Goal: Task Accomplishment & Management: Manage account settings

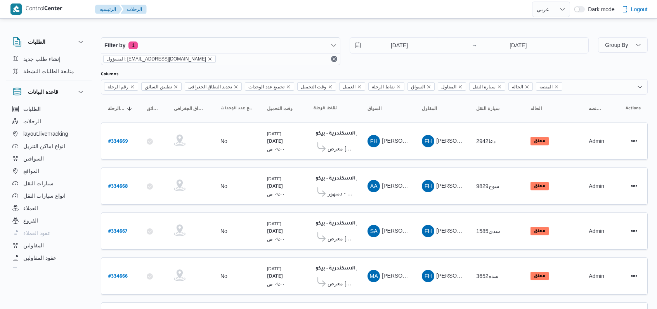
select select "ar"
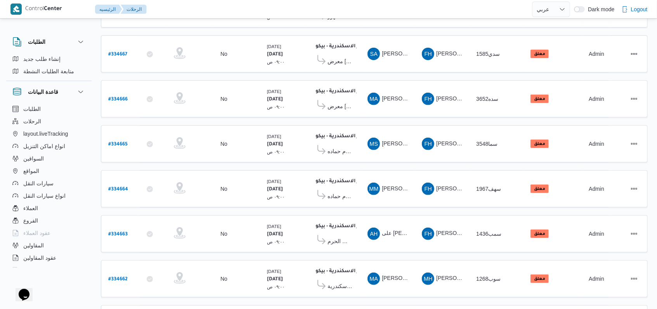
scroll to position [268, 0]
click at [605, 304] on link "Previous page, 1" at bounding box center [606, 308] width 9 height 9
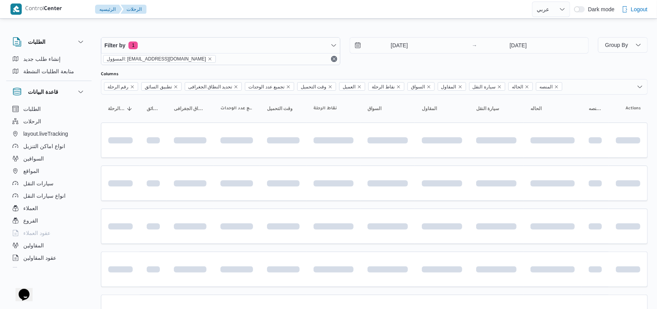
click at [361, 66] on div "Filter by 1 المسؤول: [EMAIL_ADDRESS][DOMAIN_NAME] [DATE] → [DATE]" at bounding box center [344, 51] width 497 height 37
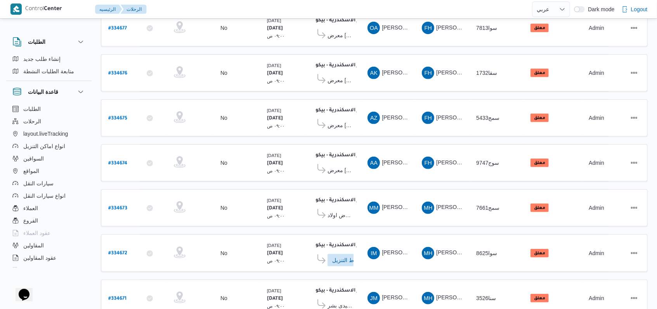
scroll to position [268, 0]
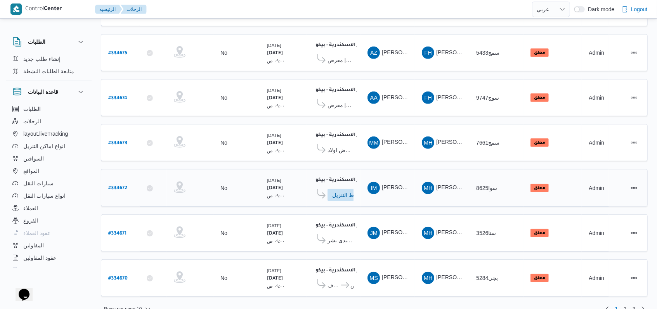
click at [119, 186] on b "# 334672" at bounding box center [117, 188] width 19 height 5
select select "ar"
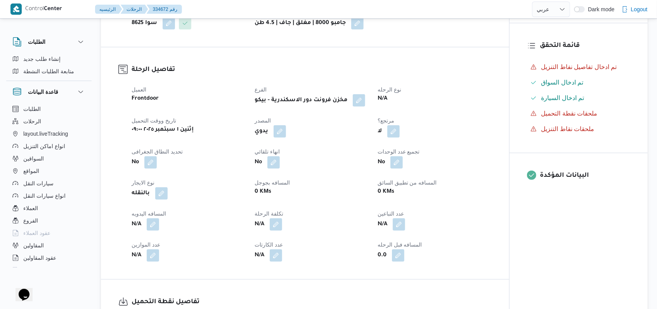
scroll to position [310, 0]
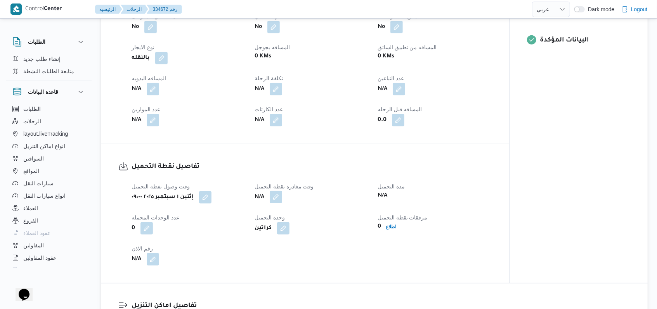
click at [280, 201] on button "button" at bounding box center [276, 197] width 12 height 12
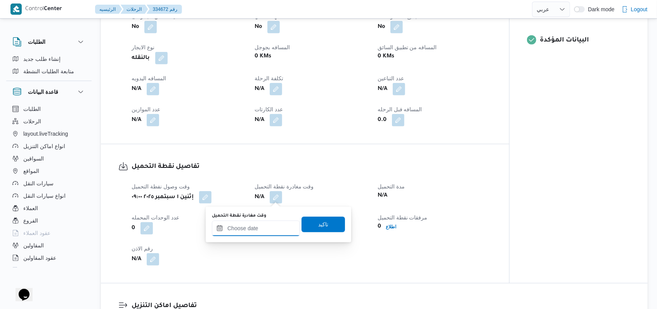
click at [258, 231] on input "وقت مغادرة نقطة التحميل" at bounding box center [256, 229] width 88 height 16
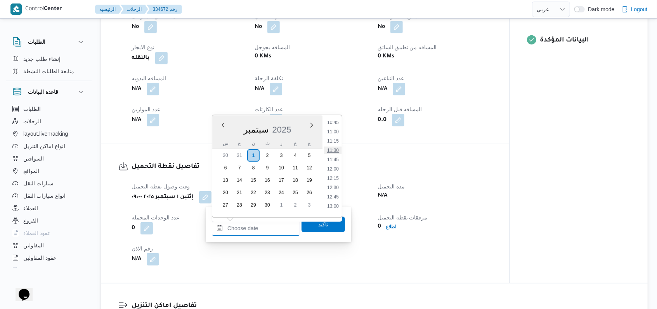
scroll to position [351, 0]
click at [335, 164] on li "10:30" at bounding box center [333, 165] width 18 height 8
type input "[DATE] ١٠:٣٠"
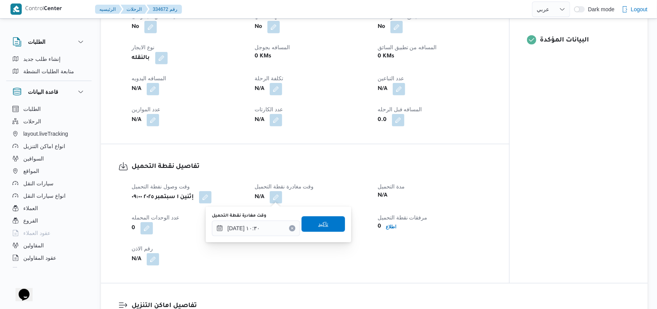
click at [321, 228] on span "تاكيد" at bounding box center [323, 224] width 10 height 9
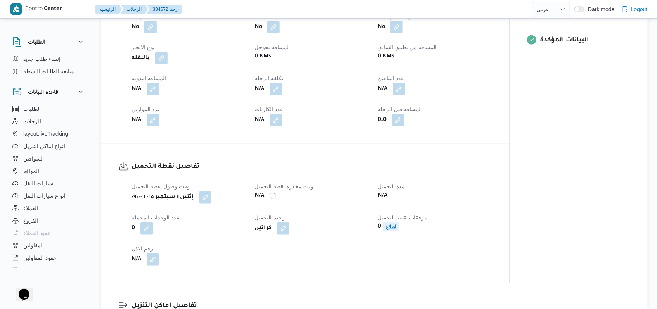
click at [392, 229] on b "اطلاع" at bounding box center [391, 226] width 10 height 5
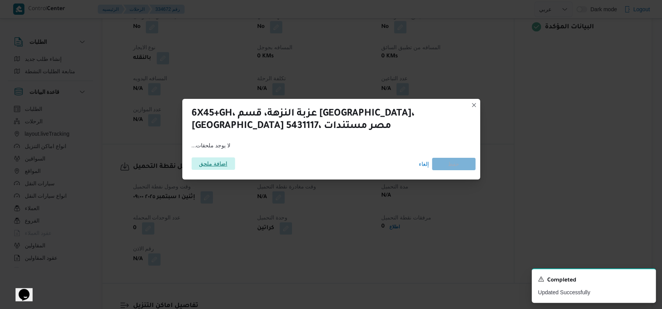
click at [219, 164] on span "اضافة ملحق" at bounding box center [213, 163] width 28 height 12
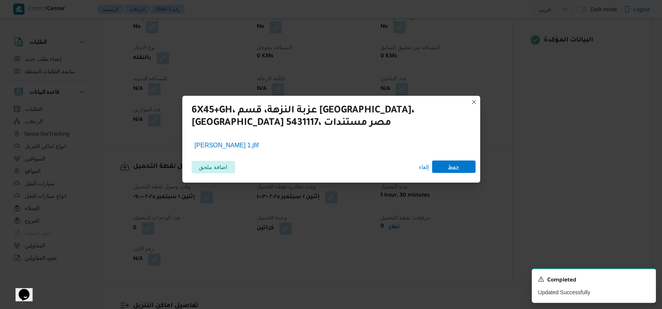
click at [454, 170] on span "حفظ" at bounding box center [453, 167] width 11 height 12
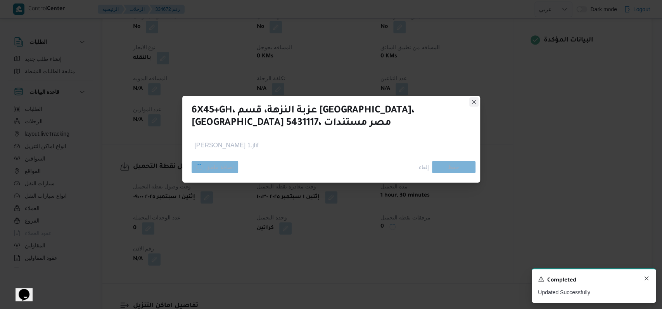
click at [646, 282] on icon "Dismiss toast" at bounding box center [646, 278] width 6 height 6
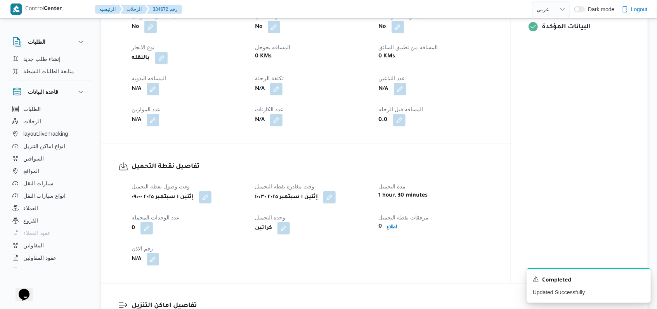
click at [352, 244] on div "وقت وصول نفطة التحميل إثنين [DATE] ٠٩:٠٠ وقت مغادرة نقطة التحميل إثنين [DATE] ١…" at bounding box center [312, 223] width 371 height 93
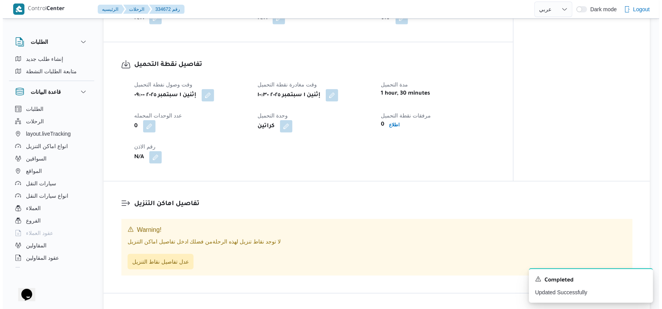
scroll to position [465, 0]
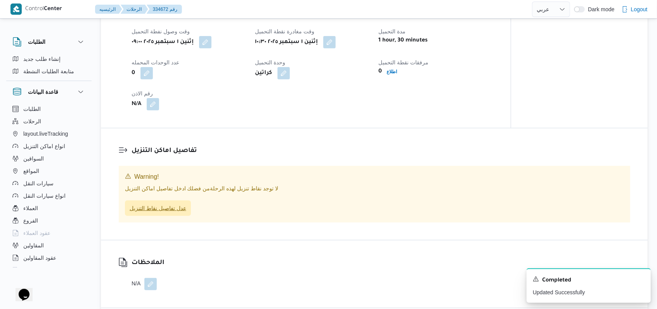
click at [172, 210] on span "عدل تفاصيل نقاط التنزيل" at bounding box center [158, 208] width 57 height 9
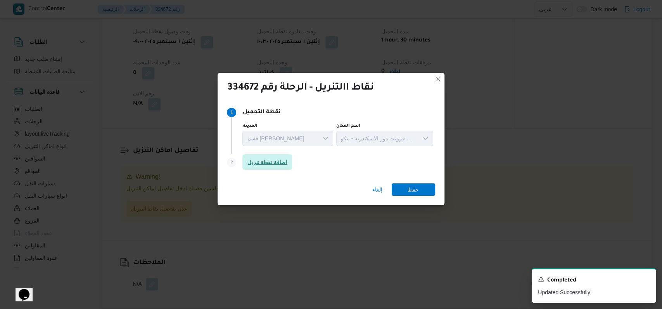
click at [266, 165] on span "اضافة نقطة تنزيل" at bounding box center [267, 161] width 40 height 9
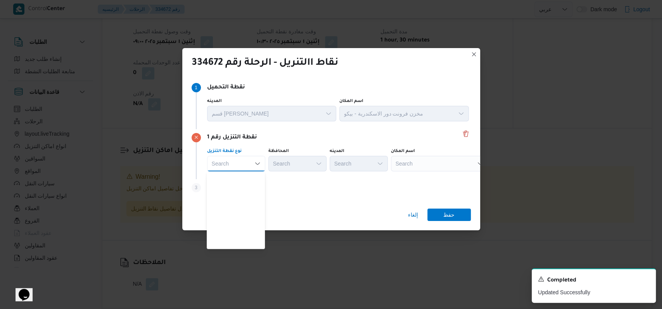
scroll to position [204, 0]
click at [244, 242] on span "متجر أجهزة" at bounding box center [241, 243] width 40 height 9
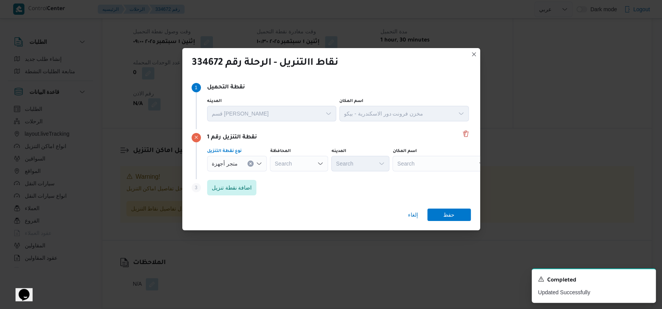
click at [301, 162] on div "Search" at bounding box center [299, 164] width 58 height 16
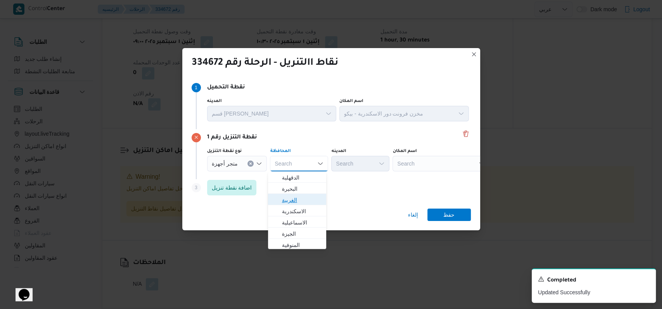
click at [301, 198] on span "الغربية" at bounding box center [302, 199] width 40 height 9
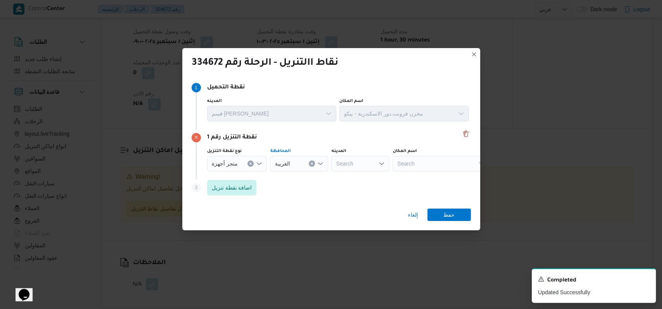
click at [427, 166] on div "Search" at bounding box center [440, 164] width 97 height 16
type input "ياسر"
click at [431, 175] on span "معرض [PERSON_NAME] | [GEOGRAPHIC_DATA] | طنطا (قسم 2)" at bounding box center [444, 177] width 78 height 9
click at [453, 215] on span "حفظ" at bounding box center [448, 214] width 11 height 12
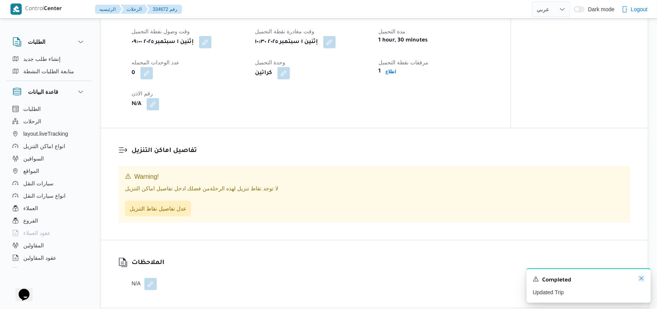
click at [642, 280] on icon "Dismiss toast" at bounding box center [641, 278] width 6 height 6
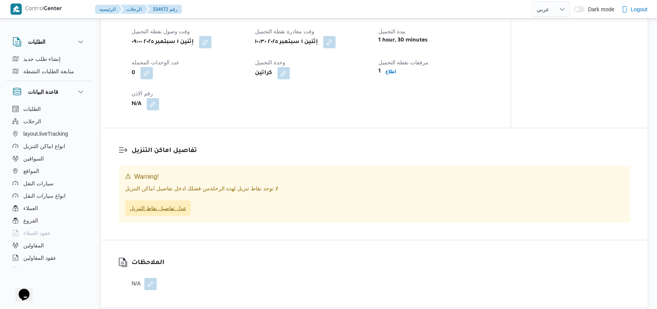
click at [165, 208] on span "عدل تفاصيل نقاط التنزيل" at bounding box center [158, 208] width 57 height 9
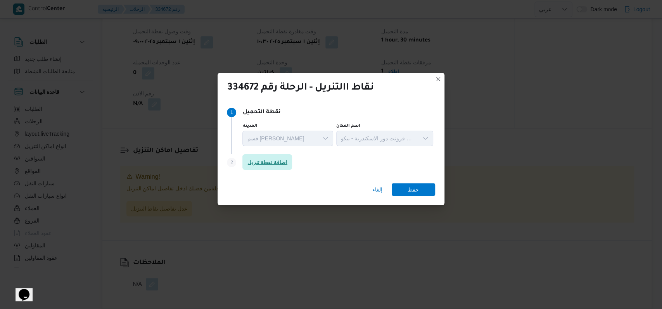
click at [290, 169] on span "اضافة نقطة تنزيل" at bounding box center [267, 162] width 50 height 16
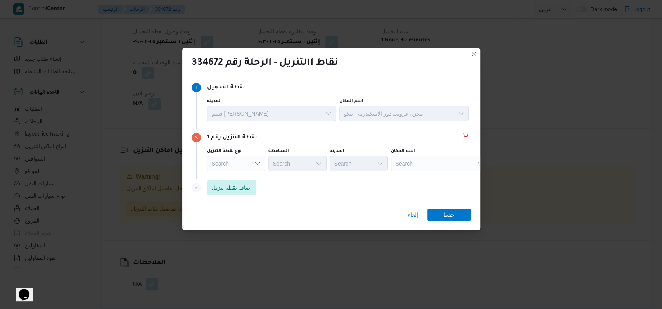
click at [275, 185] on div "Step 3 is disabled 3 اضافة نقطة تنزيل" at bounding box center [331, 189] width 279 height 20
click at [250, 166] on div "Search" at bounding box center [236, 164] width 58 height 16
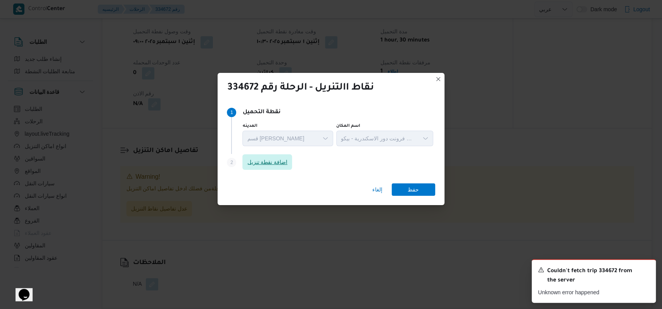
click at [279, 158] on span "اضافة نقطة تنزيل" at bounding box center [267, 161] width 40 height 9
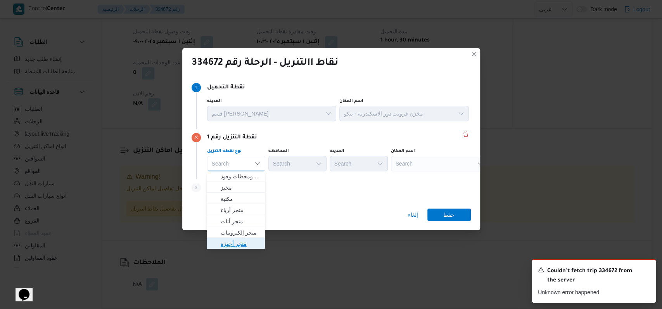
click at [237, 241] on span "متجر أجهزة" at bounding box center [241, 243] width 40 height 9
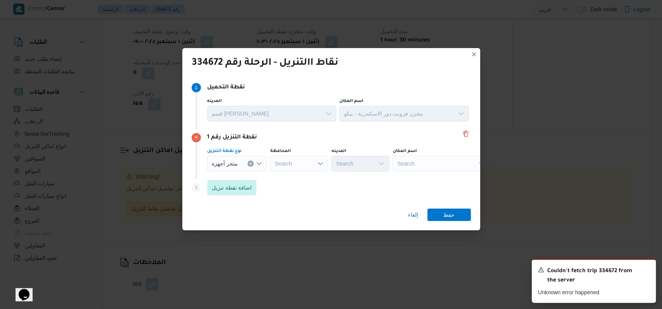
click at [298, 157] on div "Search" at bounding box center [299, 164] width 58 height 16
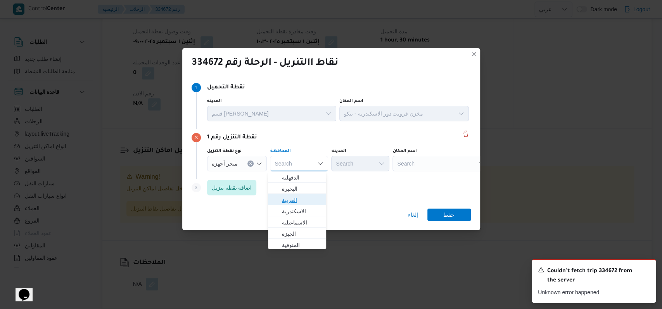
click at [299, 201] on span "الغربية" at bounding box center [302, 199] width 40 height 9
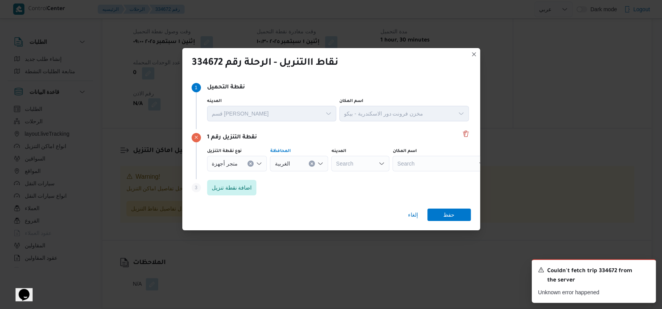
click at [410, 168] on div "Search" at bounding box center [440, 164] width 97 height 16
type input "ياسر"
click at [422, 178] on span "معرض [PERSON_NAME] | [GEOGRAPHIC_DATA] | طنطا (قسم 2)" at bounding box center [444, 177] width 78 height 9
click at [463, 218] on span "حفظ" at bounding box center [448, 214] width 43 height 12
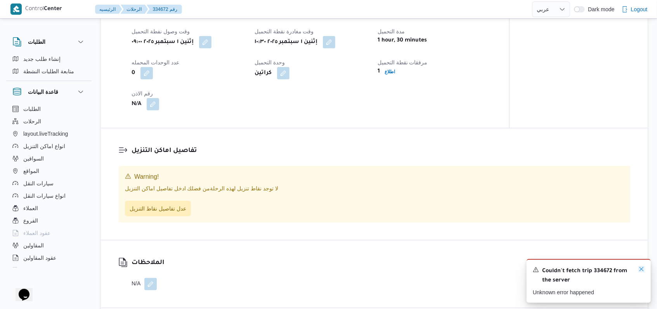
click at [640, 269] on icon "Dismiss toast" at bounding box center [641, 269] width 6 height 6
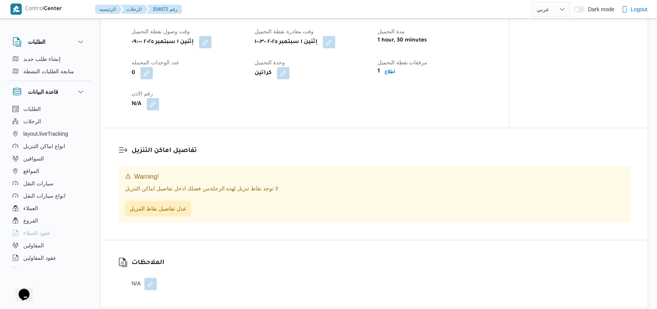
select select "ar"
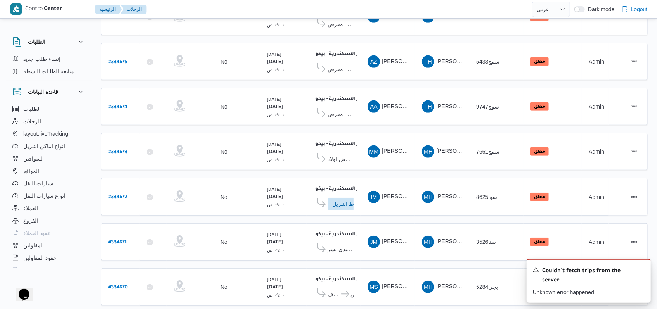
scroll to position [261, 0]
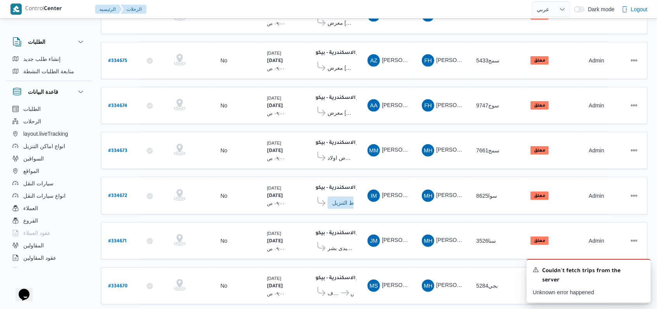
click at [354, 74] on table "رقم الرحلة Click to sort in ascending order تطبيق السائق Click to sort in ascen…" at bounding box center [374, 73] width 546 height 478
click at [643, 272] on icon "Dismiss toast" at bounding box center [641, 269] width 6 height 6
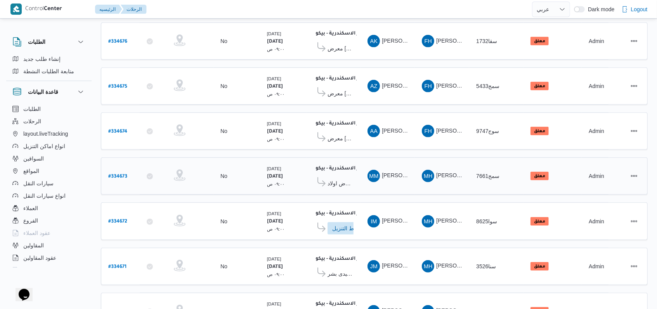
scroll to position [268, 0]
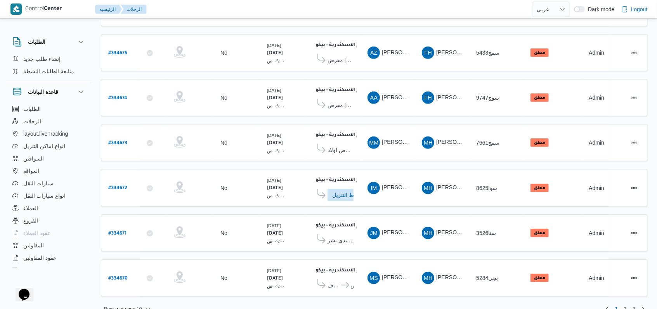
click at [410, 157] on table "رقم الرحلة Click to sort in ascending order تطبيق السائق Click to sort in ascen…" at bounding box center [374, 65] width 546 height 478
click at [121, 186] on b "# 334672" at bounding box center [117, 188] width 19 height 5
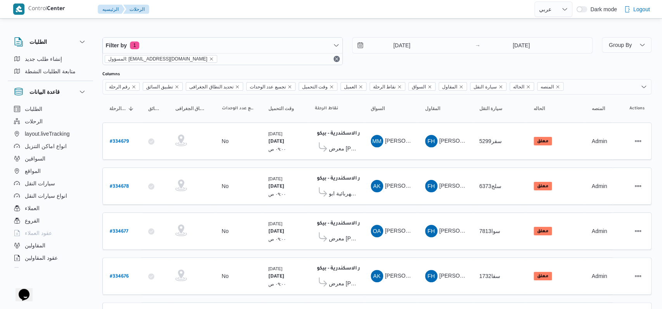
select select "ar"
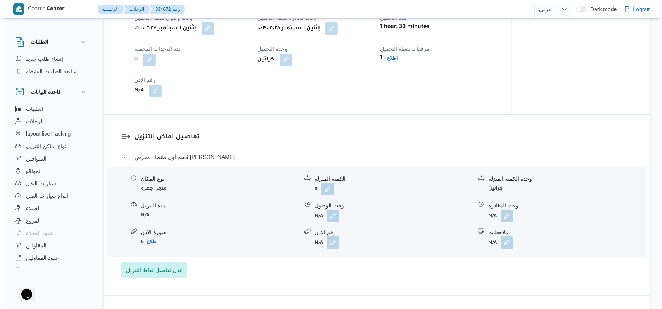
scroll to position [517, 0]
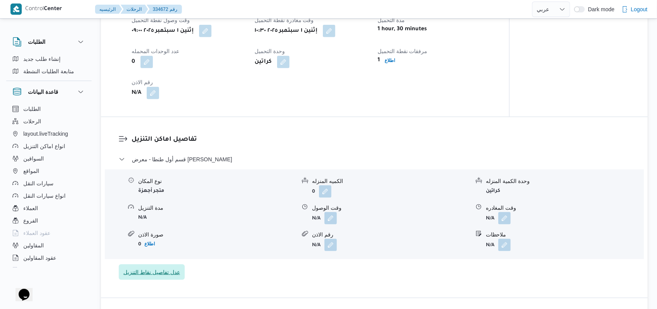
click at [167, 275] on span "عدل تفاصيل نقاط التنزيل" at bounding box center [151, 272] width 57 height 9
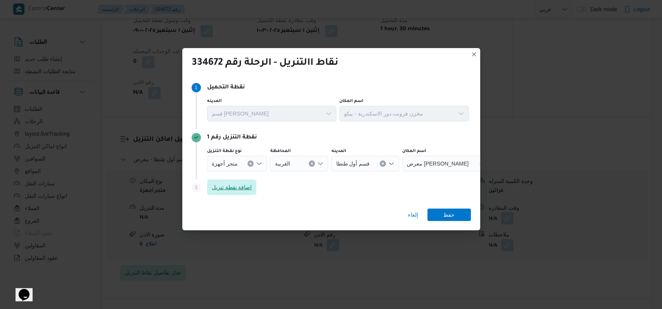
click at [244, 193] on span "اضافة نقطة تنزيل" at bounding box center [232, 188] width 50 height 16
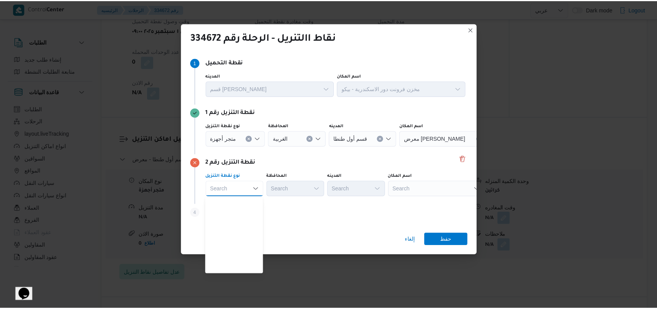
scroll to position [204, 0]
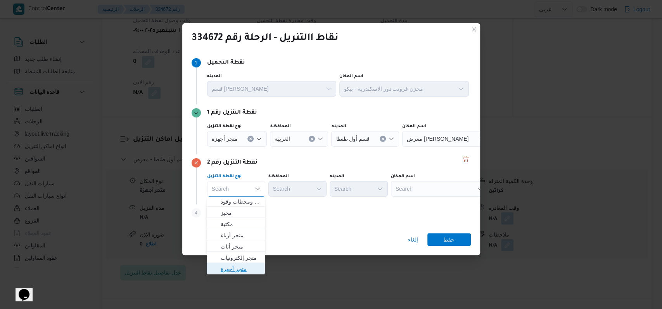
click at [239, 268] on span "متجر أجهزة" at bounding box center [241, 269] width 40 height 9
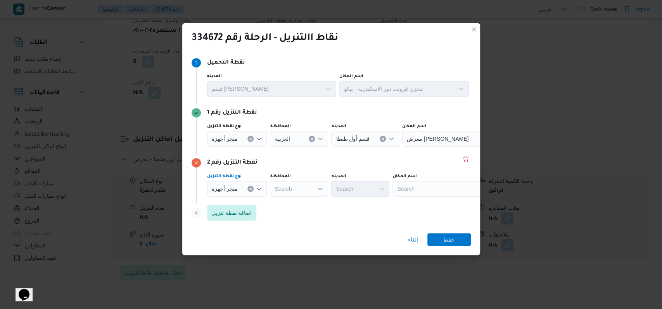
click at [301, 184] on div "Search" at bounding box center [299, 189] width 58 height 16
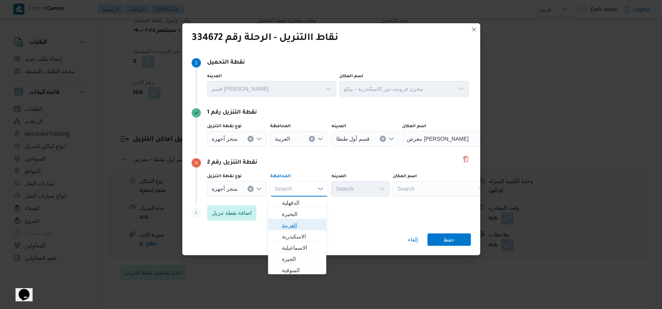
click at [297, 223] on span "الغربية" at bounding box center [302, 225] width 40 height 9
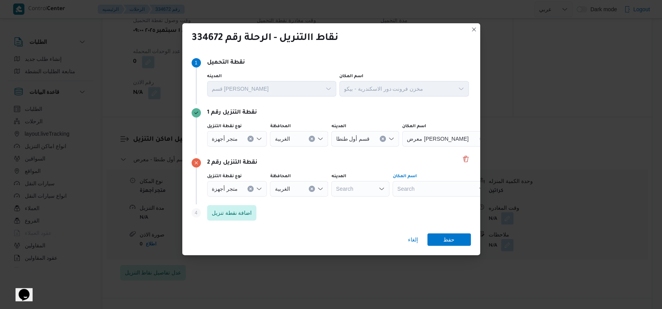
click at [462, 185] on div "Search" at bounding box center [440, 189] width 97 height 16
type input "القادسي"
click at [431, 200] on span "معرض القادسي ة للتجارة - طنطا | شركة القادسية للتجارة | طنطا (قسم 2)" at bounding box center [444, 202] width 78 height 9
click at [439, 238] on span "حفظ" at bounding box center [448, 239] width 43 height 12
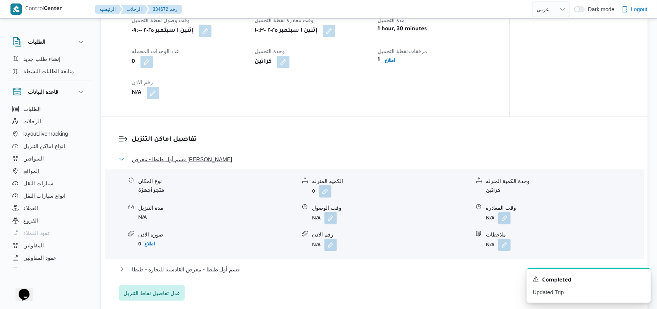
click at [227, 161] on span "قسم أول طنطا - معرض [PERSON_NAME]" at bounding box center [182, 159] width 100 height 9
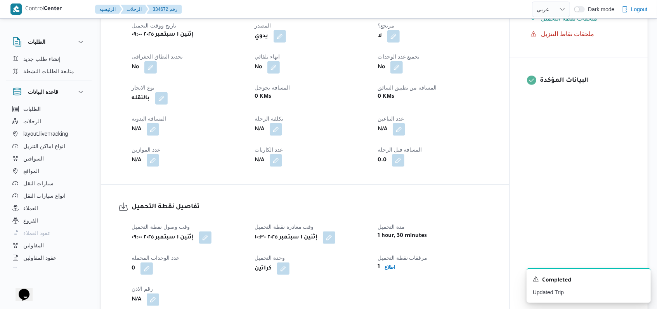
scroll to position [0, 0]
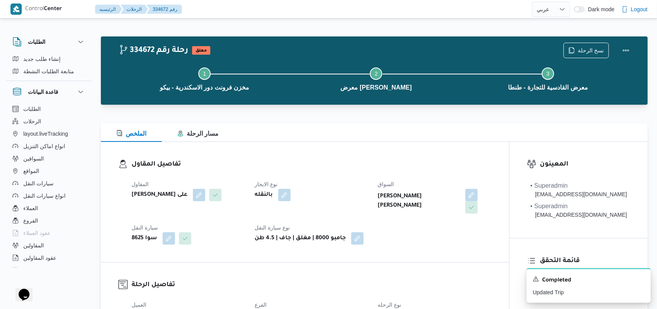
select select "ar"
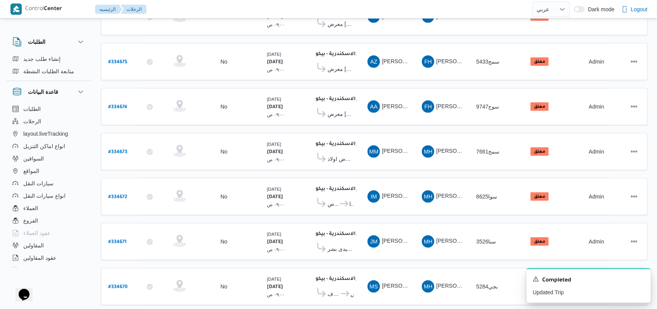
scroll to position [261, 0]
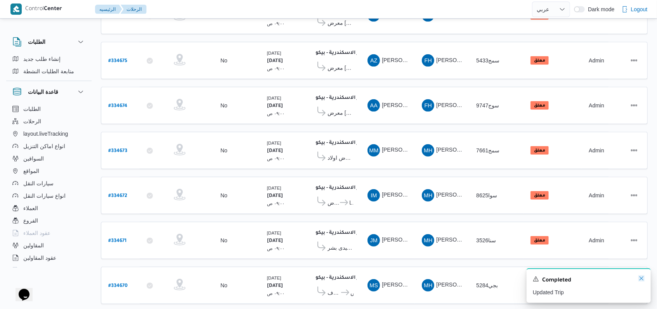
click at [641, 280] on icon "Dismiss toast" at bounding box center [641, 278] width 6 height 6
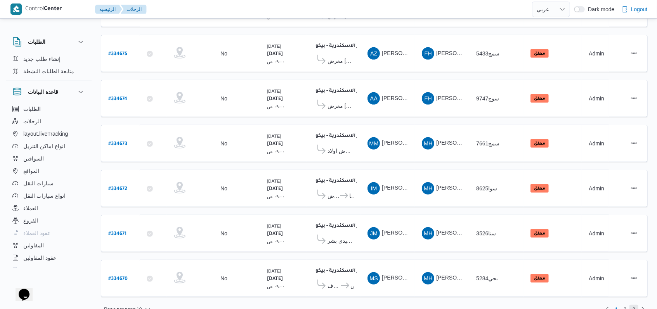
click at [634, 305] on span "3" at bounding box center [633, 309] width 3 height 9
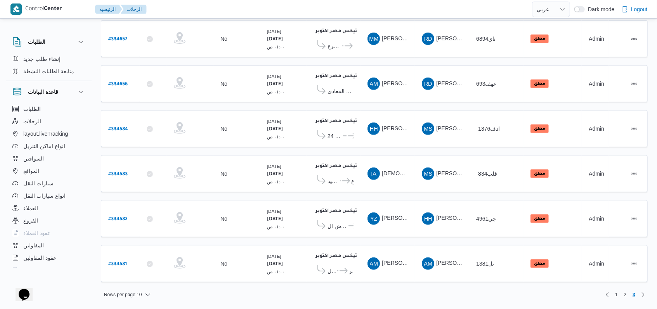
scroll to position [180, 0]
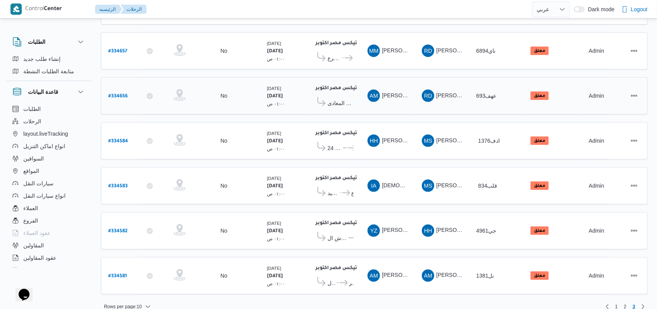
click at [121, 94] on b "# 334656" at bounding box center [117, 96] width 19 height 5
select select "ar"
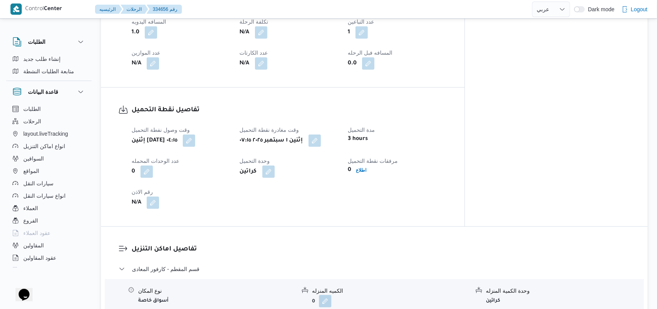
scroll to position [517, 0]
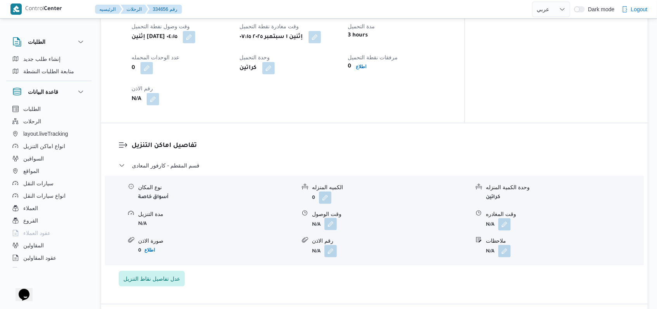
click at [332, 223] on button "button" at bounding box center [330, 224] width 12 height 12
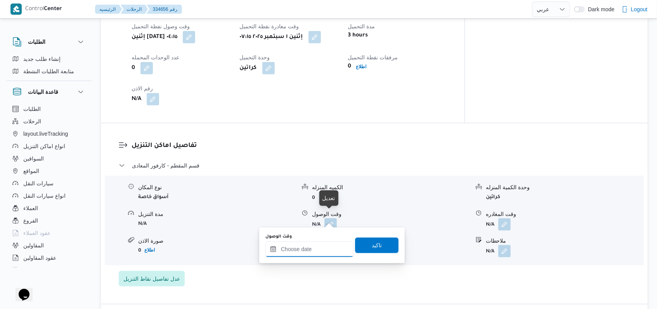
click at [320, 251] on input "وقت الوصول" at bounding box center [309, 250] width 88 height 16
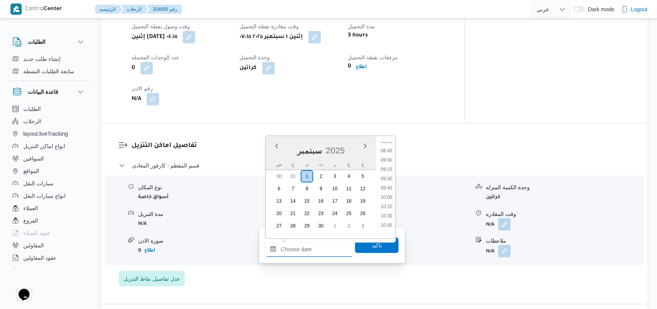
scroll to position [299, 0]
click at [389, 164] on li "08:30" at bounding box center [386, 163] width 18 height 8
type input "[DATE] ٠٨:٣٠"
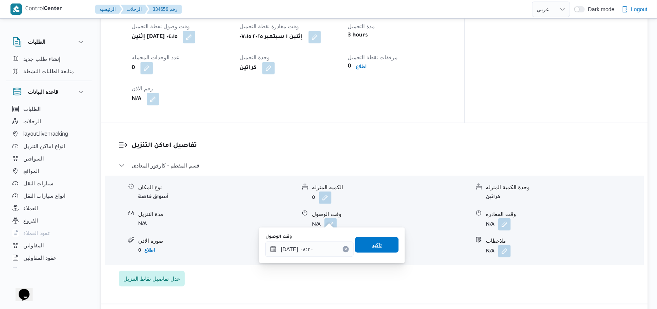
click at [372, 244] on span "تاكيد" at bounding box center [377, 244] width 10 height 9
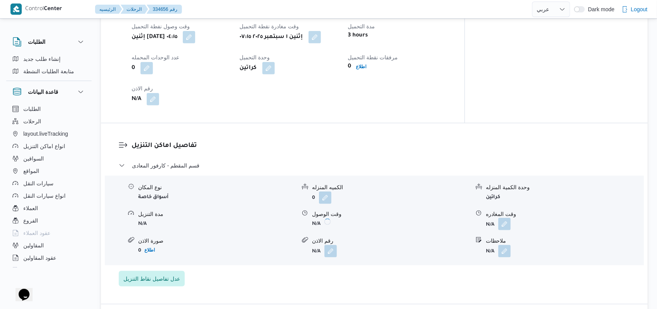
click at [507, 218] on button "button" at bounding box center [504, 224] width 12 height 12
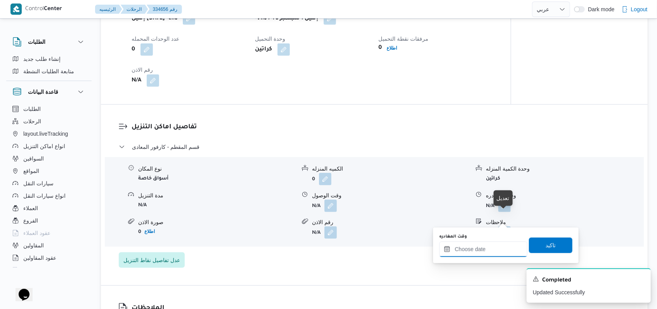
click at [489, 251] on input "وقت المغادره" at bounding box center [483, 250] width 88 height 16
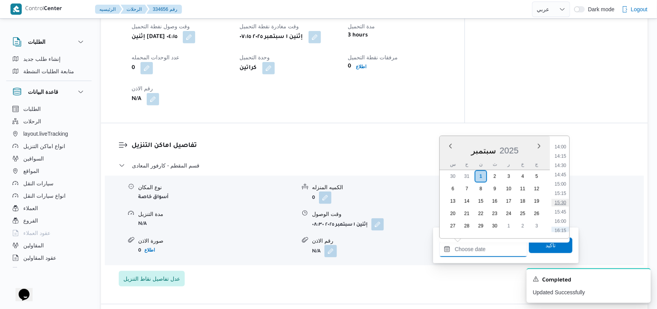
scroll to position [403, 0]
click at [565, 192] on li "12:00" at bounding box center [560, 190] width 18 height 8
type input "[DATE] ١٢:٠٠"
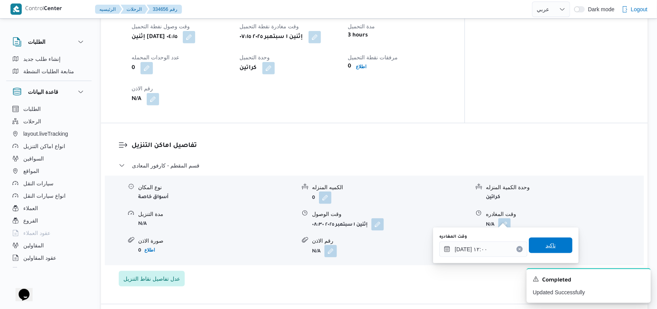
click at [553, 244] on span "تاكيد" at bounding box center [550, 246] width 43 height 16
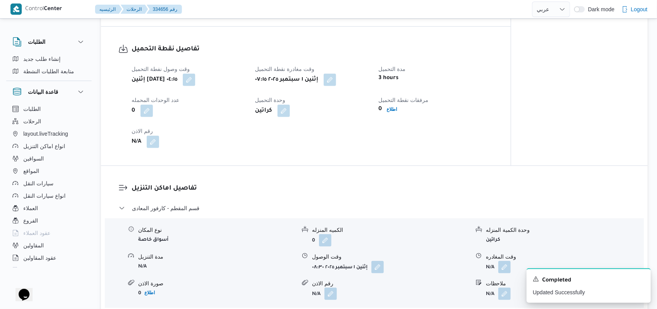
scroll to position [310, 0]
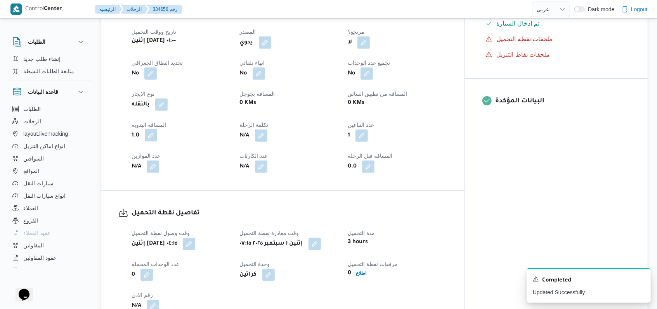
click at [155, 129] on button "button" at bounding box center [151, 135] width 12 height 12
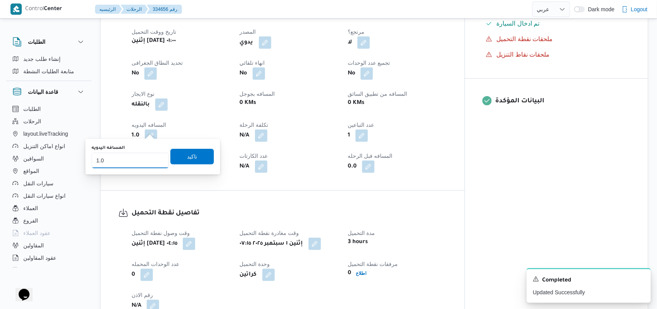
drag, startPoint x: 124, startPoint y: 164, endPoint x: 93, endPoint y: 172, distance: 31.7
click at [93, 172] on div "You are in a dialog. To close this dialog, hit escape. المسافه اليدويه 1.0 تاكيد" at bounding box center [152, 157] width 135 height 36
type input "54"
click at [161, 160] on input "54" at bounding box center [130, 161] width 77 height 16
click at [170, 160] on span "تاكيد" at bounding box center [191, 157] width 43 height 16
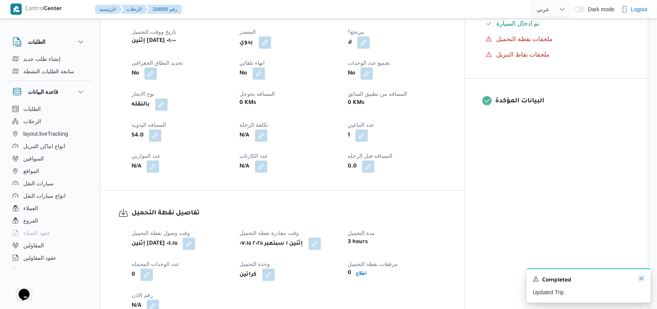
click at [642, 282] on icon "Dismiss toast" at bounding box center [641, 278] width 6 height 6
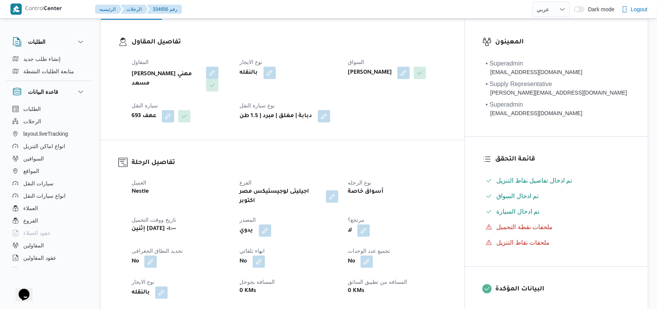
scroll to position [0, 0]
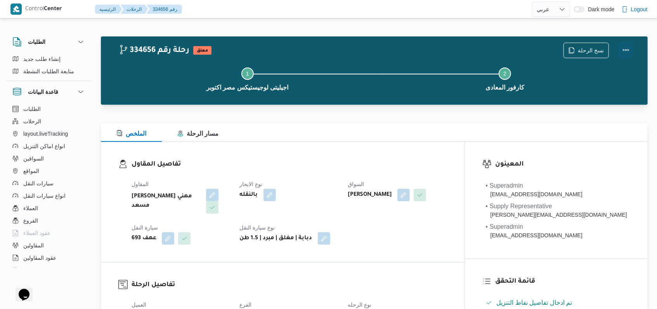
click at [618, 50] on button "Actions" at bounding box center [626, 50] width 16 height 16
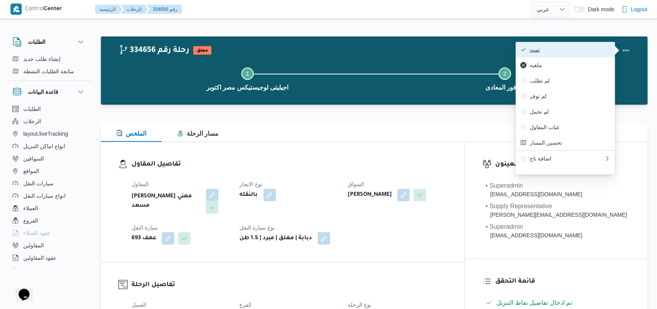
click at [605, 50] on span "تمت" at bounding box center [569, 50] width 81 height 6
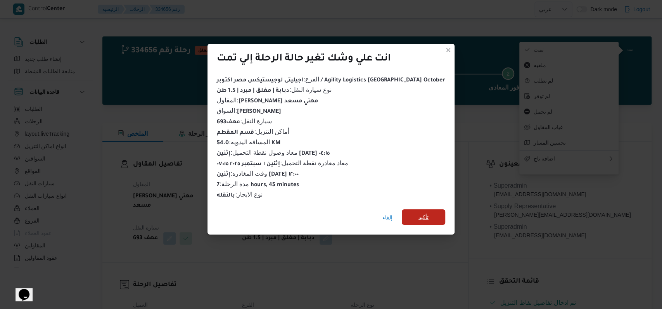
click at [418, 213] on span "تأكيد" at bounding box center [423, 217] width 10 height 9
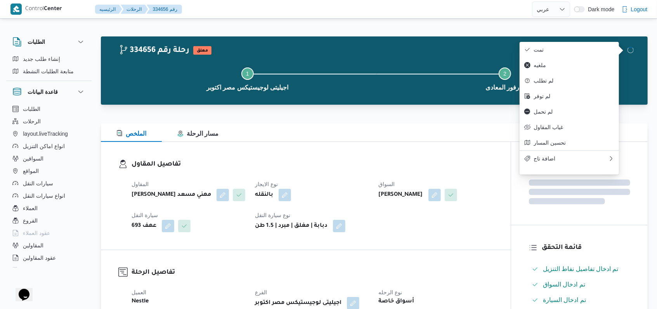
click at [339, 180] on dt "نوع الايجار" at bounding box center [312, 184] width 114 height 9
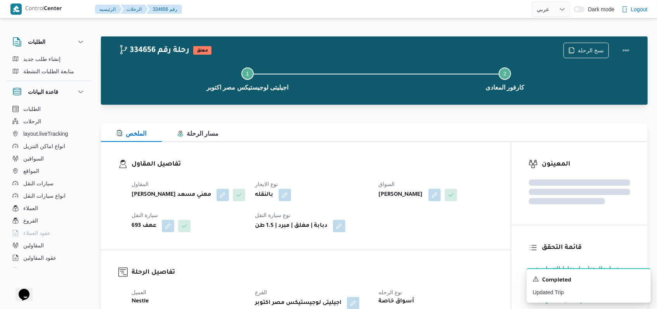
select select "ar"
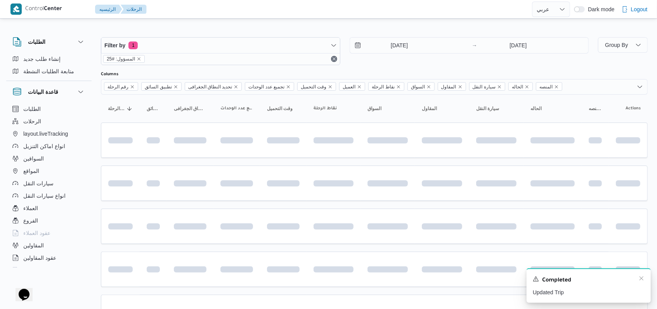
scroll to position [174, 0]
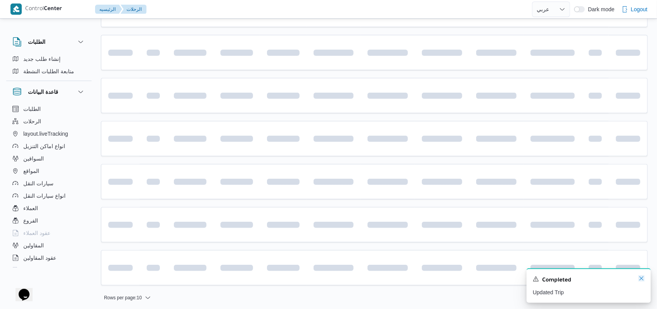
click at [639, 281] on icon "Dismiss toast" at bounding box center [641, 278] width 6 height 6
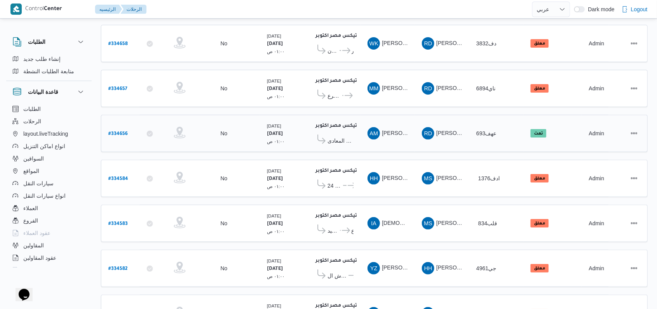
scroll to position [122, 0]
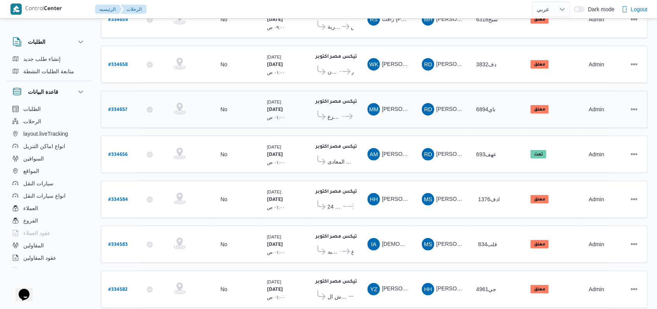
click at [124, 107] on b "# 334657" at bounding box center [117, 109] width 19 height 5
select select "ar"
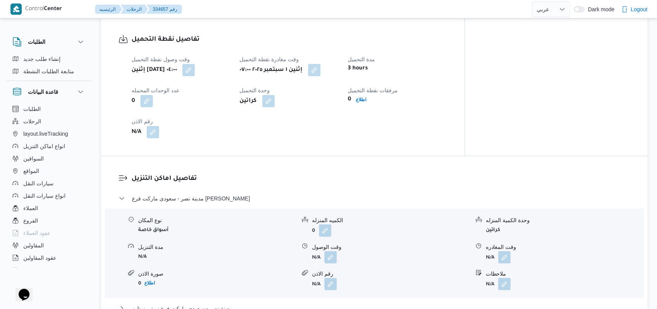
scroll to position [536, 0]
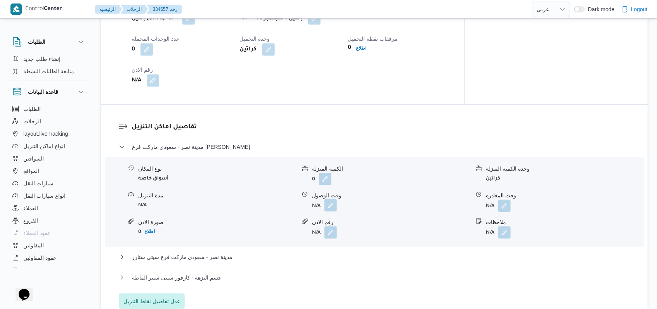
click at [328, 199] on button "button" at bounding box center [330, 205] width 12 height 12
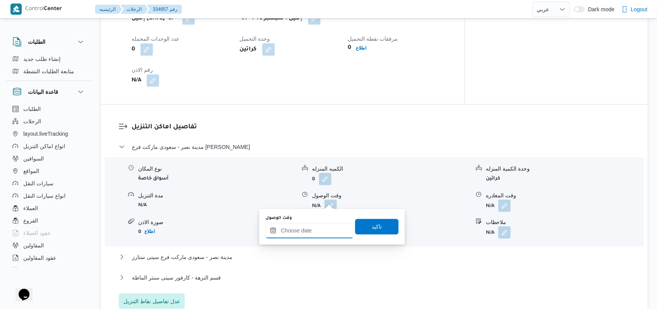
click at [315, 224] on input "وقت الوصول" at bounding box center [309, 231] width 88 height 16
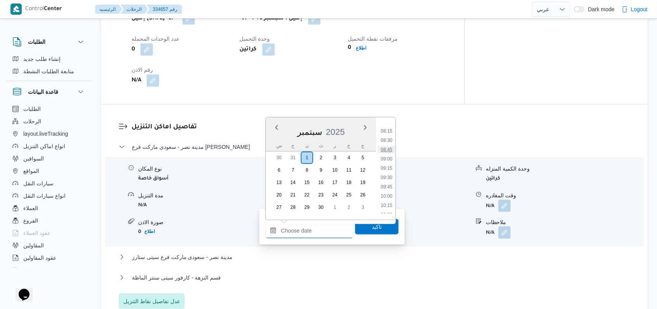
scroll to position [299, 0]
click at [389, 162] on li "09:00" at bounding box center [386, 163] width 18 height 8
type input "[DATE] ٠٩:٠٠"
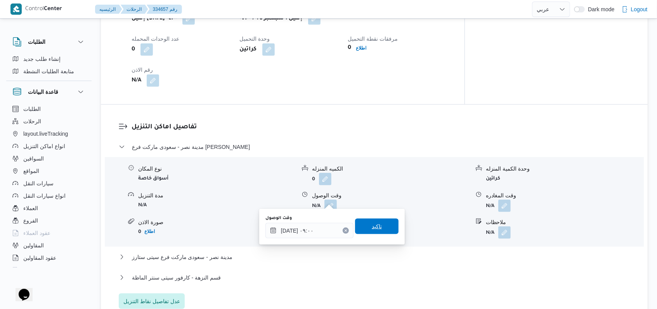
click at [375, 222] on span "تاكيد" at bounding box center [376, 227] width 43 height 16
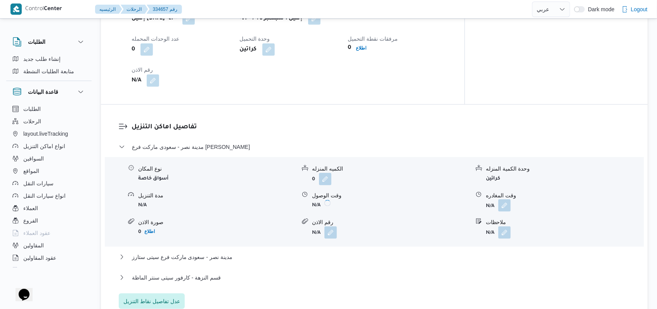
click at [500, 201] on button "button" at bounding box center [504, 205] width 12 height 12
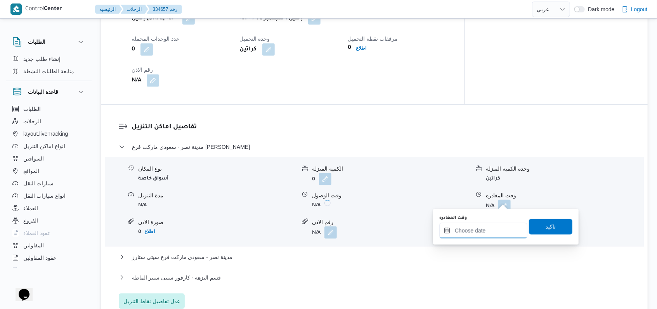
click at [484, 233] on input "وقت المغادره" at bounding box center [483, 231] width 88 height 16
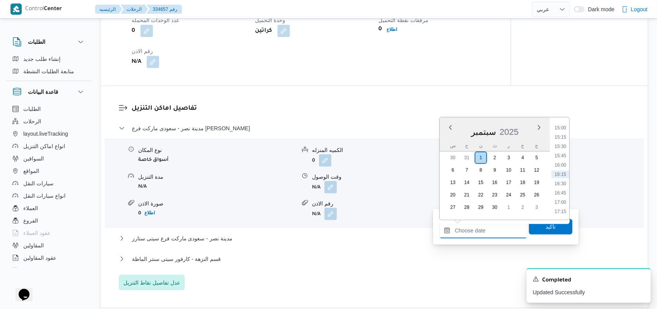
scroll to position [403, 0]
click at [560, 125] on li "10:45" at bounding box center [560, 125] width 18 height 8
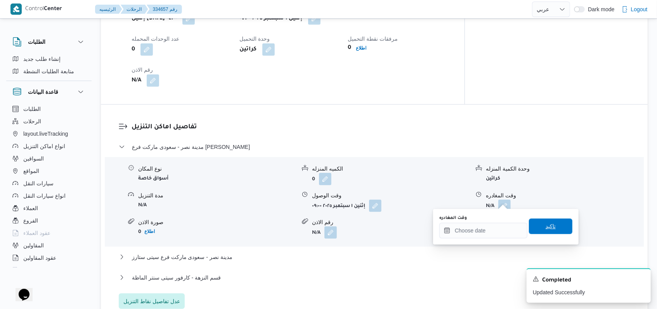
click at [536, 232] on span "تاكيد" at bounding box center [550, 227] width 43 height 16
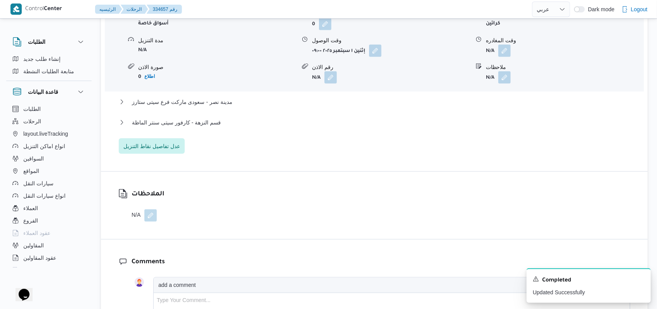
scroll to position [691, 0]
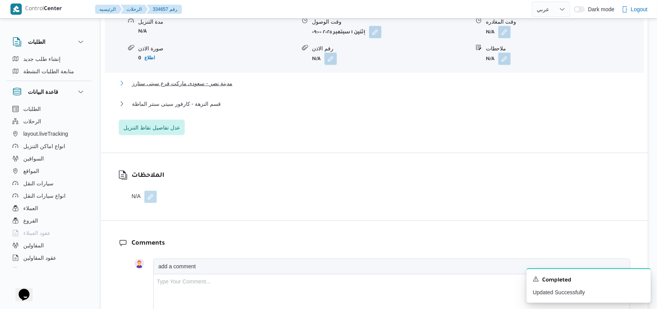
click at [216, 88] on span "مدينة نصر - سعودى ماركت فرع سيتى ستارز" at bounding box center [182, 83] width 100 height 9
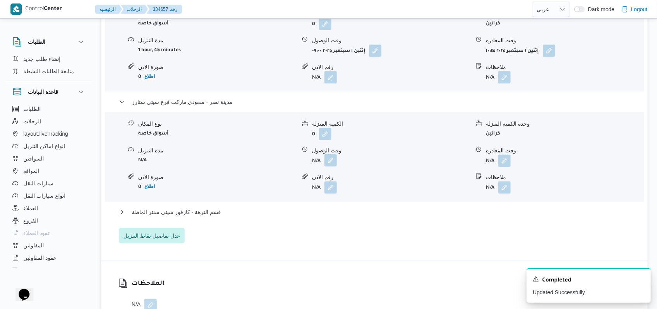
click at [329, 156] on button "button" at bounding box center [330, 160] width 12 height 12
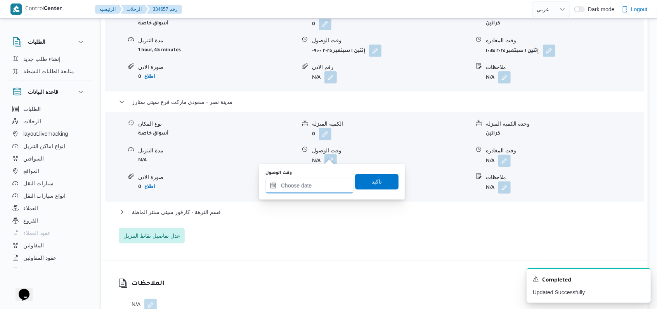
click at [313, 180] on input "وقت الوصول" at bounding box center [309, 186] width 88 height 16
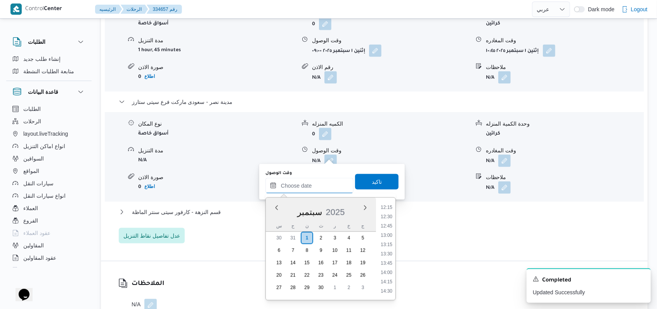
scroll to position [403, 0]
click at [387, 226] on li "11:15" at bounding box center [386, 224] width 18 height 8
type input "[DATE] ١١:١٥"
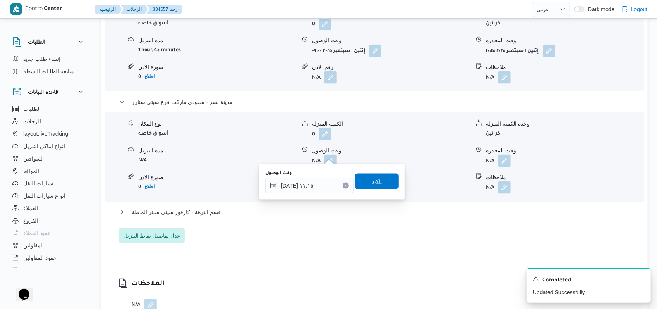
click at [375, 185] on span "تاكيد" at bounding box center [377, 181] width 10 height 9
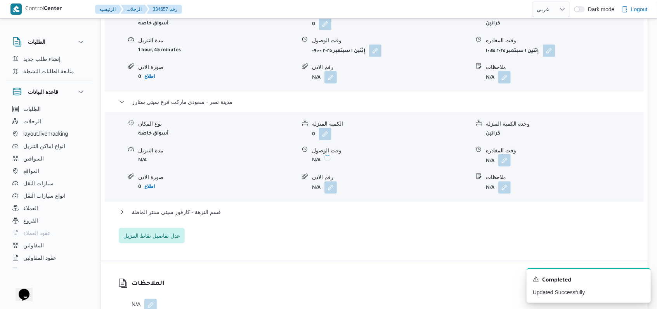
click at [503, 154] on button "button" at bounding box center [504, 160] width 12 height 12
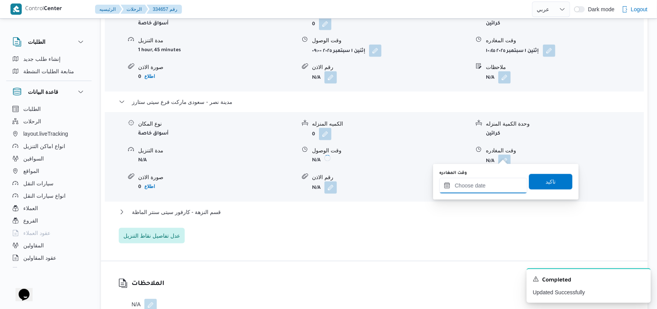
click at [479, 188] on input "وقت المغادره" at bounding box center [483, 186] width 88 height 16
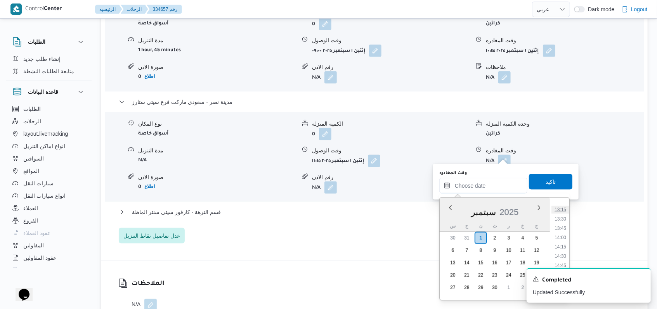
scroll to position [455, 0]
click at [562, 218] on li "12:30" at bounding box center [560, 219] width 18 height 8
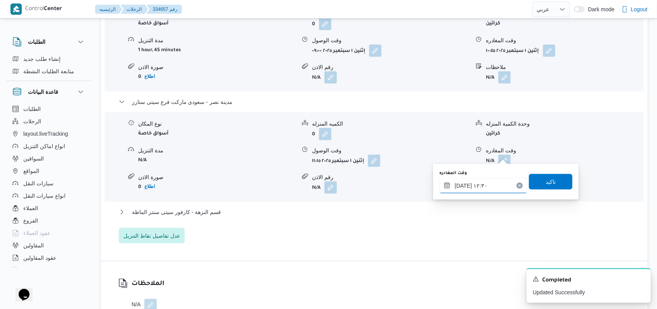
type input "[DATE] ١٢:٣٠"
click at [550, 183] on span "تاكيد" at bounding box center [550, 182] width 43 height 16
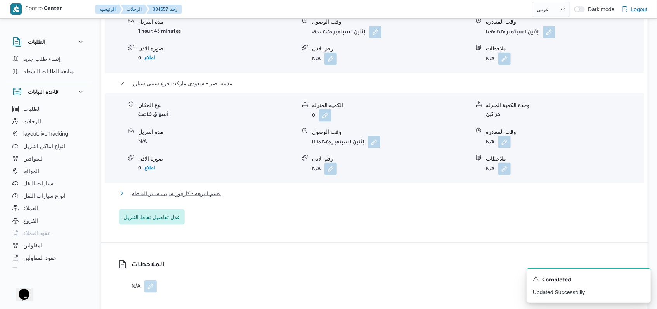
click at [210, 198] on span "قسم النزهة - كارفور سيتى سنتر الماظة" at bounding box center [176, 193] width 89 height 9
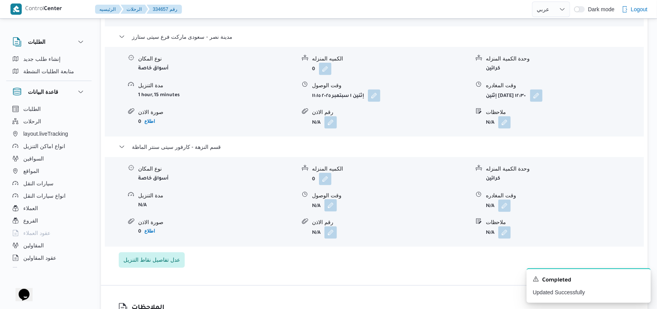
scroll to position [794, 0]
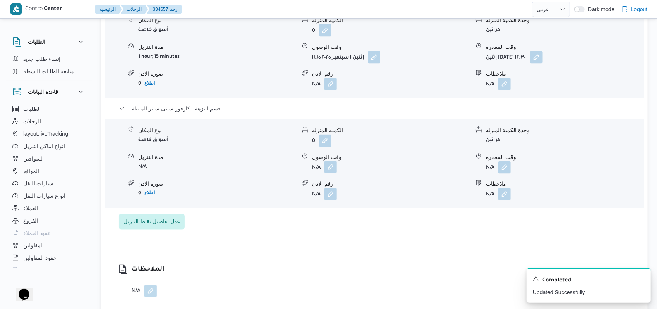
click at [334, 161] on button "button" at bounding box center [330, 167] width 12 height 12
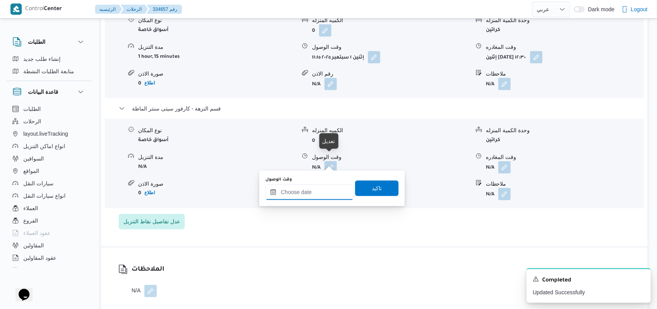
click at [319, 194] on input "وقت الوصول" at bounding box center [309, 193] width 88 height 16
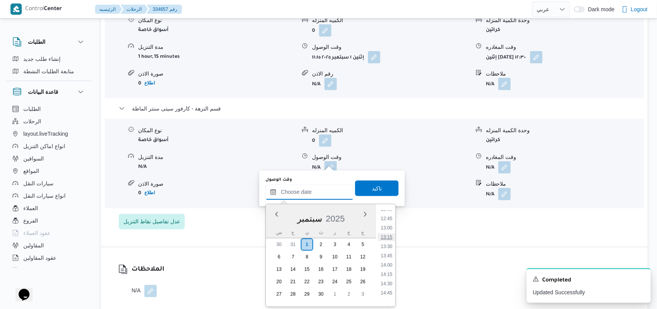
scroll to position [455, 0]
click at [386, 240] on li "13:00" at bounding box center [386, 244] width 18 height 8
type input "[DATE] ١٣:٠٠"
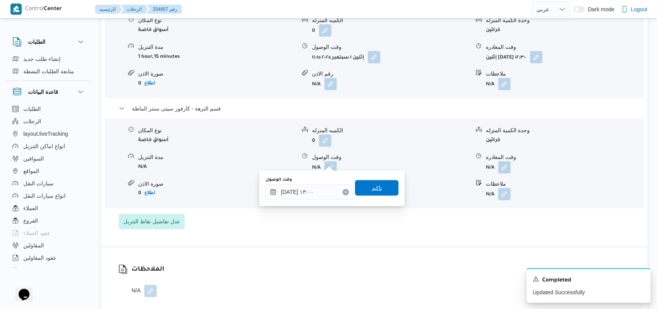
click at [376, 193] on span "تاكيد" at bounding box center [376, 188] width 43 height 16
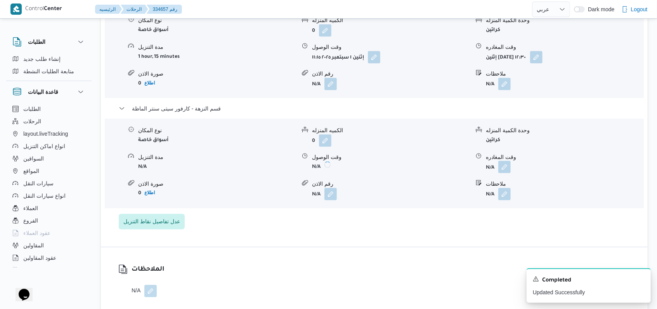
click at [505, 166] on button "button" at bounding box center [504, 167] width 12 height 12
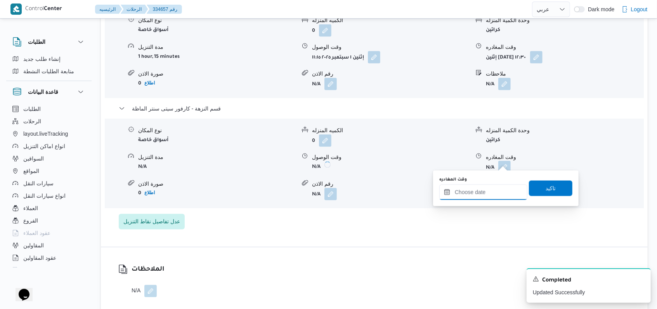
click at [493, 190] on input "وقت المغادره" at bounding box center [483, 193] width 88 height 16
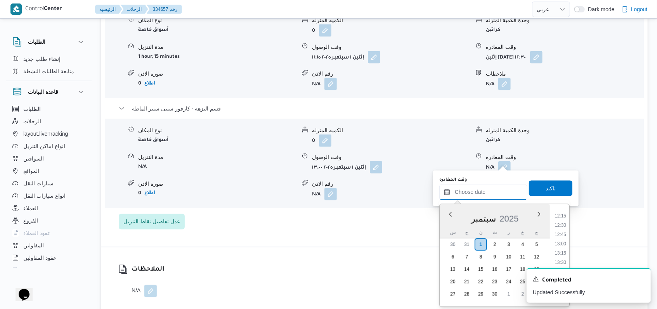
scroll to position [506, 0]
click at [562, 227] on li "14:00" at bounding box center [560, 230] width 18 height 8
type input "[DATE] ١٤:٠٠"
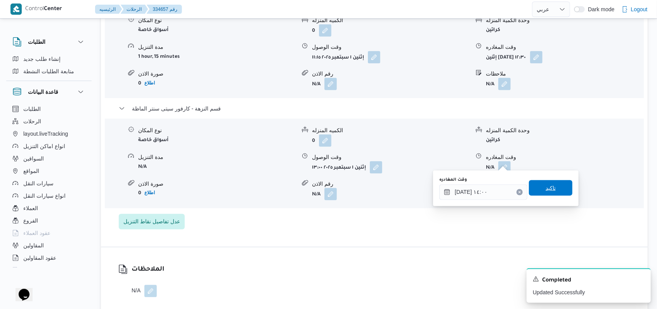
click at [553, 183] on span "تاكيد" at bounding box center [550, 188] width 43 height 16
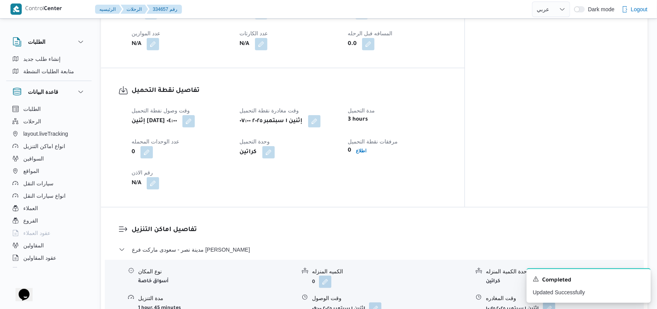
scroll to position [536, 0]
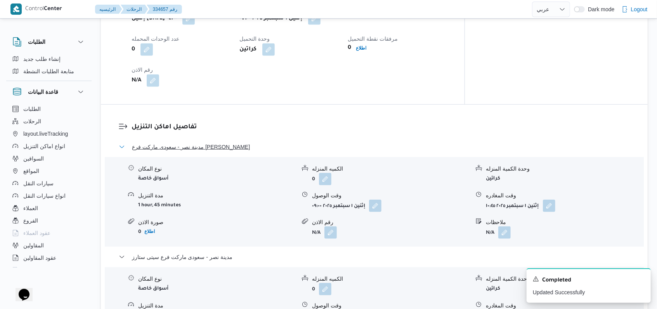
click at [219, 142] on span "مدينة نصر - سعودى ماركت فرع [PERSON_NAME]" at bounding box center [191, 146] width 118 height 9
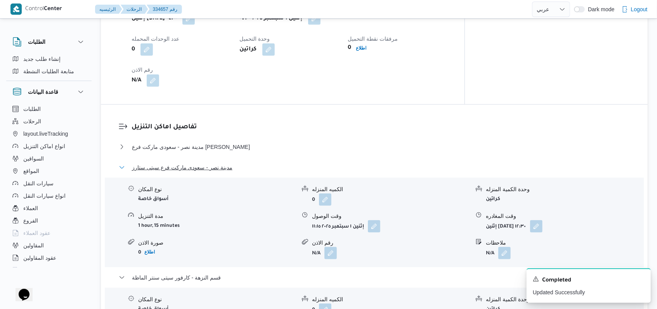
click at [208, 166] on span "مدينة نصر - سعودى ماركت فرع سيتى ستارز" at bounding box center [182, 167] width 100 height 9
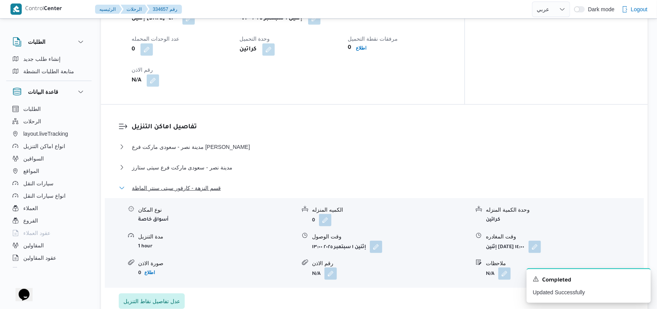
click at [208, 183] on span "قسم النزهة - كارفور سيتى سنتر الماظة" at bounding box center [176, 187] width 89 height 9
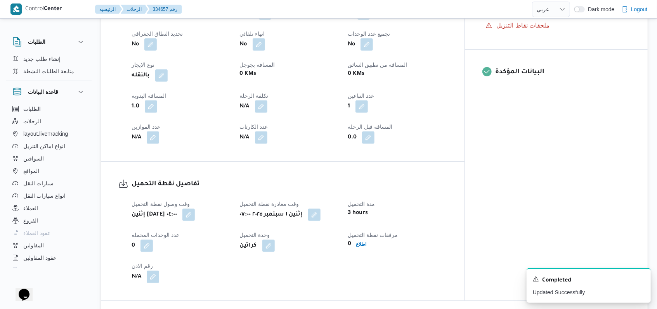
scroll to position [277, 0]
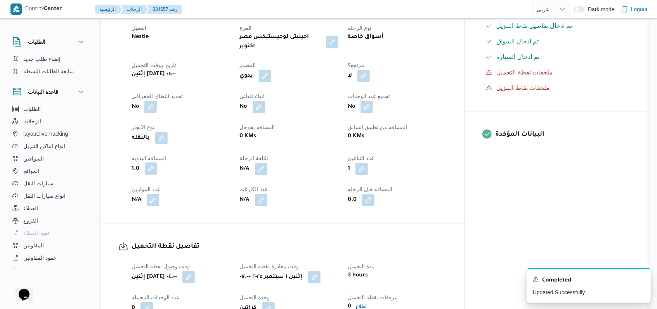
click at [146, 163] on button "button" at bounding box center [151, 169] width 12 height 12
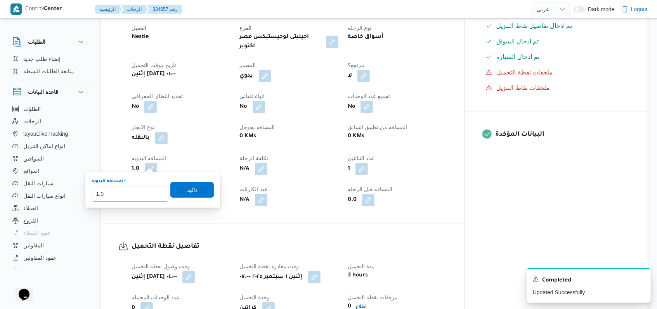
click at [96, 198] on input "1.0" at bounding box center [130, 194] width 77 height 16
type input "86"
click at [199, 194] on span "تاكيد" at bounding box center [191, 190] width 43 height 16
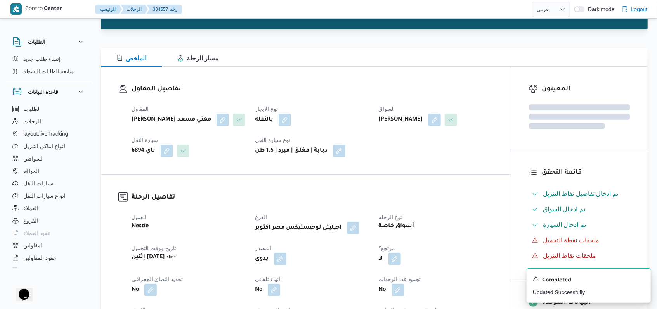
scroll to position [70, 0]
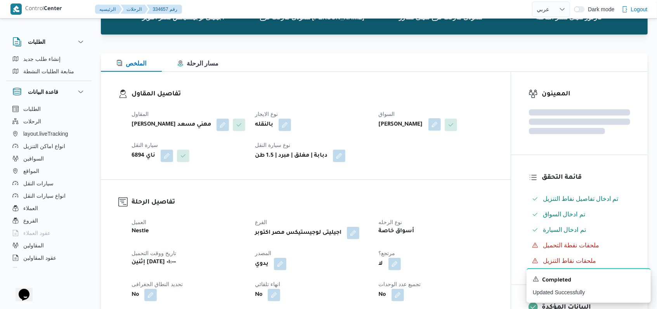
click at [441, 123] on button "button" at bounding box center [434, 124] width 12 height 12
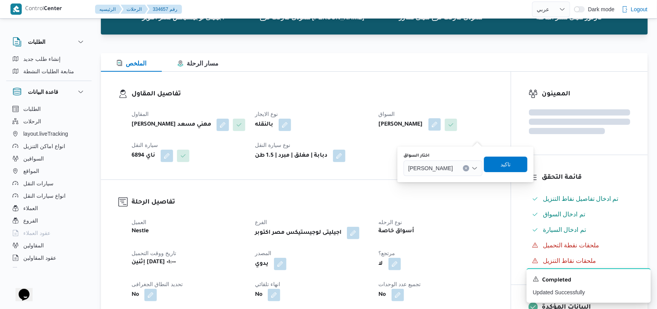
click at [447, 169] on span "[PERSON_NAME]" at bounding box center [430, 168] width 45 height 9
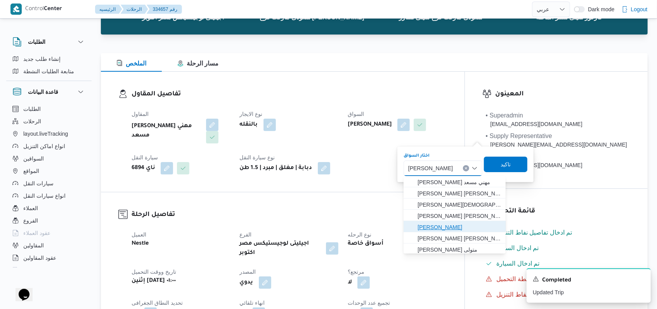
click at [465, 228] on span "[PERSON_NAME]" at bounding box center [458, 227] width 83 height 9
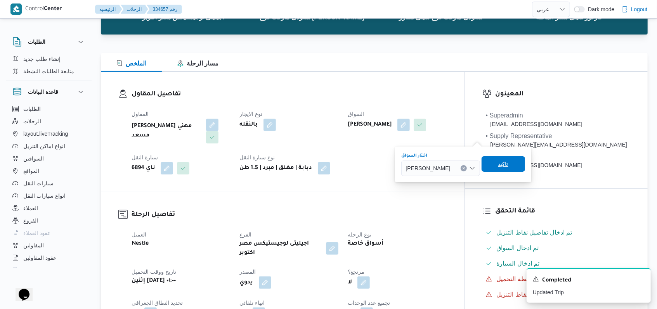
click at [508, 164] on span "تاكيد" at bounding box center [503, 163] width 10 height 9
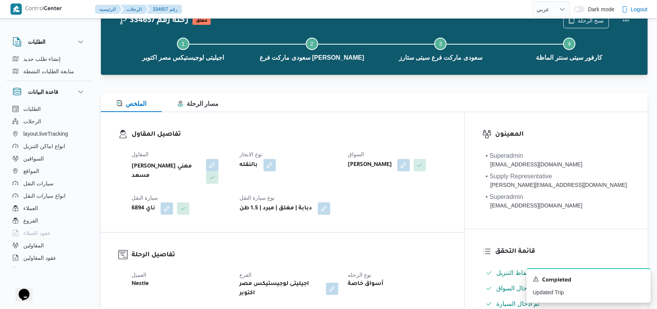
scroll to position [0, 0]
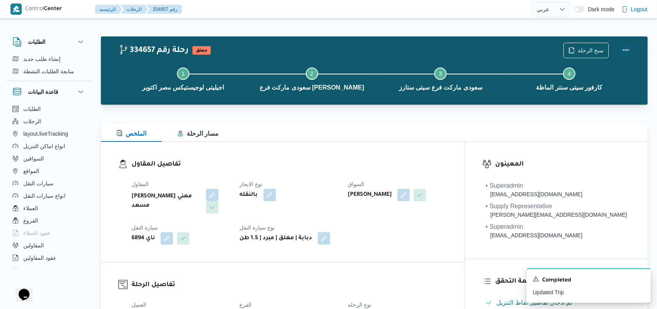
click at [627, 50] on button "Actions" at bounding box center [626, 50] width 16 height 16
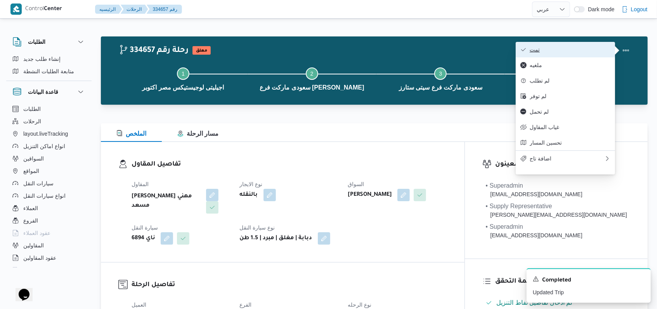
click at [593, 51] on span "تمت" at bounding box center [569, 50] width 81 height 6
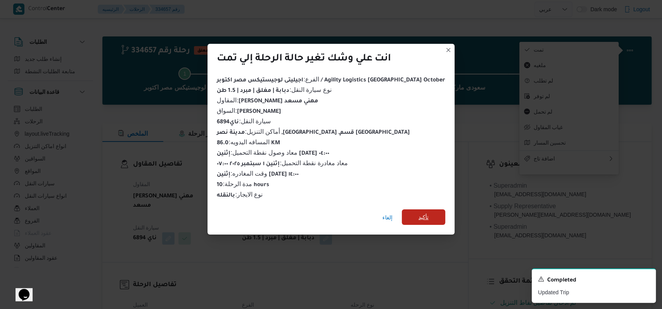
click at [414, 213] on span "تأكيد" at bounding box center [423, 217] width 43 height 16
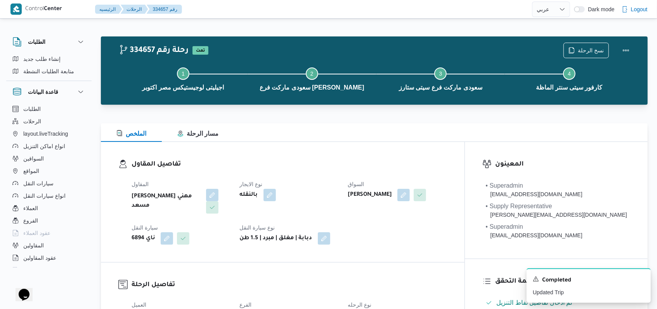
select select "ar"
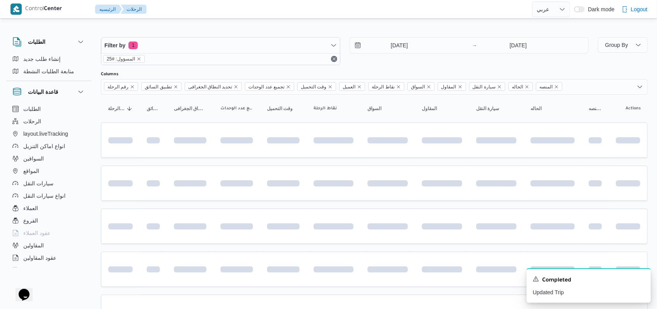
scroll to position [122, 0]
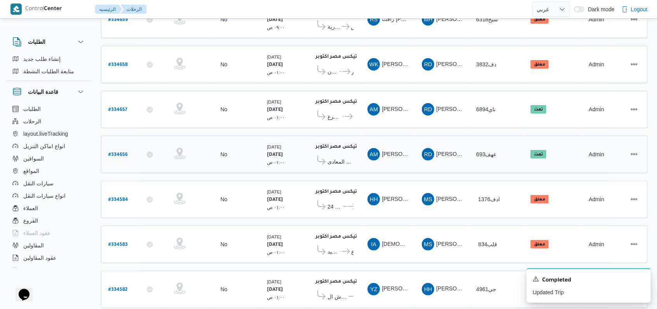
click at [119, 152] on b "# 334656" at bounding box center [117, 154] width 19 height 5
select select "ar"
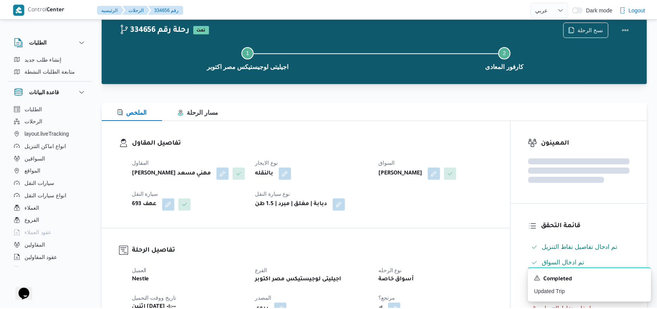
scroll to position [122, 0]
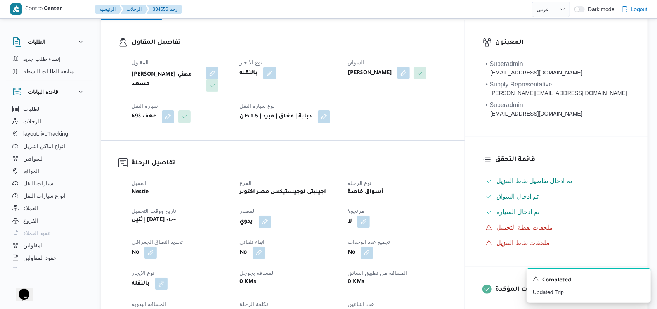
click at [410, 71] on button "button" at bounding box center [403, 73] width 12 height 12
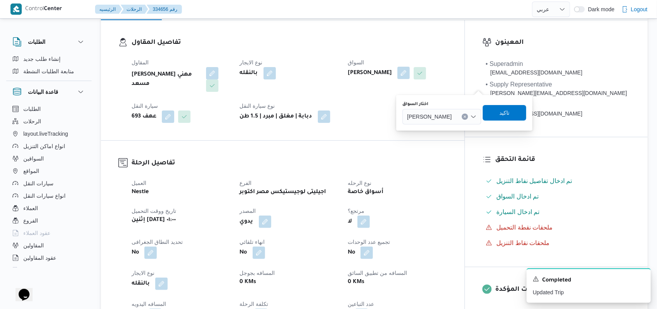
click at [451, 114] on span "[PERSON_NAME]" at bounding box center [429, 116] width 45 height 9
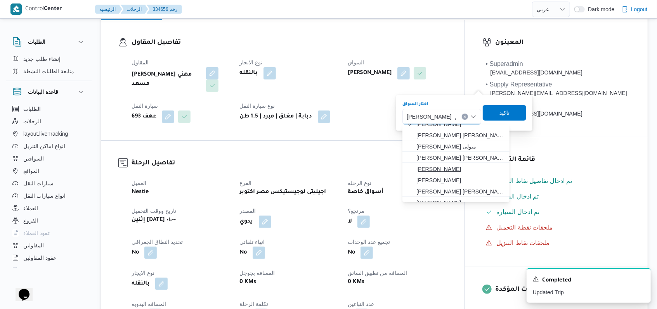
scroll to position [0, 0]
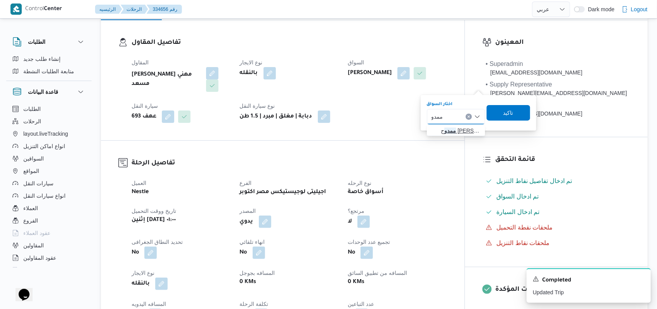
type input "ممدو"
click at [453, 126] on span "[PERSON_NAME]" at bounding box center [461, 130] width 40 height 9
click at [512, 112] on span "تاكيد" at bounding box center [506, 112] width 10 height 9
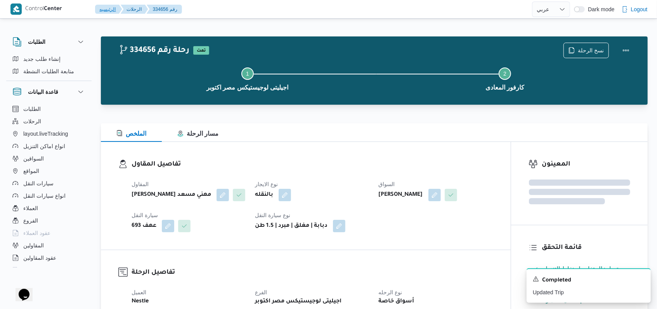
scroll to position [103, 0]
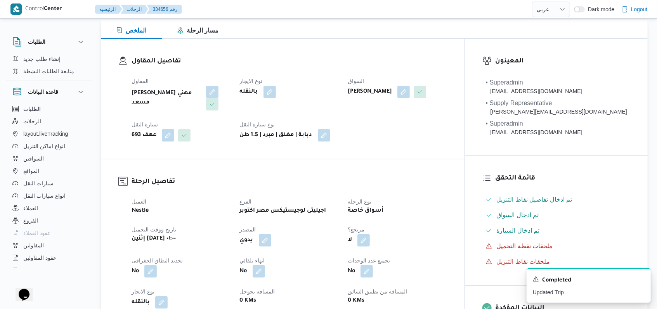
select select "ar"
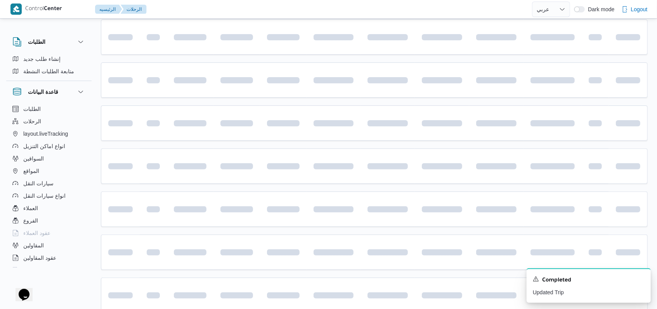
scroll to position [122, 0]
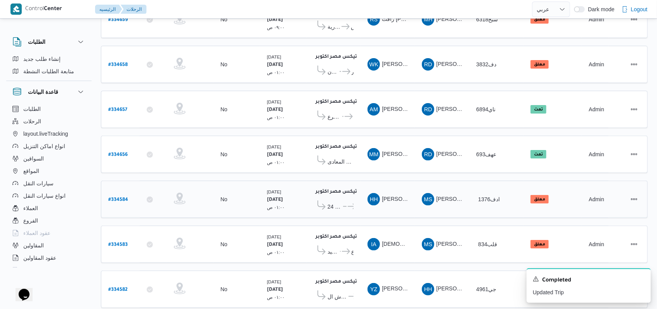
click at [126, 197] on b "# 334584" at bounding box center [118, 199] width 20 height 5
select select "ar"
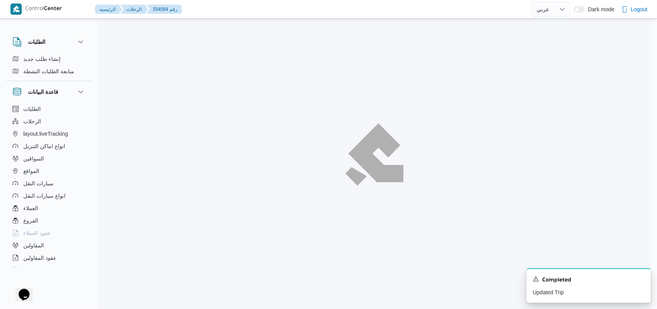
scroll to position [21, 0]
click at [644, 281] on icon "Dismiss toast" at bounding box center [646, 278] width 6 height 6
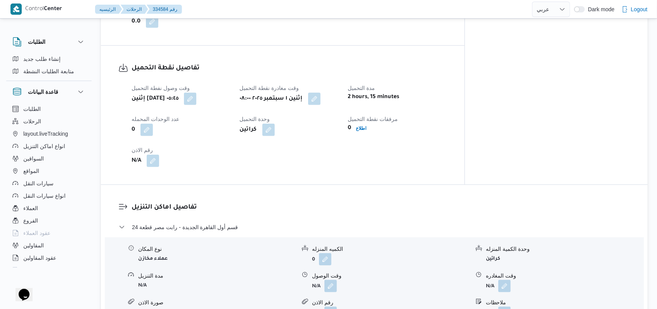
scroll to position [590, 0]
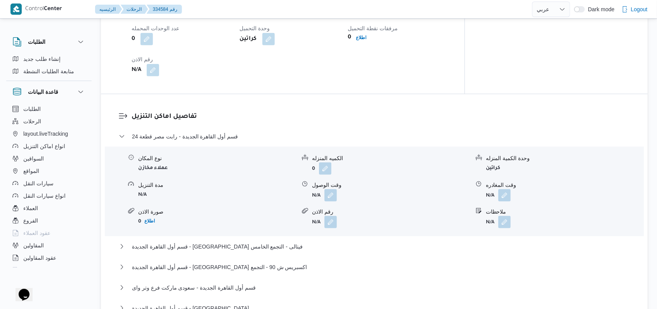
click at [329, 189] on button "button" at bounding box center [330, 195] width 12 height 12
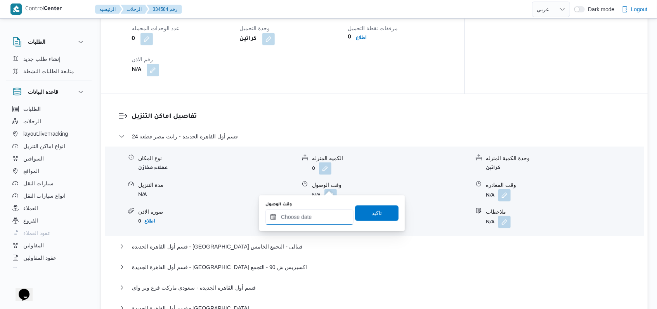
click at [313, 219] on input "وقت الوصول" at bounding box center [309, 217] width 88 height 16
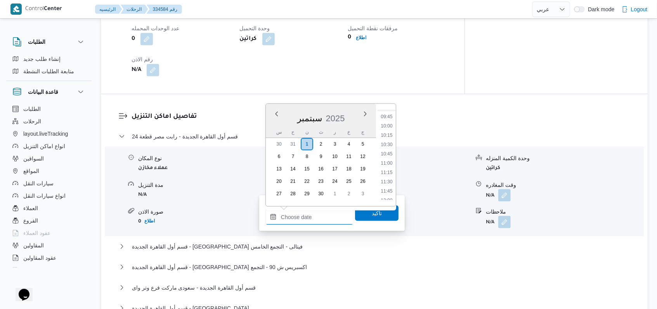
scroll to position [309, 0]
click at [391, 154] on ul "00:00 00:15 00:30 00:45 01:00 01:15 01:30 01:45 02:00 02:15 02:30 02:45 03:00 0…" at bounding box center [386, 155] width 18 height 90
click at [391, 157] on li "09:30" at bounding box center [386, 159] width 18 height 8
type input "[DATE] ٠٩:٣٠"
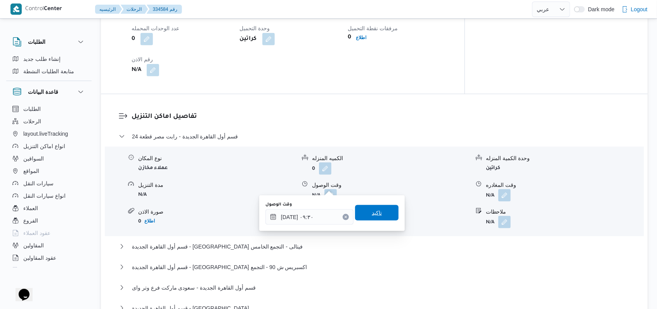
click at [379, 219] on span "تاكيد" at bounding box center [376, 213] width 43 height 16
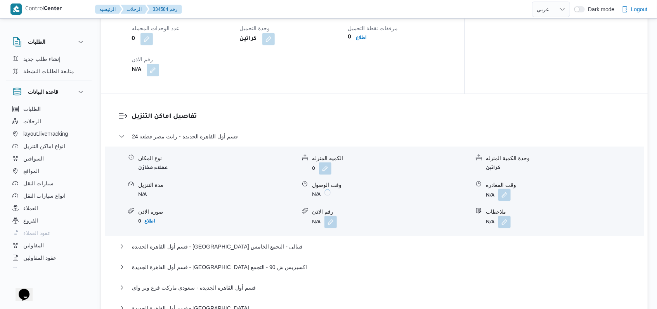
click at [503, 189] on button "button" at bounding box center [504, 195] width 12 height 12
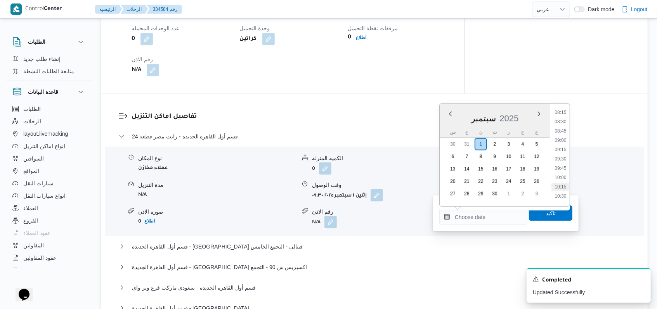
click at [562, 185] on li "10:15" at bounding box center [560, 187] width 18 height 8
type input "[DATE] ١٠:١٥"
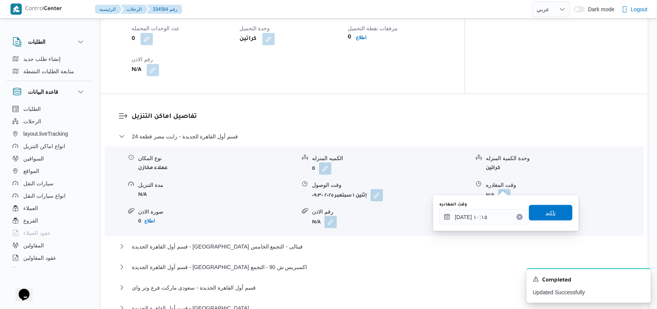
click at [555, 217] on span "تاكيد" at bounding box center [550, 213] width 43 height 16
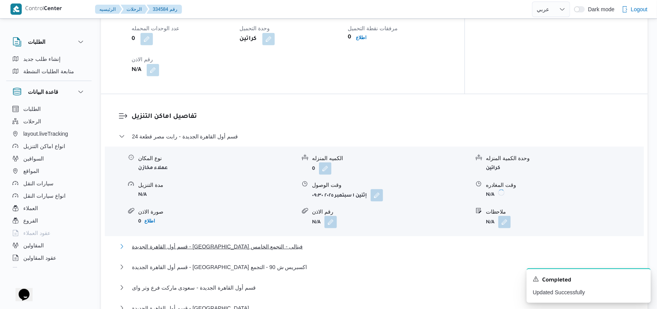
click at [227, 242] on span "قسم أول القاهرة الجديدة - [GEOGRAPHIC_DATA] فيتالى - التجمع الخامس" at bounding box center [217, 246] width 171 height 9
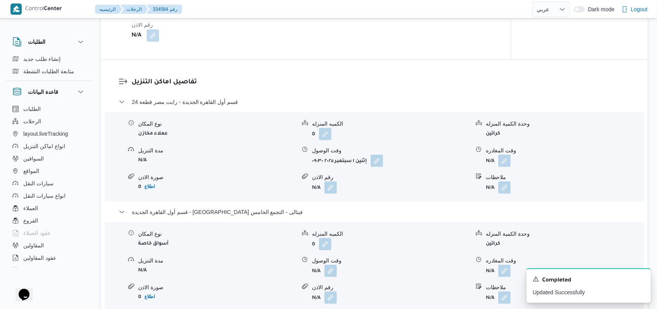
scroll to position [745, 0]
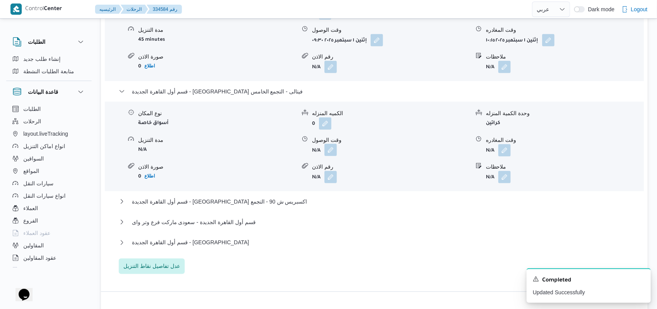
click at [329, 144] on button "button" at bounding box center [330, 150] width 12 height 12
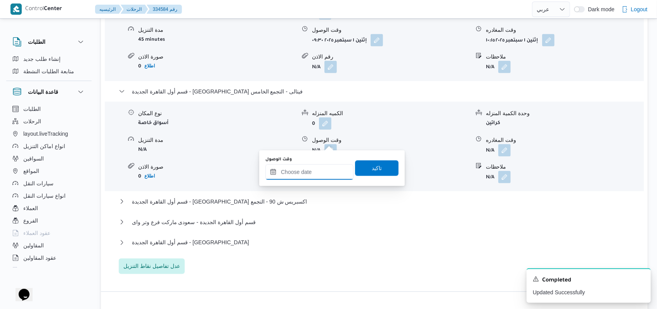
click at [318, 169] on input "وقت الوصول" at bounding box center [309, 172] width 88 height 16
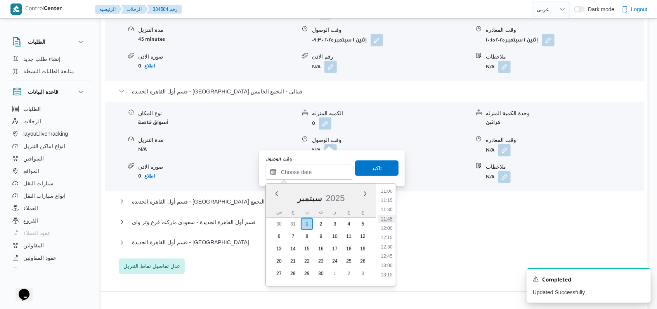
scroll to position [360, 0]
click at [389, 232] on li "10:45" at bounding box center [386, 234] width 18 height 8
type input "[DATE] ١٠:٤٥"
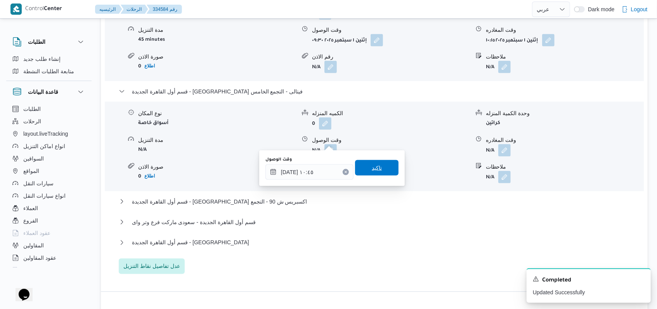
click at [384, 168] on span "تاكيد" at bounding box center [376, 168] width 43 height 16
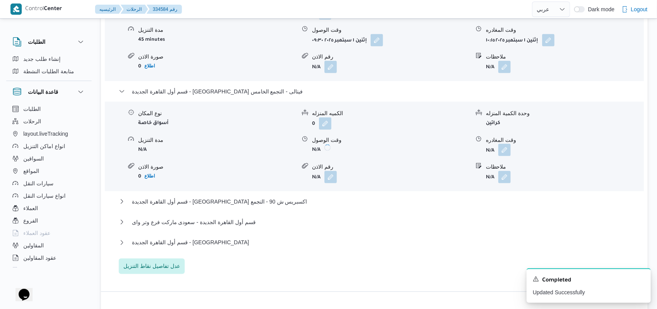
click at [505, 144] on button "button" at bounding box center [504, 150] width 12 height 12
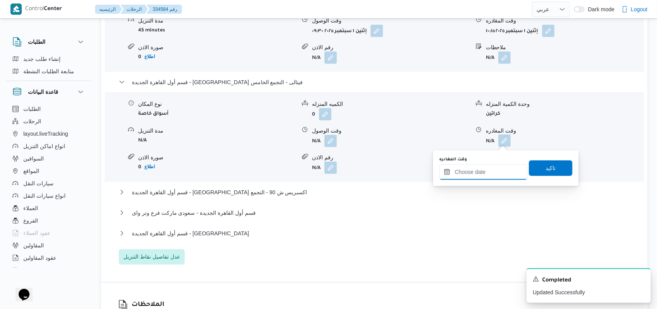
click at [484, 174] on input "وقت المغادره" at bounding box center [483, 172] width 88 height 16
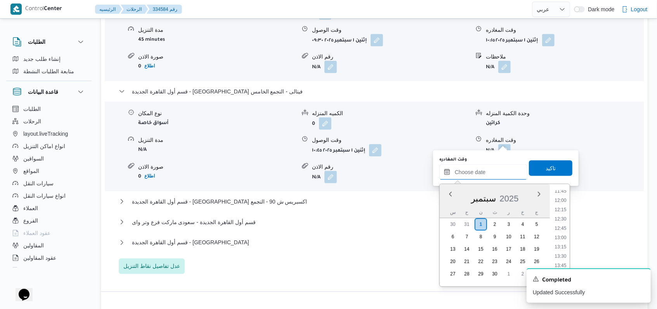
scroll to position [412, 0]
click at [563, 210] on li "11:30" at bounding box center [560, 210] width 18 height 8
type input "[DATE] ١١:٣٠"
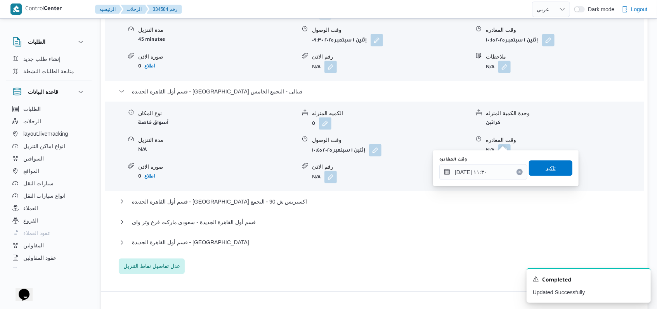
click at [552, 173] on span "تاكيد" at bounding box center [550, 169] width 43 height 16
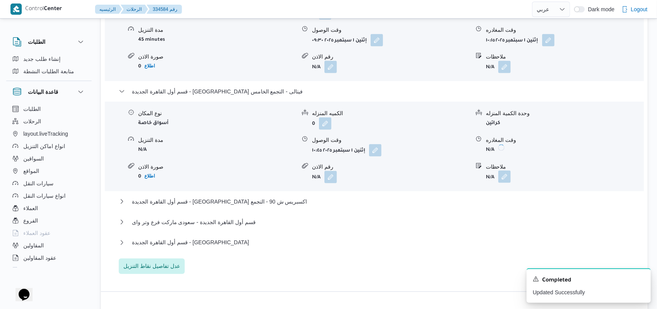
click at [507, 171] on button "button" at bounding box center [504, 177] width 12 height 12
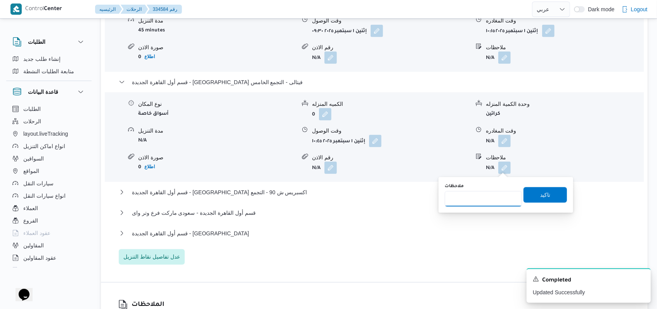
click at [485, 200] on input "ملاحظات" at bounding box center [482, 199] width 77 height 16
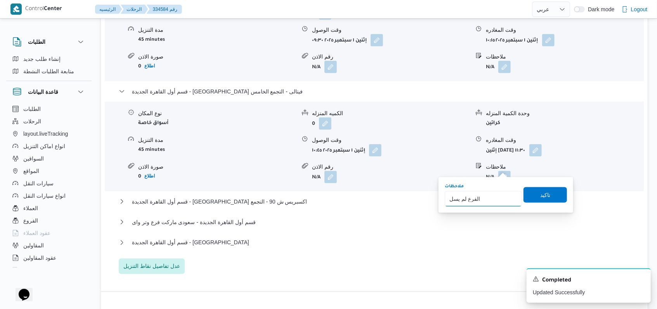
type input "الفرع لم يسلم"
click at [533, 197] on span "تاكيد" at bounding box center [544, 195] width 43 height 16
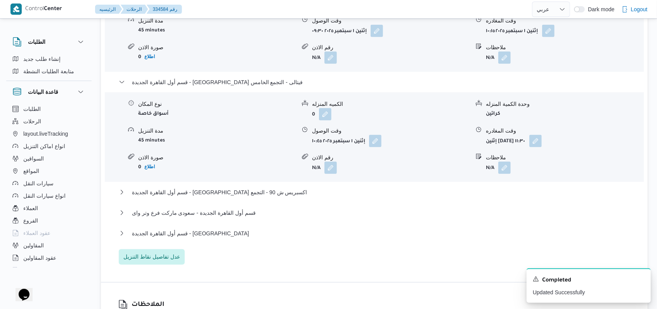
click at [230, 199] on div "قسم أول القاهرة الجديدة - [GEOGRAPHIC_DATA] اكسبريس ش 90 - التجمع" at bounding box center [374, 195] width 511 height 15
click at [258, 191] on span "قسم أول القاهرة الجديدة - [GEOGRAPHIC_DATA] اكسبريس ش 90 - التجمع" at bounding box center [219, 192] width 175 height 9
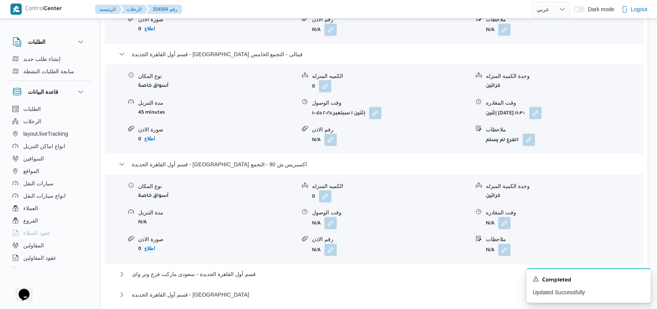
scroll to position [797, 0]
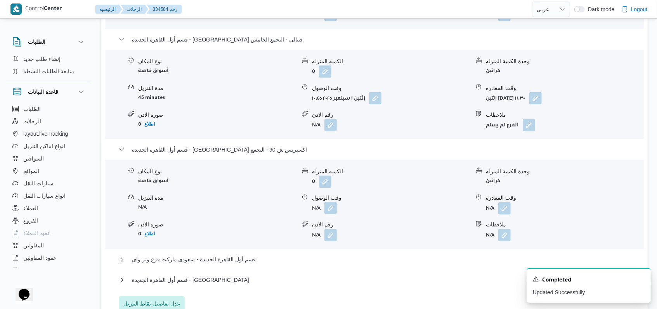
click at [331, 202] on button "button" at bounding box center [330, 208] width 12 height 12
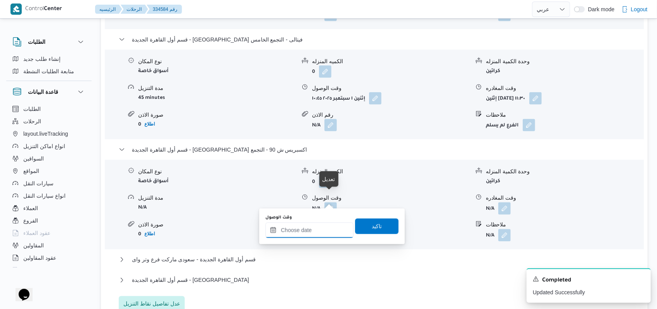
click at [312, 231] on input "وقت الوصول" at bounding box center [309, 231] width 88 height 16
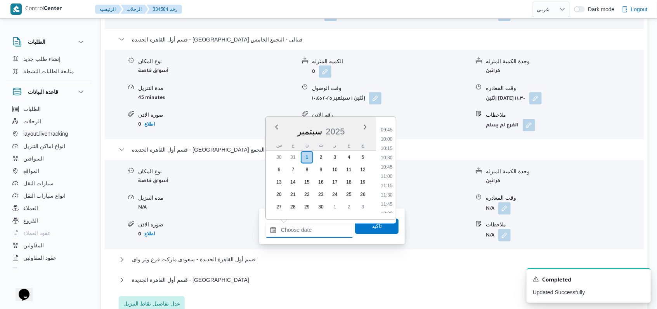
scroll to position [412, 0]
click at [389, 160] on li "12:00" at bounding box center [386, 162] width 18 height 8
type input "[DATE] ١٢:٠٠"
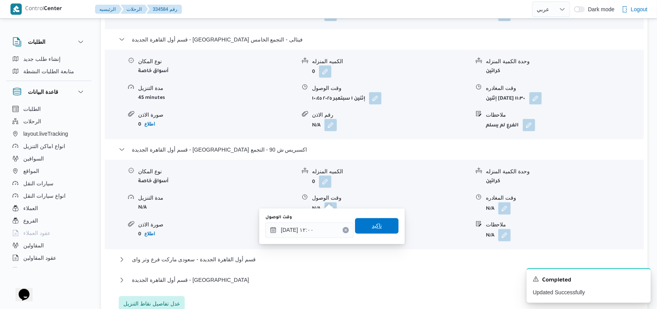
click at [374, 219] on span "تاكيد" at bounding box center [376, 226] width 43 height 16
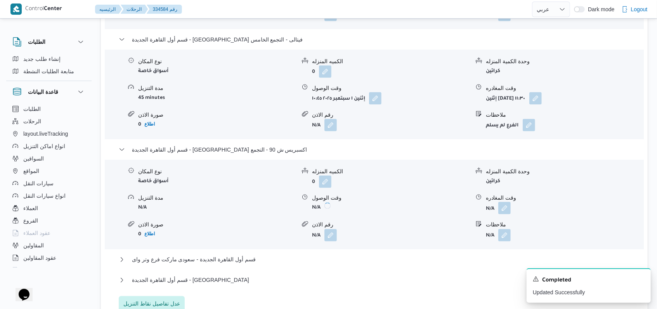
click at [510, 202] on button "button" at bounding box center [504, 208] width 12 height 12
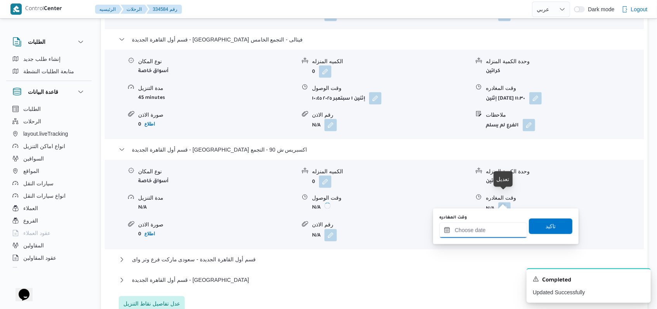
click at [490, 232] on input "وقت المغادره" at bounding box center [483, 231] width 88 height 16
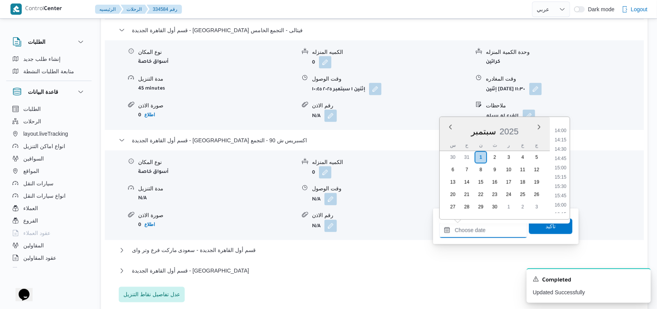
scroll to position [464, 0]
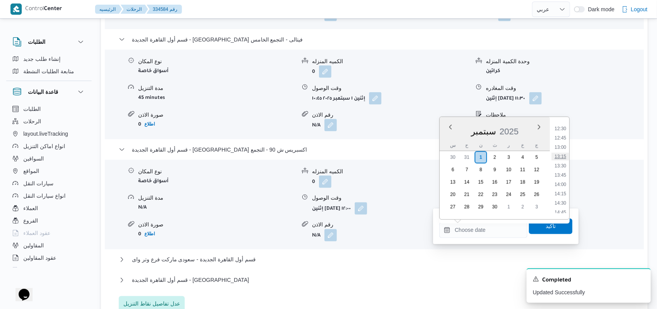
click at [563, 160] on li "13:15" at bounding box center [560, 157] width 18 height 8
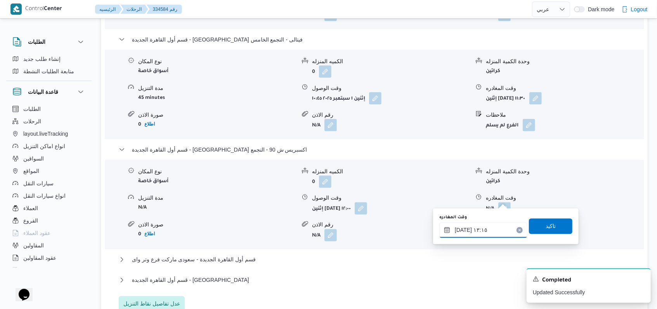
type input "[DATE] ١٣:١٥"
click at [552, 222] on span "تاكيد" at bounding box center [550, 226] width 43 height 16
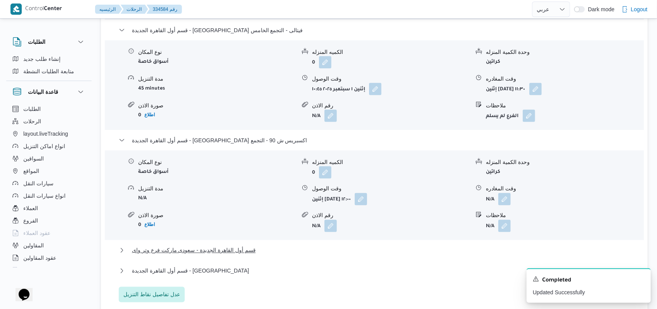
scroll to position [900, 0]
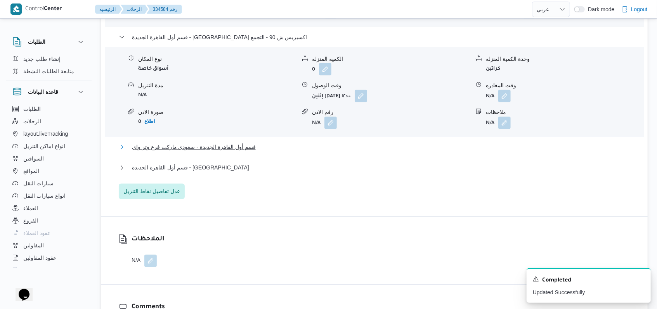
click at [240, 147] on span "قسم أول القاهرة الجديدة - سعودى ماركت فرع وتر واى" at bounding box center [194, 147] width 124 height 9
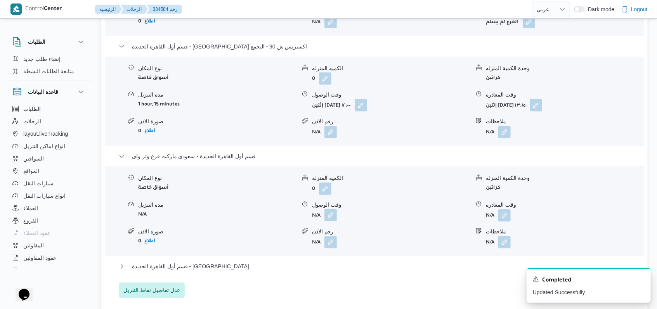
click at [331, 209] on button "button" at bounding box center [330, 215] width 12 height 12
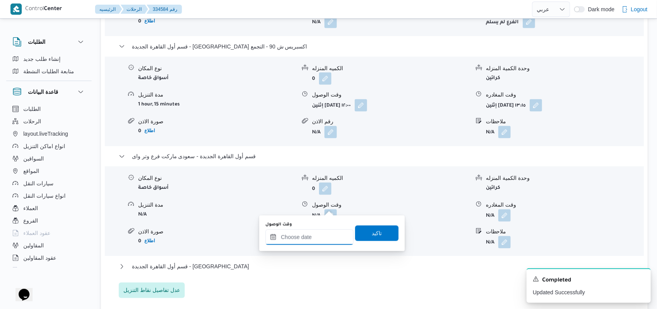
click at [319, 237] on input "وقت الوصول" at bounding box center [309, 238] width 88 height 16
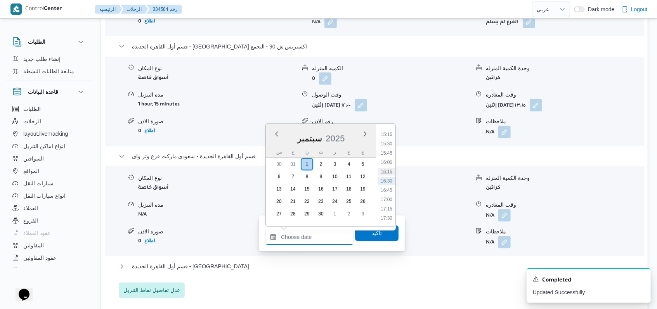
scroll to position [464, 0]
click at [389, 181] on li "13:45" at bounding box center [386, 182] width 18 height 8
type input "[DATE] ١٣:٤٥"
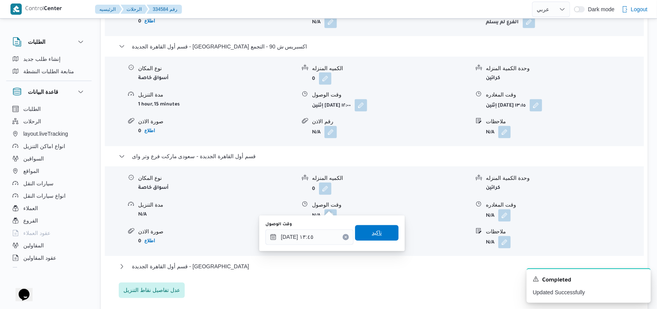
click at [360, 232] on span "تاكيد" at bounding box center [376, 233] width 43 height 16
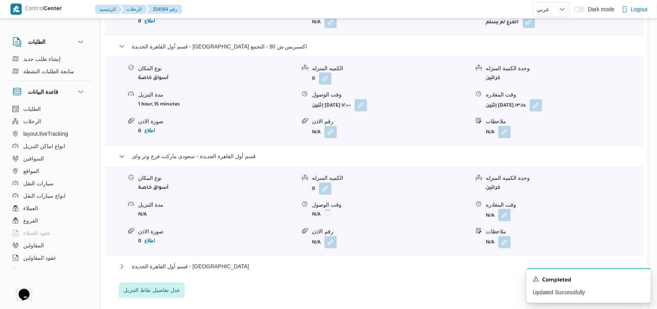
click at [507, 209] on button "button" at bounding box center [504, 215] width 12 height 12
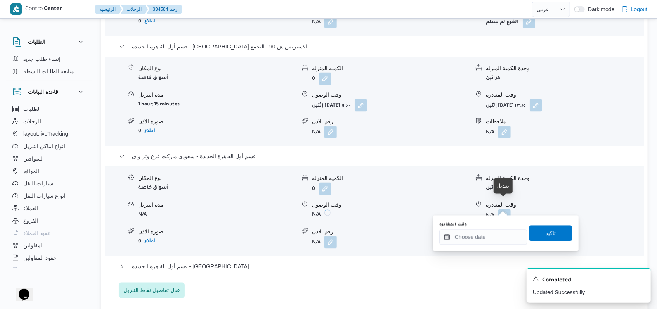
click at [484, 237] on div "ملاحظات N/A" at bounding box center [559, 238] width 168 height 21
click at [484, 237] on input "وقت المغادره" at bounding box center [483, 238] width 88 height 16
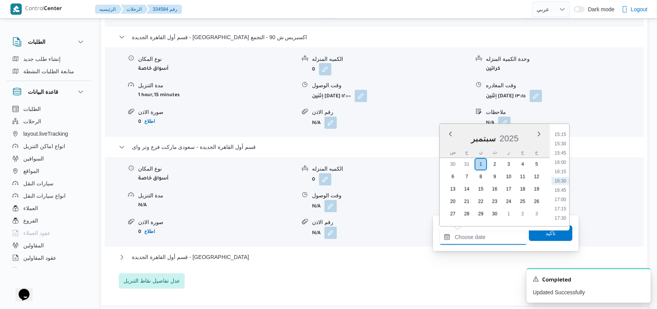
scroll to position [515, 0]
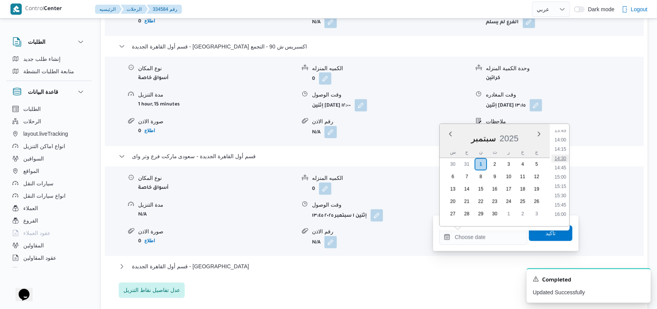
click at [564, 160] on li "14:30" at bounding box center [560, 159] width 18 height 8
type input "[DATE] ١٤:٣٠"
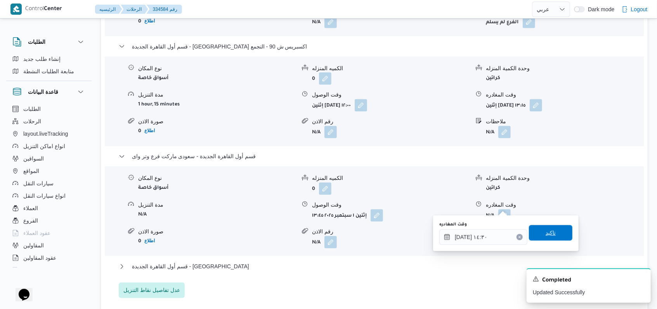
click at [555, 234] on span "تاكيد" at bounding box center [550, 233] width 43 height 16
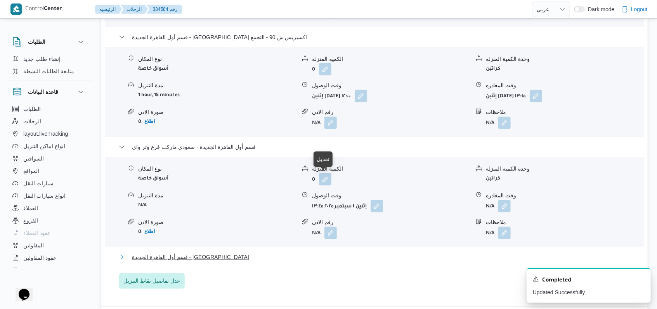
drag, startPoint x: 170, startPoint y: 254, endPoint x: 255, endPoint y: 216, distance: 93.4
click at [170, 255] on span "قسم أول القاهرة الجديدة - [GEOGRAPHIC_DATA]" at bounding box center [190, 257] width 117 height 9
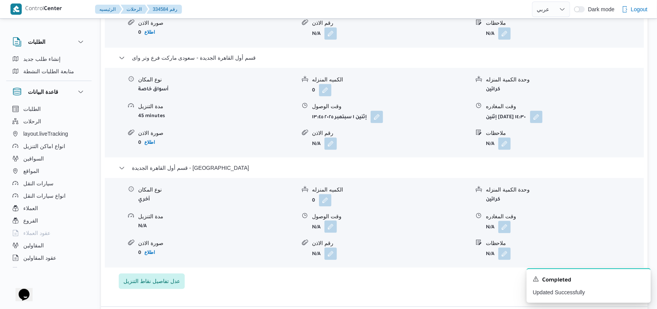
scroll to position [1003, 0]
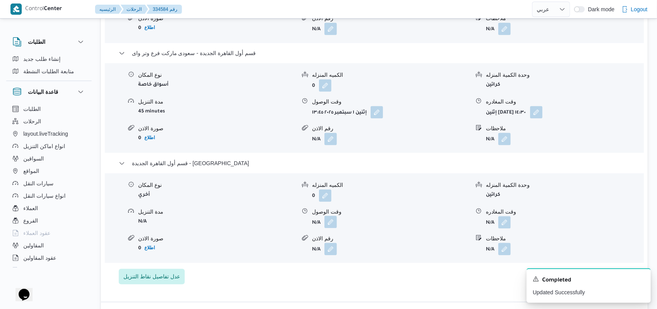
click at [328, 216] on button "button" at bounding box center [330, 222] width 12 height 12
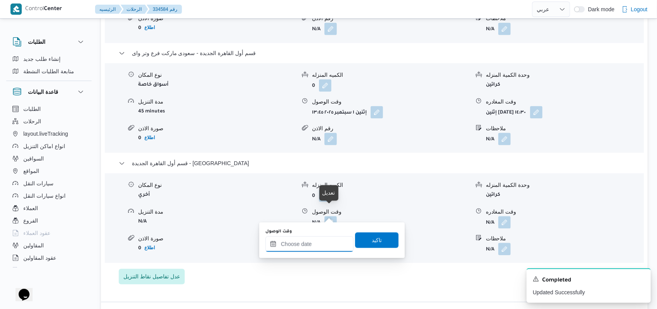
click at [305, 246] on input "وقت الوصول" at bounding box center [309, 244] width 88 height 16
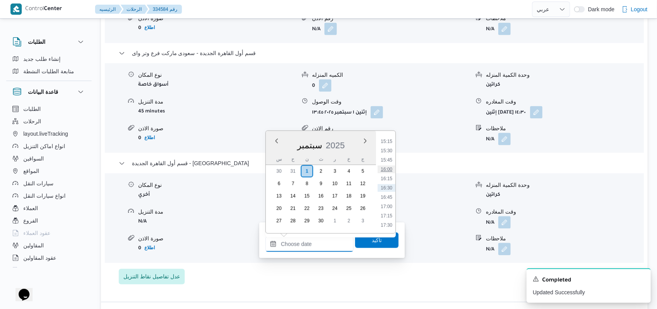
scroll to position [515, 0]
click at [386, 183] on li "15:00" at bounding box center [386, 184] width 18 height 8
type input "[DATE] ١٥:٠٠"
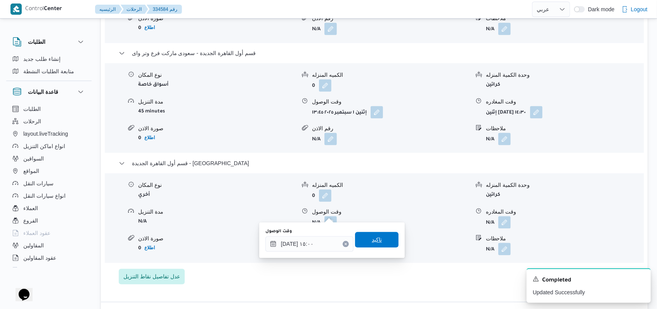
click at [372, 239] on span "تاكيد" at bounding box center [377, 239] width 10 height 9
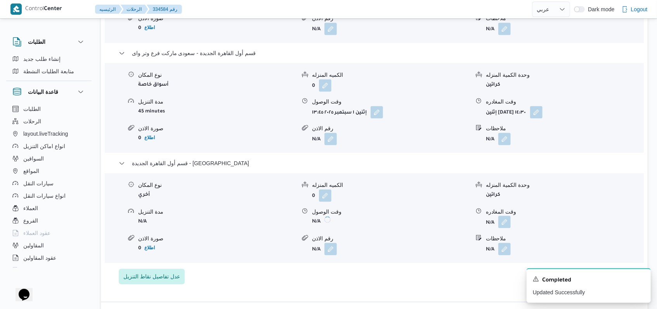
click at [508, 216] on button "button" at bounding box center [504, 222] width 12 height 12
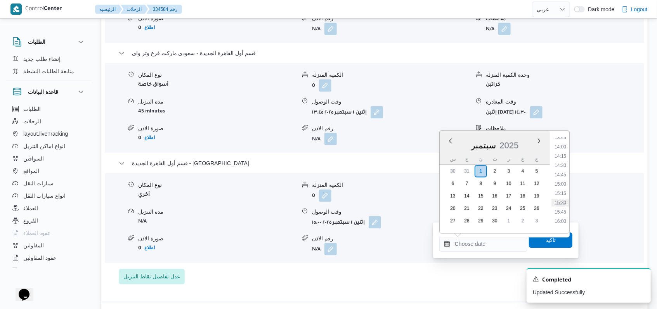
click at [562, 204] on li "15:30" at bounding box center [560, 203] width 18 height 8
type input "[DATE] ١٥:٣٠"
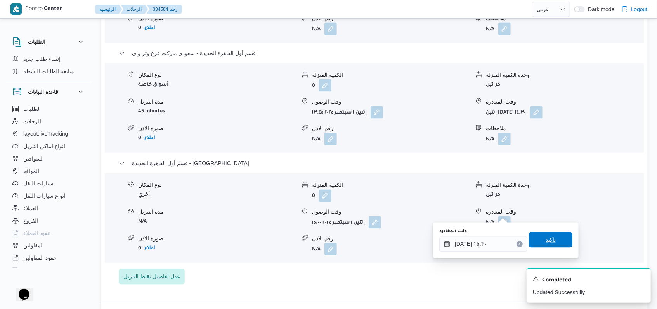
click at [552, 243] on span "تاكيد" at bounding box center [550, 240] width 43 height 16
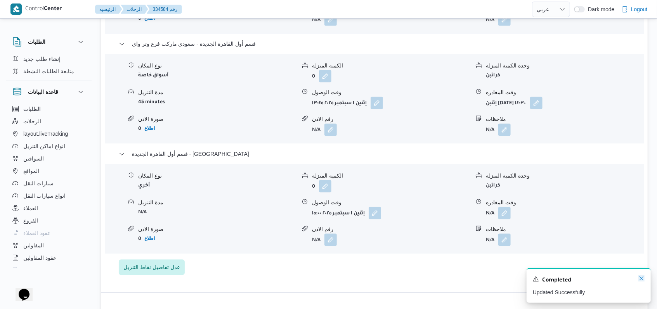
click at [640, 278] on icon "Dismiss toast" at bounding box center [641, 279] width 4 height 4
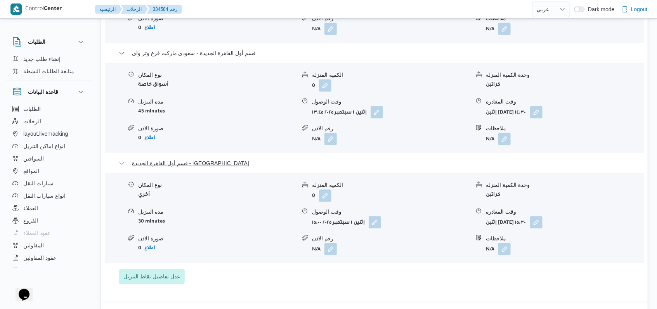
click at [192, 159] on span "قسم أول القاهرة الجديدة - [GEOGRAPHIC_DATA]" at bounding box center [190, 163] width 117 height 9
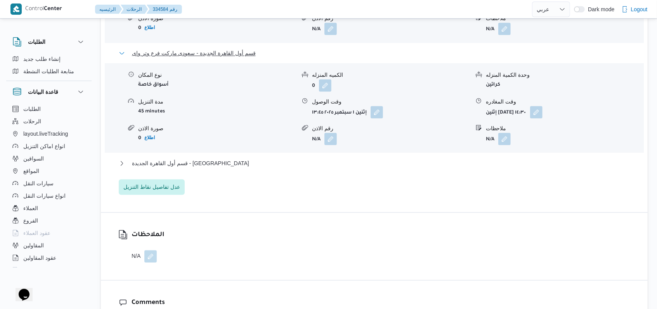
click at [208, 48] on span "قسم أول القاهرة الجديدة - سعودى ماركت فرع وتر واى" at bounding box center [194, 52] width 124 height 9
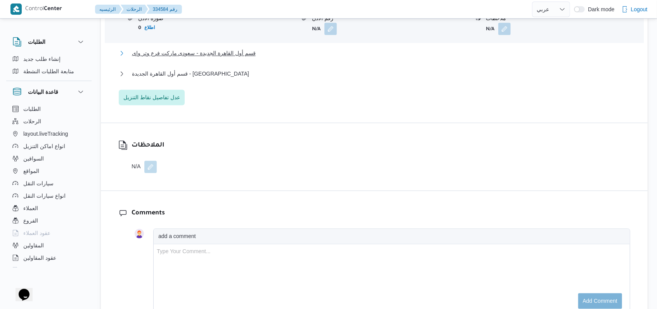
scroll to position [848, 0]
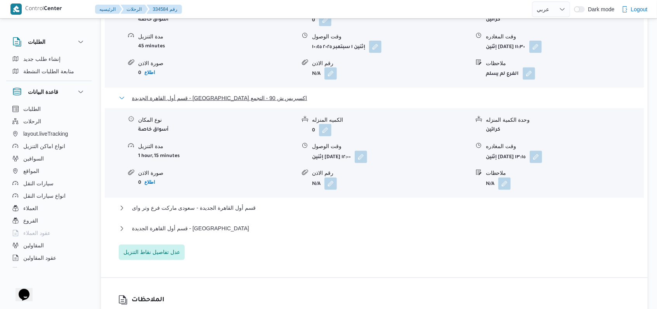
click at [225, 93] on span "قسم أول القاهرة الجديدة - [GEOGRAPHIC_DATA] اكسبريس ش 90 - التجمع" at bounding box center [219, 97] width 175 height 9
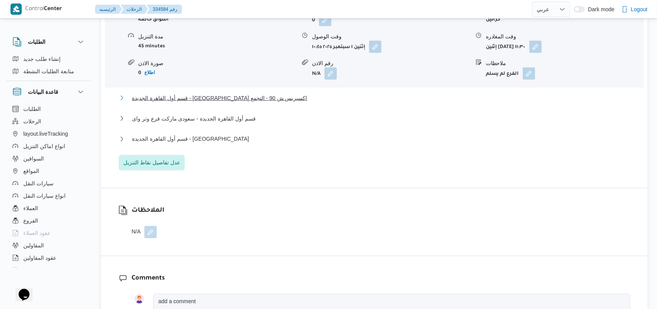
scroll to position [693, 0]
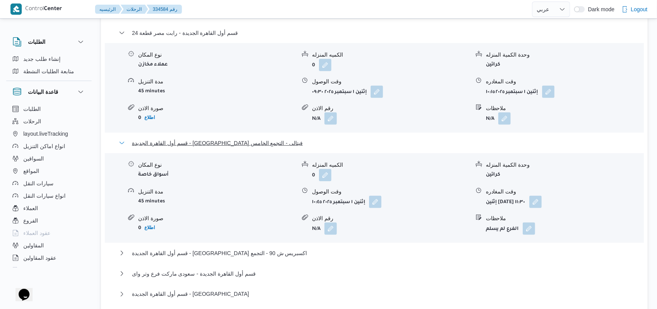
click at [226, 138] on span "قسم أول القاهرة الجديدة - [GEOGRAPHIC_DATA] فيتالى - التجمع الخامس" at bounding box center [217, 142] width 171 height 9
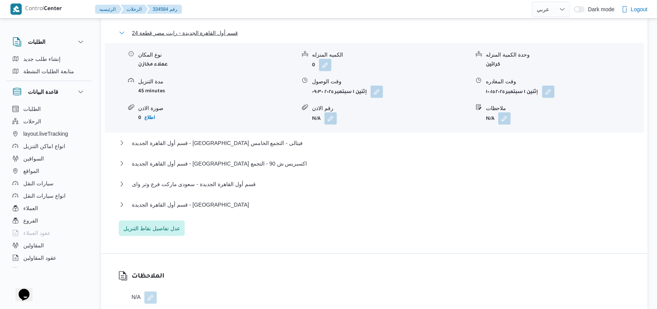
click at [213, 28] on span "قسم أول القاهرة الجديدة - رابت مصر قطعة 24" at bounding box center [185, 32] width 106 height 9
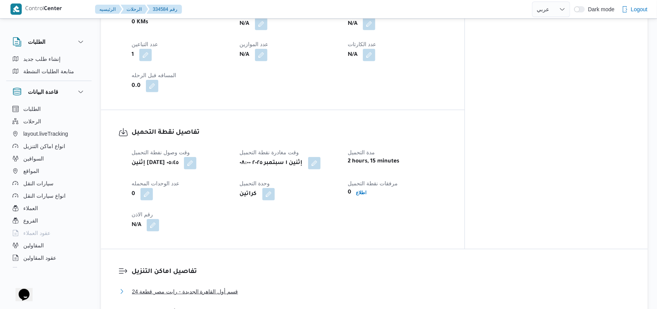
scroll to position [331, 0]
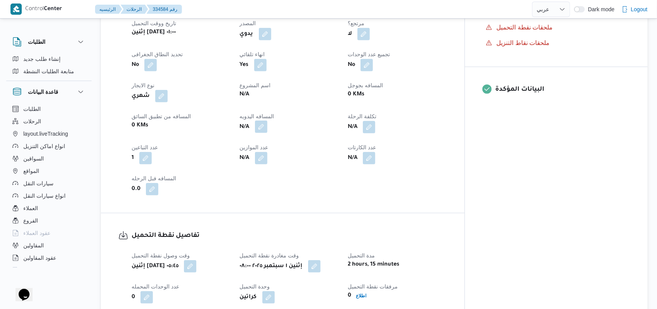
click at [267, 121] on button "button" at bounding box center [261, 127] width 12 height 12
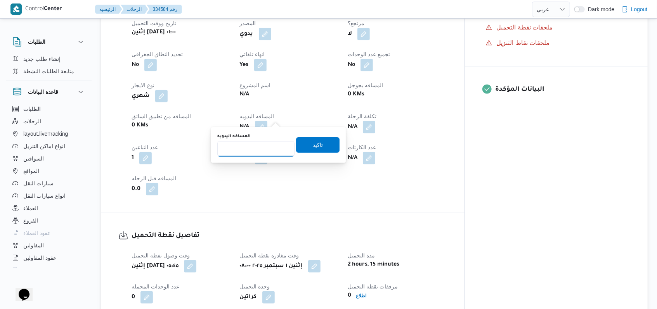
click at [254, 149] on input "المسافه اليدويه" at bounding box center [255, 149] width 77 height 16
type input "122"
click at [319, 146] on span "تاكيد" at bounding box center [317, 145] width 43 height 16
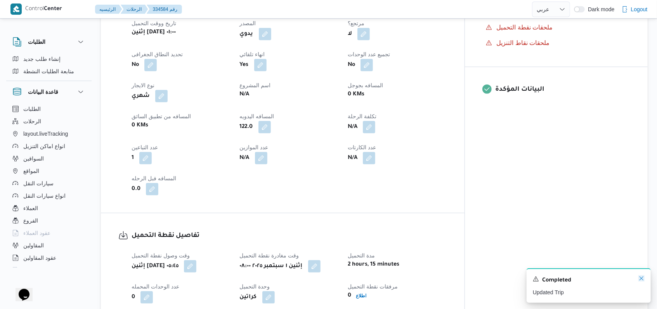
click at [639, 281] on icon "Dismiss toast" at bounding box center [641, 278] width 6 height 6
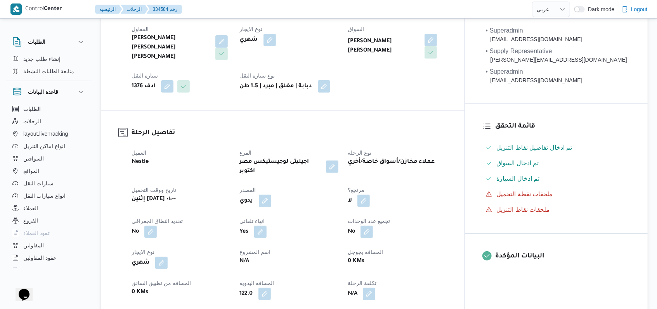
scroll to position [0, 0]
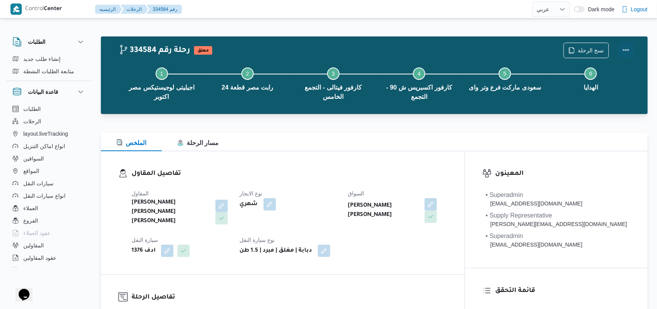
click at [618, 50] on button "Actions" at bounding box center [626, 50] width 16 height 16
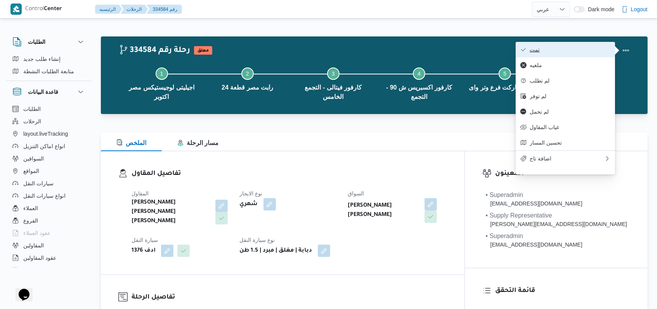
click at [602, 50] on span "تمت" at bounding box center [569, 50] width 81 height 6
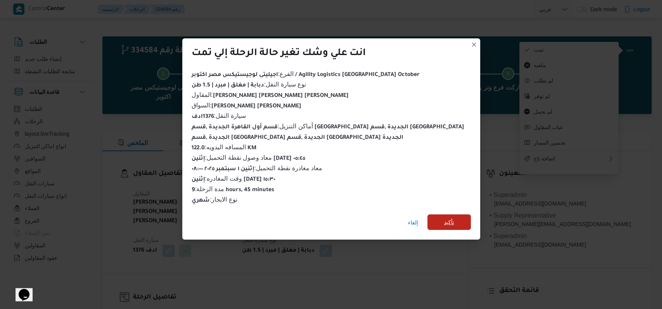
click at [443, 217] on span "تأكيد" at bounding box center [448, 222] width 43 height 16
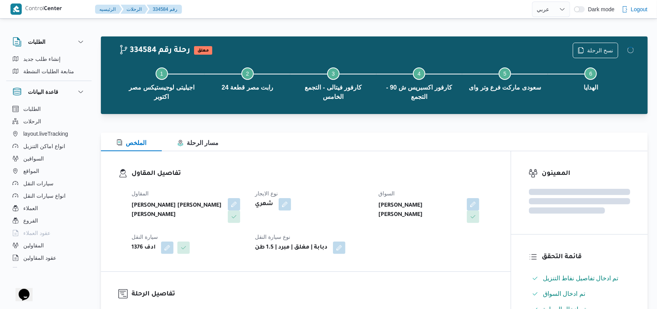
click at [373, 201] on div "المقاول [PERSON_NAME] [PERSON_NAME] [PERSON_NAME] نوع الايجار شهري السواق [PERS…" at bounding box center [312, 221] width 371 height 74
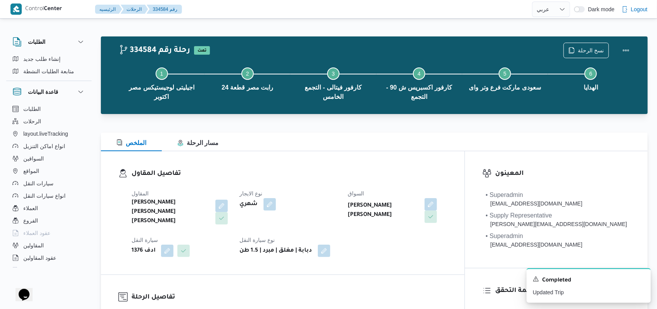
select select "ar"
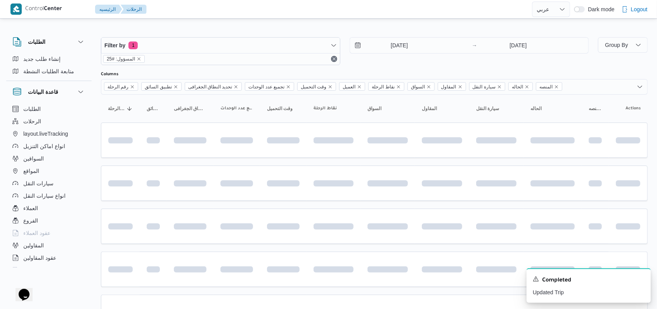
scroll to position [122, 0]
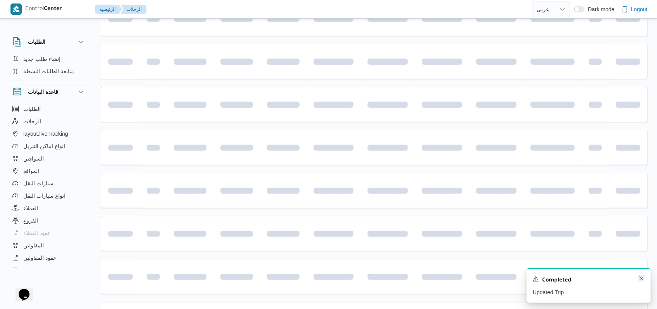
click at [640, 280] on icon "Dismiss toast" at bounding box center [641, 279] width 4 height 4
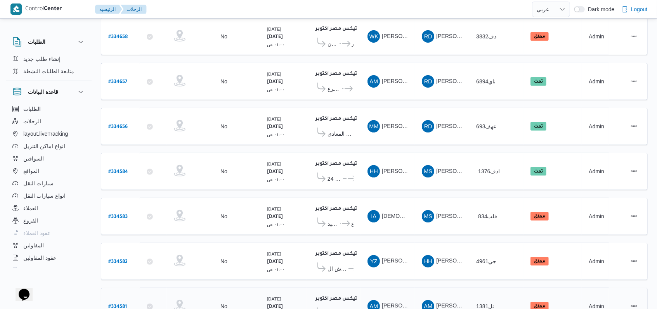
scroll to position [180, 0]
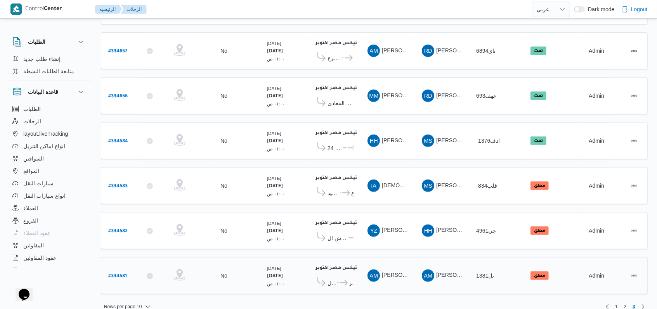
click at [122, 274] on b "# 334581" at bounding box center [117, 276] width 19 height 5
select select "ar"
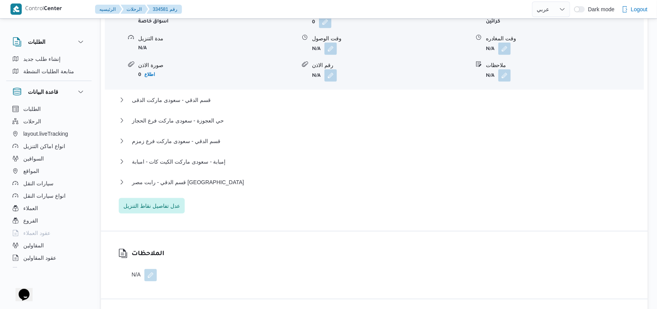
scroll to position [672, 0]
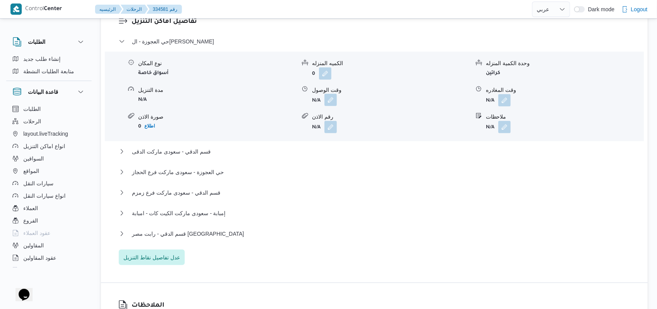
click at [333, 94] on button "button" at bounding box center [330, 100] width 12 height 12
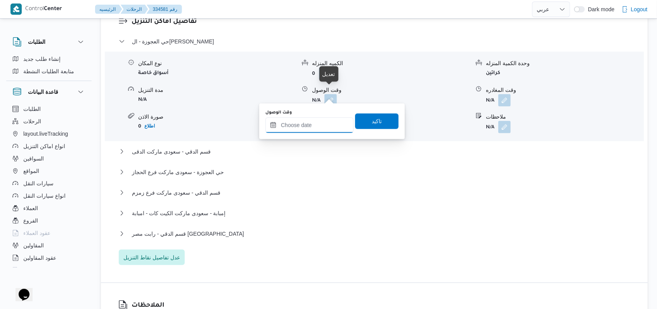
click at [316, 126] on input "وقت الوصول" at bounding box center [309, 126] width 88 height 16
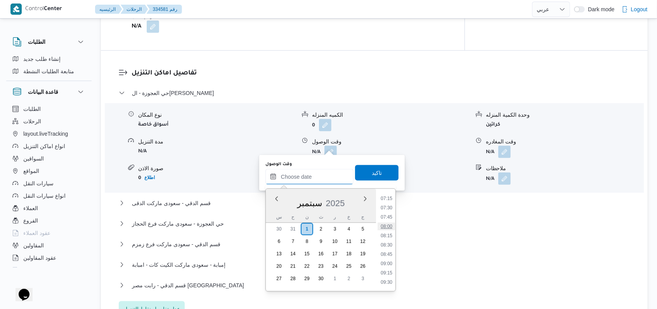
scroll to position [257, 0]
click at [389, 240] on li "08:00" at bounding box center [386, 240] width 18 height 8
type input "[DATE] ٠٨:٠٠"
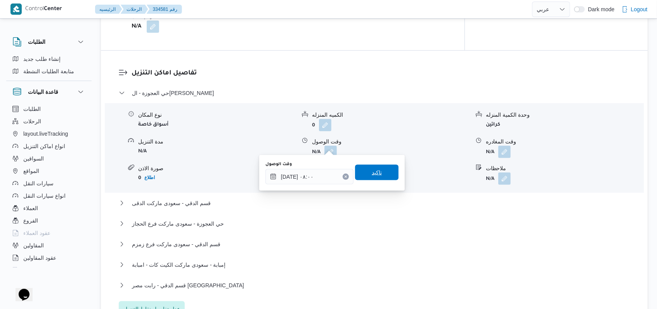
click at [379, 179] on span "تاكيد" at bounding box center [376, 173] width 43 height 16
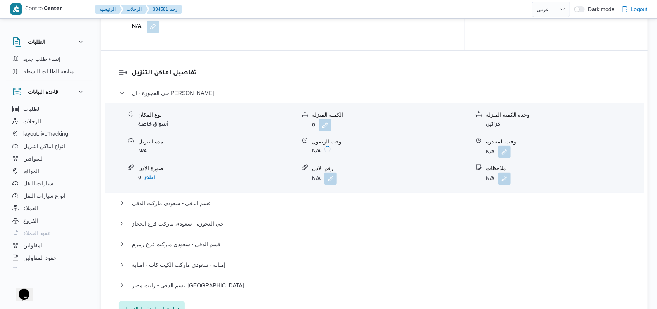
click at [511, 146] on form "N/A" at bounding box center [564, 152] width 157 height 12
click at [505, 145] on button "button" at bounding box center [504, 151] width 12 height 12
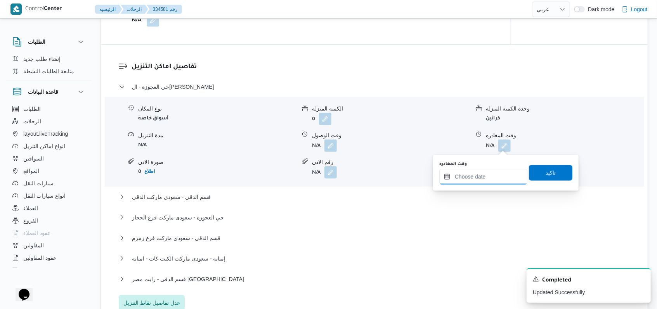
click at [481, 184] on input "وقت المغادره" at bounding box center [483, 177] width 88 height 16
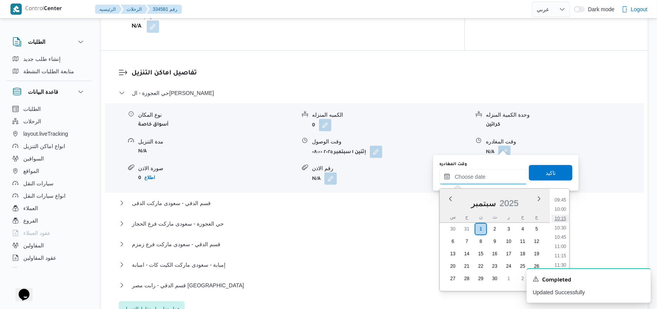
scroll to position [360, 0]
click at [562, 208] on li "10:00" at bounding box center [560, 211] width 18 height 8
type input "[DATE] ١٠:٠٠"
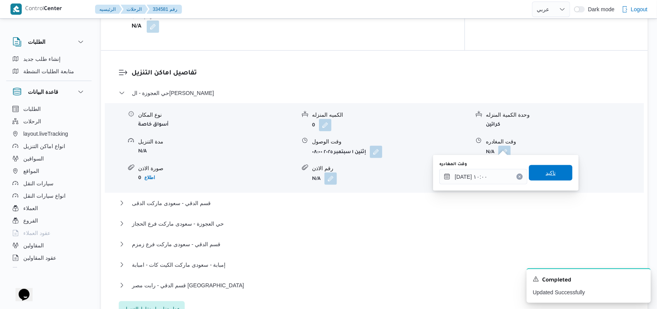
click at [556, 180] on span "تاكيد" at bounding box center [550, 173] width 43 height 16
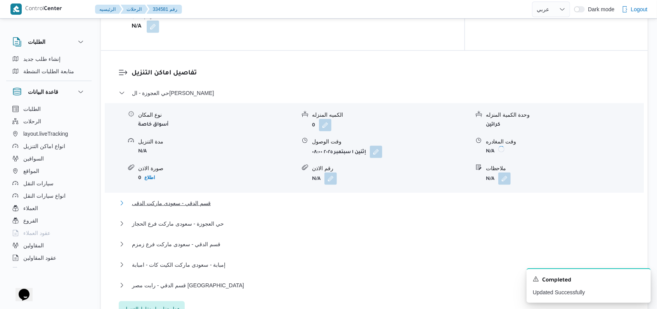
click at [185, 199] on span "قسم الدقي - سعودى ماركت الدقى" at bounding box center [171, 203] width 79 height 9
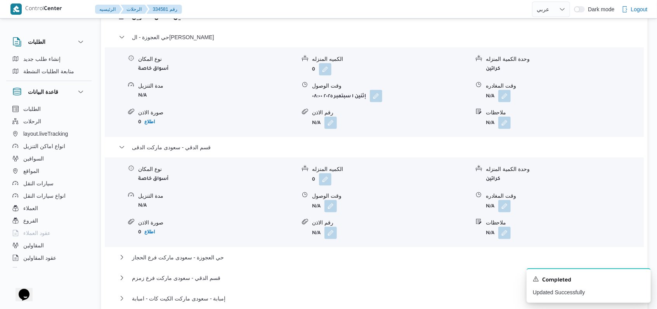
scroll to position [724, 0]
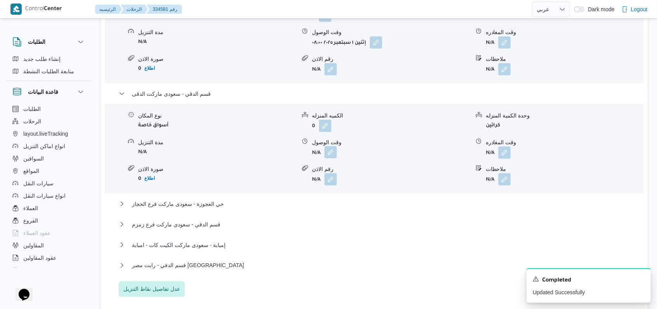
click at [335, 152] on button "button" at bounding box center [330, 152] width 12 height 12
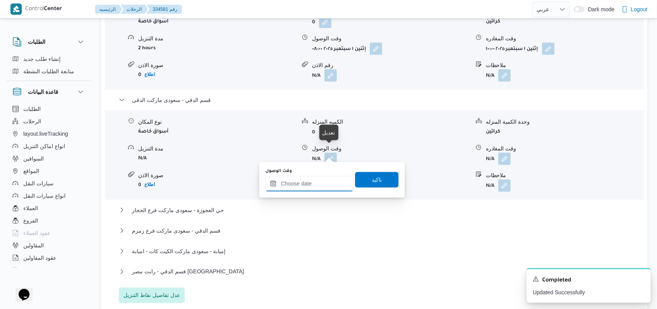
click at [316, 185] on input "وقت الوصول" at bounding box center [309, 184] width 88 height 16
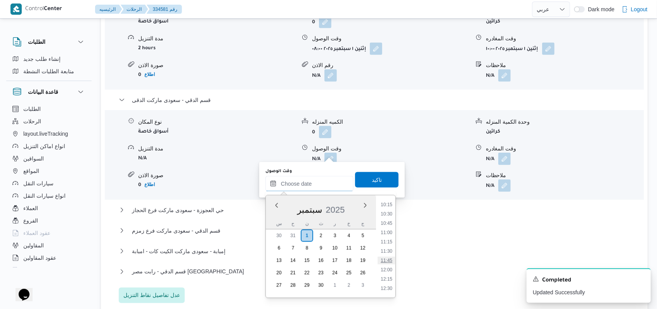
scroll to position [360, 0]
click at [389, 235] on li "10:30" at bounding box center [386, 236] width 18 height 8
type input "[DATE] ١٠:٣٠"
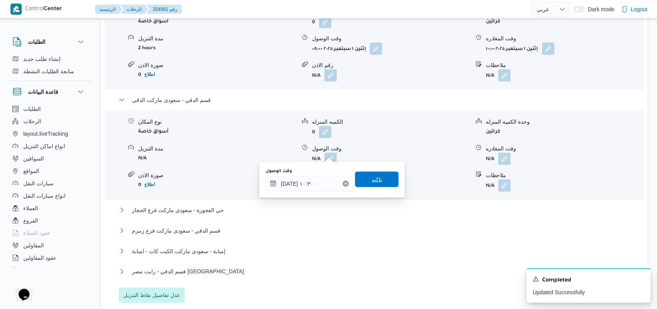
drag, startPoint x: 382, startPoint y: 189, endPoint x: 381, endPoint y: 183, distance: 5.6
click at [382, 186] on div "وقت الوصول [DATE] ١٠:٣٠ تاكيد" at bounding box center [332, 180] width 135 height 25
click at [381, 182] on span "تاكيد" at bounding box center [376, 180] width 43 height 16
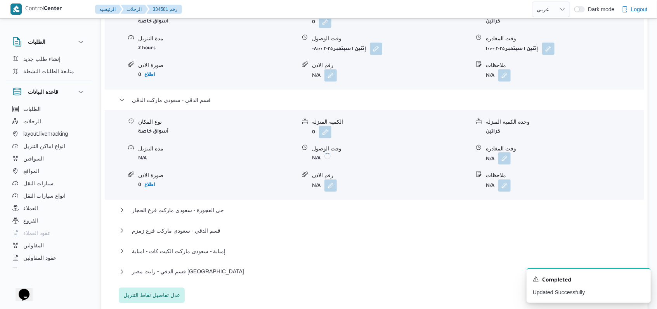
click at [498, 154] on button "button" at bounding box center [504, 158] width 12 height 12
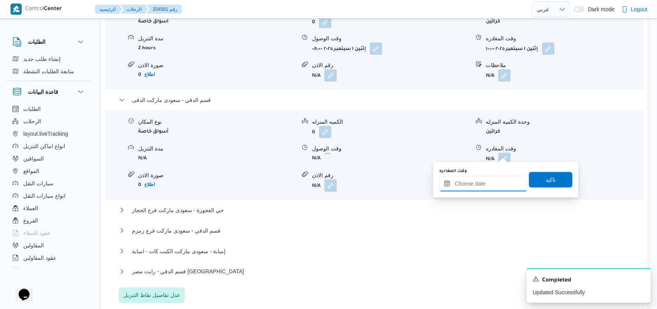
click at [487, 183] on input "وقت المغادره" at bounding box center [483, 184] width 88 height 16
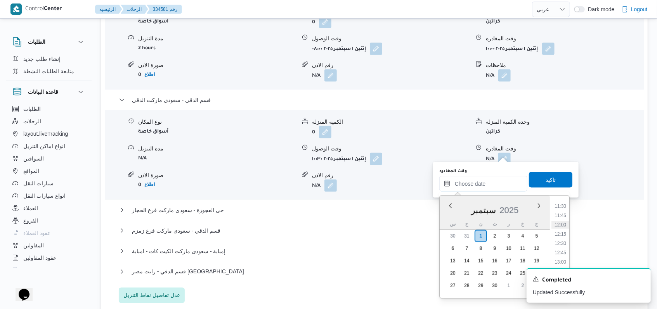
scroll to position [412, 0]
click at [561, 242] on li "12:00" at bounding box center [560, 241] width 18 height 8
type input "[DATE] ١٢:٠٠"
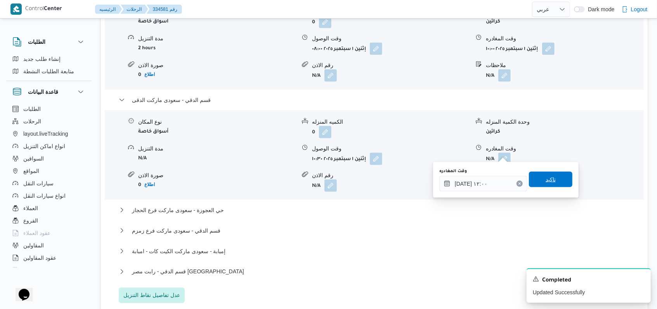
click at [556, 182] on span "تاكيد" at bounding box center [550, 180] width 43 height 16
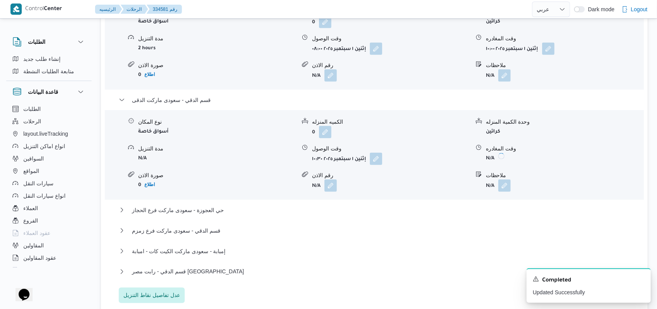
click at [171, 209] on div "حي العجوزة - سعودى ماركت فرع الحجاز" at bounding box center [374, 213] width 511 height 15
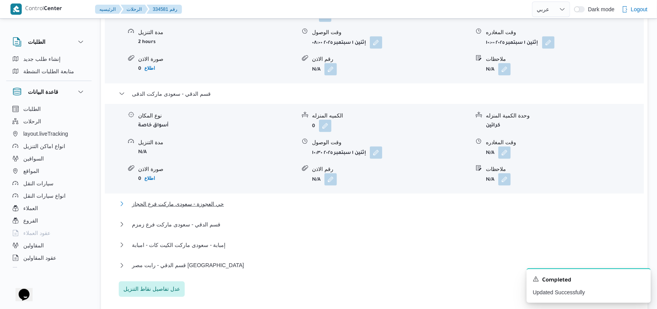
click at [176, 206] on span "حي العجوزة - سعودى ماركت فرع الحجاز" at bounding box center [178, 203] width 92 height 9
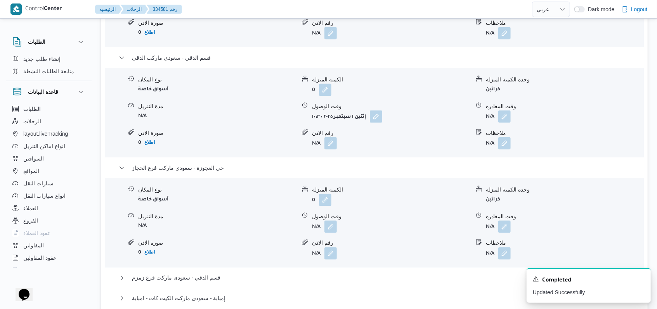
scroll to position [776, 0]
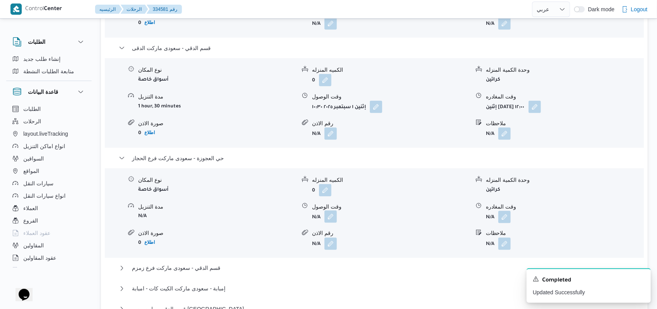
click at [327, 211] on button "button" at bounding box center [330, 217] width 12 height 12
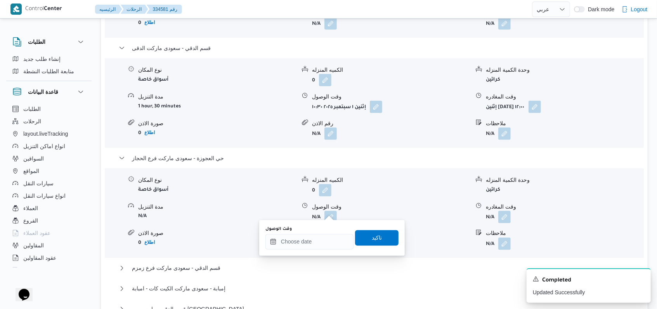
click at [313, 234] on div at bounding box center [309, 242] width 88 height 16
click at [320, 235] on div at bounding box center [309, 242] width 88 height 16
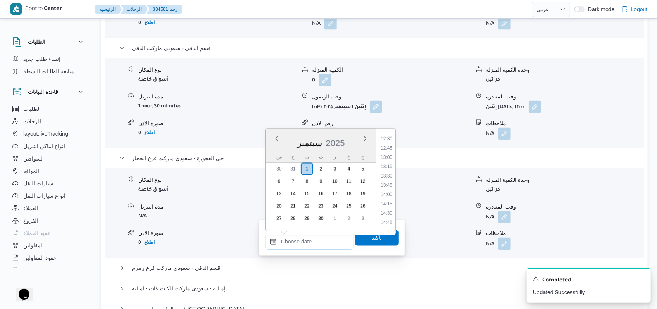
scroll to position [464, 0]
click at [391, 142] on li "12:30" at bounding box center [386, 141] width 18 height 8
type input "[DATE] ١٢:٣٠"
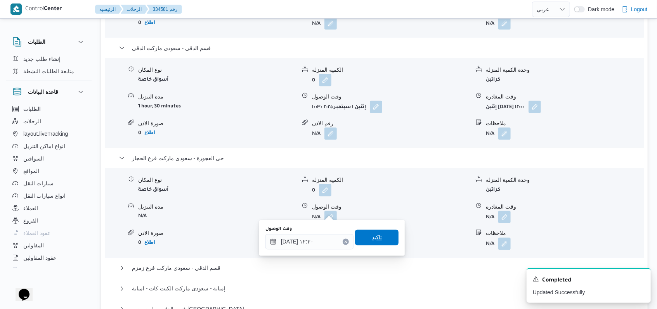
click at [373, 237] on span "تاكيد" at bounding box center [377, 237] width 10 height 9
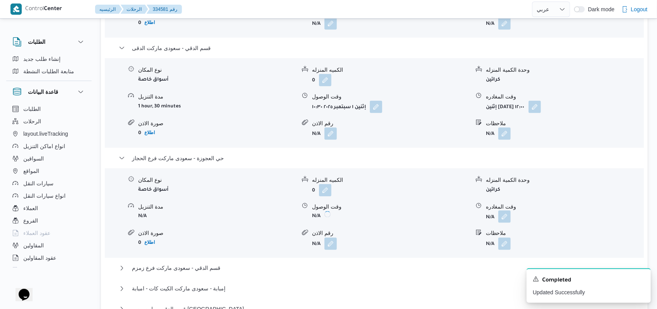
click at [506, 211] on button "button" at bounding box center [504, 217] width 12 height 12
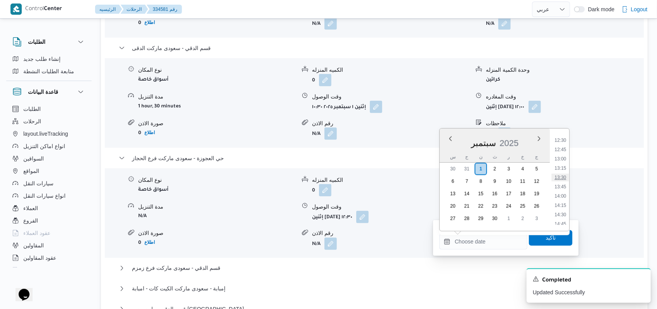
click at [562, 174] on li "13:30" at bounding box center [560, 178] width 18 height 8
type input "[DATE] ١٣:٣٠"
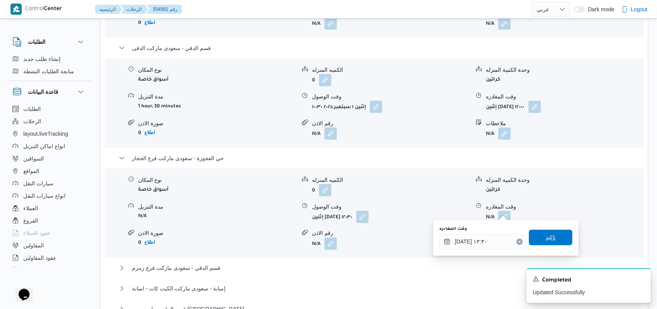
click at [537, 241] on span "تاكيد" at bounding box center [550, 238] width 43 height 16
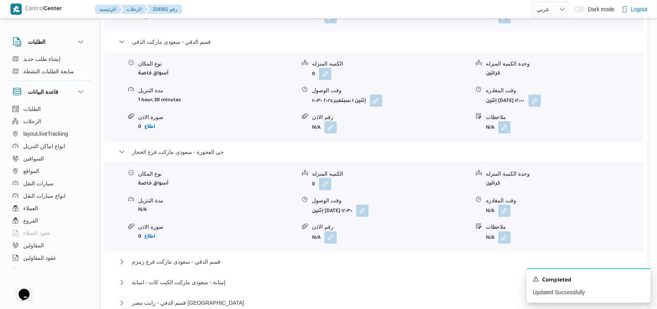
scroll to position [879, 0]
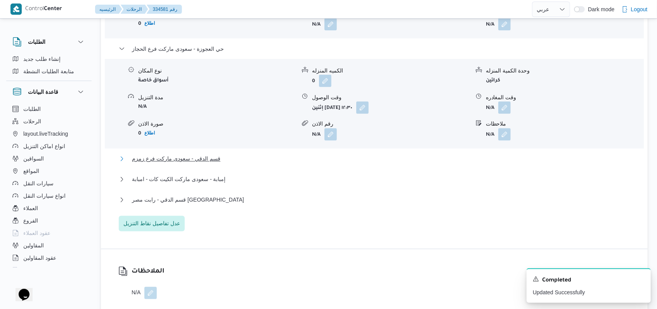
click at [203, 158] on span "قسم الدقي - سعودى ماركت فرع زمزم" at bounding box center [176, 158] width 88 height 9
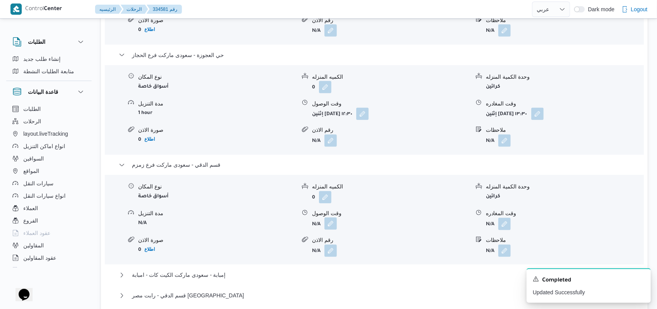
click at [328, 218] on button "button" at bounding box center [330, 224] width 12 height 12
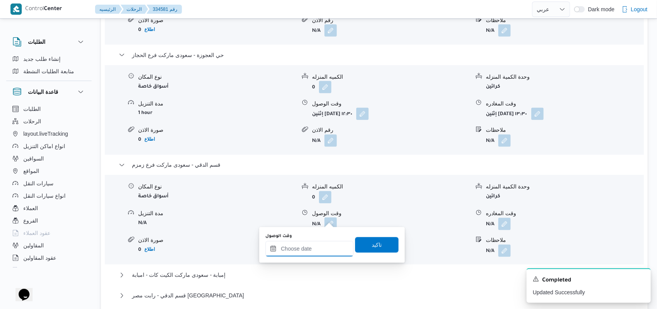
click at [311, 247] on input "وقت الوصول" at bounding box center [309, 249] width 88 height 16
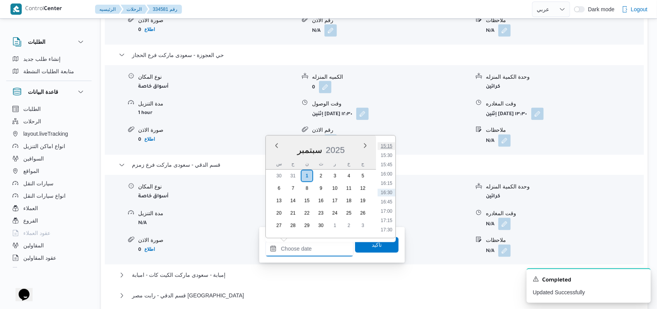
scroll to position [515, 0]
click at [390, 153] on li "14:00" at bounding box center [386, 152] width 18 height 8
type input "[DATE] ١٤:٠٠"
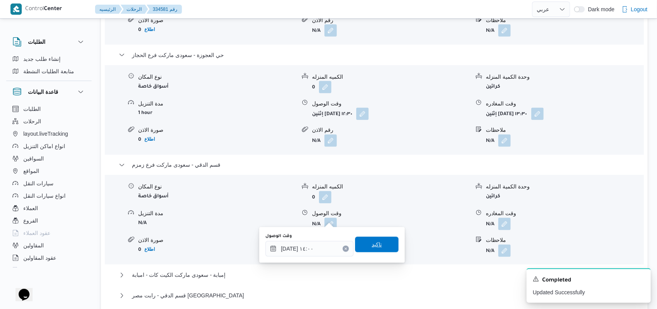
click at [370, 251] on span "تاكيد" at bounding box center [376, 245] width 43 height 16
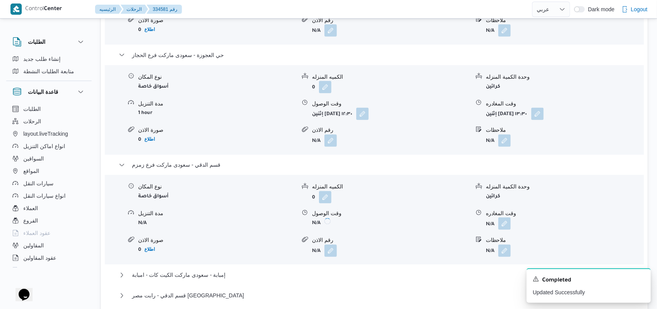
click at [505, 218] on button "button" at bounding box center [504, 224] width 12 height 12
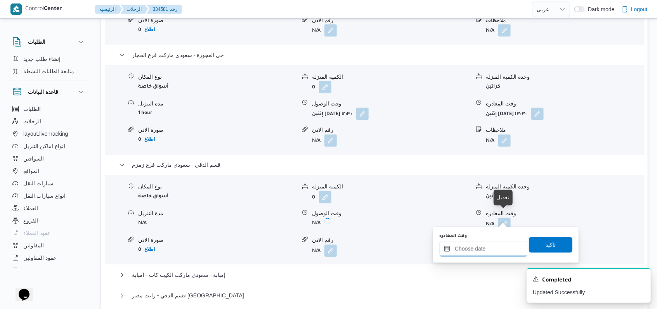
click at [484, 251] on input "وقت المغادره" at bounding box center [483, 249] width 88 height 16
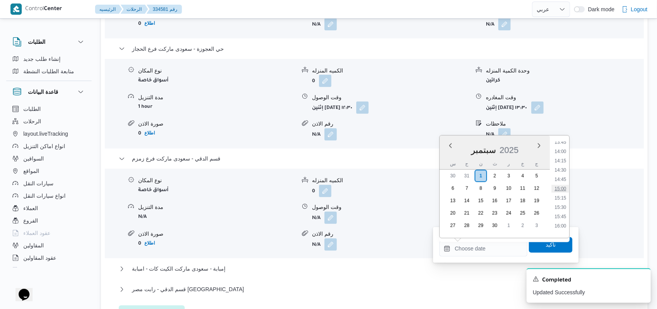
click at [565, 185] on li "15:00" at bounding box center [560, 189] width 18 height 8
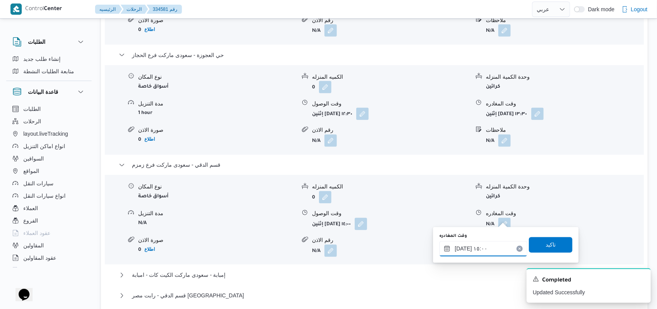
type input "[DATE] ١٥:٠٠"
click at [545, 253] on div "وقت المغادره [DATE] ١٥:٠٠ تاكيد" at bounding box center [505, 245] width 135 height 25
click at [546, 246] on span "تاكيد" at bounding box center [550, 244] width 10 height 9
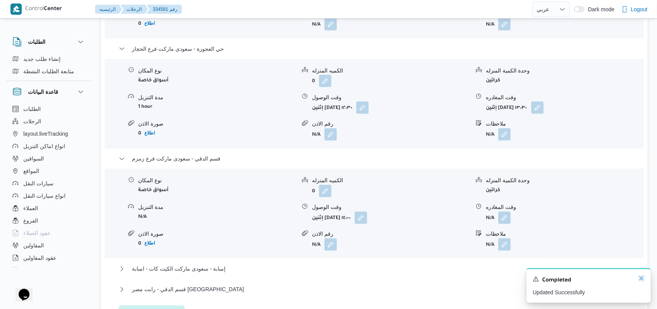
click at [643, 278] on icon "Dismiss toast" at bounding box center [641, 278] width 6 height 6
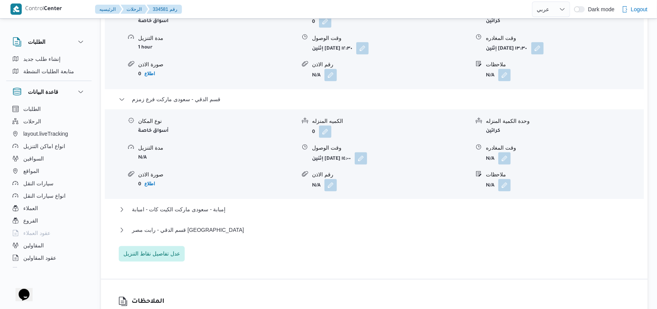
scroll to position [982, 0]
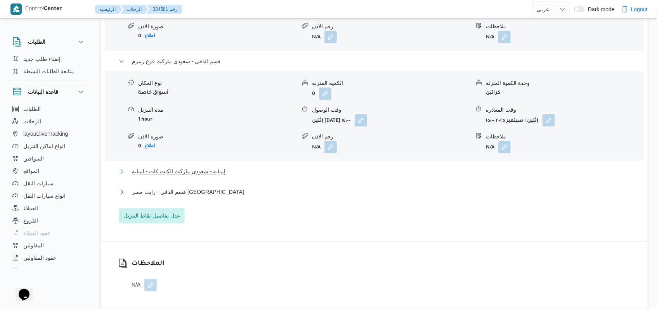
click at [206, 167] on span "إمبابة - سعودى ماركت الكيت كات - امبابة" at bounding box center [179, 171] width 94 height 9
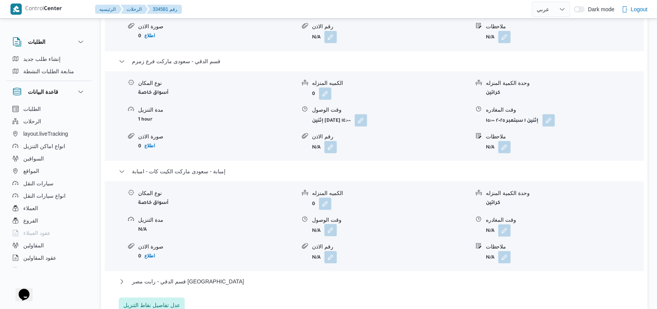
click at [334, 227] on button "button" at bounding box center [330, 230] width 12 height 12
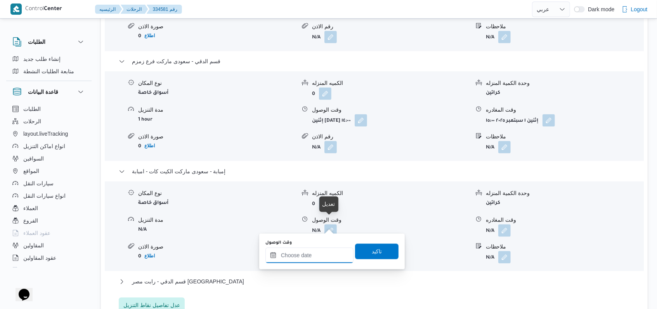
click at [318, 260] on input "وقت الوصول" at bounding box center [309, 256] width 88 height 16
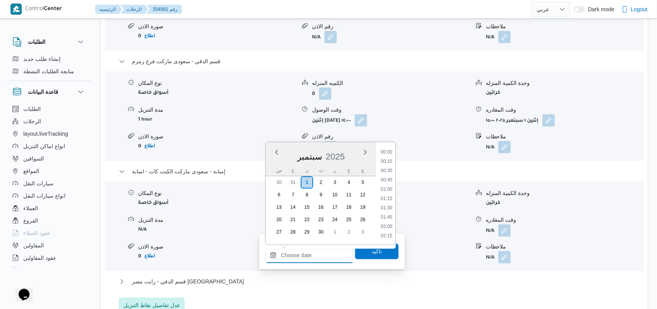
scroll to position [567, 0]
click at [385, 162] on li "15:30" at bounding box center [386, 162] width 18 height 8
type input "[DATE] ١٥:٣٠"
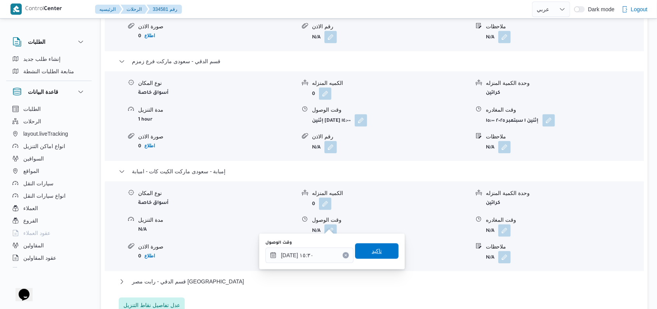
click at [372, 247] on span "تاكيد" at bounding box center [377, 251] width 10 height 9
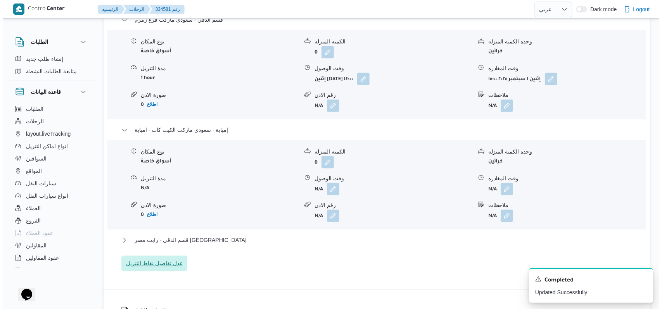
scroll to position [1034, 0]
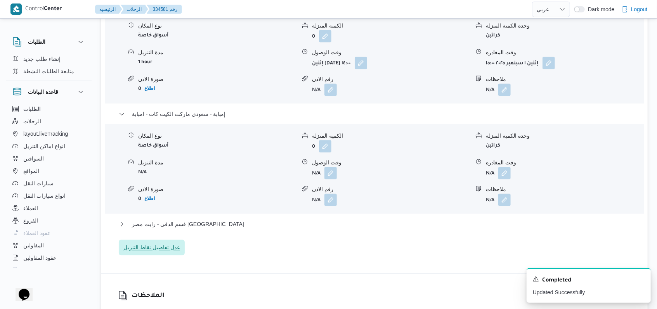
click at [174, 246] on span "عدل تفاصيل نقاط التنزيل" at bounding box center [151, 247] width 57 height 9
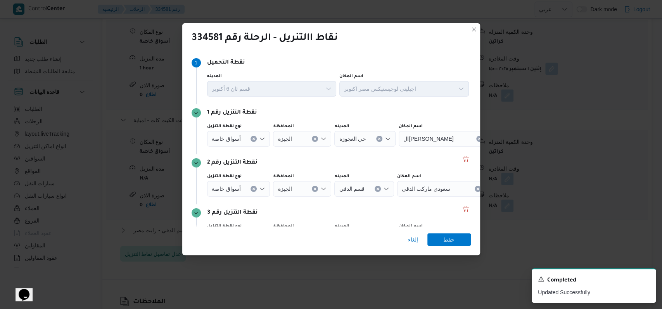
scroll to position [52, 0]
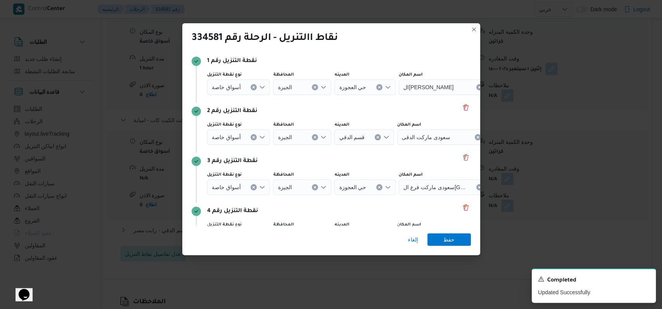
click at [253, 138] on icon "Clear input" at bounding box center [253, 137] width 3 height 3
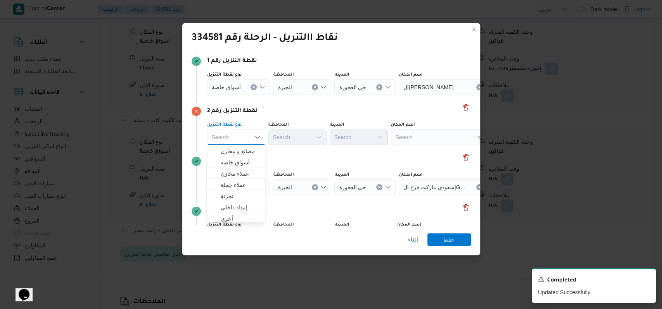
click at [420, 140] on div "Search" at bounding box center [439, 138] width 97 height 16
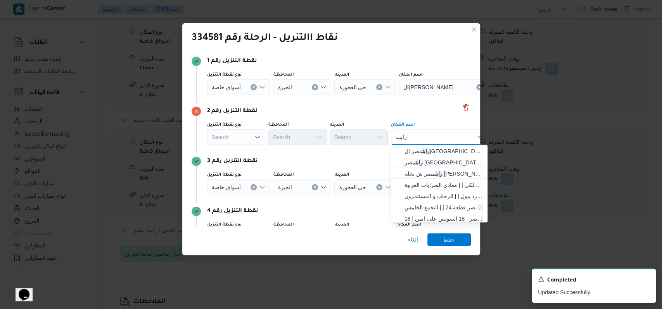
type input "رابت"
click at [426, 162] on span "رابت مصر [GEOGRAPHIC_DATA] | | الدقي" at bounding box center [444, 162] width 78 height 9
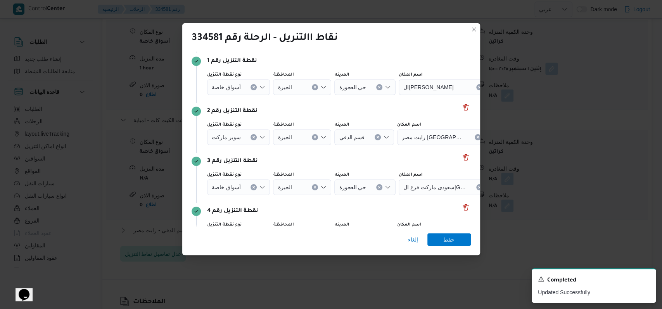
click at [382, 162] on div "نقطة التنزيل رقم 3" at bounding box center [331, 161] width 279 height 9
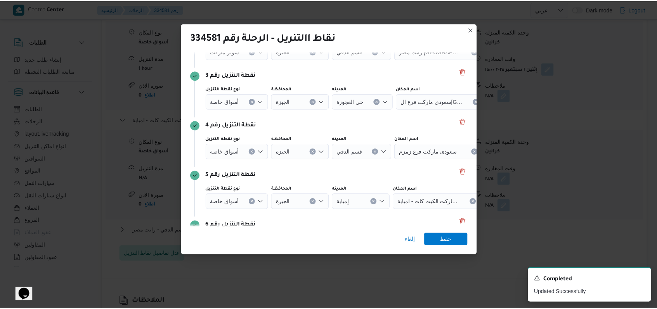
scroll to position [200, 0]
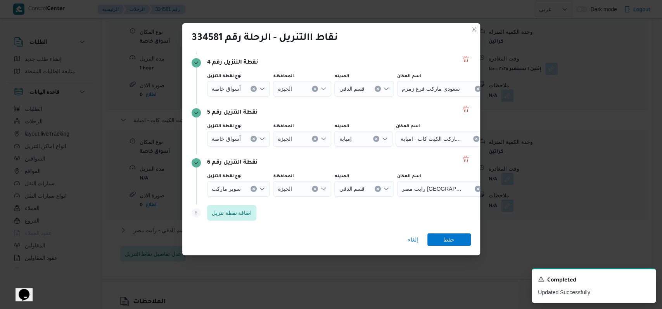
click at [252, 191] on button "Clear input" at bounding box center [254, 189] width 6 height 6
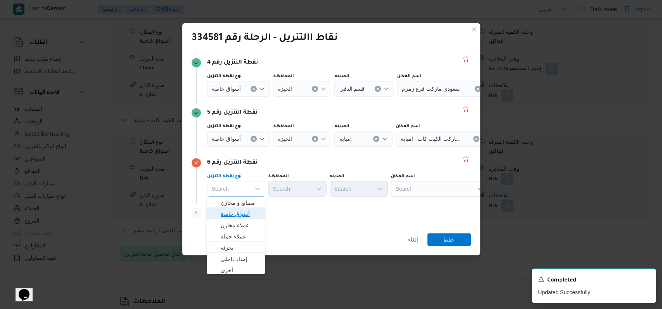
click at [239, 212] on span "أسواق خاصة" at bounding box center [241, 213] width 40 height 9
click at [285, 191] on div "Search" at bounding box center [297, 189] width 58 height 16
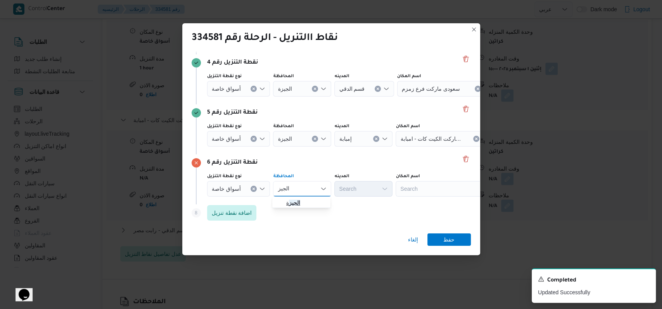
type input "الجيز"
click at [308, 206] on span "الجيز ة" at bounding box center [306, 202] width 40 height 9
click at [408, 187] on div "Search" at bounding box center [444, 189] width 97 height 16
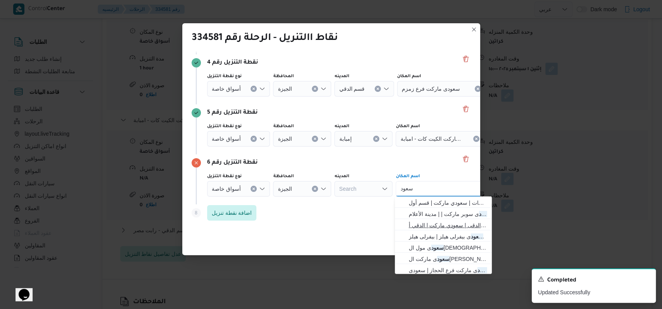
type input "سعود"
click at [442, 221] on span "سعود ى ماركت الدقى | سعودي ماركت | الدقي أ" at bounding box center [448, 225] width 78 height 9
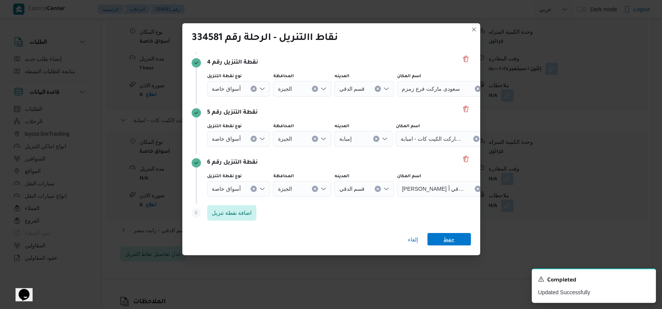
click at [452, 235] on span "حفظ" at bounding box center [448, 239] width 11 height 12
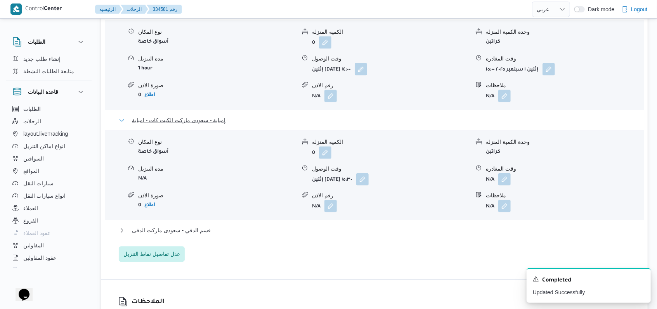
click at [216, 116] on span "إمبابة - سعودى ماركت الكيت كات - امبابة" at bounding box center [179, 120] width 94 height 9
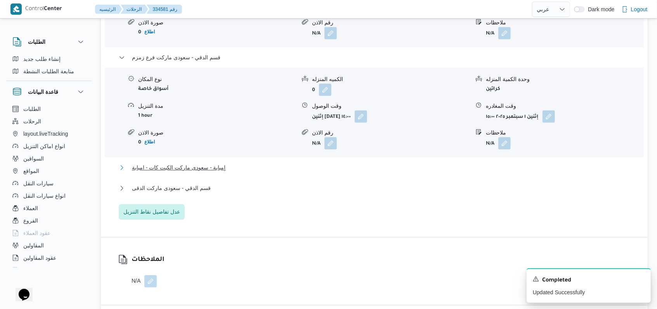
scroll to position [931, 0]
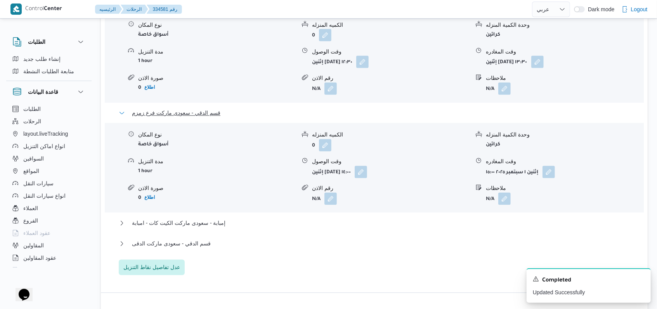
click at [205, 109] on span "قسم الدقي - سعودى ماركت فرع زمزم" at bounding box center [176, 113] width 88 height 9
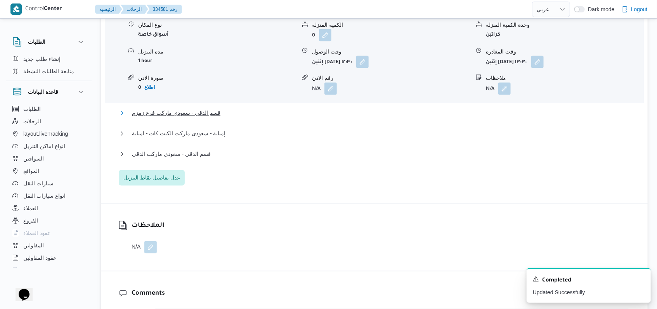
scroll to position [827, 0]
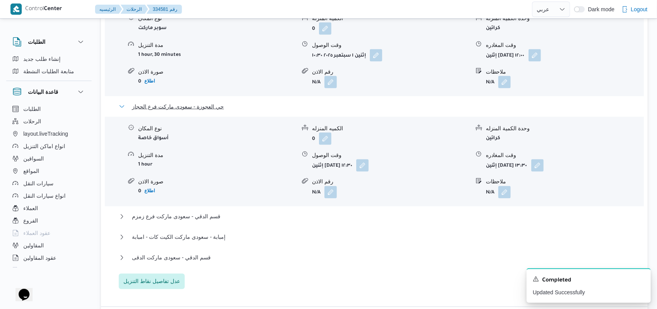
click at [207, 102] on span "حي العجوزة - سعودى ماركت فرع الحجاز" at bounding box center [178, 106] width 92 height 9
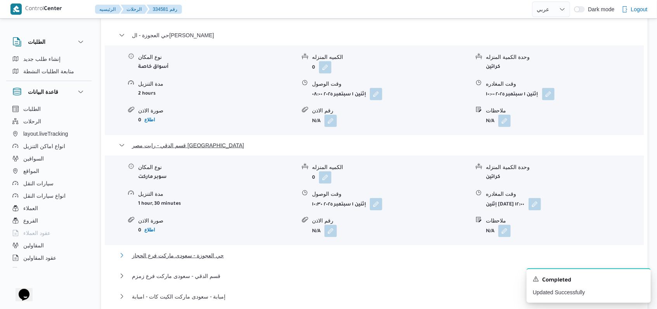
scroll to position [672, 0]
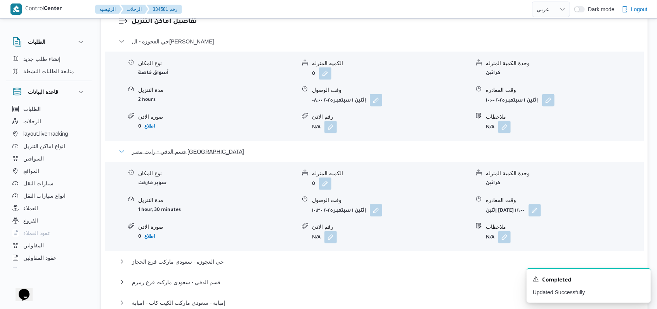
click at [202, 147] on span "قسم الدقي - رابت مصر [GEOGRAPHIC_DATA]" at bounding box center [188, 151] width 112 height 9
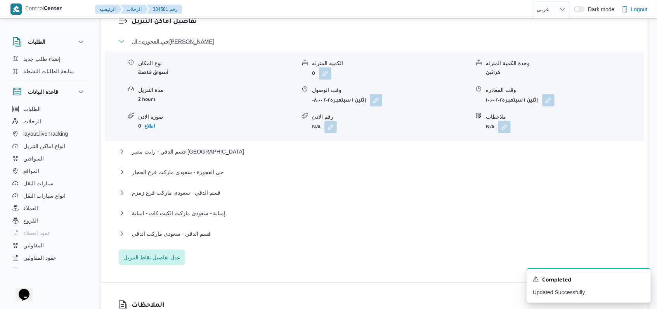
click at [189, 37] on span "حي العجوزة - ال[PERSON_NAME]" at bounding box center [173, 41] width 82 height 9
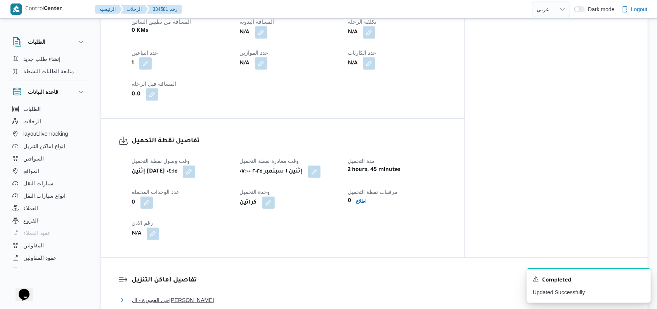
scroll to position [362, 0]
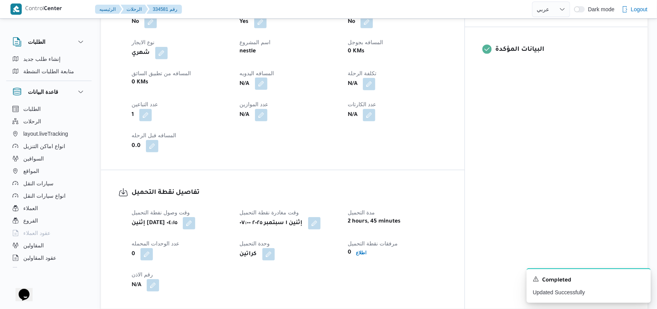
click at [267, 81] on button "button" at bounding box center [261, 84] width 12 height 12
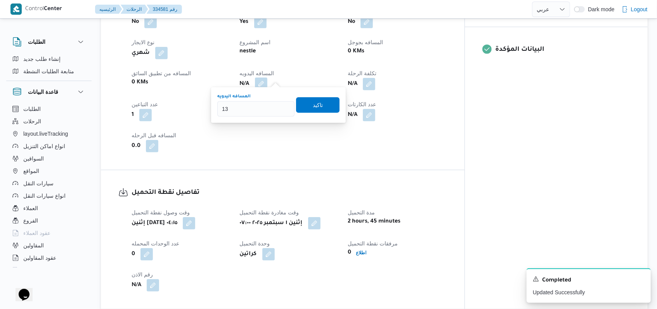
type input "135"
click at [320, 105] on span "تاكيد" at bounding box center [317, 105] width 43 height 16
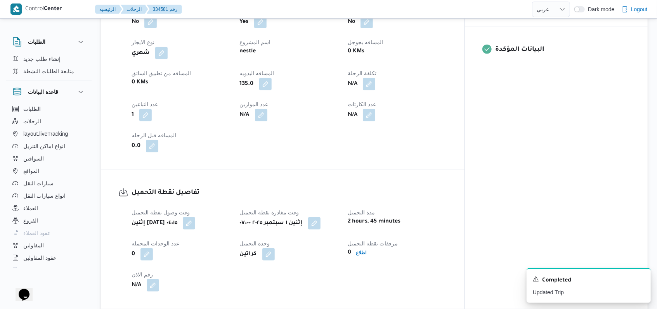
select select "ar"
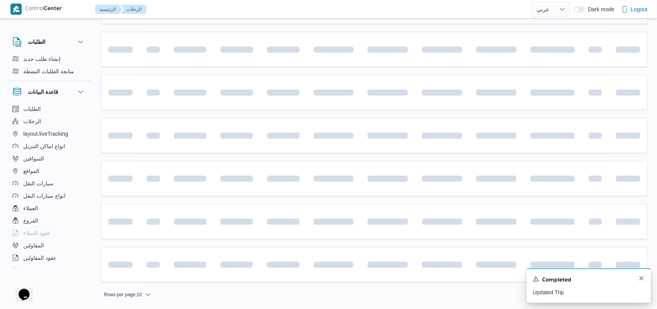
scroll to position [174, 0]
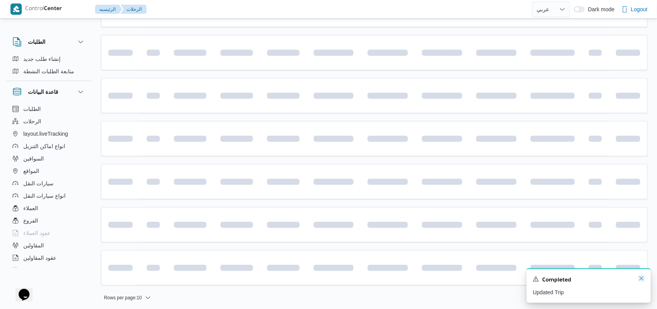
click at [641, 281] on icon "Dismiss toast" at bounding box center [641, 278] width 6 height 6
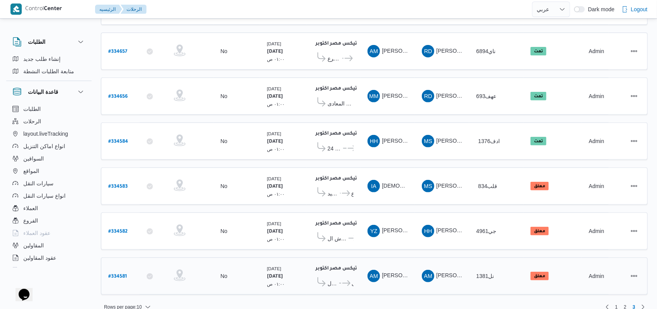
scroll to position [180, 0]
click at [121, 229] on b "# 334582" at bounding box center [117, 231] width 19 height 5
select select "ar"
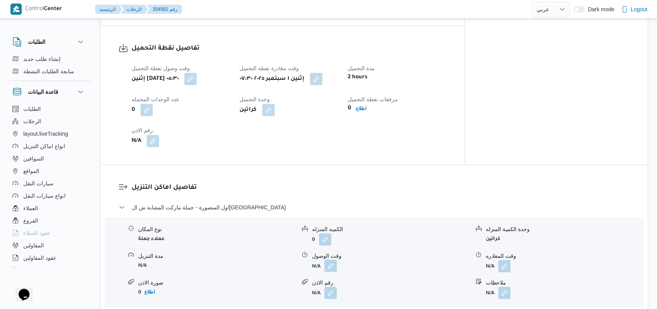
scroll to position [517, 0]
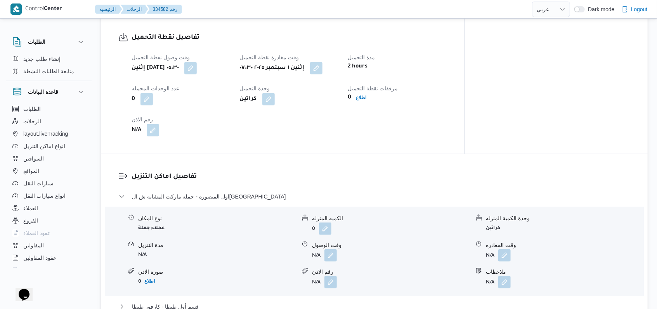
click at [338, 249] on form "N/A" at bounding box center [390, 255] width 157 height 12
click at [336, 249] on button "button" at bounding box center [330, 255] width 12 height 12
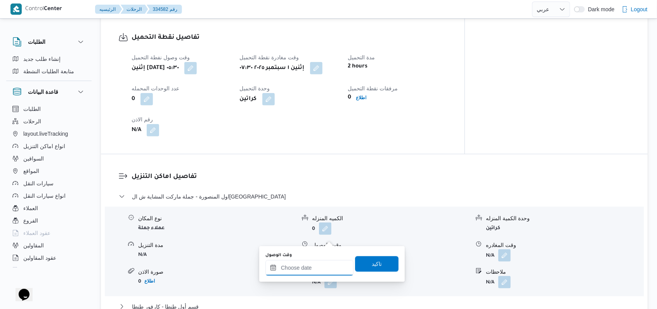
click at [314, 271] on input "وقت الوصول" at bounding box center [309, 268] width 88 height 16
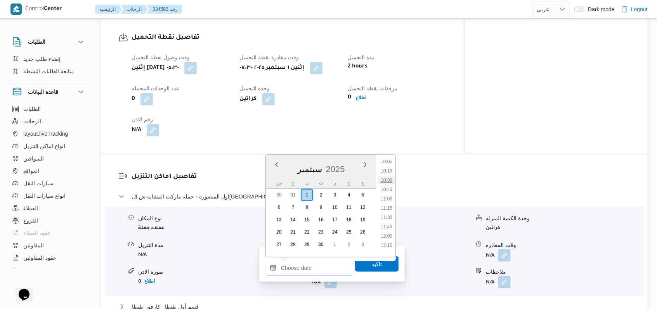
scroll to position [360, 0]
click at [388, 177] on li "10:00" at bounding box center [386, 177] width 18 height 8
type input "[DATE] ١٠:٠٠"
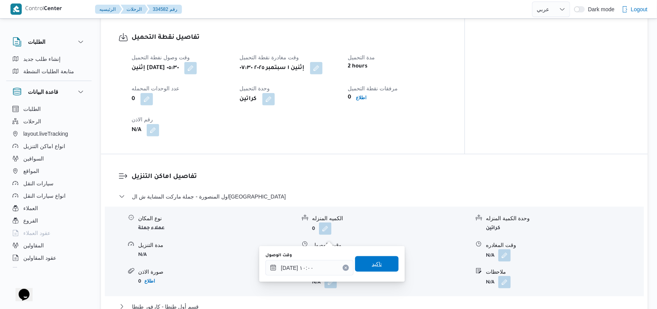
click at [372, 264] on span "تاكيد" at bounding box center [377, 263] width 10 height 9
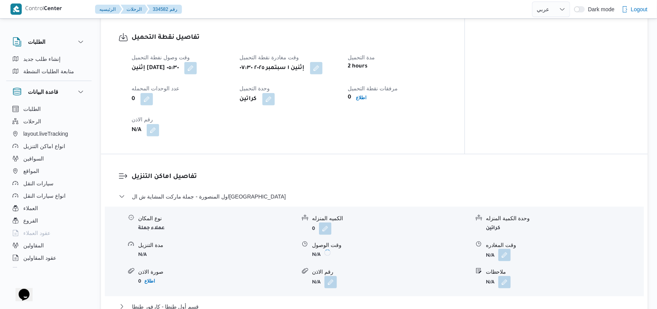
click at [501, 249] on button "button" at bounding box center [504, 255] width 12 height 12
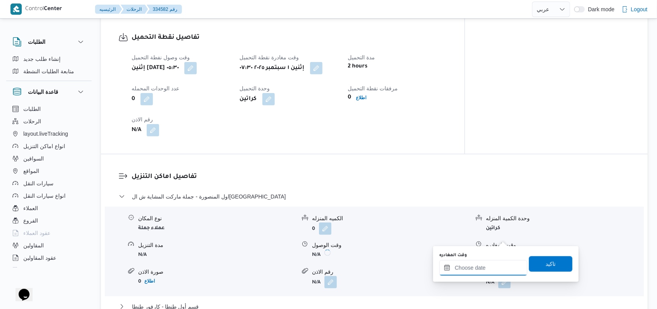
click at [486, 270] on input "وقت المغادره" at bounding box center [483, 268] width 88 height 16
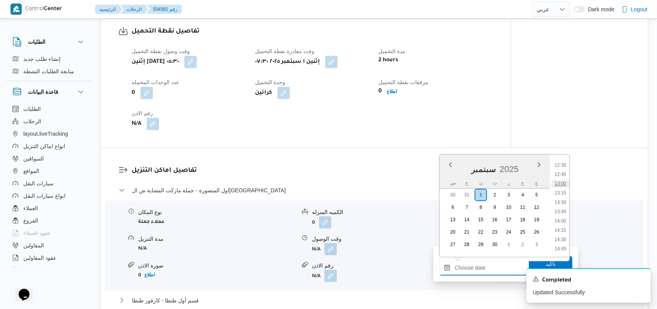
scroll to position [464, 0]
click at [564, 166] on li "12:30" at bounding box center [560, 167] width 18 height 8
type input "[DATE] ١٢:٣٠"
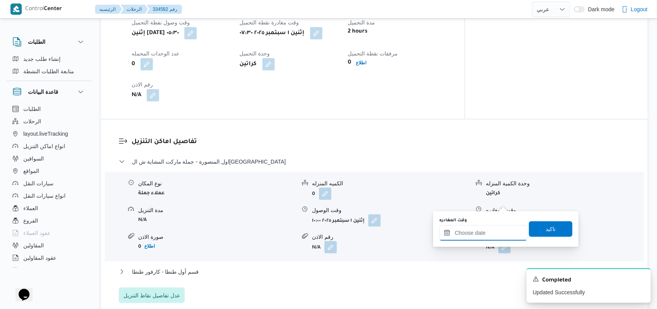
scroll to position [621, 0]
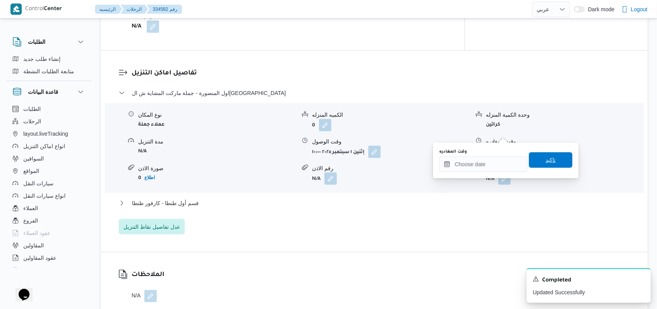
click at [549, 163] on span "تاكيد" at bounding box center [550, 160] width 10 height 9
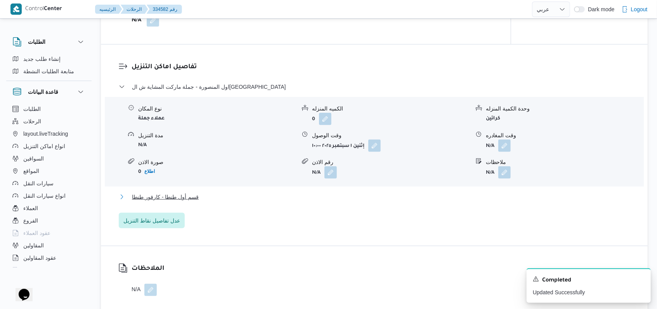
click at [191, 192] on span "قسم أول طنطا - كارفور طنطا" at bounding box center [165, 196] width 67 height 9
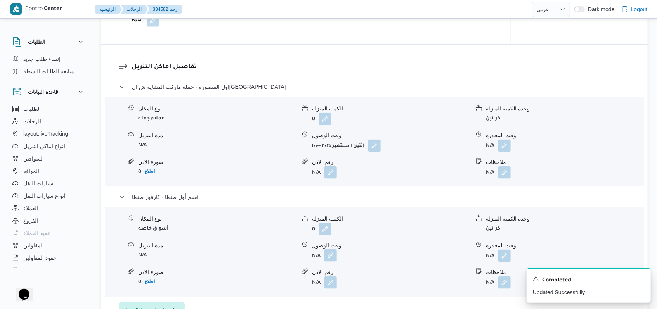
click at [332, 249] on button "button" at bounding box center [330, 255] width 12 height 12
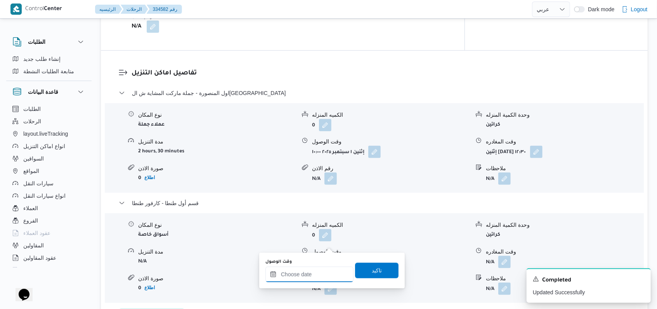
click at [316, 275] on input "وقت الوصول" at bounding box center [309, 275] width 88 height 16
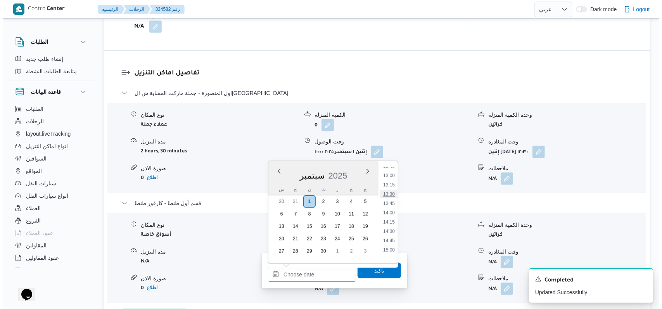
scroll to position [464, 0]
click at [389, 209] on li "13:30" at bounding box center [386, 210] width 18 height 8
type input "[DATE] ١٣:٣٠"
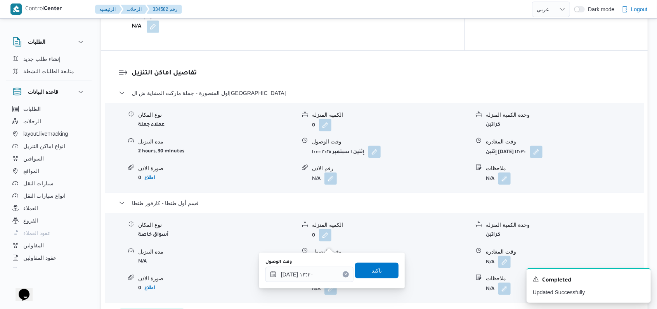
click at [370, 280] on div "وقت الوصول [DATE] ١٣:٣٠ تاكيد" at bounding box center [332, 270] width 135 height 25
click at [373, 274] on span "تاكيد" at bounding box center [377, 270] width 10 height 9
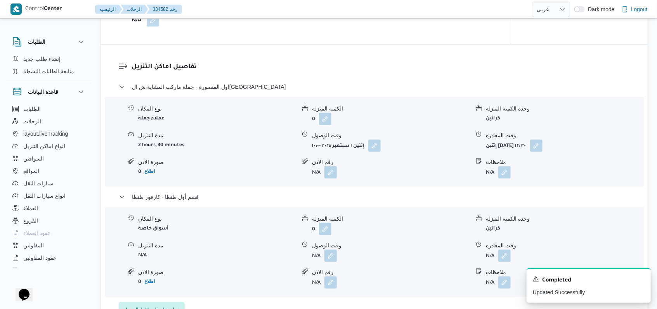
click at [172, 305] on span "عدل تفاصيل نقاط التنزيل" at bounding box center [151, 309] width 57 height 9
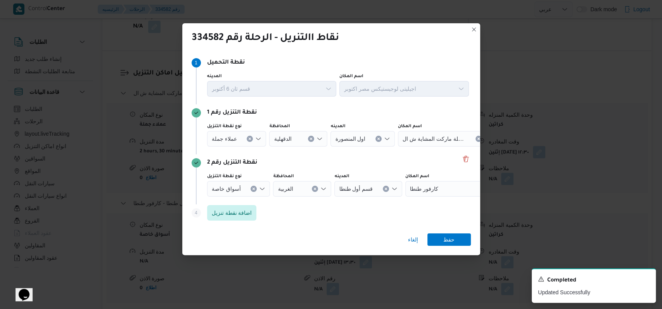
click at [252, 190] on icon "Clear input" at bounding box center [253, 188] width 3 height 3
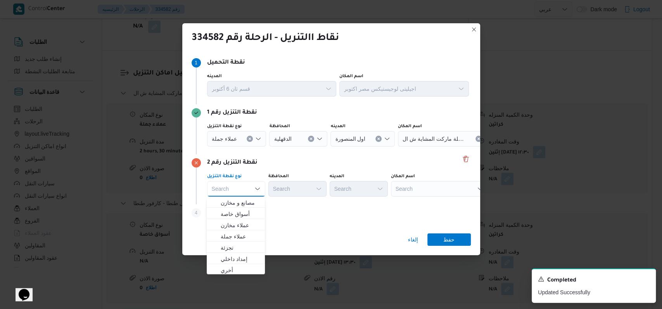
click at [245, 137] on div "عملاء جملة" at bounding box center [236, 139] width 59 height 16
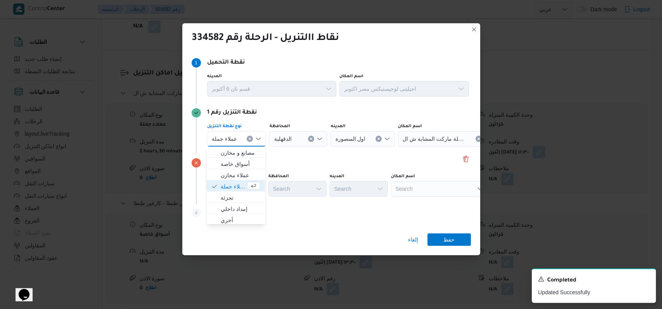
click at [247, 138] on button "Clear input" at bounding box center [250, 139] width 6 height 6
click at [436, 142] on div "Search" at bounding box center [439, 139] width 97 height 16
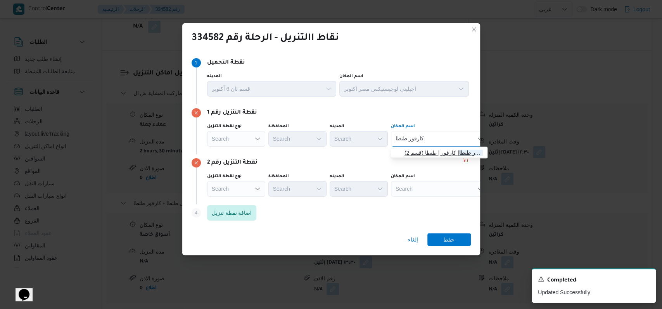
type input "كارفور طنطا"
click at [431, 150] on span "كارفور طنطا | كارفور | طنطا (قسم 2)" at bounding box center [444, 152] width 78 height 9
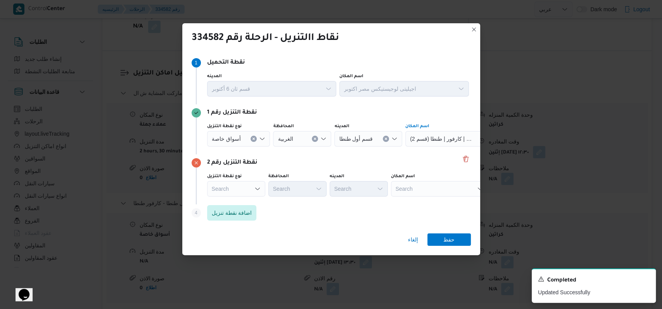
click at [410, 190] on div "Search" at bounding box center [439, 189] width 97 height 16
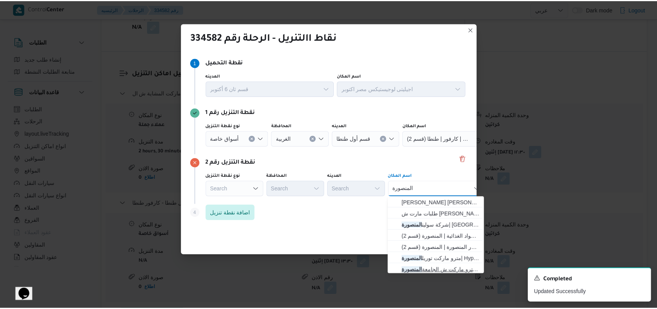
scroll to position [52, 0]
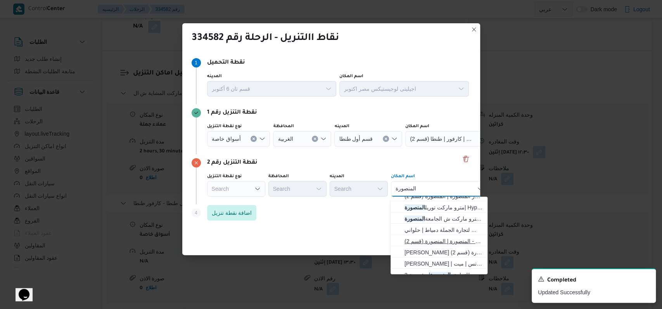
type input "المنصورة"
drag, startPoint x: 444, startPoint y: 238, endPoint x: 450, endPoint y: 241, distance: 6.6
click at [444, 238] on span "جملة ماركت المشاية ش ال[GEOGRAPHIC_DATA] | جملة ماركت - المنصورة | المنصورة (قس…" at bounding box center [444, 241] width 78 height 9
click at [444, 190] on span "تارجت جروب للمواد الغذائية المنصورة | تارجت جروب للمواد الغذائية | المنصورة (قس…" at bounding box center [444, 184] width 78 height 9
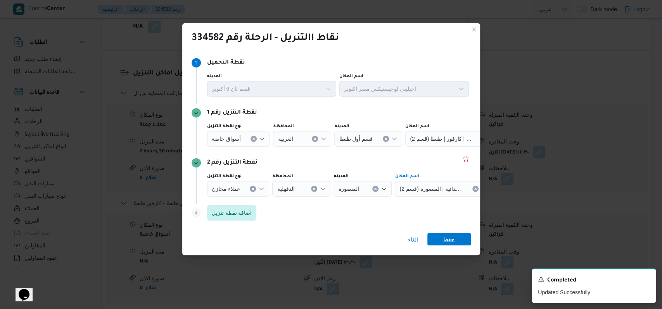
click at [444, 241] on span "حفظ" at bounding box center [448, 239] width 11 height 12
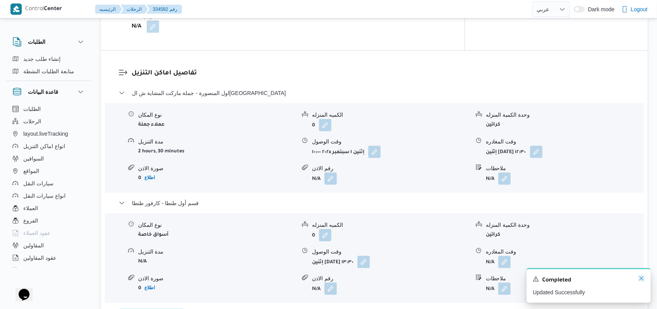
click at [639, 278] on icon "Dismiss toast" at bounding box center [641, 278] width 6 height 6
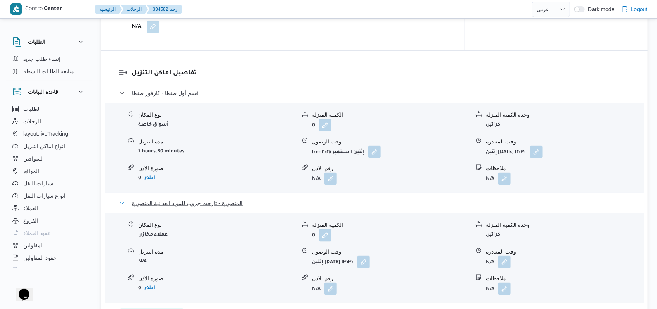
click at [196, 199] on span "المنصورة - تارجت جروب للمواد الغذائية المنصورة" at bounding box center [187, 203] width 111 height 9
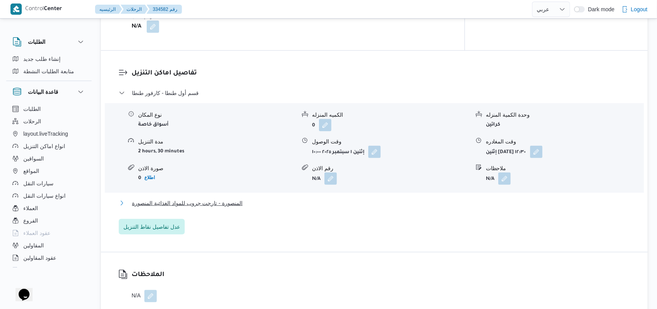
click at [196, 199] on span "المنصورة - تارجت جروب للمواد الغذائية المنصورة" at bounding box center [187, 203] width 111 height 9
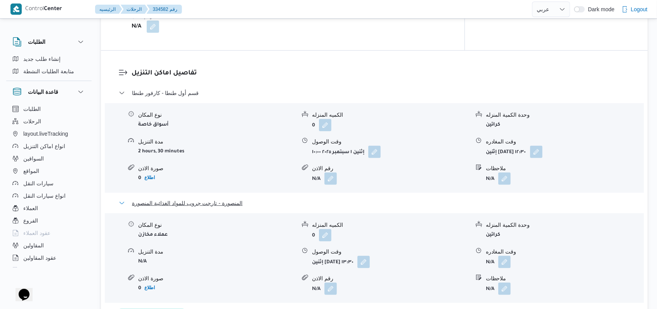
click at [196, 199] on span "المنصورة - تارجت جروب للمواد الغذائية المنصورة" at bounding box center [187, 203] width 111 height 9
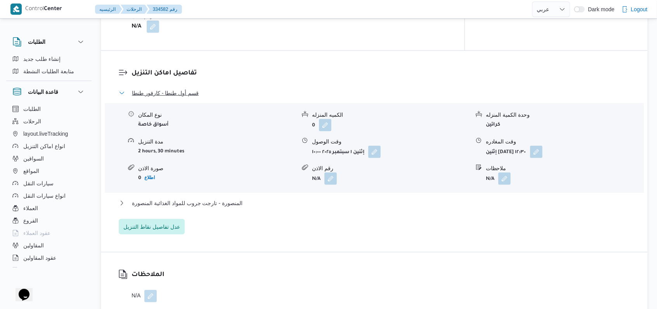
click at [192, 88] on span "قسم أول طنطا - كارفور طنطا" at bounding box center [165, 92] width 67 height 9
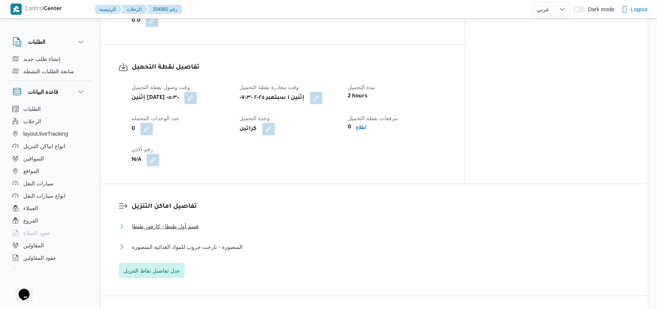
scroll to position [569, 0]
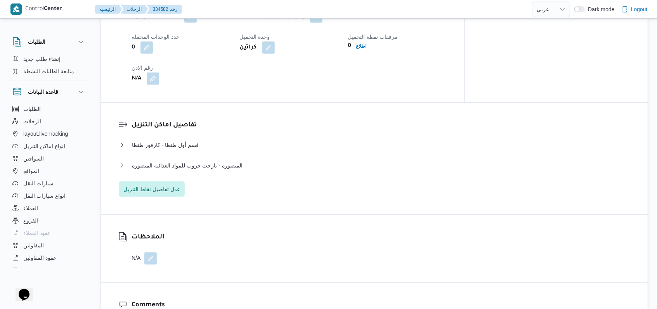
click at [236, 161] on div "المنصورة - تارجت جروب للمواد الغذائية المنصورة" at bounding box center [374, 168] width 511 height 15
click at [234, 161] on span "المنصورة - تارجت جروب للمواد الغذائية المنصورة" at bounding box center [187, 165] width 111 height 9
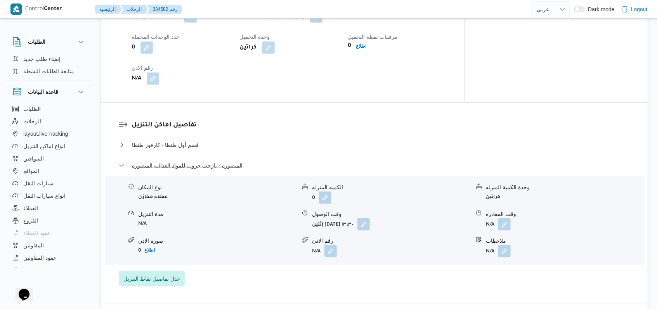
click at [234, 161] on span "المنصورة - تارجت جروب للمواد الغذائية المنصورة" at bounding box center [187, 165] width 111 height 9
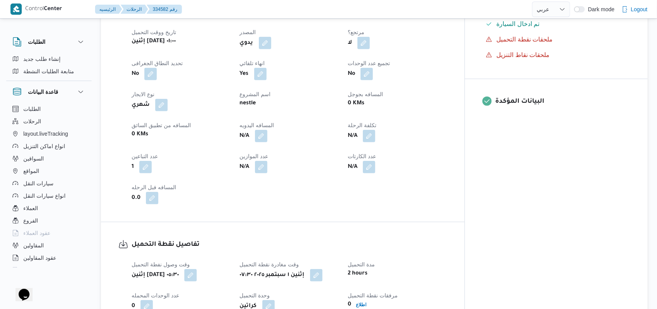
scroll to position [258, 0]
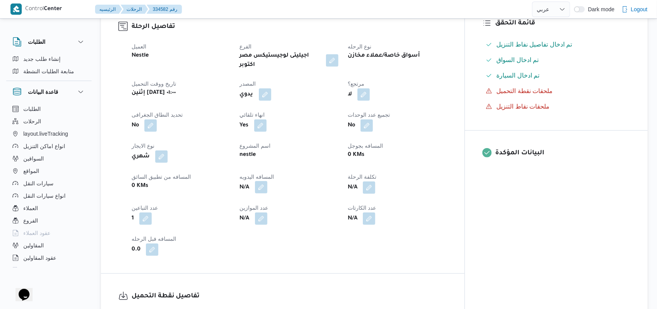
click at [267, 181] on button "button" at bounding box center [261, 187] width 12 height 12
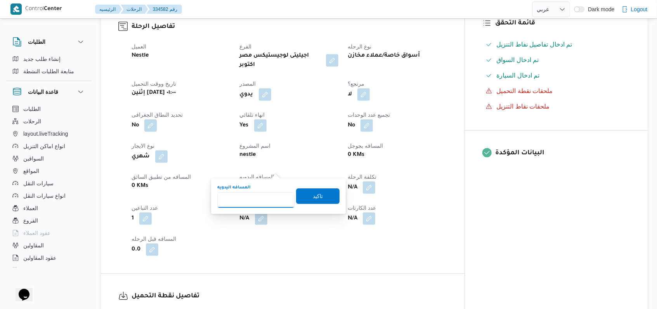
click at [253, 200] on input "المسافه اليدويه" at bounding box center [255, 200] width 77 height 16
type input "2"
type input "375"
click at [313, 195] on span "تاكيد" at bounding box center [318, 195] width 10 height 9
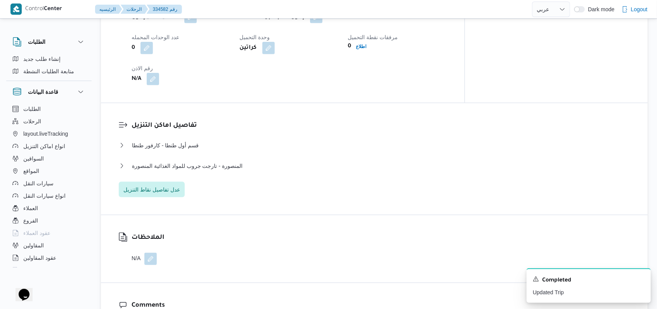
scroll to position [569, 0]
click at [227, 161] on span "المنصورة - تارجت جروب للمواد الغذائية المنصورة" at bounding box center [187, 165] width 111 height 9
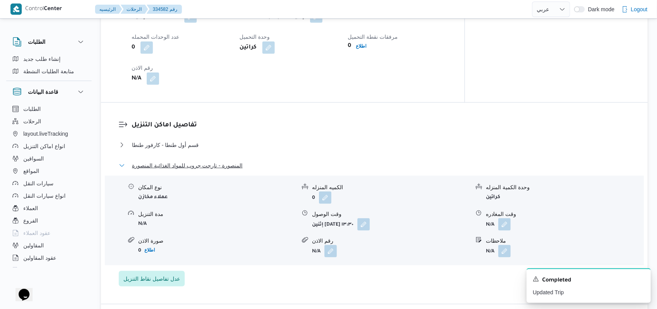
click at [227, 161] on span "المنصورة - تارجت جروب للمواد الغذائية المنصورة" at bounding box center [187, 165] width 111 height 9
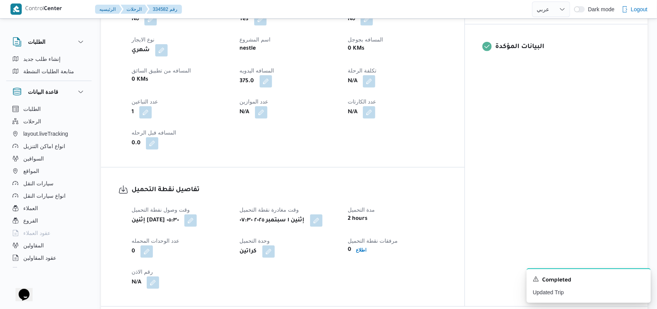
scroll to position [310, 0]
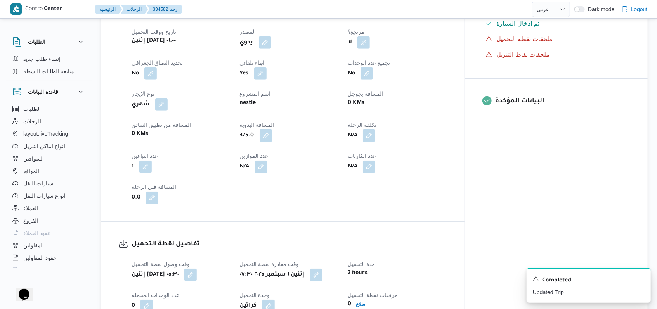
select select "ar"
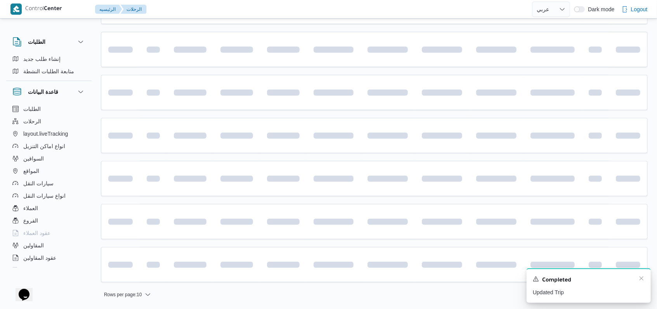
scroll to position [174, 0]
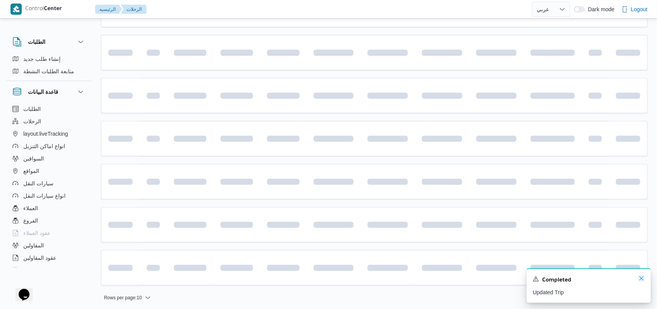
click at [639, 279] on icon "Dismiss toast" at bounding box center [641, 278] width 6 height 6
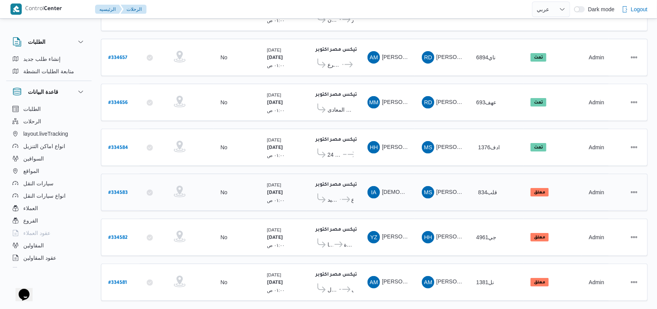
click at [120, 190] on b "# 334583" at bounding box center [117, 192] width 19 height 5
select select "ar"
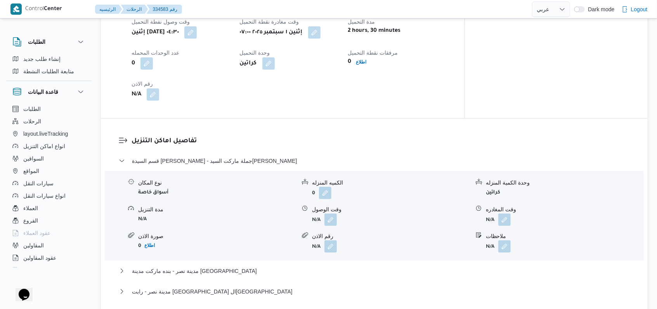
scroll to position [536, 0]
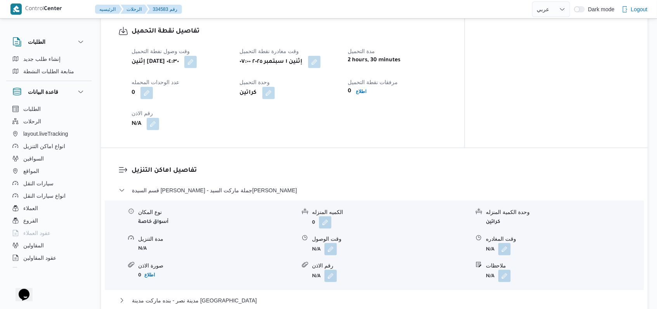
click at [328, 127] on div "تفاصيل نقطة التحميل وقت وصول نفطة التحميل إثنين [DATE] ٠٤:٣٠ وقت مغادرة نقطة ال…" at bounding box center [282, 78] width 363 height 139
click at [310, 166] on dl "تفاصيل اماكن التنزيل قسم السيدة زينب - جملة ماركت السيده زينب نوع المكان أسواق …" at bounding box center [380, 269] width 498 height 207
click at [330, 126] on div "تفاصيل نقطة التحميل وقت وصول نفطة التحميل إثنين [DATE] ٠٤:٣٠ وقت مغادرة نقطة ال…" at bounding box center [282, 78] width 363 height 139
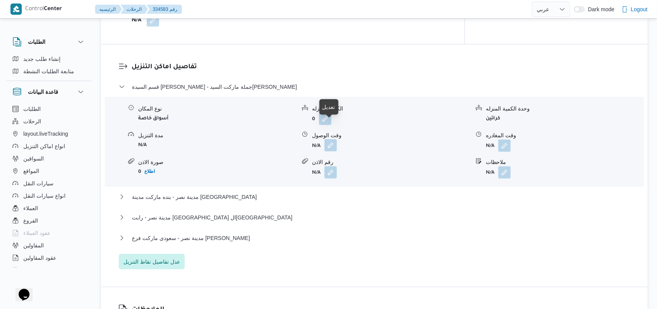
click at [327, 139] on button "button" at bounding box center [330, 145] width 12 height 12
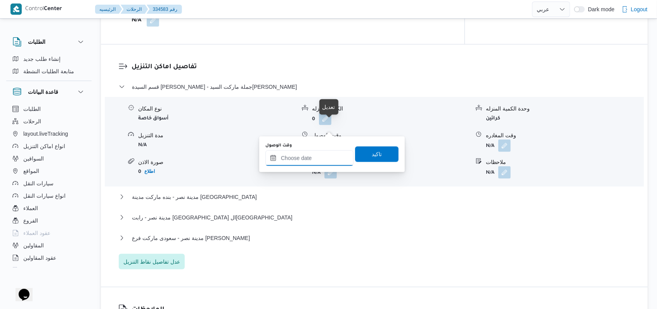
click at [314, 150] on input "وقت الوصول" at bounding box center [309, 158] width 88 height 16
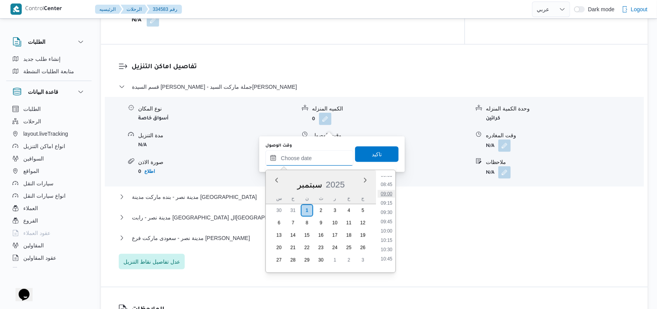
scroll to position [309, 0]
click at [388, 188] on li "08:30" at bounding box center [386, 188] width 18 height 8
type input "[DATE] ٠٨:٣٠"
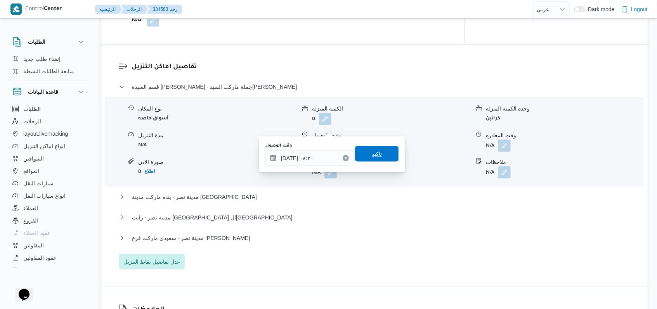
click at [381, 155] on span "تاكيد" at bounding box center [376, 154] width 43 height 16
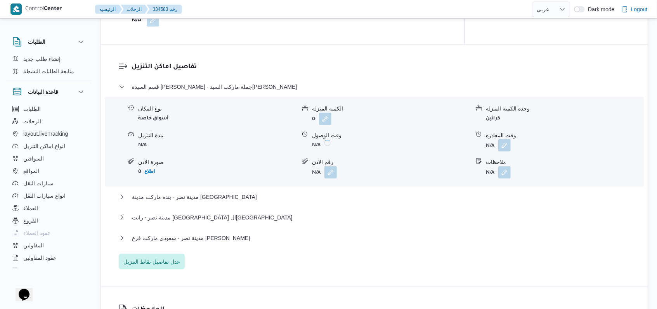
click at [510, 139] on button "button" at bounding box center [504, 145] width 12 height 12
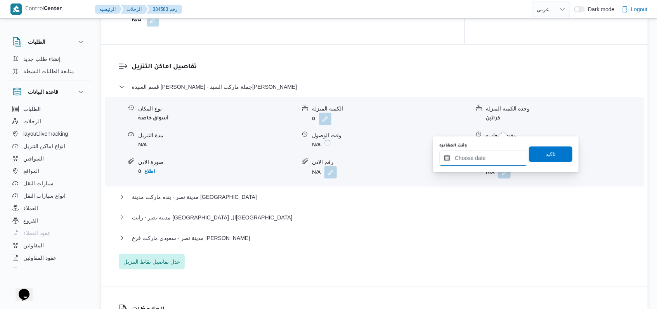
click at [490, 165] on input "وقت المغادره" at bounding box center [483, 158] width 88 height 16
click at [490, 160] on input "وقت المغادره" at bounding box center [483, 158] width 88 height 16
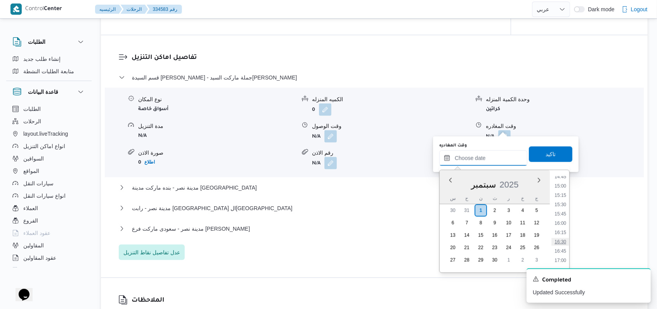
scroll to position [360, 0]
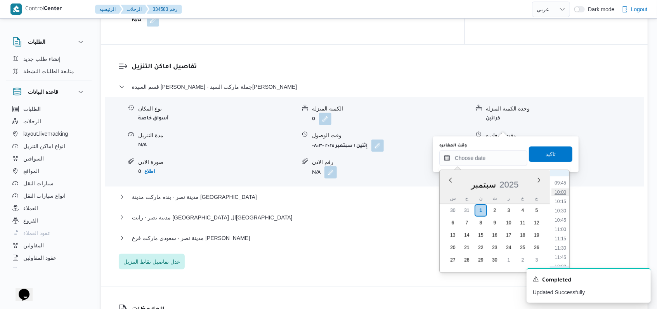
click at [562, 192] on li "10:00" at bounding box center [560, 192] width 18 height 8
type input "[DATE] ١٠:٠٠"
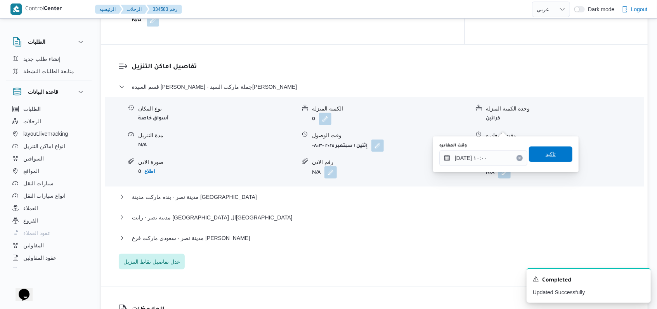
click at [559, 160] on span "تاكيد" at bounding box center [550, 155] width 43 height 16
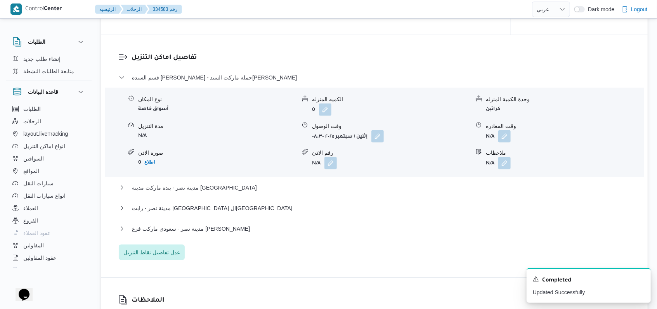
click at [194, 173] on div "قسم السيدة زينب - جملة ماركت السيده زينب نوع المكان أسواق خاصة الكميه المنزله 0…" at bounding box center [374, 166] width 511 height 187
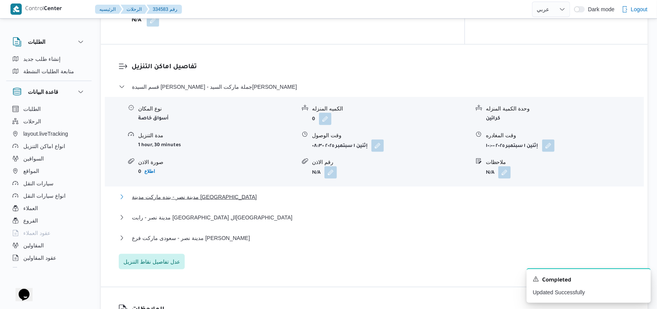
click at [194, 192] on span "مدينة نصر - بنده ماركت مدينة [GEOGRAPHIC_DATA]" at bounding box center [194, 196] width 125 height 9
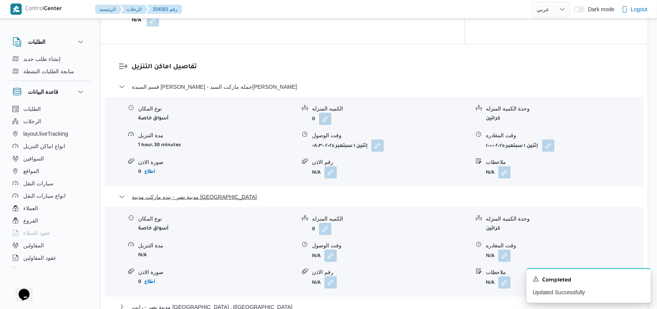
scroll to position [742, 0]
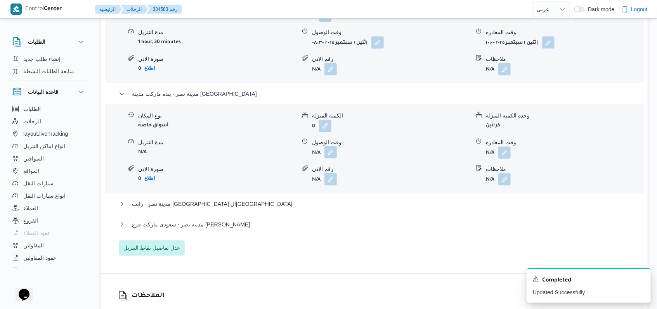
click at [326, 146] on button "button" at bounding box center [330, 152] width 12 height 12
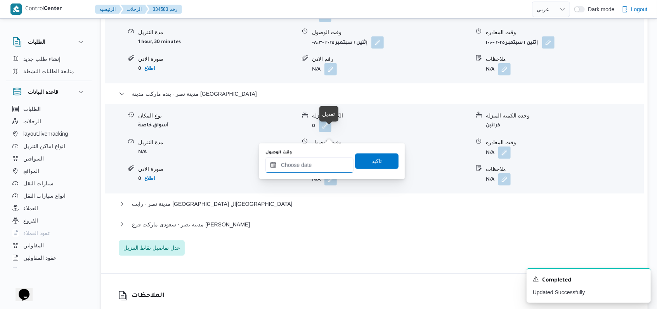
click at [310, 171] on input "وقت الوصول" at bounding box center [309, 165] width 88 height 16
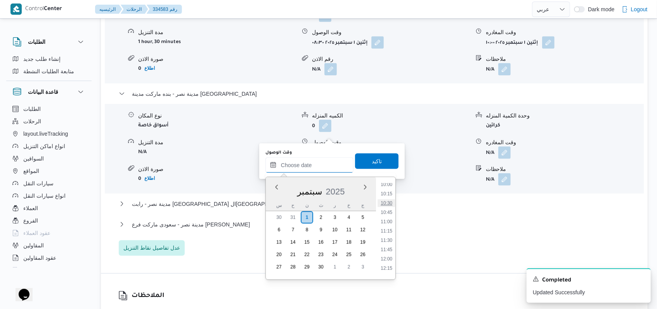
scroll to position [360, 0]
click at [388, 218] on li "10:30" at bounding box center [386, 218] width 18 height 8
type input "[DATE] ١٠:٣٠"
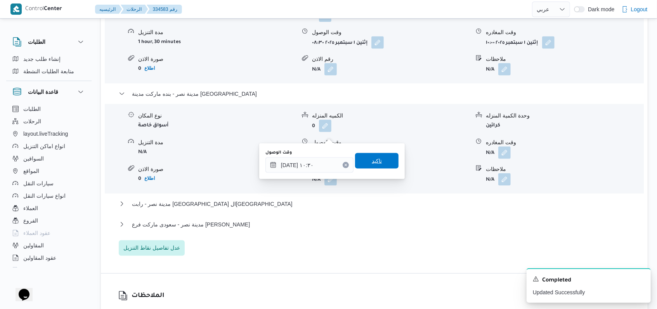
click at [372, 158] on span "تاكيد" at bounding box center [377, 160] width 10 height 9
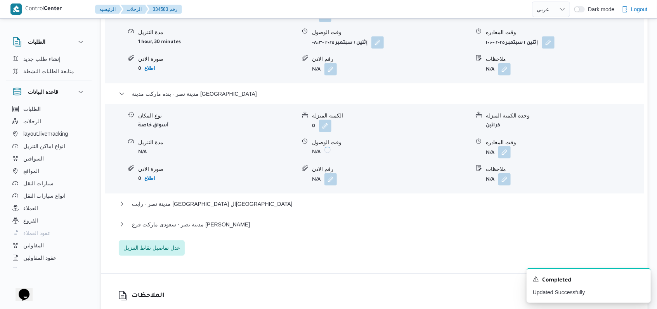
click at [503, 146] on button "button" at bounding box center [504, 152] width 12 height 12
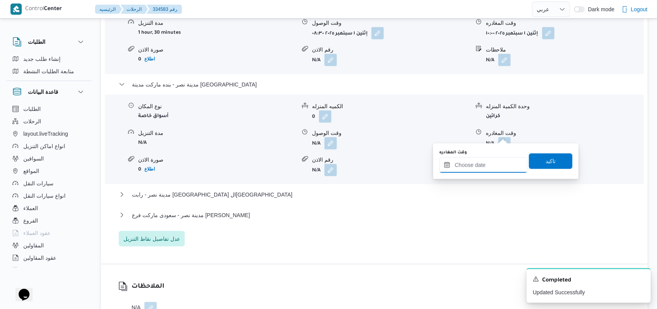
click at [492, 163] on input "وقت المغادره" at bounding box center [483, 165] width 88 height 16
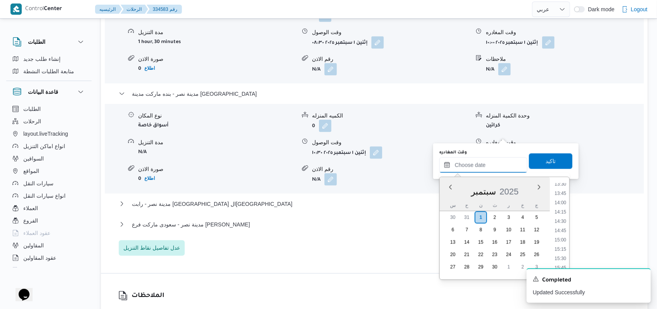
scroll to position [464, 0]
click at [562, 197] on li "12:45" at bounding box center [560, 198] width 18 height 8
type input "[DATE] ١٢:٤٥"
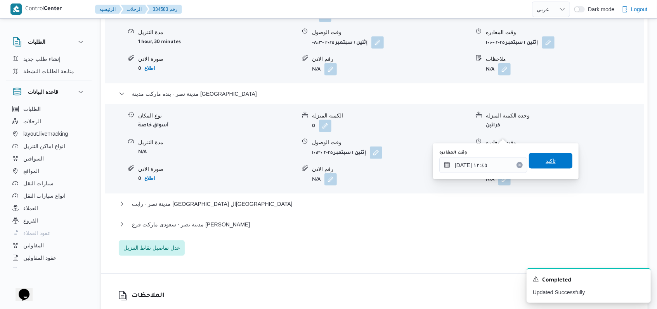
click at [554, 166] on span "تاكيد" at bounding box center [550, 161] width 43 height 16
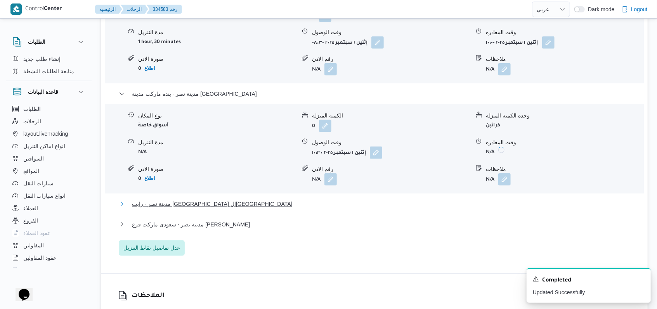
click at [156, 199] on span "مدينة نصر - رابت [GEOGRAPHIC_DATA] ال[GEOGRAPHIC_DATA]" at bounding box center [212, 203] width 161 height 9
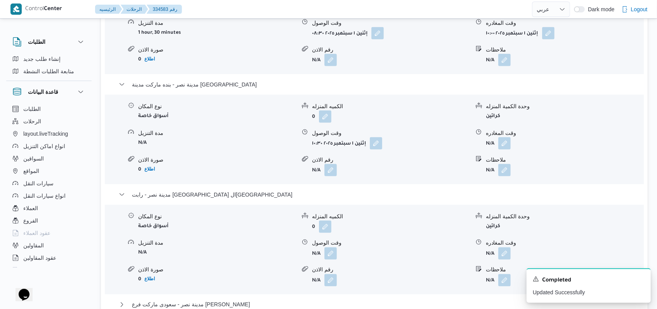
scroll to position [794, 0]
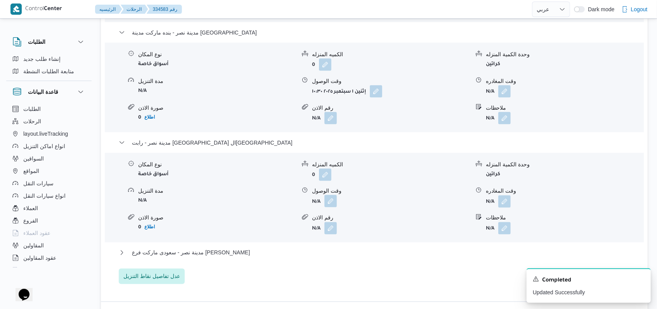
click at [330, 195] on button "button" at bounding box center [330, 201] width 12 height 12
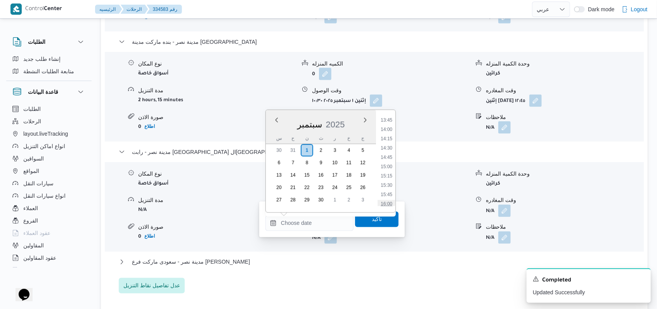
scroll to position [464, 0]
click at [388, 152] on li "13:15" at bounding box center [386, 150] width 18 height 8
type input "[DATE] ١٣:١٥"
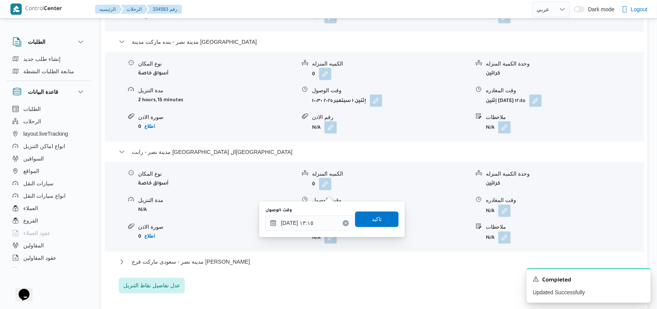
click at [370, 230] on div "وقت الوصول [DATE] ١٣:١٥ تاكيد" at bounding box center [332, 219] width 135 height 25
click at [372, 221] on span "تاكيد" at bounding box center [377, 218] width 10 height 9
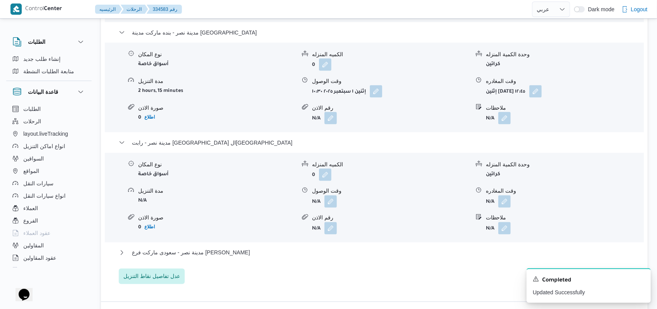
drag, startPoint x: 484, startPoint y: 191, endPoint x: 490, endPoint y: 191, distance: 5.8
click at [484, 190] on div "وقت المغادره N/A" at bounding box center [559, 197] width 168 height 21
click at [496, 195] on span at bounding box center [502, 201] width 16 height 12
click at [500, 195] on button "button" at bounding box center [504, 201] width 12 height 12
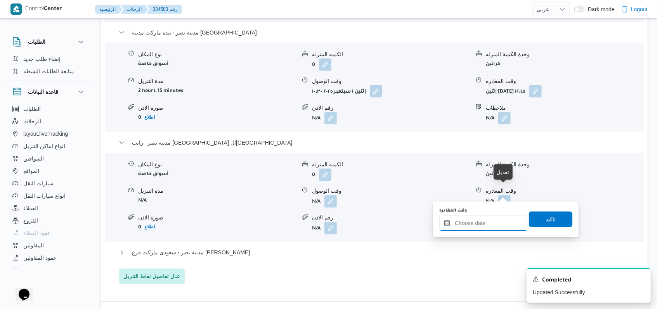
click at [483, 225] on input "وقت المغادره" at bounding box center [483, 224] width 88 height 16
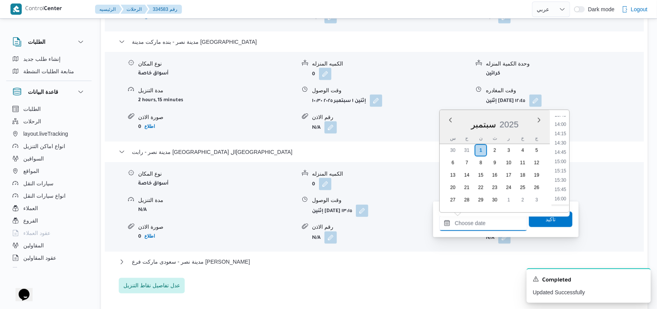
scroll to position [515, 0]
click at [562, 145] on li "14:30" at bounding box center [560, 145] width 18 height 8
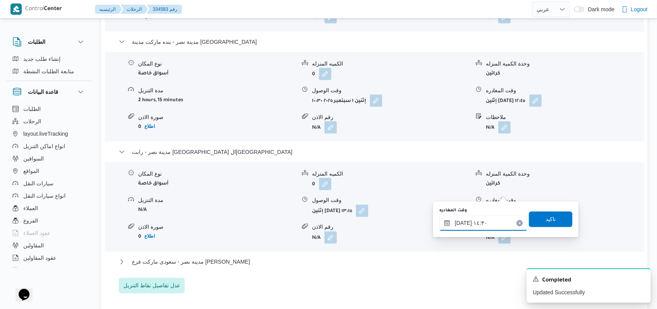
type input "[DATE] ١٤:٣٠"
click at [546, 219] on span "تاكيد" at bounding box center [550, 218] width 10 height 9
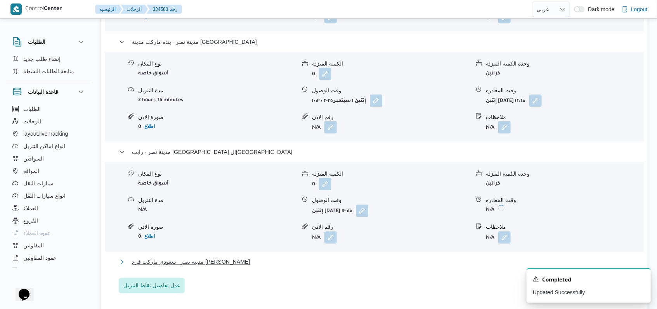
click at [214, 258] on span "مدينة نصر - سعودى ماركت فرع [PERSON_NAME]" at bounding box center [191, 262] width 118 height 9
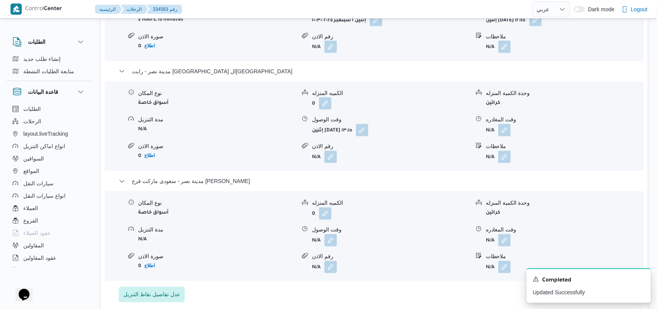
scroll to position [897, 0]
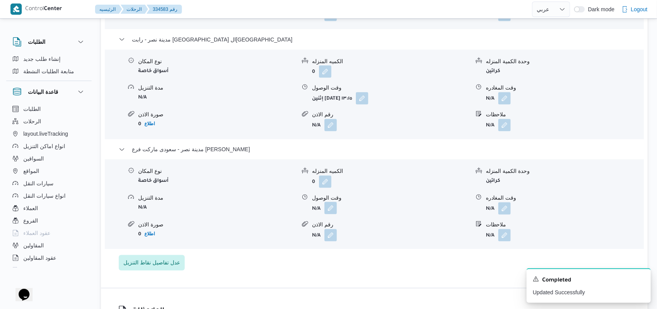
click at [332, 202] on button "button" at bounding box center [330, 208] width 12 height 12
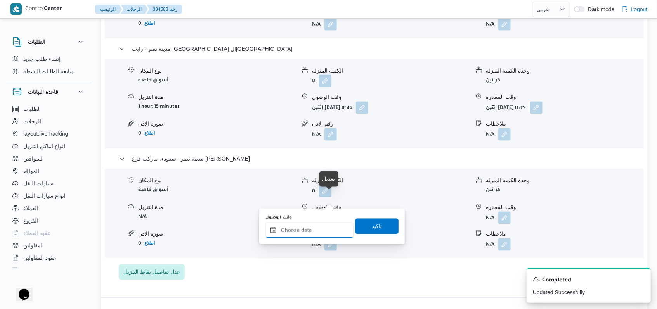
click at [310, 234] on input "وقت الوصول" at bounding box center [309, 231] width 88 height 16
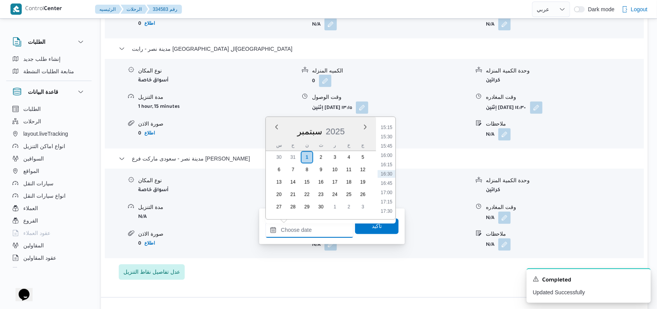
scroll to position [515, 0]
click at [389, 162] on li "14:45" at bounding box center [386, 161] width 18 height 8
type input "[DATE] ١٤:٤٥"
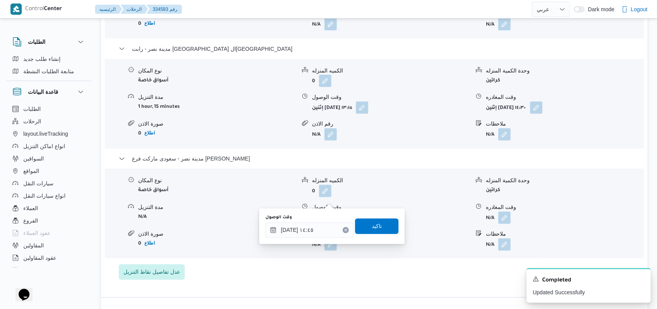
click at [372, 235] on div "وقت الوصول [DATE] ١٤:٤٥ تاكيد" at bounding box center [332, 226] width 135 height 25
click at [373, 228] on span "تاكيد" at bounding box center [377, 225] width 10 height 9
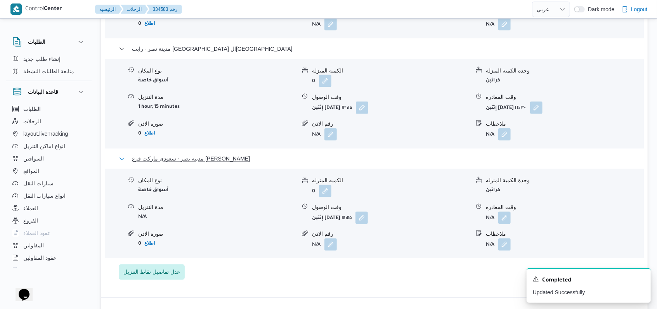
click at [203, 154] on span "مدينة نصر - سعودى ماركت فرع [PERSON_NAME]" at bounding box center [191, 158] width 118 height 9
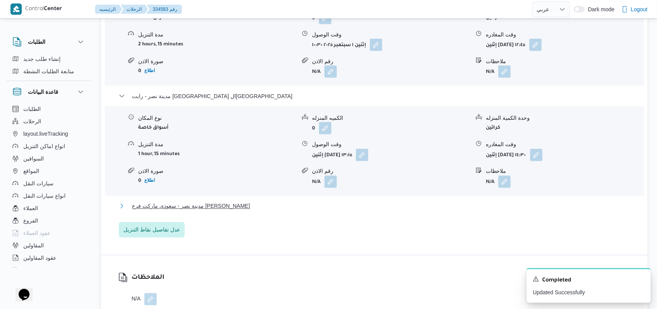
scroll to position [846, 0]
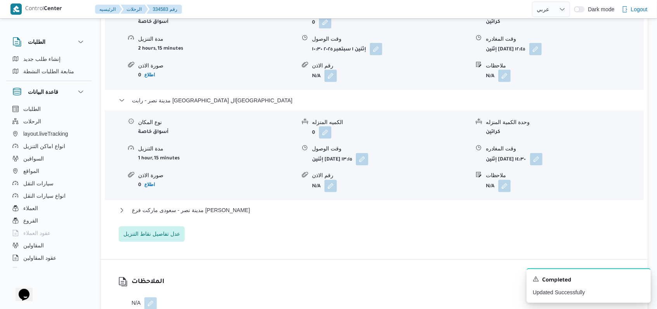
click at [194, 73] on div "قسم السيدة زينب - جملة ماركت السيده زينب نوع المكان أسواق خاصة الكميه المنزله 0…" at bounding box center [374, 59] width 511 height 367
click at [191, 96] on span "مدينة نصر - رابت [GEOGRAPHIC_DATA] ال[GEOGRAPHIC_DATA]" at bounding box center [212, 100] width 161 height 9
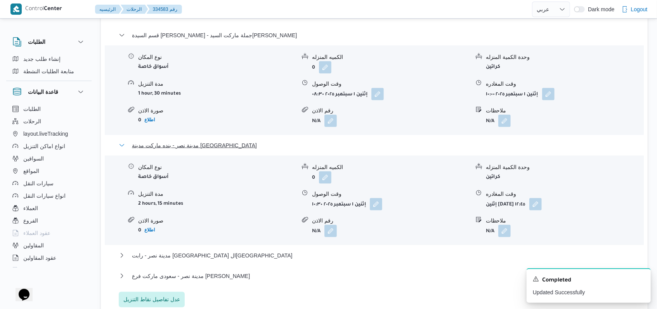
click at [199, 141] on span "مدينة نصر - بنده ماركت مدينة [GEOGRAPHIC_DATA]" at bounding box center [194, 145] width 125 height 9
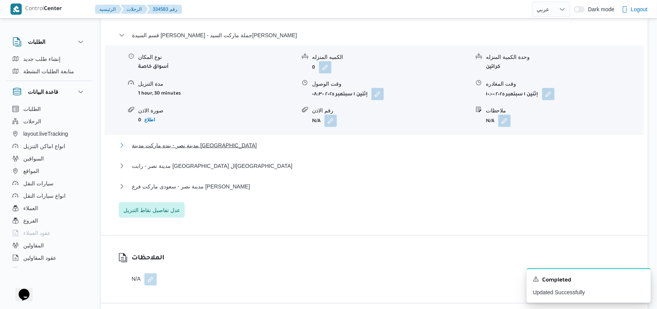
scroll to position [587, 0]
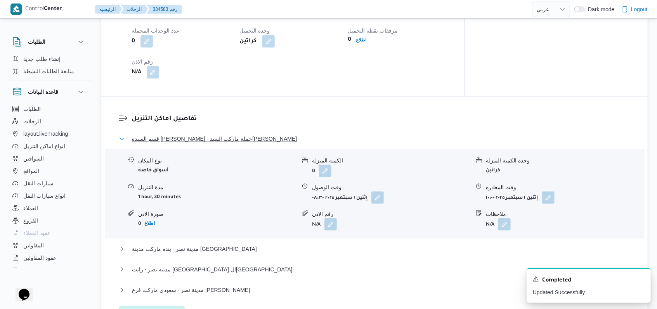
click at [193, 134] on span "قسم السيدة [PERSON_NAME] - جملة ماركت السيد[PERSON_NAME]" at bounding box center [214, 138] width 165 height 9
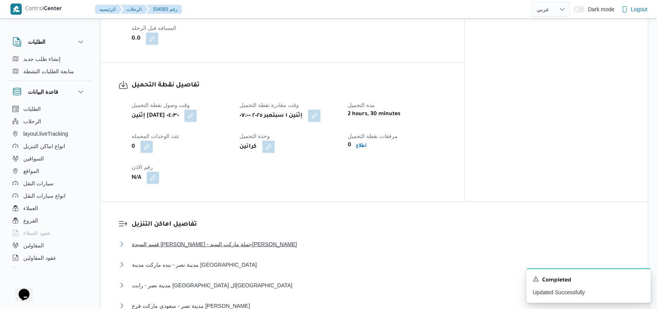
scroll to position [380, 0]
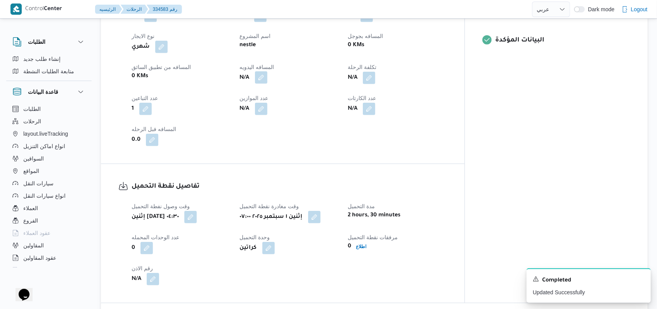
click at [267, 71] on button "button" at bounding box center [261, 77] width 12 height 12
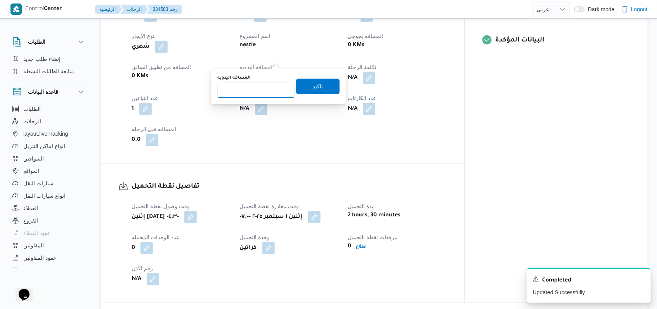
click at [264, 83] on input "المسافه اليدويه" at bounding box center [255, 91] width 77 height 16
type input "145"
click at [320, 84] on span "تاكيد" at bounding box center [317, 87] width 43 height 16
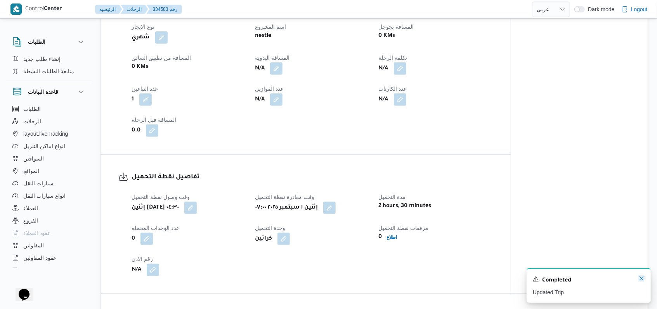
click at [641, 279] on icon "Dismiss toast" at bounding box center [641, 279] width 4 height 4
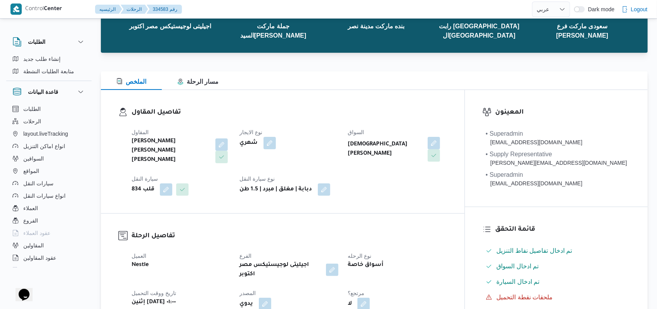
scroll to position [19, 0]
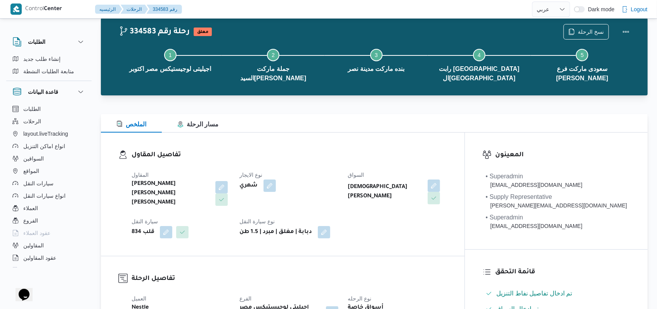
select select "ar"
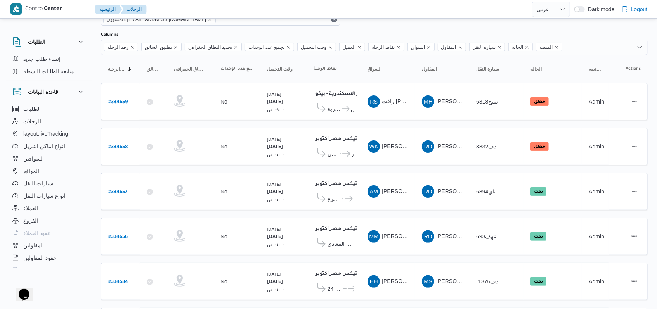
scroll to position [18, 0]
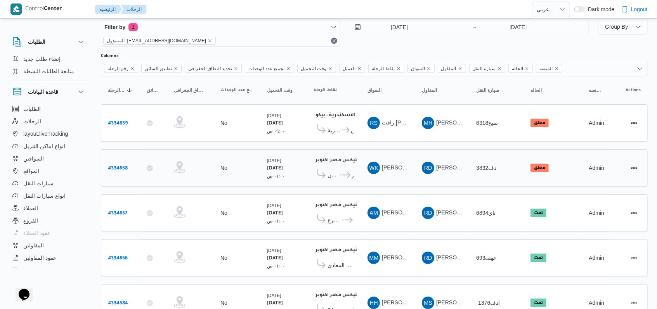
click at [128, 164] on div "# 334658" at bounding box center [120, 168] width 31 height 17
click at [123, 166] on b "# 334658" at bounding box center [117, 168] width 19 height 5
select select "ar"
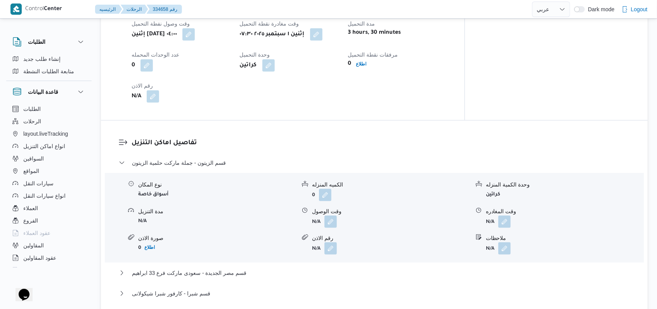
scroll to position [535, 0]
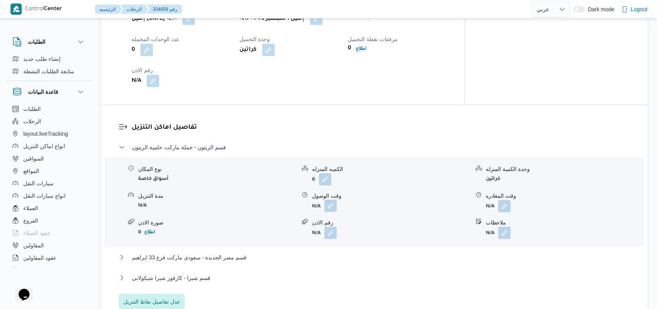
click at [332, 200] on button "button" at bounding box center [330, 206] width 12 height 12
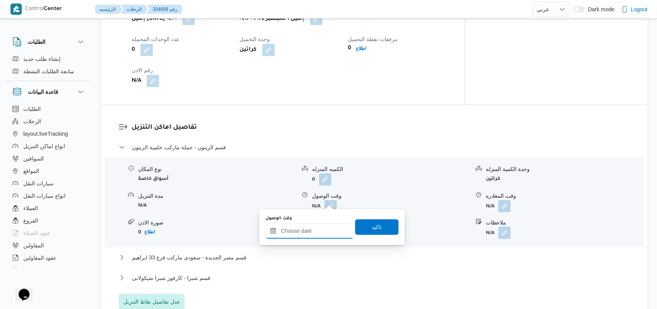
click at [318, 225] on div at bounding box center [309, 231] width 88 height 16
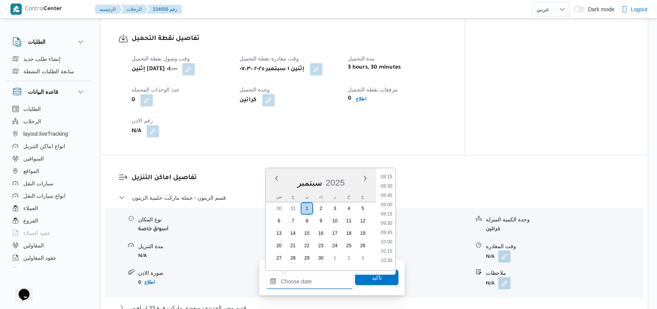
scroll to position [484, 0]
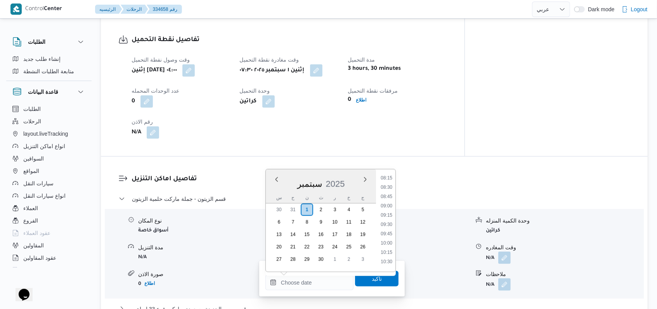
click at [391, 207] on li "09:00" at bounding box center [386, 206] width 18 height 8
type input "[DATE] ٠٩:٠٠"
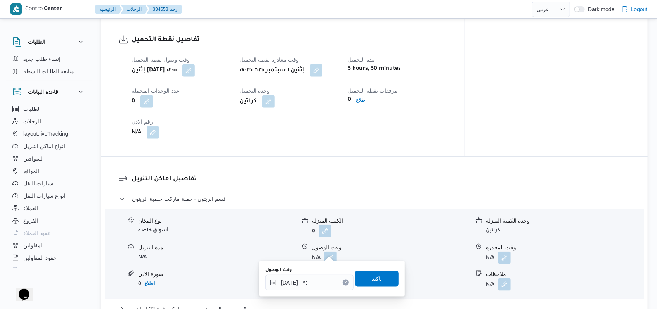
click at [372, 261] on div "You are in a dialog. To close this dialog, hit escape. وقت الوصول [DATE] ٠٩:٠٠ …" at bounding box center [331, 279] width 145 height 36
click at [372, 275] on span "تاكيد" at bounding box center [377, 278] width 10 height 9
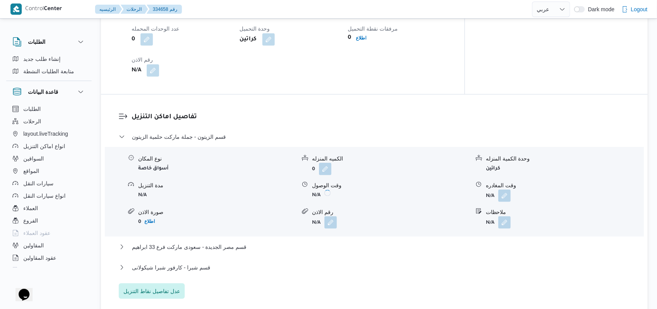
scroll to position [587, 0]
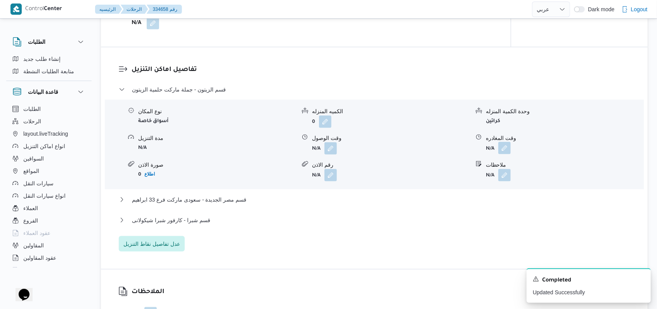
click at [506, 144] on button "button" at bounding box center [504, 148] width 12 height 12
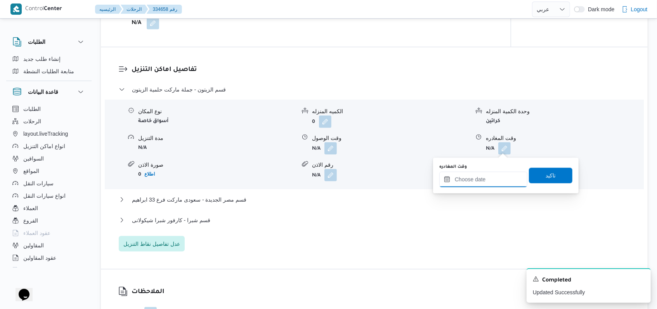
click at [479, 178] on input "وقت المغادره" at bounding box center [483, 180] width 88 height 16
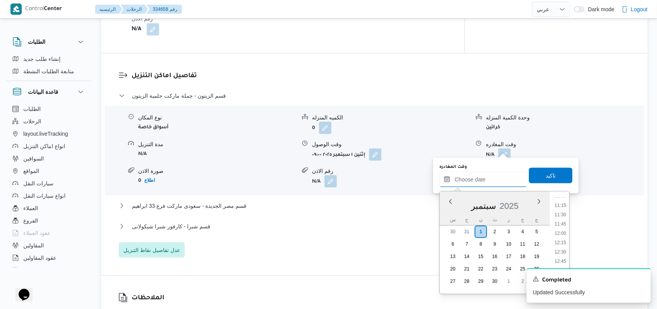
scroll to position [360, 0]
click at [563, 242] on li "10:45" at bounding box center [560, 242] width 18 height 8
type input "[DATE] ١٠:٤٥"
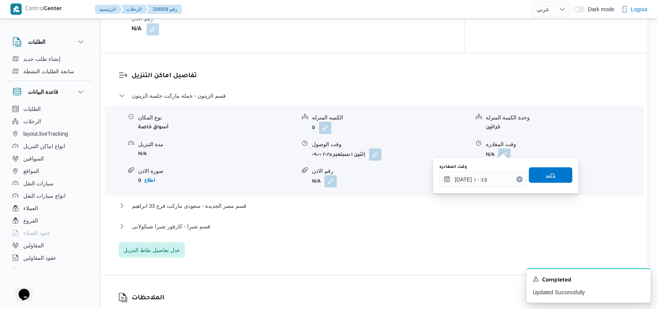
click at [555, 178] on span "تاكيد" at bounding box center [550, 176] width 43 height 16
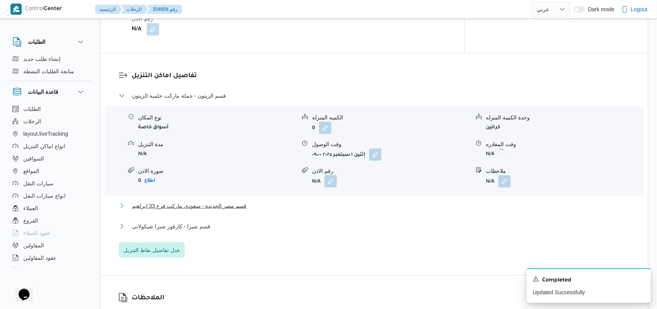
click at [242, 201] on span "قسم مصر الجديدة - سعودى ماركت فرع 33 ابراهيم" at bounding box center [189, 205] width 114 height 9
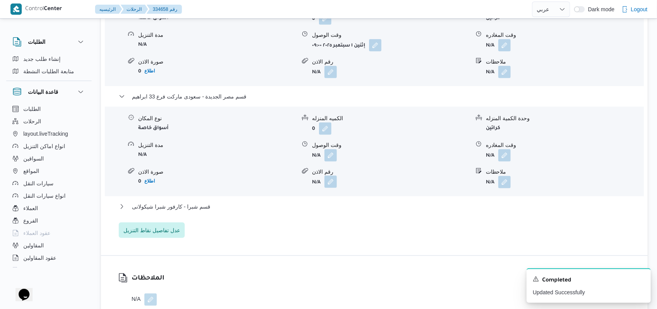
scroll to position [690, 0]
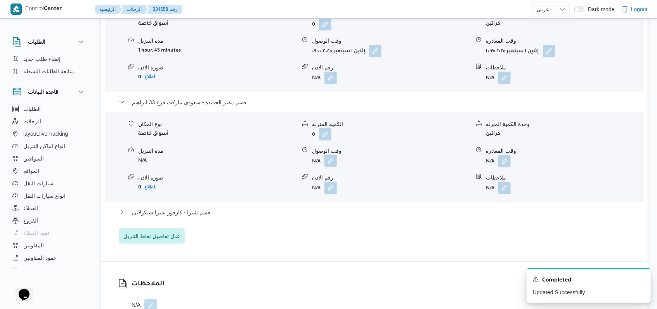
click at [331, 155] on button "button" at bounding box center [330, 161] width 12 height 12
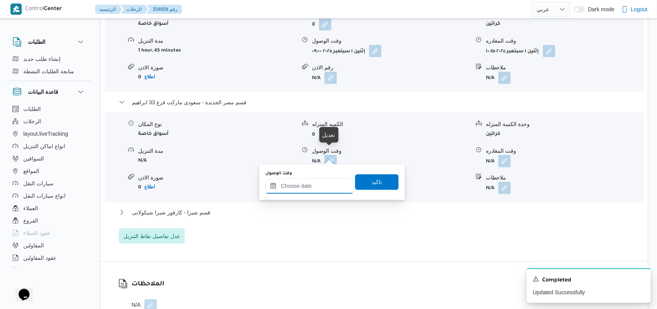
click at [323, 183] on input "وقت الوصول" at bounding box center [309, 186] width 88 height 16
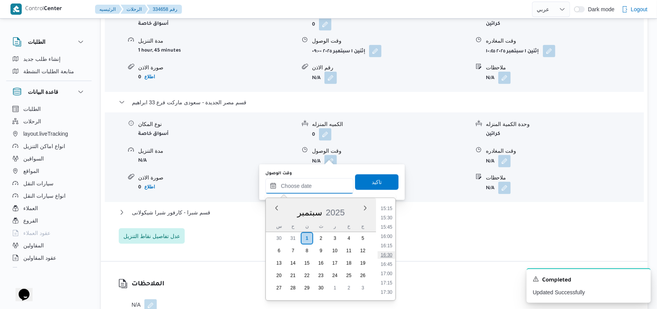
scroll to position [412, 0]
click at [391, 225] on li "11:30" at bounding box center [386, 224] width 18 height 8
type input "[DATE] ١١:٣٠"
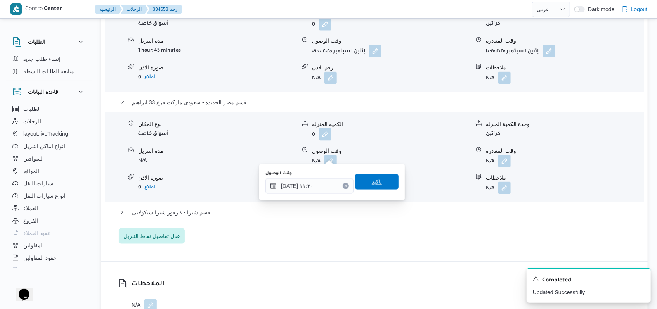
click at [379, 181] on span "تاكيد" at bounding box center [376, 182] width 43 height 16
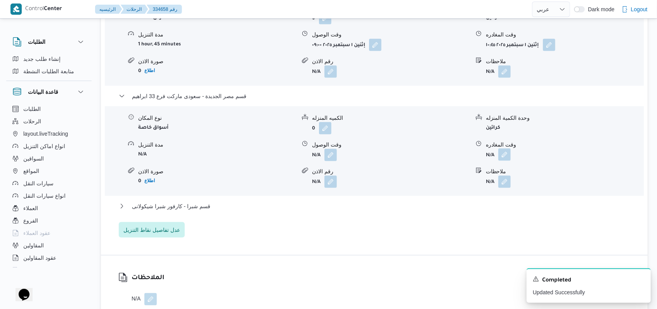
click at [504, 152] on button "button" at bounding box center [504, 155] width 12 height 12
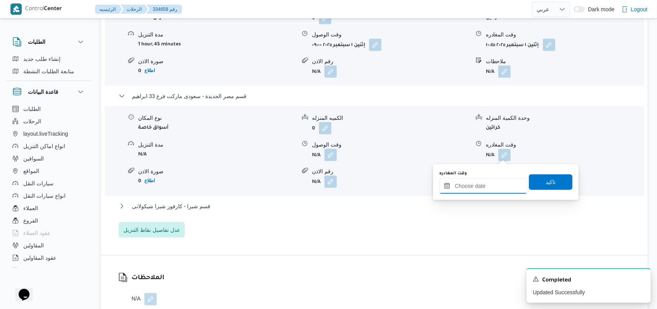
click at [491, 188] on input "وقت المغادره" at bounding box center [483, 186] width 88 height 16
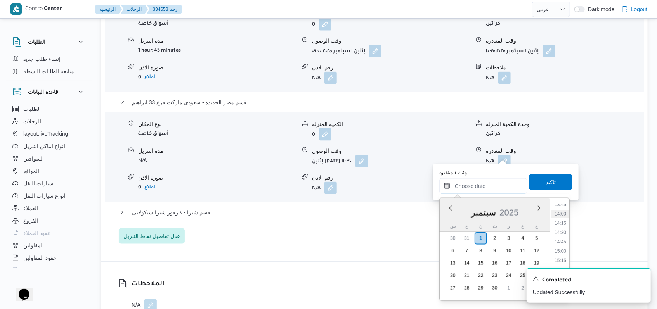
scroll to position [464, 0]
click at [565, 231] on li "13:00" at bounding box center [560, 229] width 18 height 8
type input "[DATE] ١٣:٠٠"
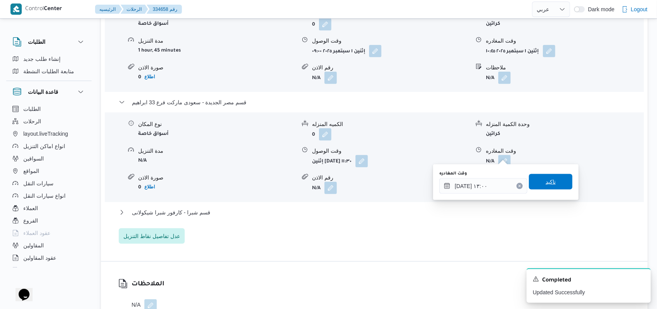
click at [552, 184] on span "تاكيد" at bounding box center [550, 182] width 43 height 16
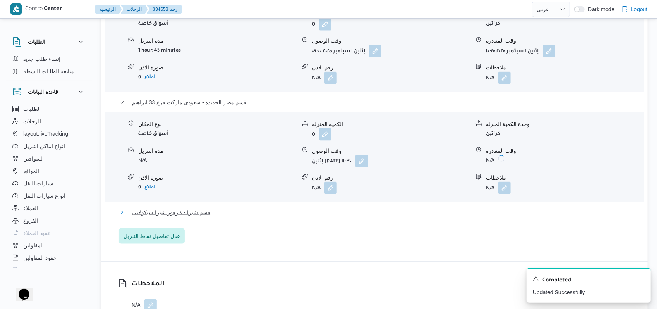
click at [219, 208] on button "قسم شبرا - كارفور شبرا شيكولانى" at bounding box center [374, 212] width 511 height 9
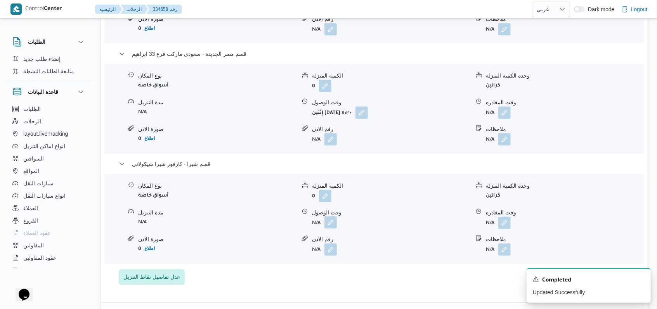
scroll to position [742, 0]
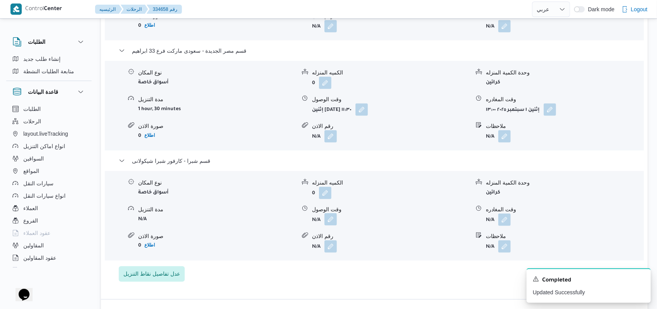
click at [337, 215] on button "button" at bounding box center [330, 219] width 12 height 12
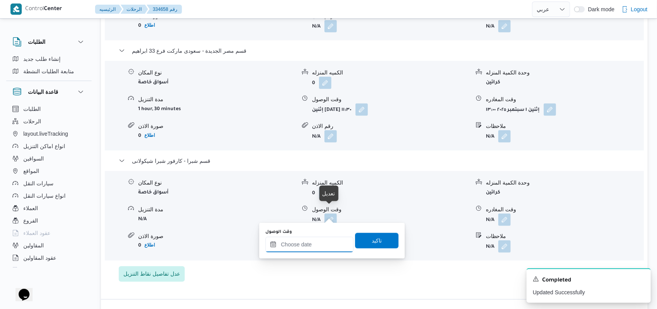
click at [311, 246] on input "وقت الوصول" at bounding box center [309, 245] width 88 height 16
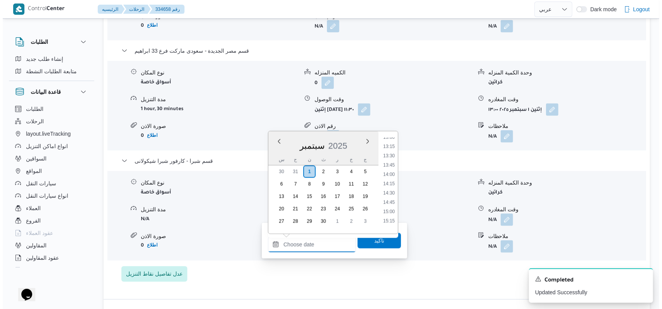
scroll to position [464, 0]
click at [389, 182] on li "13:30" at bounding box center [386, 180] width 18 height 8
type input "[DATE] ١٣:٣٠"
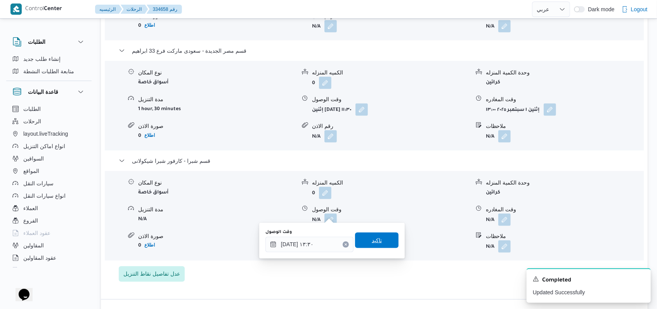
click at [373, 235] on span "تاكيد" at bounding box center [376, 241] width 43 height 16
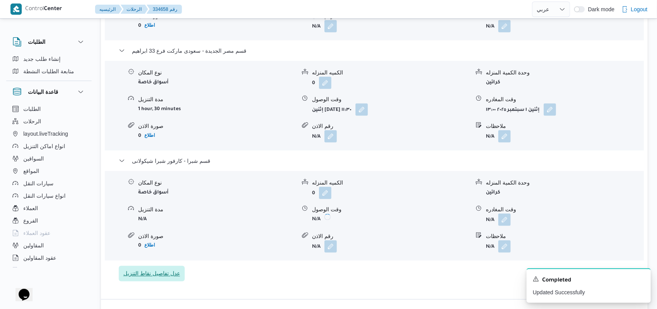
click at [163, 269] on span "عدل تفاصيل نقاط التنزيل" at bounding box center [151, 273] width 57 height 9
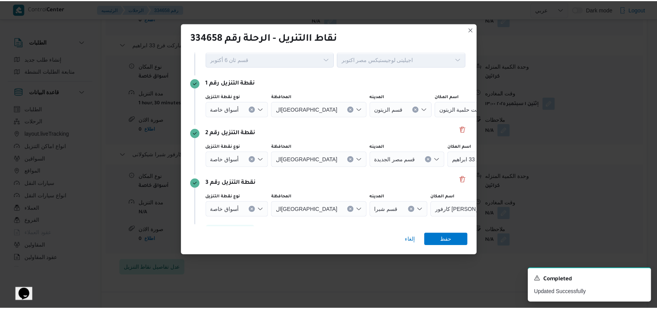
scroll to position [50, 0]
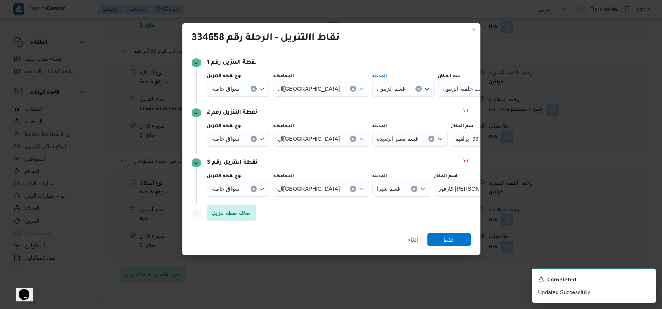
click at [417, 88] on icon "Clear input" at bounding box center [418, 88] width 3 height 3
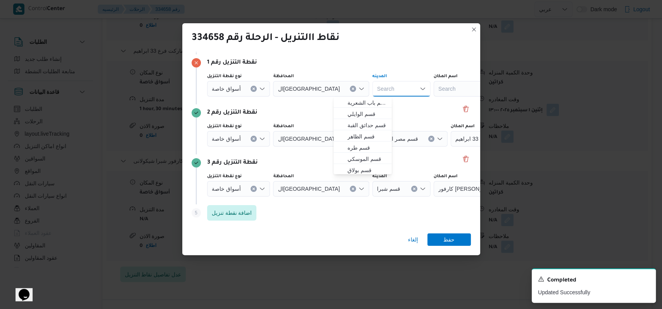
click at [434, 89] on div "Search" at bounding box center [482, 89] width 97 height 16
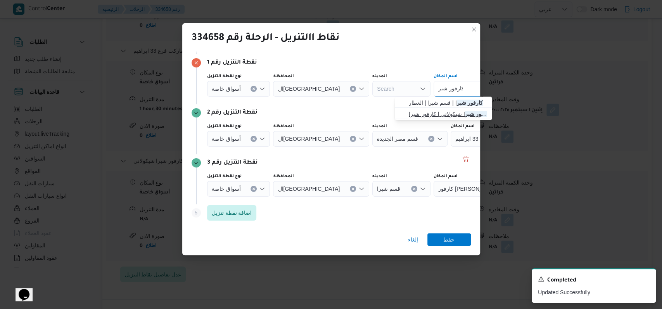
type input "كارفور شبر"
click at [437, 113] on span "كارفور شبر ا شيكولانى | كارفور شبرا | [GEOGRAPHIC_DATA]" at bounding box center [448, 113] width 78 height 9
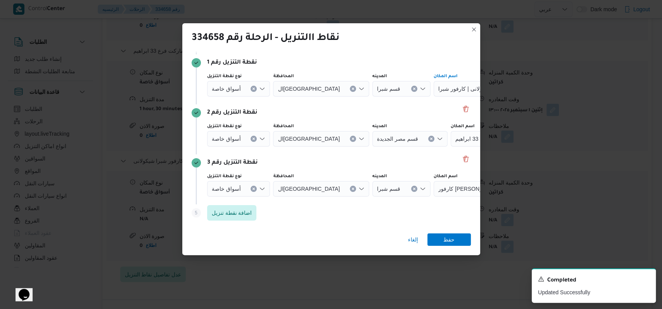
click at [411, 191] on button "Clear input" at bounding box center [414, 189] width 6 height 6
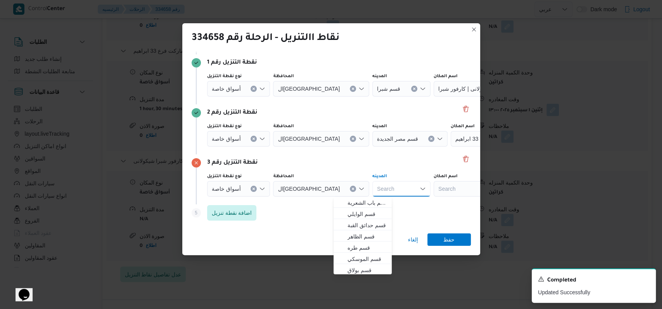
click at [434, 190] on div "Search" at bounding box center [482, 189] width 97 height 16
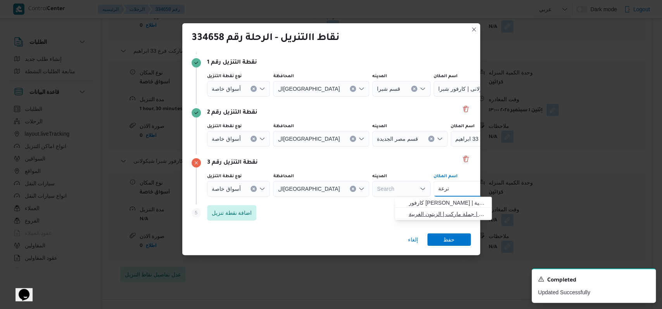
type input "ترعة"
click at [447, 214] on span "جملة ماركت حلمية الزيتون | جملة ماركت | الزيتون الغربية" at bounding box center [448, 213] width 78 height 9
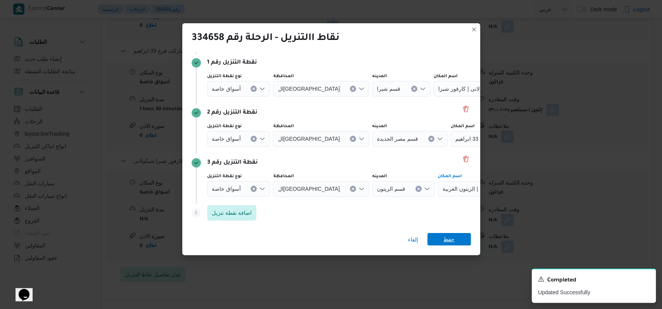
click at [453, 235] on span "حفظ" at bounding box center [448, 239] width 11 height 12
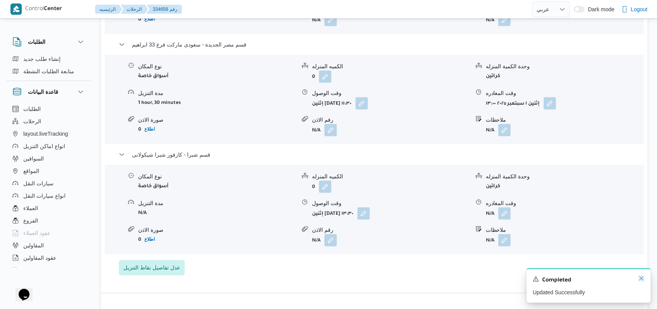
click at [640, 280] on icon "Dismiss toast" at bounding box center [641, 279] width 4 height 4
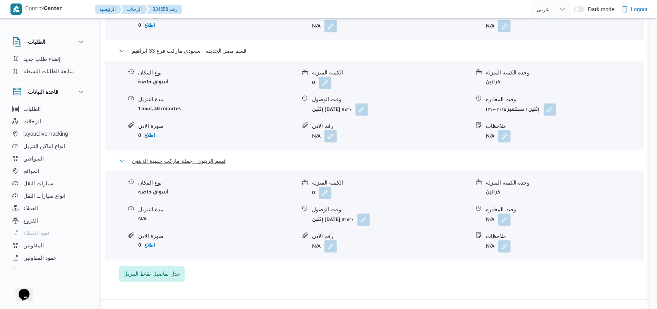
click at [185, 157] on span "قسم الزيتون - جملة ماركت حلمية الزيتون" at bounding box center [179, 160] width 94 height 9
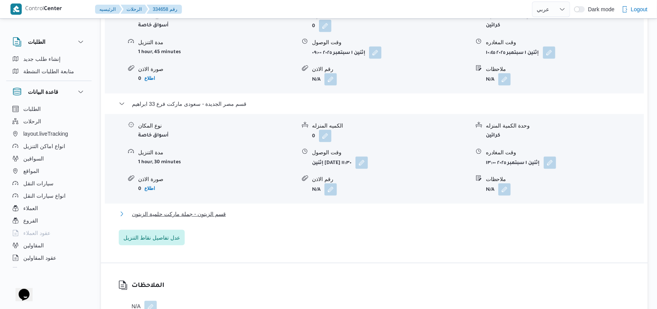
scroll to position [639, 0]
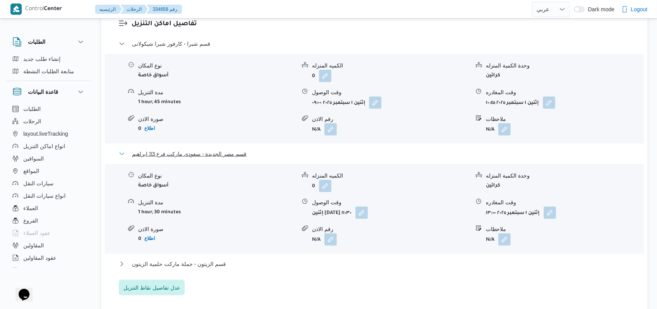
click at [200, 151] on span "قسم مصر الجديدة - سعودى ماركت فرع 33 ابراهيم" at bounding box center [189, 153] width 114 height 9
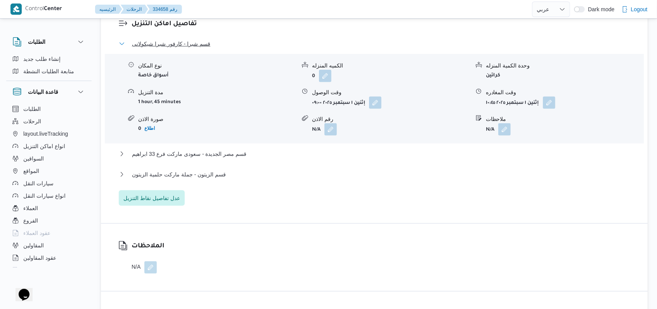
click at [185, 39] on span "قسم شبرا - كارفور شبرا شيكولانى" at bounding box center [171, 43] width 78 height 9
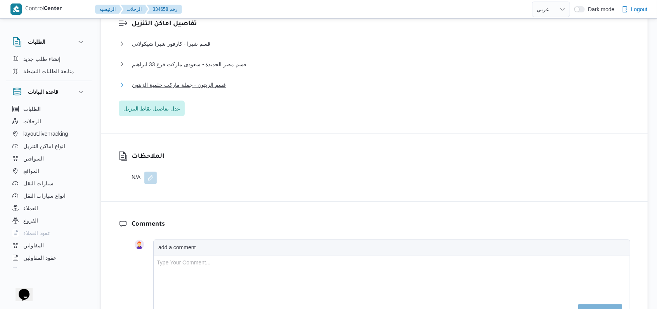
click at [195, 80] on span "قسم الزيتون - جملة ماركت حلمية الزيتون" at bounding box center [179, 84] width 94 height 9
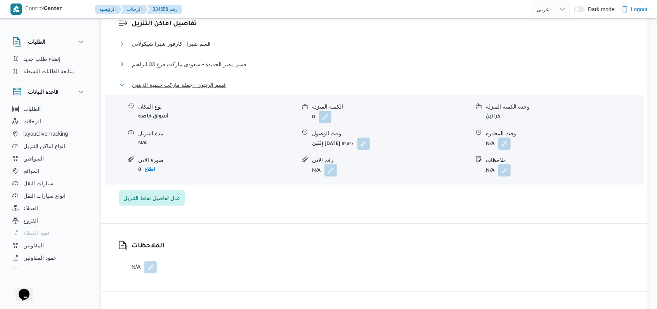
click at [195, 80] on span "قسم الزيتون - جملة ماركت حلمية الزيتون" at bounding box center [179, 84] width 94 height 9
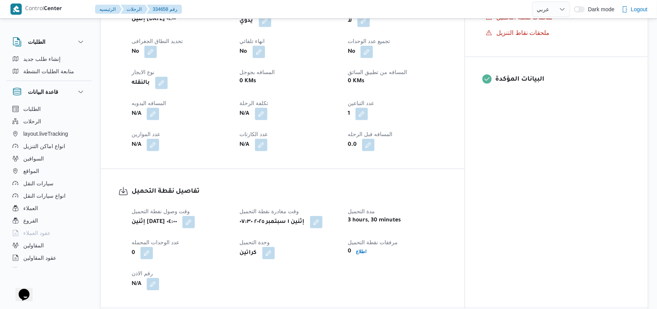
scroll to position [329, 0]
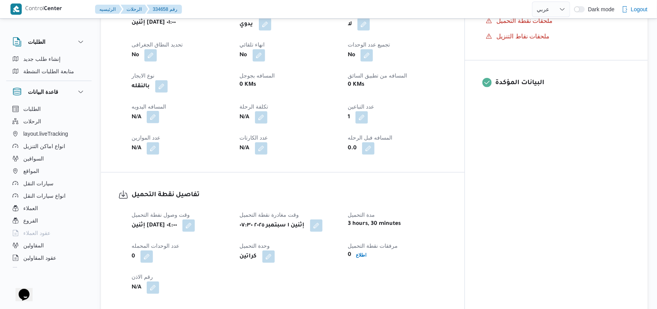
click at [152, 111] on button "button" at bounding box center [153, 117] width 12 height 12
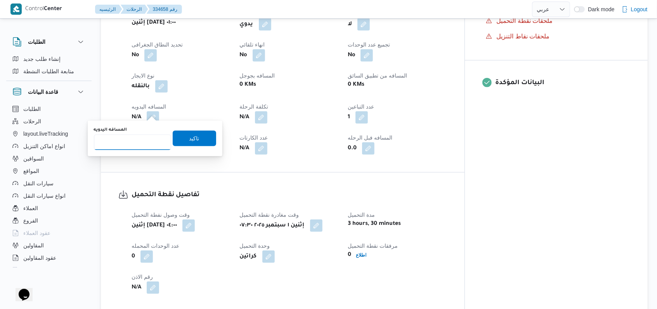
click at [127, 146] on input "المسافه اليدويه" at bounding box center [132, 143] width 77 height 16
type input "92"
click at [211, 138] on div "You are in a dialog. To close this dialog, hit escape. المسافه اليدويه 92 تاكيد" at bounding box center [155, 139] width 135 height 36
click at [199, 138] on span "تاكيد" at bounding box center [194, 138] width 43 height 16
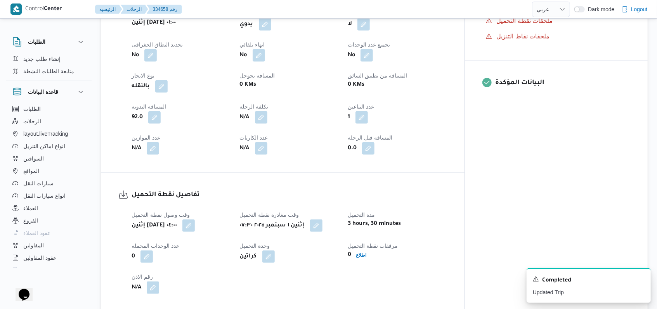
select select "ar"
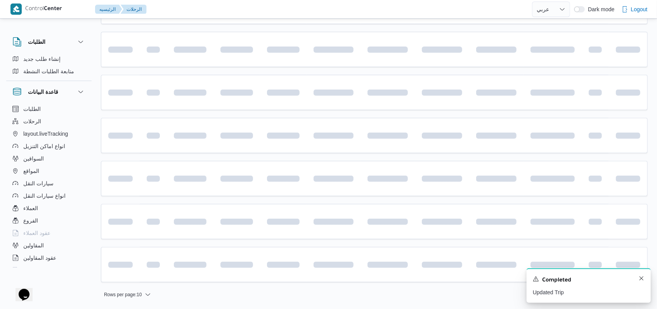
scroll to position [18, 0]
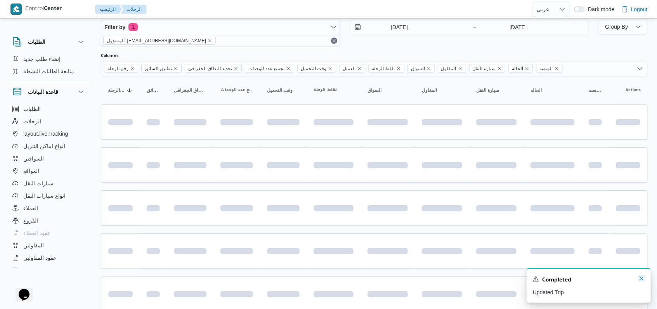
click at [641, 281] on icon "Dismiss toast" at bounding box center [641, 278] width 6 height 6
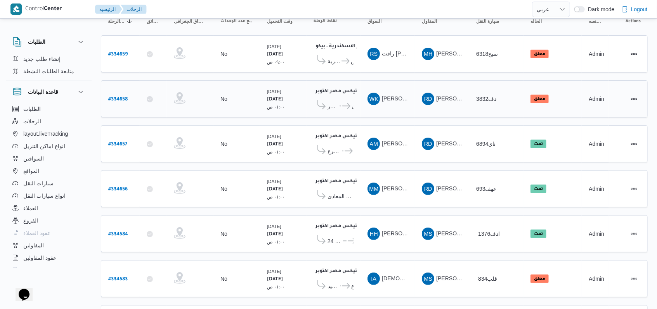
scroll to position [19, 0]
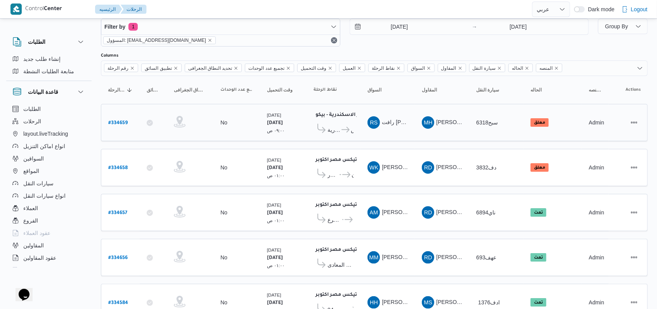
click at [334, 132] on span "معرض الكتروزون مخازن رجب - الاسكندرية" at bounding box center [333, 129] width 13 height 9
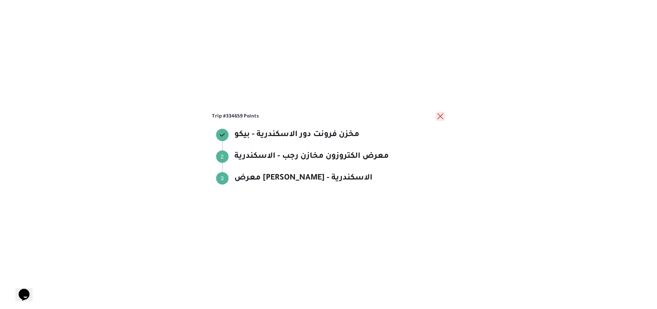
click at [443, 119] on button "close" at bounding box center [440, 116] width 9 height 9
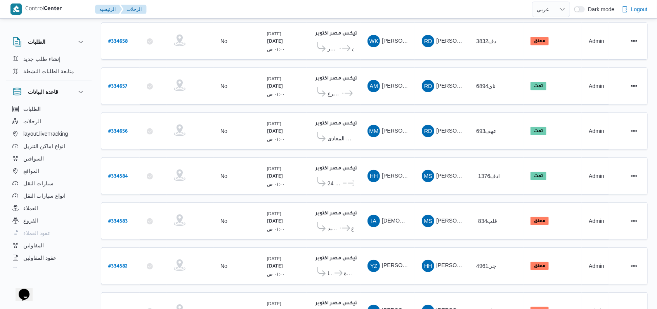
scroll to position [180, 0]
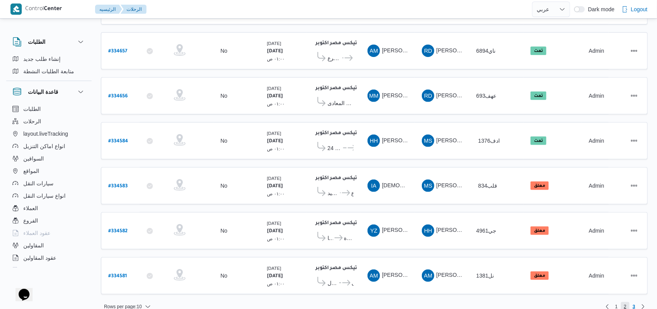
click at [625, 302] on span "2" at bounding box center [625, 306] width 3 height 9
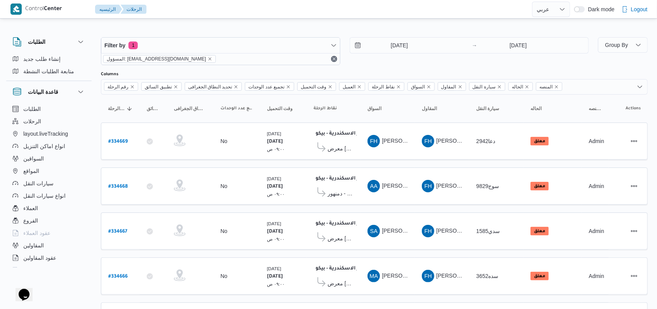
scroll to position [268, 0]
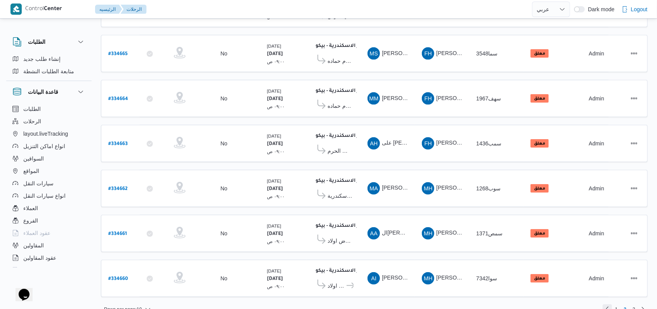
click at [604, 304] on link "Previous page, 1" at bounding box center [606, 308] width 9 height 9
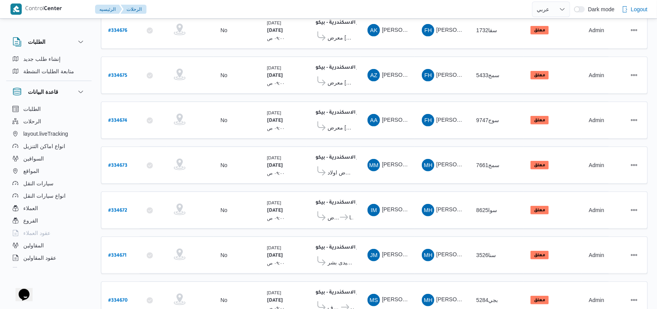
scroll to position [39, 0]
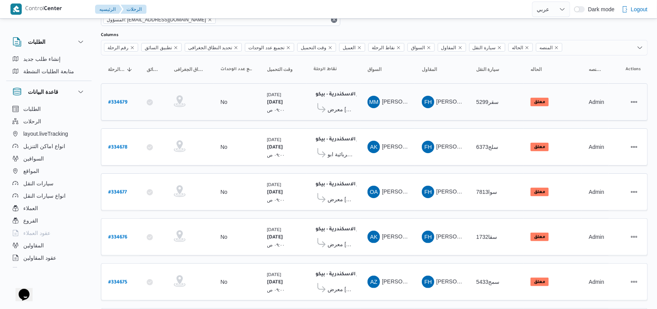
click at [118, 102] on b "# 334679" at bounding box center [117, 102] width 19 height 5
select select "ar"
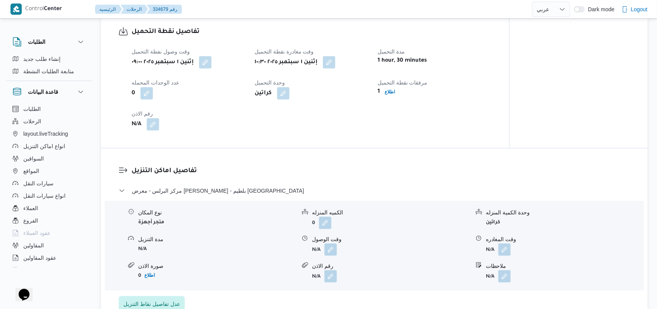
scroll to position [505, 0]
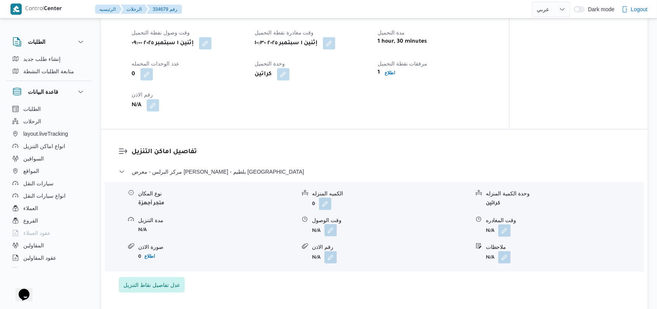
click at [330, 228] on button "button" at bounding box center [330, 230] width 12 height 12
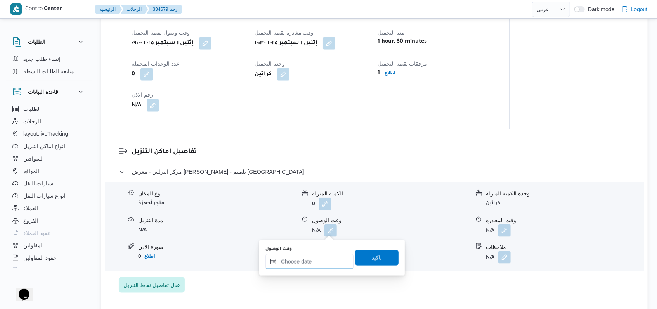
click at [309, 265] on input "وقت الوصول" at bounding box center [309, 262] width 88 height 16
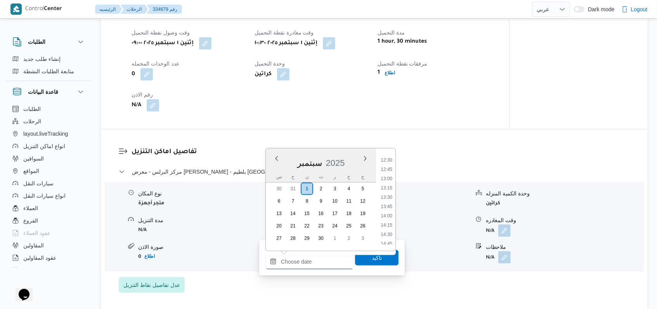
scroll to position [412, 0]
click at [385, 202] on li "12:15" at bounding box center [386, 203] width 18 height 8
type input "[DATE] ١٢:١٥"
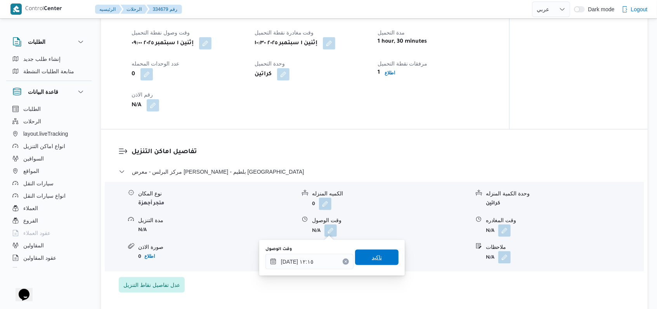
click at [378, 256] on span "تاكيد" at bounding box center [376, 258] width 43 height 16
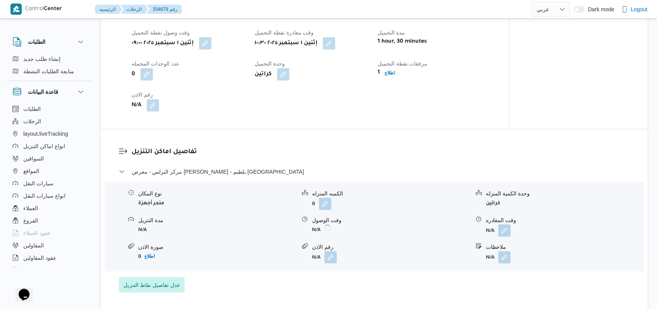
click at [496, 232] on span at bounding box center [502, 231] width 16 height 12
click at [506, 232] on button "button" at bounding box center [504, 230] width 12 height 12
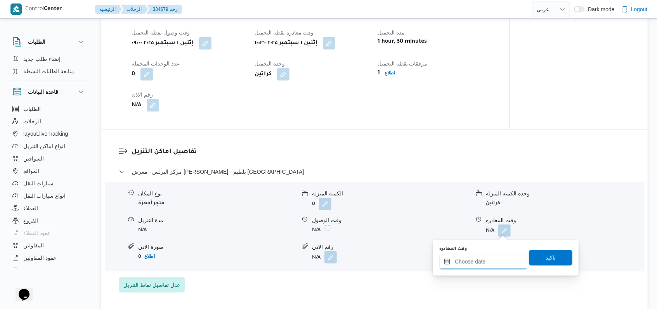
click at [481, 265] on input "وقت المغادره" at bounding box center [483, 262] width 88 height 16
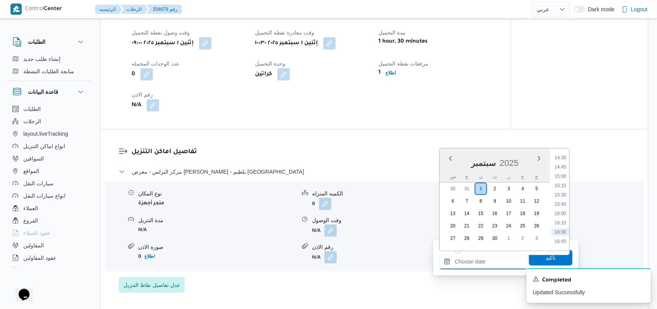
scroll to position [515, 0]
click at [564, 179] on li "14:30" at bounding box center [560, 183] width 18 height 8
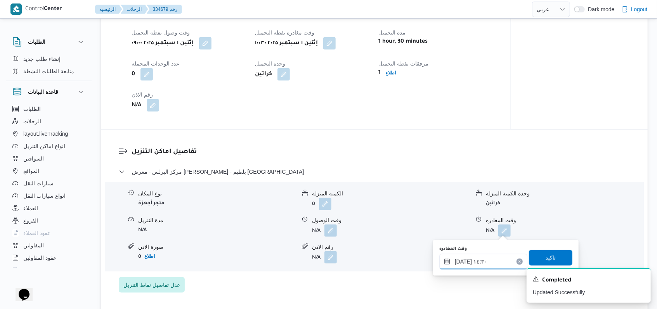
type input "[DATE] ١٤:٣٠"
click at [546, 261] on span "تاكيد" at bounding box center [550, 257] width 10 height 9
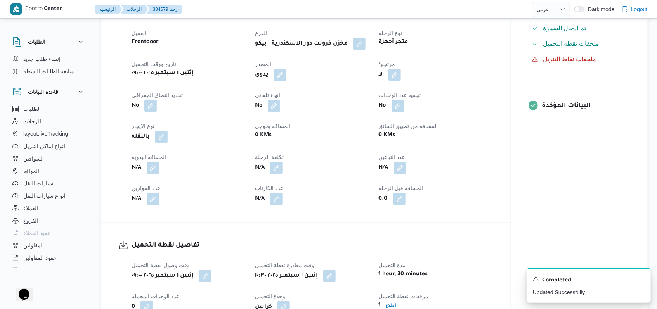
scroll to position [246, 0]
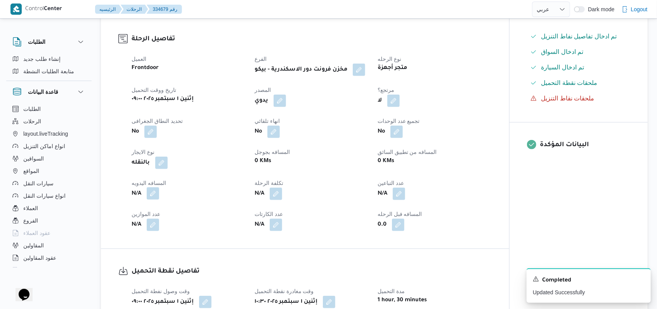
click at [152, 194] on button "button" at bounding box center [153, 193] width 12 height 12
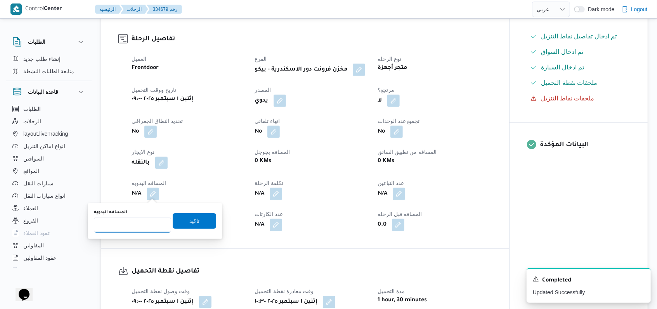
click at [123, 220] on input "المسافه اليدويه" at bounding box center [132, 225] width 77 height 16
type input "135"
click at [173, 216] on span "تاكيد" at bounding box center [194, 221] width 43 height 16
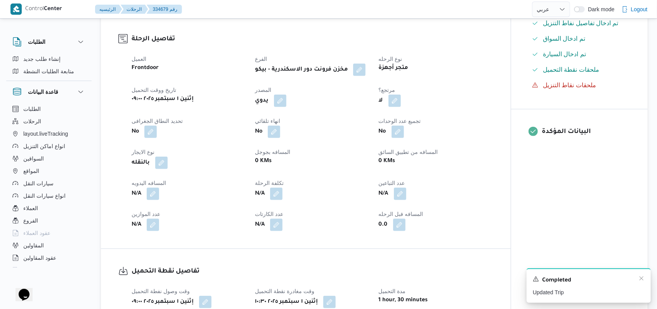
click at [645, 278] on div "A new notification appears Completed Updated Trip" at bounding box center [588, 285] width 124 height 35
click at [640, 278] on icon "Dismiss toast" at bounding box center [641, 278] width 6 height 6
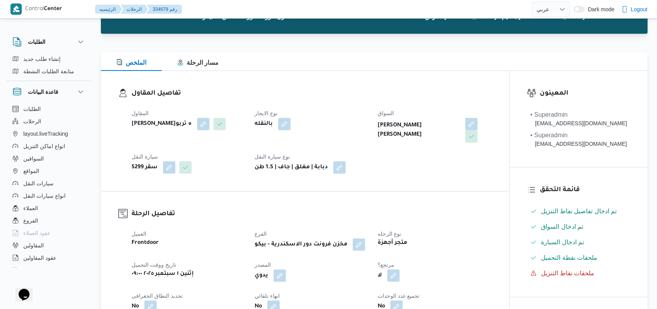
scroll to position [0, 0]
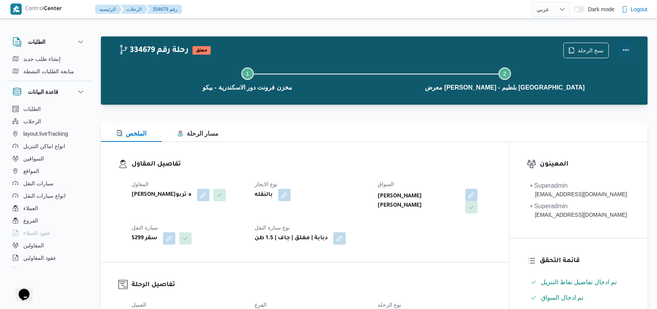
click at [628, 48] on button "Actions" at bounding box center [626, 50] width 16 height 16
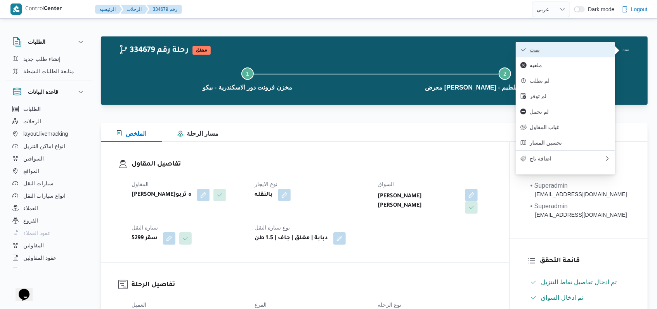
click at [606, 49] on span "تمت" at bounding box center [569, 50] width 81 height 6
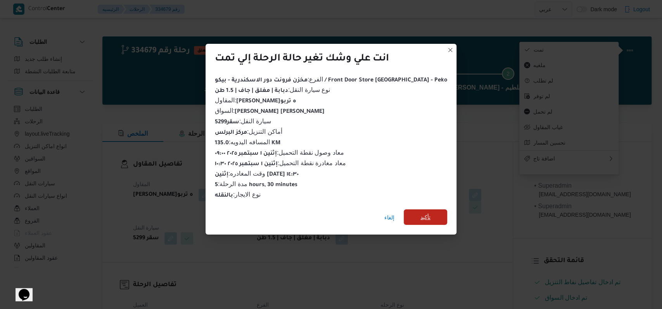
click at [420, 213] on span "تأكيد" at bounding box center [425, 217] width 10 height 9
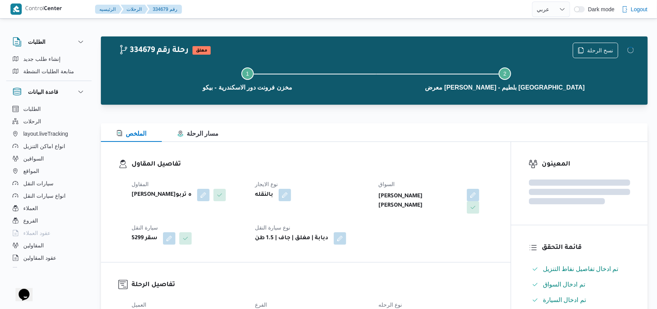
click at [325, 197] on div "بالنقله" at bounding box center [312, 195] width 116 height 14
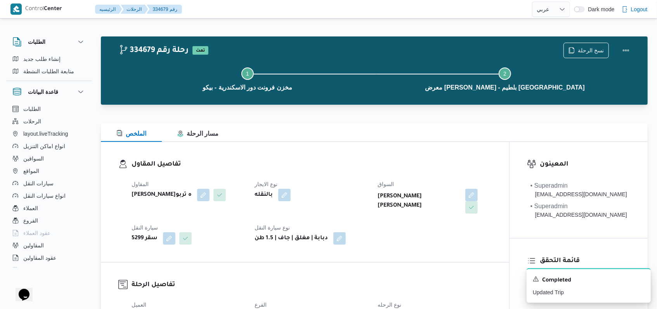
select select "ar"
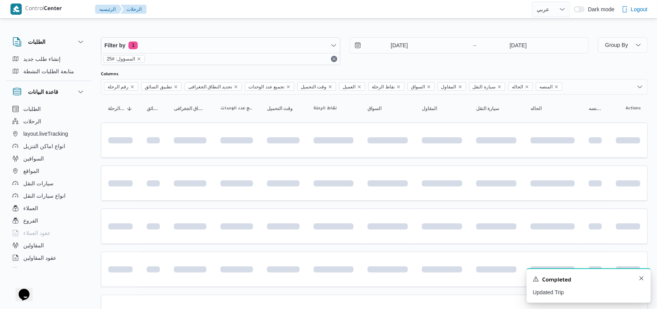
scroll to position [39, 0]
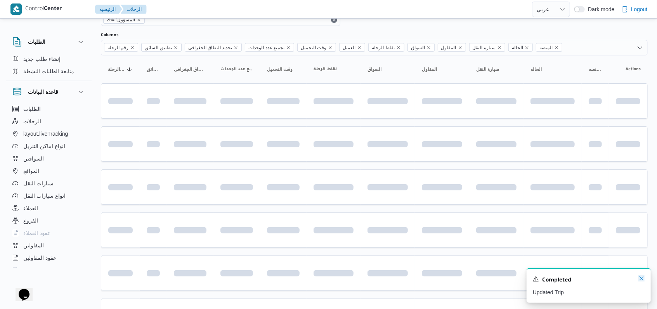
click at [640, 279] on icon "Dismiss toast" at bounding box center [641, 278] width 6 height 6
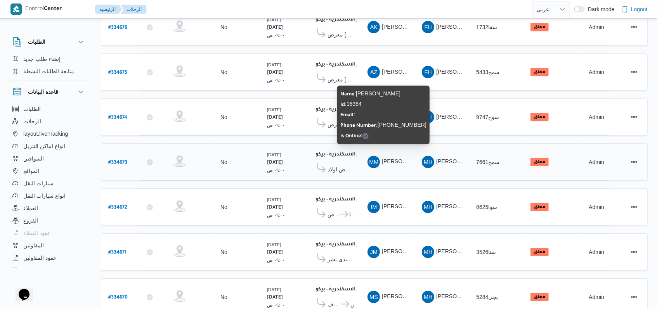
scroll to position [268, 0]
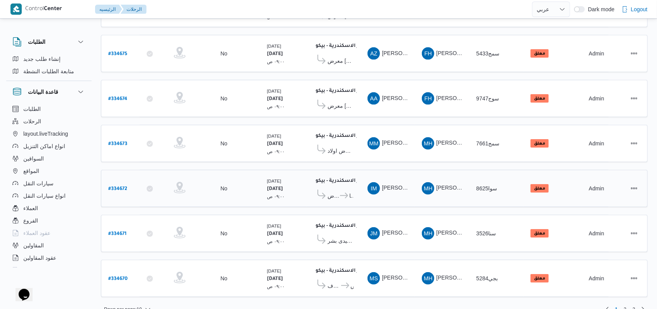
click at [122, 187] on b "# 334672" at bounding box center [117, 189] width 19 height 5
select select "ar"
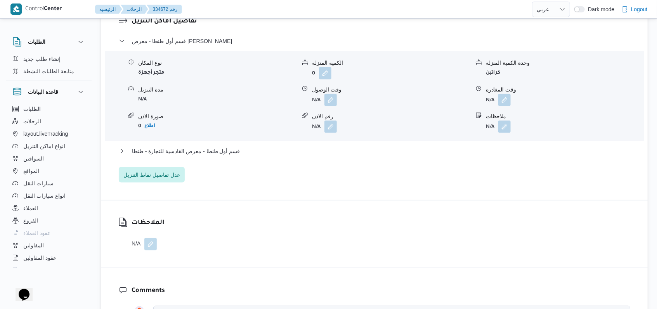
scroll to position [672, 0]
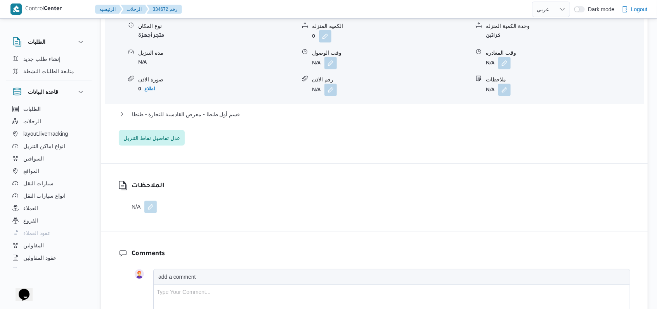
click at [147, 208] on button "button" at bounding box center [150, 207] width 12 height 12
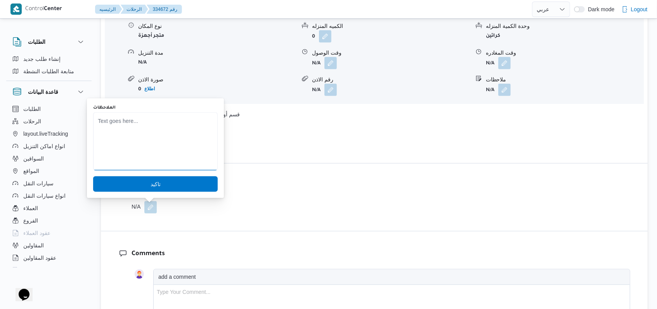
click at [158, 157] on textarea "الملاحظات" at bounding box center [155, 141] width 124 height 58
type textarea "تم التسليم فى معرض القادسية"
click at [166, 190] on span "تاكيد" at bounding box center [155, 184] width 124 height 16
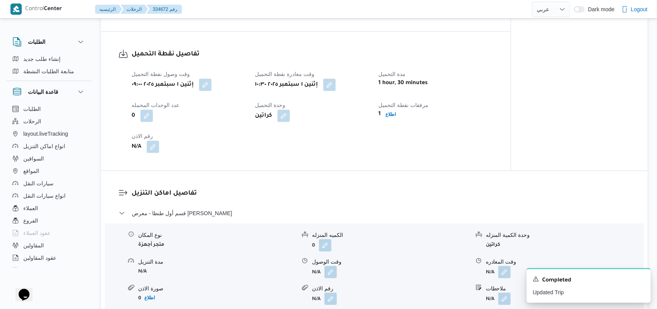
scroll to position [618, 0]
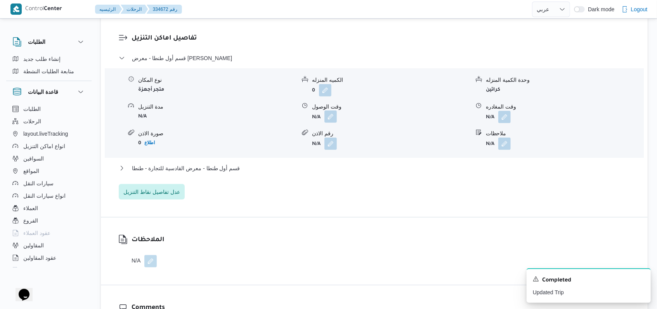
click at [330, 115] on button "button" at bounding box center [330, 117] width 12 height 12
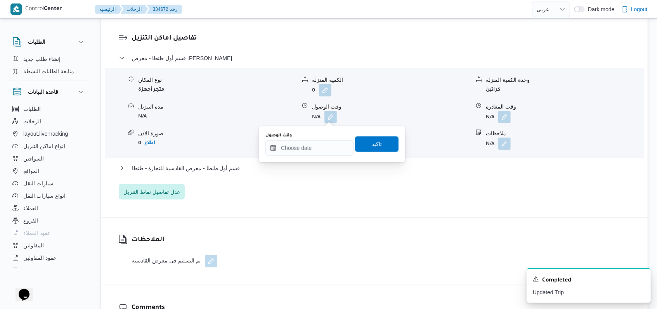
click at [317, 138] on div "وقت الوصول" at bounding box center [309, 136] width 88 height 6
click at [318, 147] on input "وقت الوصول" at bounding box center [309, 148] width 88 height 16
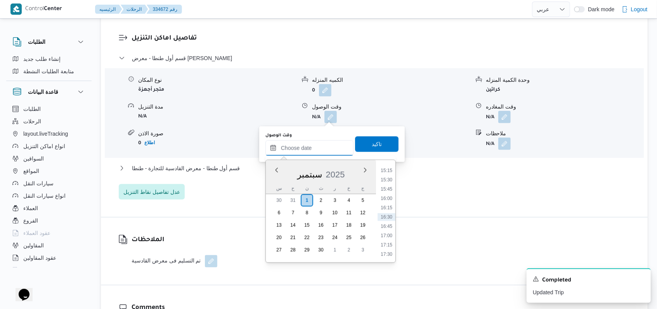
scroll to position [412, 0]
click at [390, 205] on li "12:00" at bounding box center [386, 205] width 18 height 8
type input "[DATE] ١٢:٠٠"
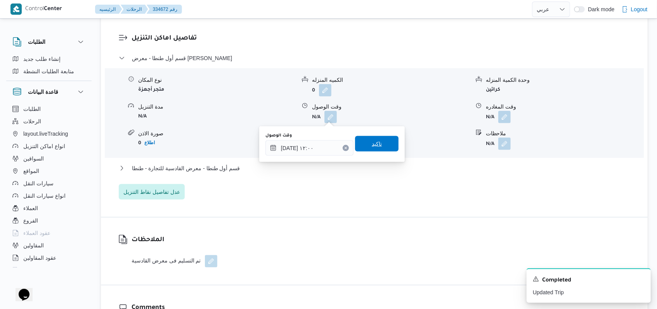
click at [375, 144] on span "تاكيد" at bounding box center [377, 143] width 10 height 9
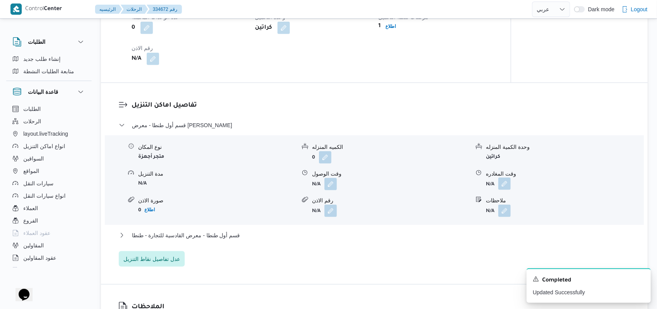
scroll to position [567, 0]
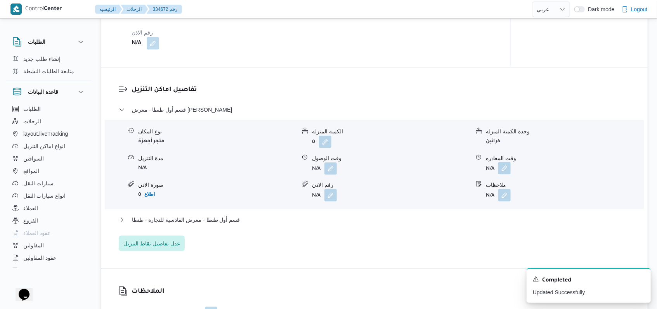
click at [507, 169] on button "button" at bounding box center [504, 168] width 12 height 12
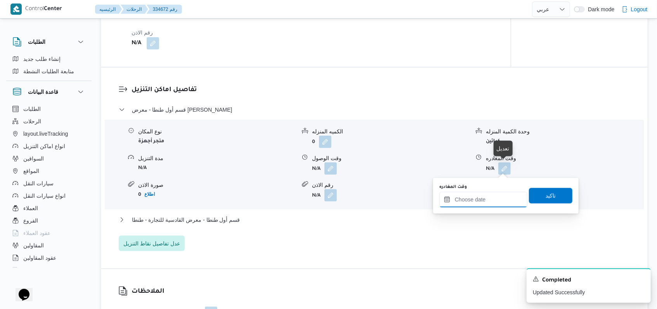
click at [486, 196] on input "وقت المغادره" at bounding box center [483, 200] width 88 height 16
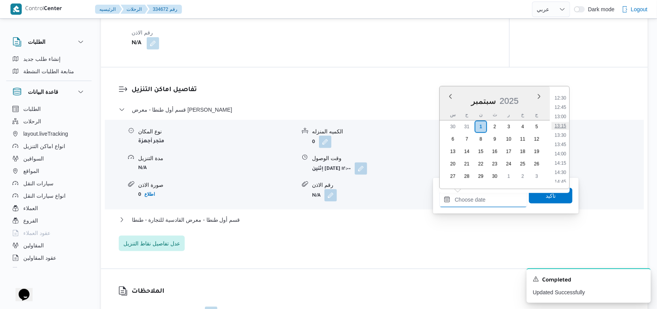
scroll to position [412, 0]
click at [564, 157] on li "12:45" at bounding box center [560, 159] width 18 height 8
type input "[DATE] ١٢:٤٥"
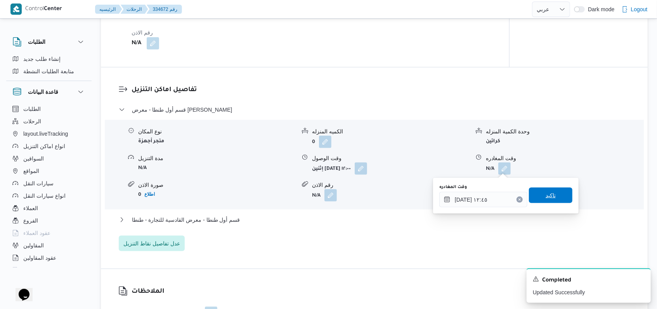
click at [539, 202] on span "تاكيد" at bounding box center [550, 196] width 43 height 16
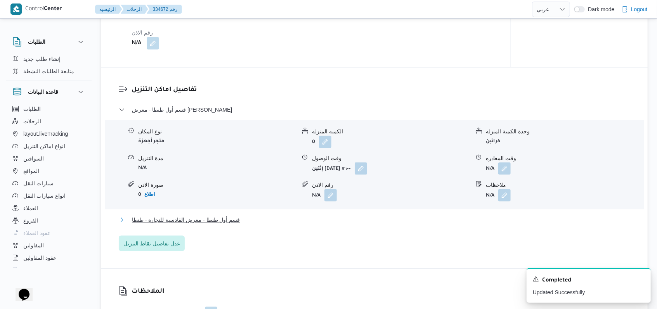
click at [220, 219] on span "قسم أول طنطا - معرض القادسية للتجارة - طنطا" at bounding box center [186, 219] width 108 height 9
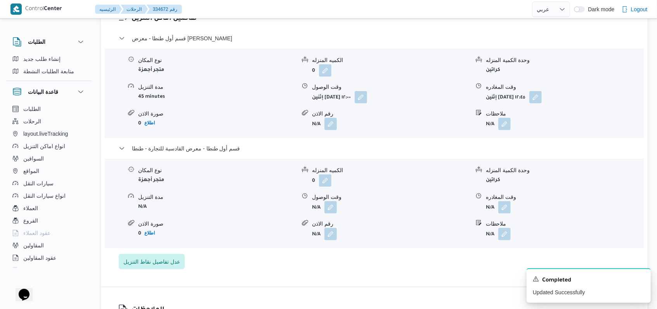
scroll to position [670, 0]
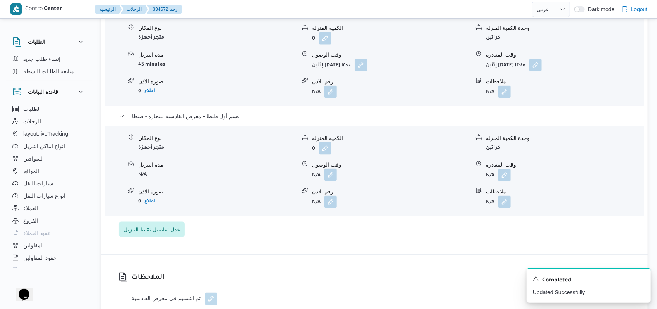
click at [334, 173] on button "button" at bounding box center [330, 175] width 12 height 12
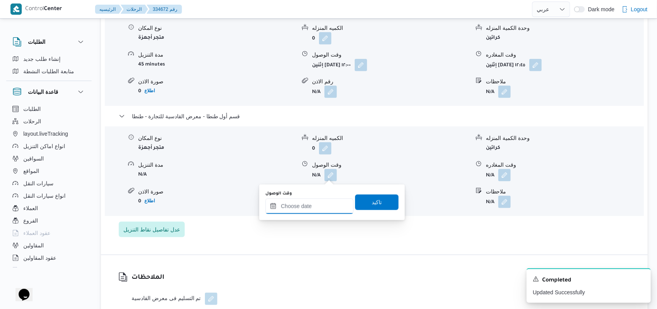
click at [313, 208] on input "وقت الوصول" at bounding box center [309, 207] width 88 height 16
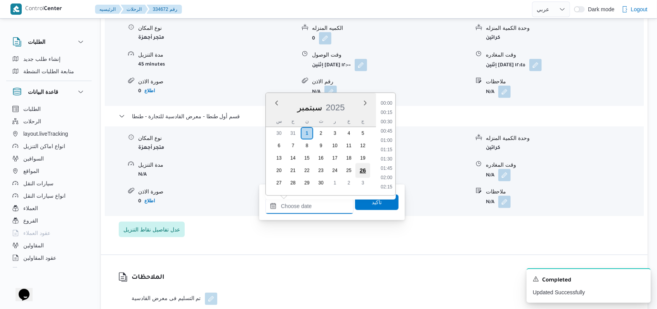
scroll to position [567, 0]
click at [502, 175] on button "button" at bounding box center [504, 175] width 12 height 12
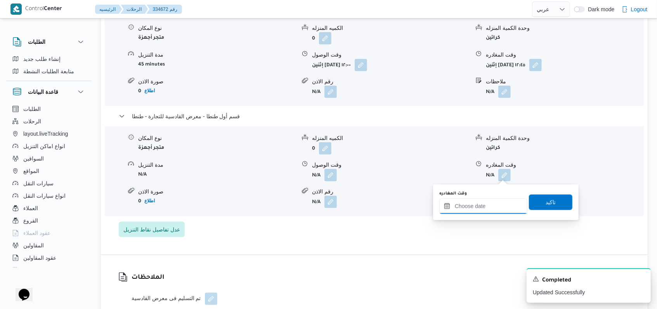
click at [478, 209] on input "وقت المغادره" at bounding box center [483, 207] width 88 height 16
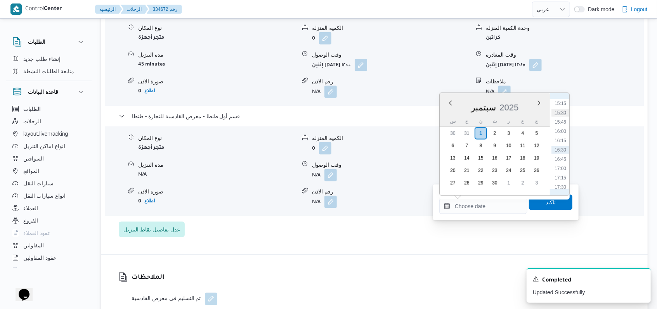
click at [562, 114] on li "15:30" at bounding box center [560, 113] width 18 height 8
type input "[DATE] ١٥:٣٠"
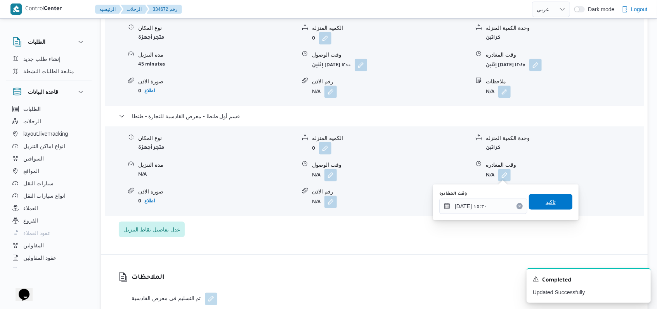
click at [545, 201] on span "تاكيد" at bounding box center [550, 201] width 10 height 9
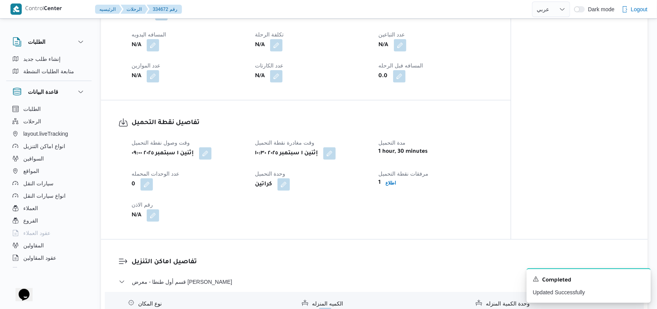
scroll to position [360, 0]
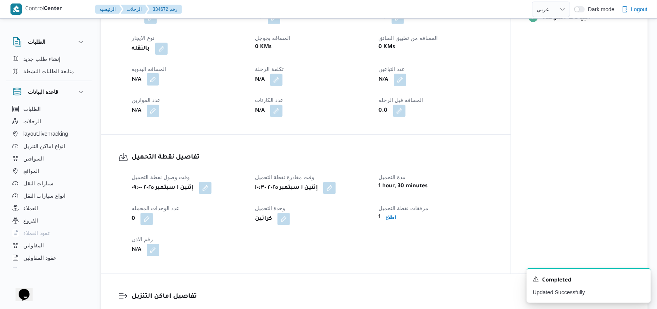
click at [157, 85] on button "button" at bounding box center [153, 79] width 12 height 12
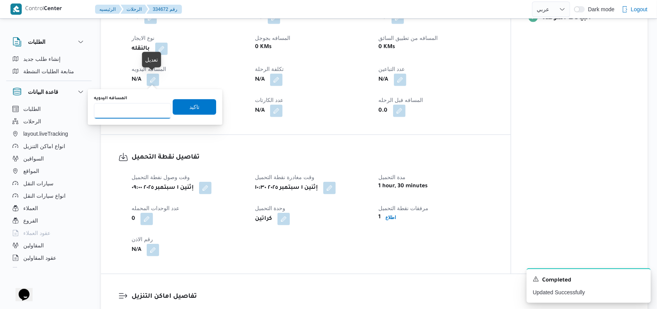
click at [135, 111] on input "المسافه اليدويه" at bounding box center [132, 111] width 77 height 16
type input "160"
click at [189, 110] on span "تاكيد" at bounding box center [194, 106] width 10 height 9
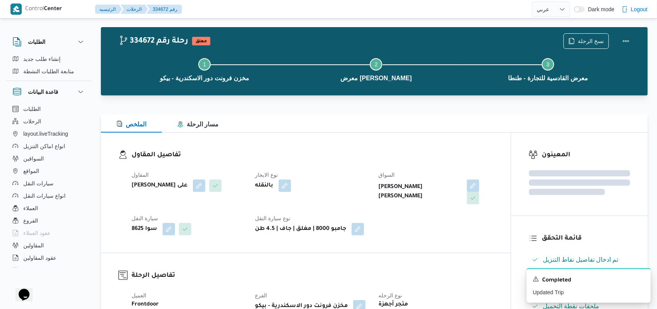
scroll to position [0, 0]
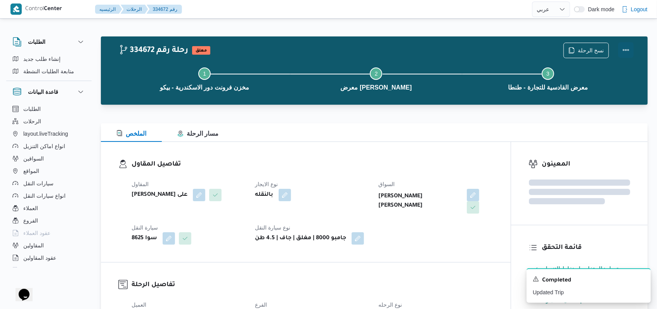
click at [624, 47] on button "Actions" at bounding box center [626, 50] width 16 height 16
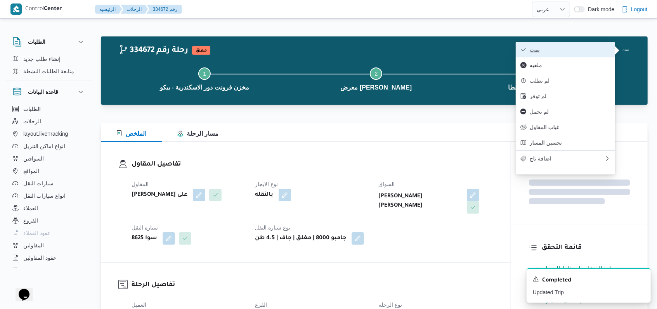
click at [605, 46] on button "تمت" at bounding box center [564, 50] width 99 height 16
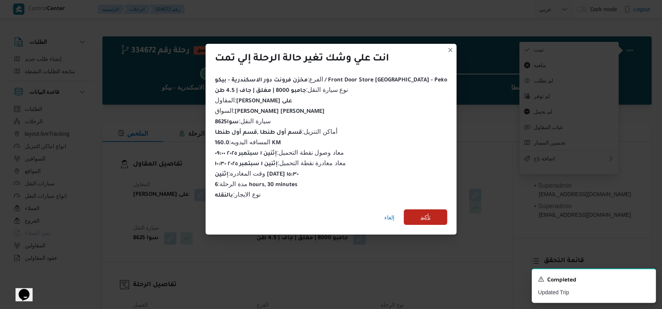
click at [408, 209] on span "تأكيد" at bounding box center [425, 217] width 43 height 16
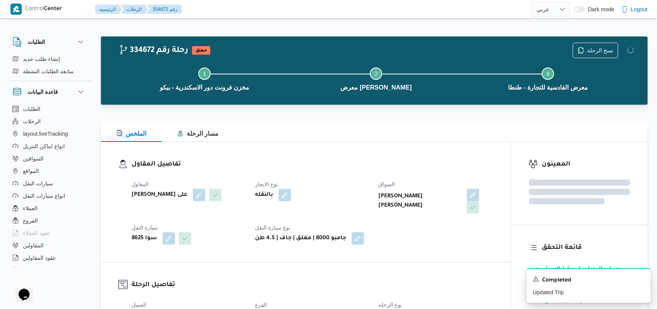
click at [356, 181] on dt "نوع الايجار" at bounding box center [312, 184] width 114 height 9
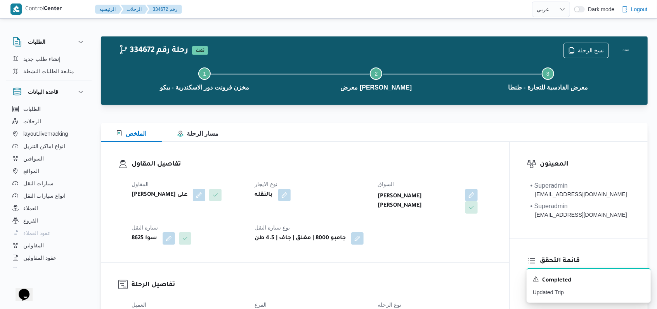
select select "ar"
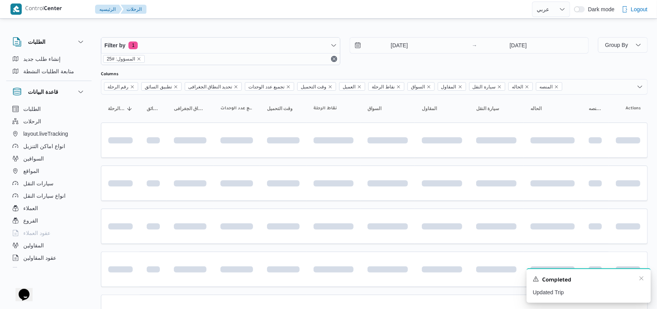
scroll to position [259, 0]
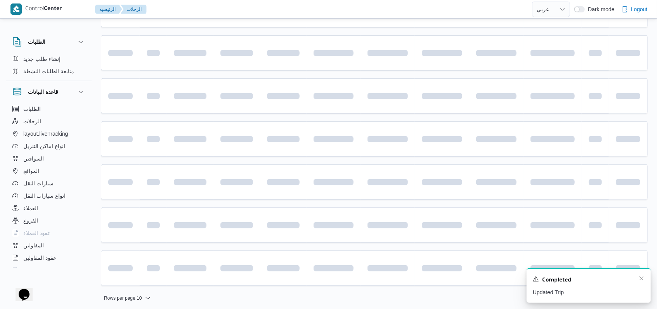
click at [640, 283] on div "Completed" at bounding box center [589, 280] width 112 height 10
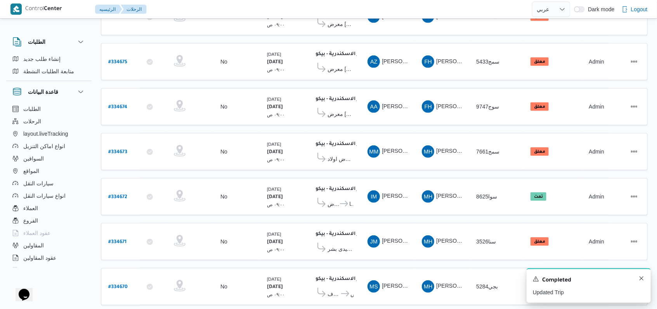
scroll to position [261, 0]
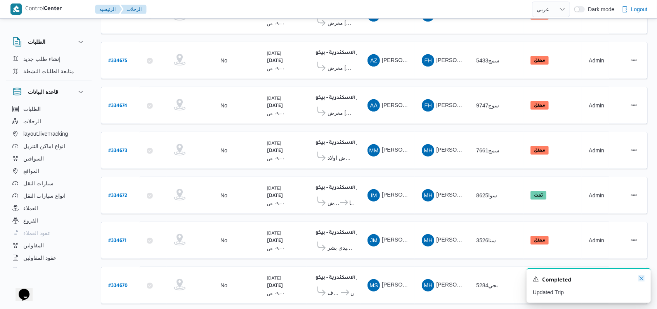
click at [641, 281] on icon "Dismiss toast" at bounding box center [641, 278] width 6 height 6
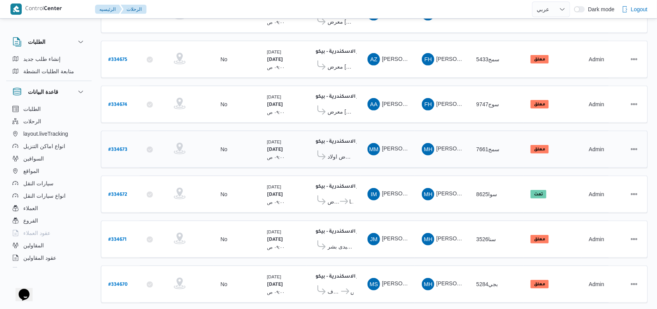
scroll to position [268, 0]
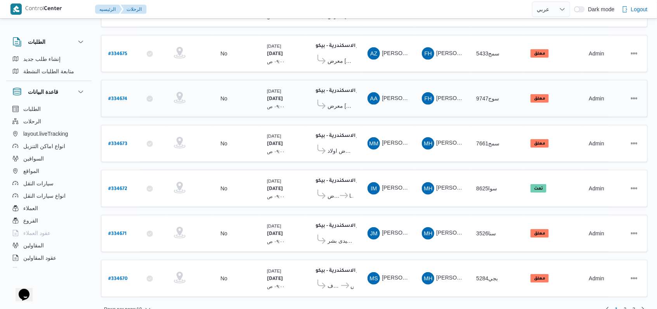
click at [118, 97] on b "# 334674" at bounding box center [117, 99] width 19 height 5
select select "ar"
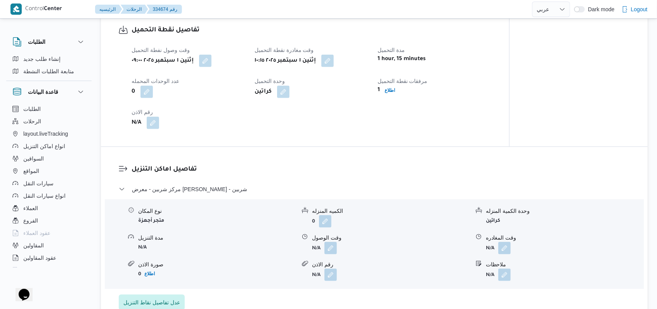
scroll to position [517, 0]
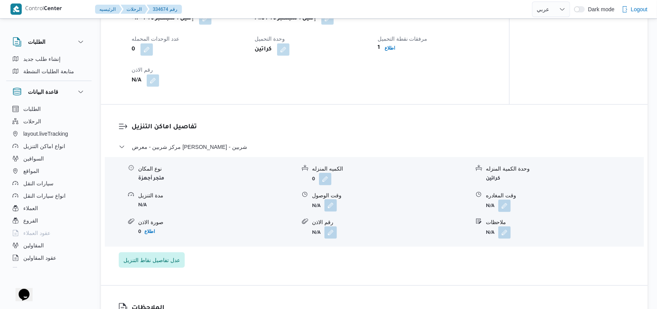
click at [332, 212] on button "button" at bounding box center [330, 205] width 12 height 12
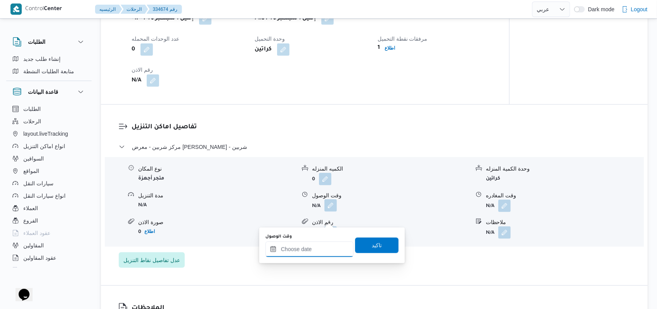
click at [305, 250] on input "وقت الوصول" at bounding box center [309, 250] width 88 height 16
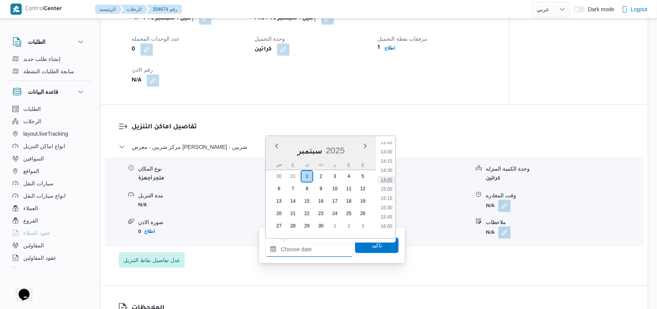
scroll to position [464, 0]
click at [389, 157] on li "12:45" at bounding box center [386, 157] width 18 height 8
type input "[DATE] ١٢:٤٥"
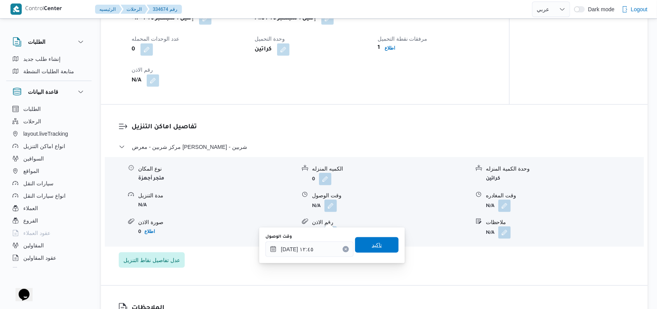
click at [378, 241] on span "تاكيد" at bounding box center [376, 245] width 43 height 16
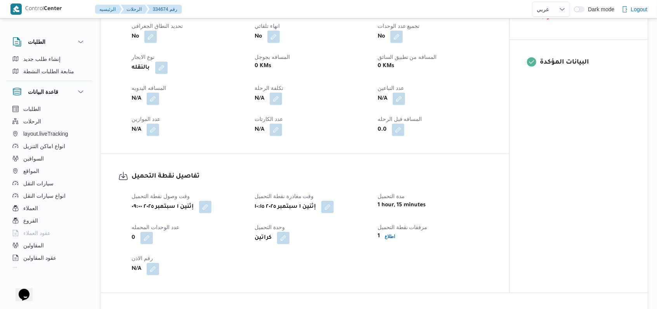
scroll to position [310, 0]
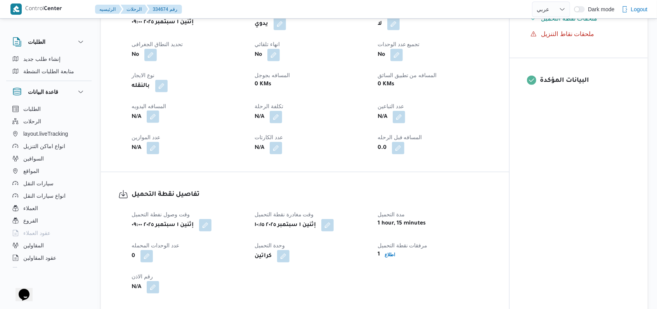
click at [157, 123] on button "button" at bounding box center [153, 117] width 12 height 12
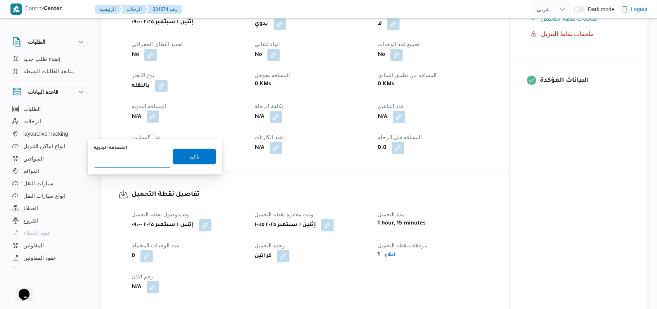
click at [137, 159] on input "المسافه اليدويه" at bounding box center [132, 161] width 77 height 16
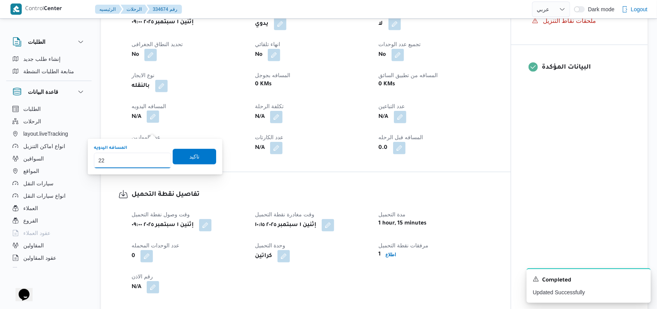
type input "220"
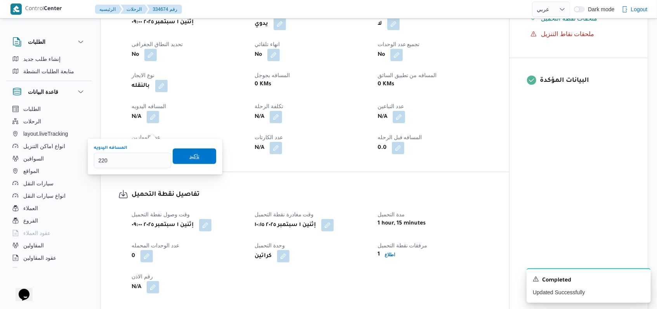
click at [179, 157] on span "تاكيد" at bounding box center [194, 157] width 43 height 16
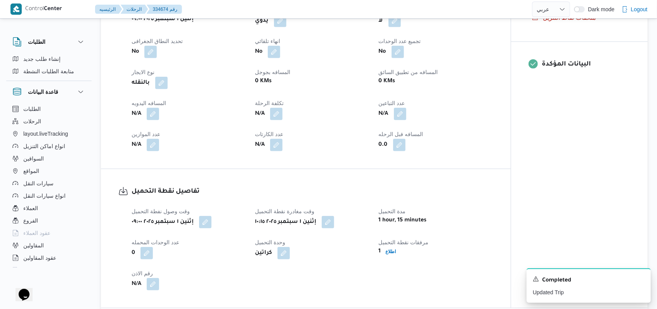
scroll to position [569, 0]
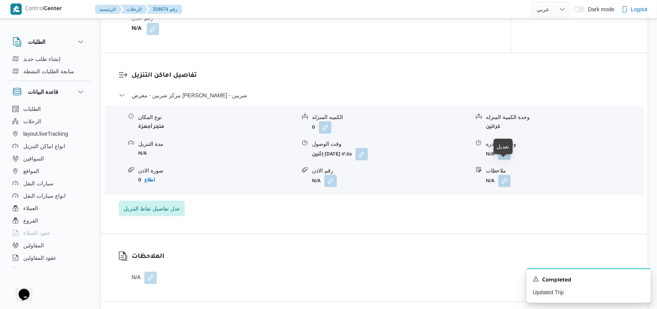
click at [503, 160] on button "button" at bounding box center [504, 154] width 12 height 12
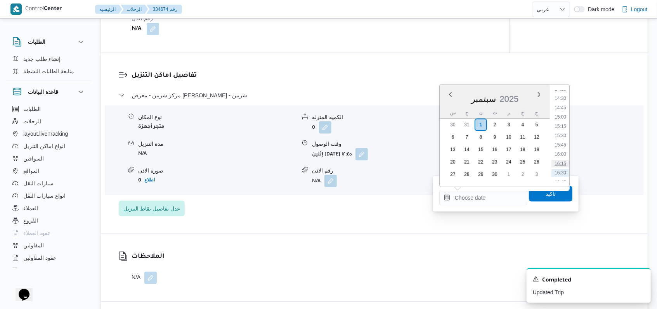
scroll to position [515, 0]
click at [564, 134] on li "15:00" at bounding box center [560, 138] width 18 height 8
type input "[DATE] ١٥:٠٠"
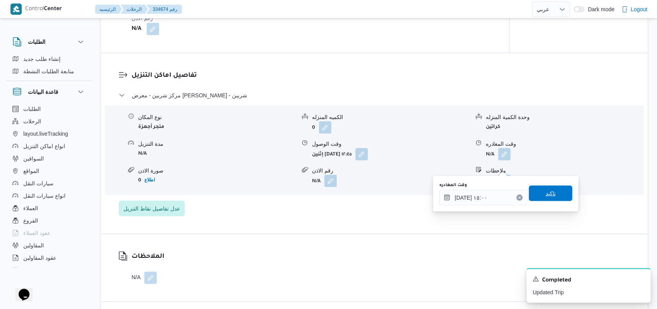
click at [534, 195] on span "تاكيد" at bounding box center [550, 194] width 43 height 16
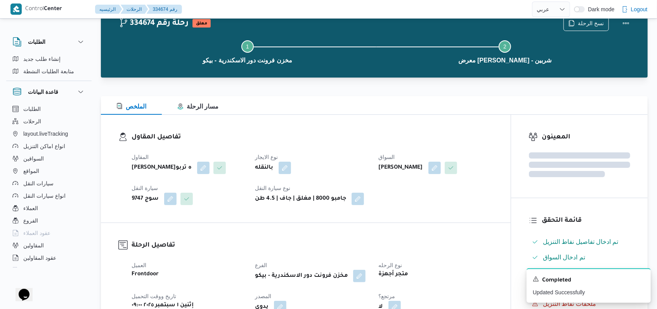
scroll to position [0, 0]
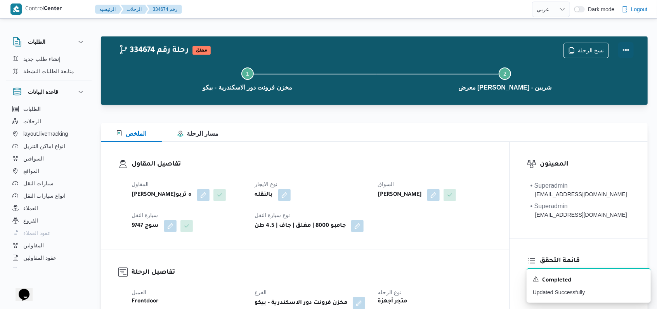
click at [629, 49] on button "Actions" at bounding box center [626, 50] width 16 height 16
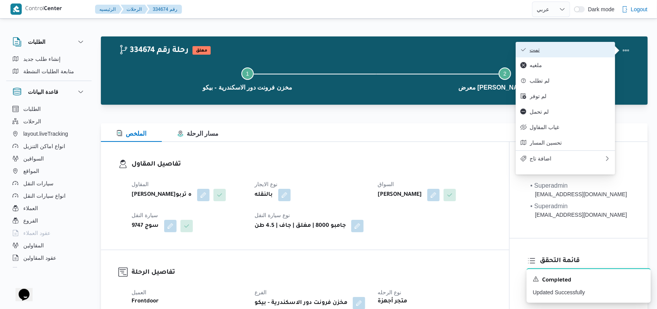
click at [591, 47] on span "تمت" at bounding box center [569, 50] width 81 height 6
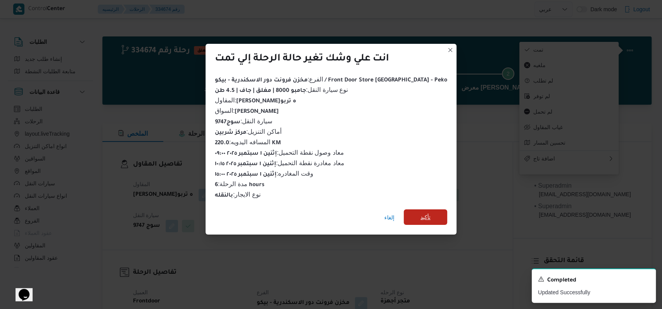
click at [420, 216] on span "تأكيد" at bounding box center [425, 217] width 43 height 16
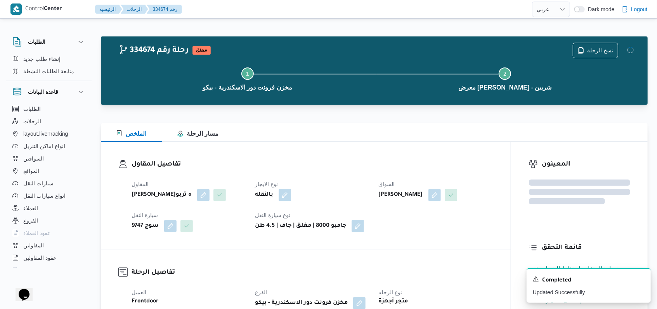
click at [279, 180] on dt "نوع الايجار" at bounding box center [312, 184] width 114 height 9
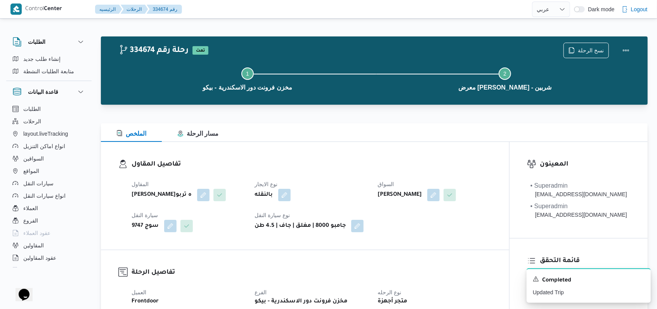
select select "ar"
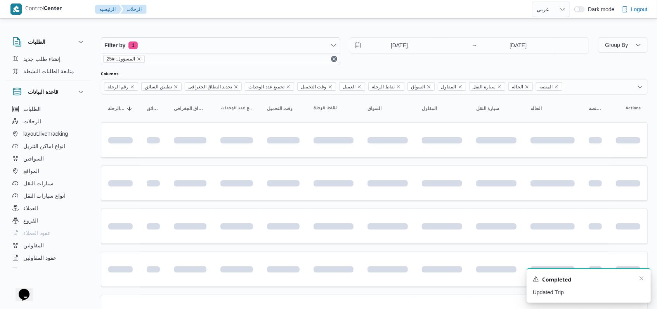
scroll to position [259, 0]
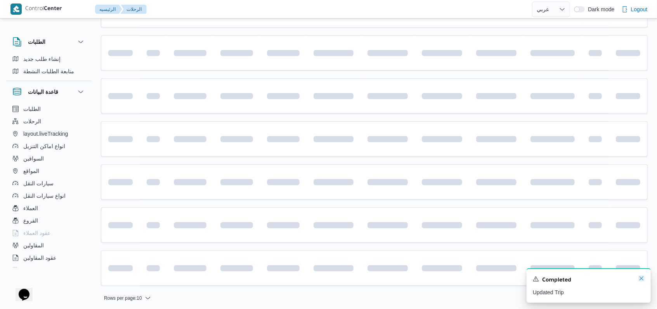
click at [641, 281] on icon "Dismiss toast" at bounding box center [641, 278] width 6 height 6
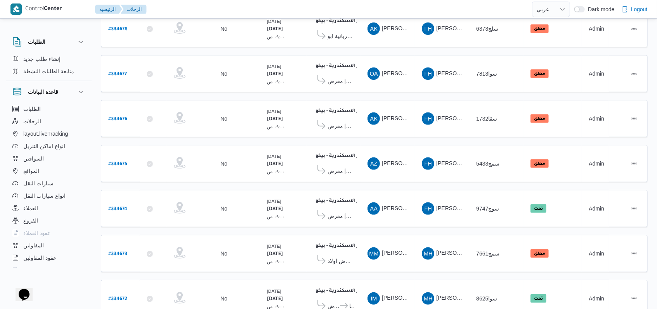
scroll to position [268, 0]
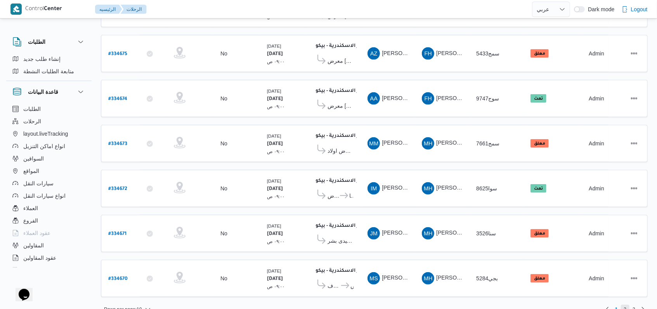
click at [625, 305] on span "2" at bounding box center [625, 309] width 3 height 9
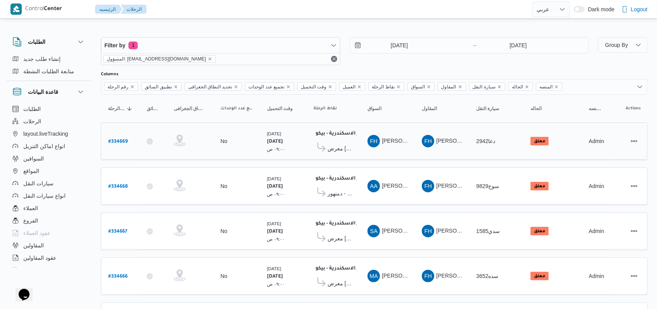
scroll to position [268, 0]
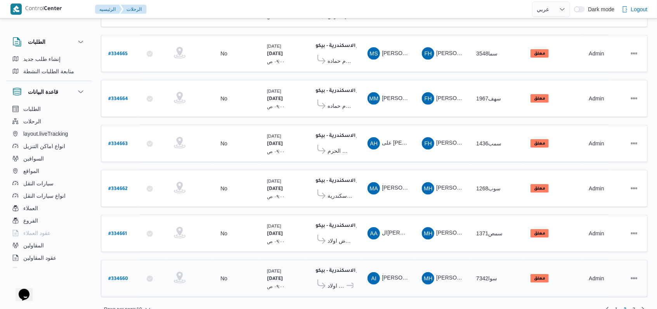
click at [331, 277] on div "مخزن فرونت دور الاسكندرية - بيكو ١١:٥٨ م معرض اولاد [PERSON_NAME] مول [PERSON_N…" at bounding box center [333, 278] width 46 height 33
click at [336, 281] on span "معرض اولاد [PERSON_NAME] مول [PERSON_NAME] - المنوفية" at bounding box center [336, 285] width 18 height 9
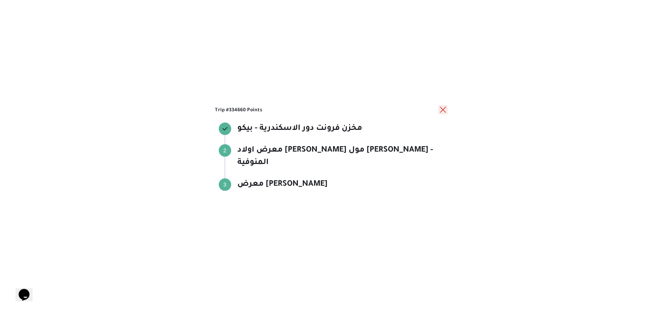
click at [441, 114] on button "close" at bounding box center [442, 109] width 9 height 9
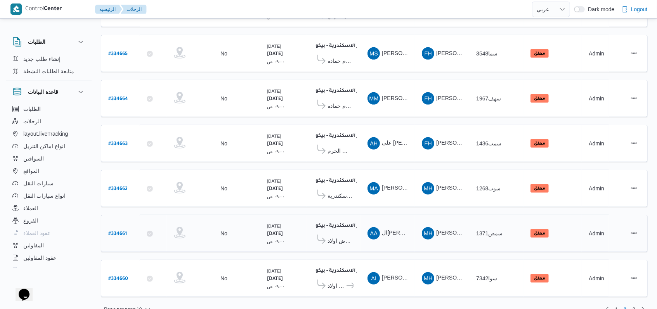
click at [344, 236] on span "معرض اولاد [PERSON_NAME] مول [PERSON_NAME] - المنوفية" at bounding box center [340, 240] width 26 height 9
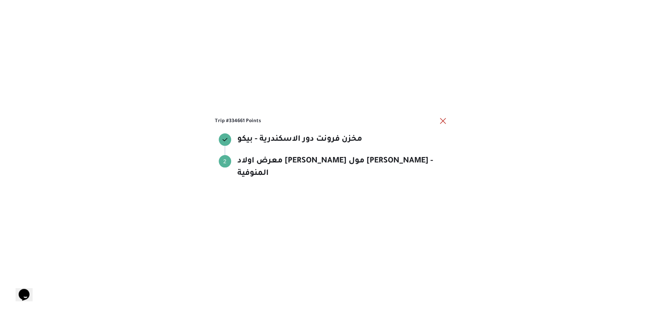
click at [447, 124] on div "Trip #334661 Points مخزن فرونت دور الاسكندرية - بيكو مخزن فرونت دور الاسكندرية …" at bounding box center [331, 154] width 662 height 309
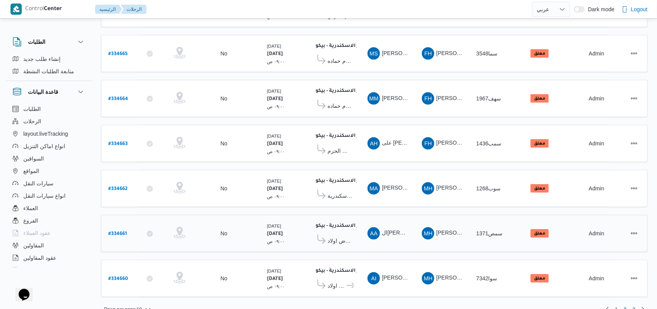
scroll to position [9, 0]
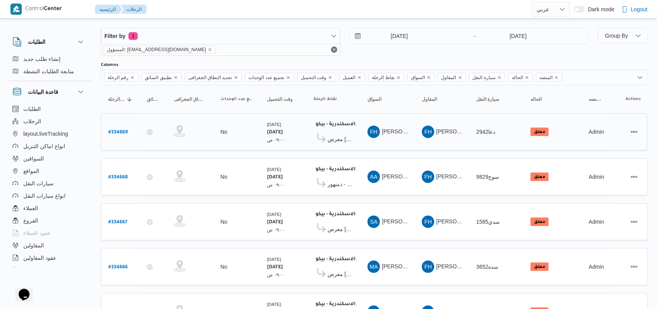
click at [118, 130] on b "# 334669" at bounding box center [117, 132] width 19 height 5
select select "ar"
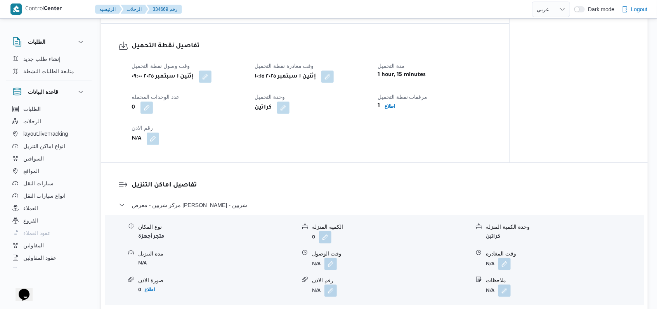
scroll to position [475, 0]
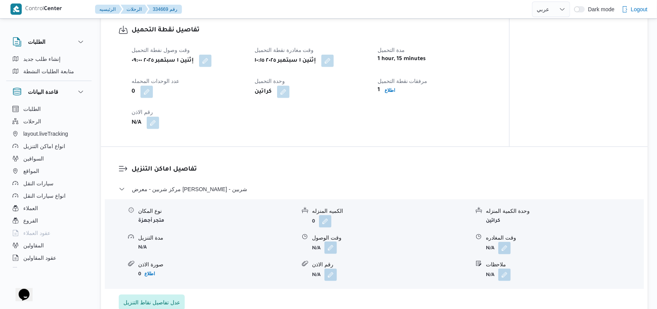
click at [335, 254] on button "button" at bounding box center [330, 248] width 12 height 12
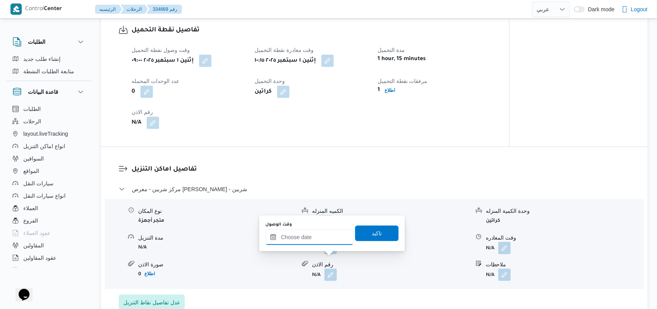
click at [316, 238] on input "وقت الوصول" at bounding box center [309, 238] width 88 height 16
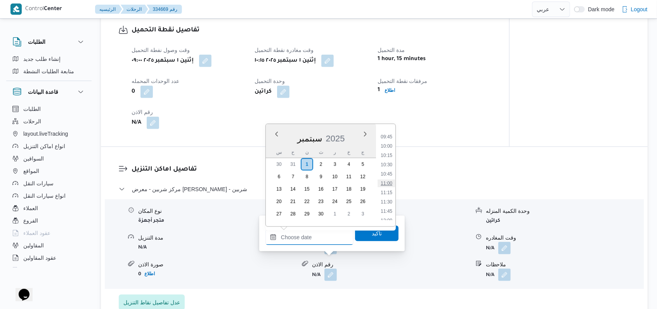
scroll to position [412, 0]
click at [392, 194] on li "12:45" at bounding box center [386, 197] width 18 height 8
type input "[DATE] ١٢:٤٥"
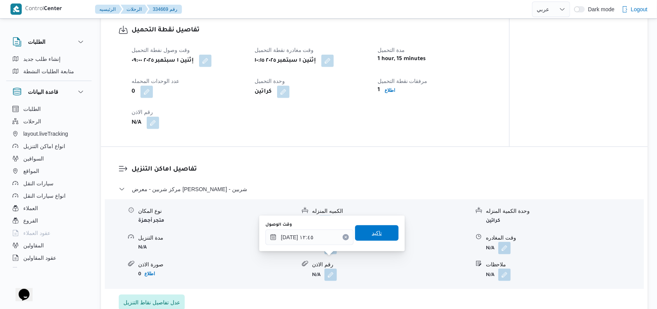
click at [379, 234] on span "تاكيد" at bounding box center [376, 233] width 43 height 16
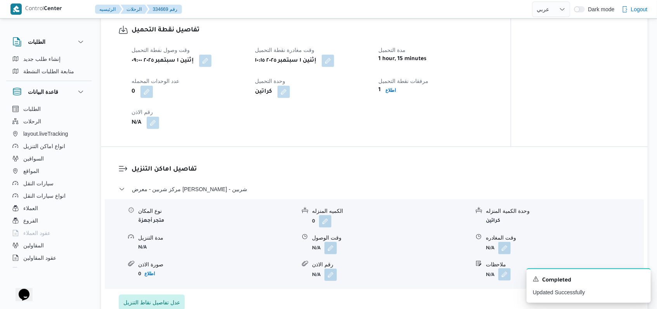
scroll to position [578, 0]
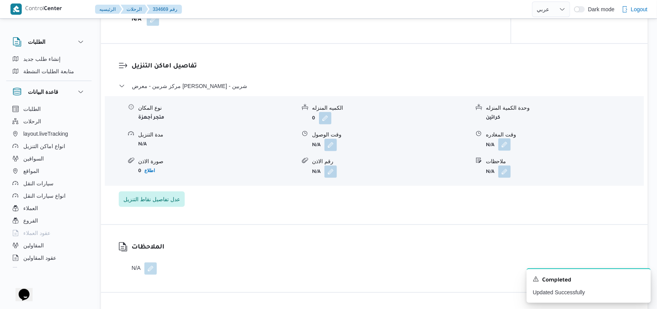
click at [503, 151] on button "button" at bounding box center [504, 144] width 12 height 12
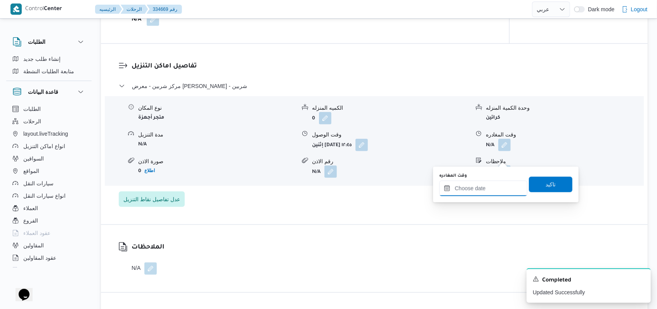
click at [493, 185] on input "وقت المغادره" at bounding box center [483, 189] width 88 height 16
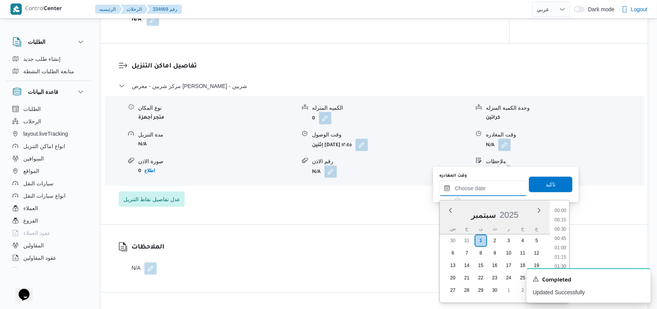
scroll to position [567, 0]
click at [558, 259] on li "16:30" at bounding box center [560, 258] width 18 height 8
type input "[DATE] ١٦:٣٠"
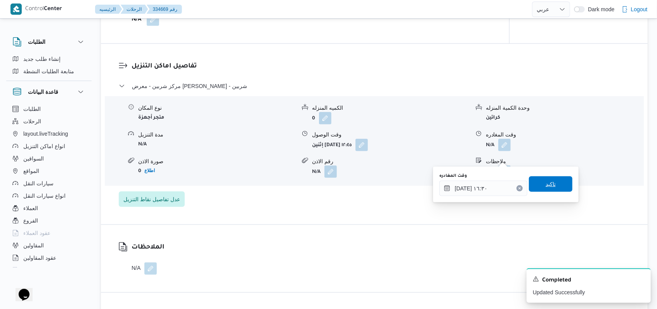
click at [555, 185] on span "تاكيد" at bounding box center [550, 184] width 43 height 16
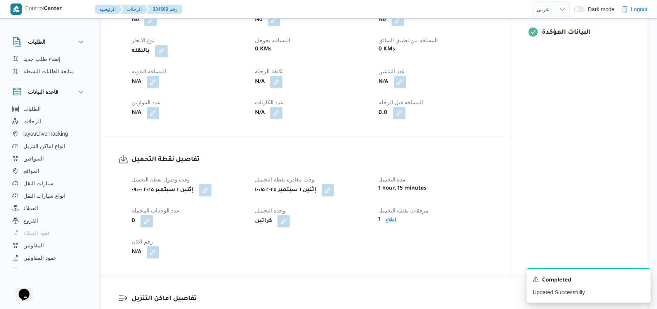
scroll to position [320, 0]
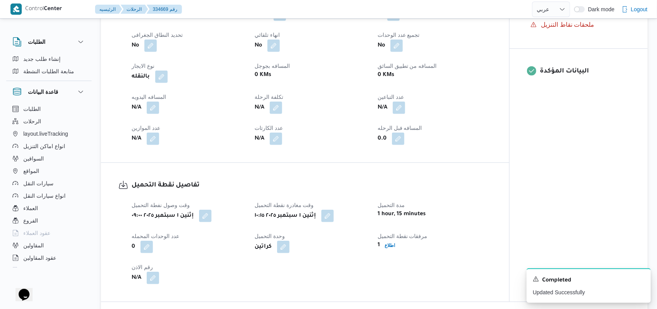
click at [160, 115] on div "N/A" at bounding box center [188, 108] width 115 height 14
click at [156, 114] on button "button" at bounding box center [153, 107] width 12 height 12
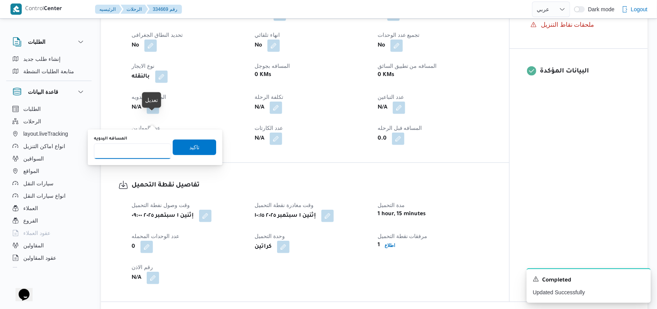
click at [140, 149] on input "المسافه اليدويه" at bounding box center [132, 152] width 77 height 16
type input "220"
click at [178, 147] on span "تاكيد" at bounding box center [194, 147] width 43 height 16
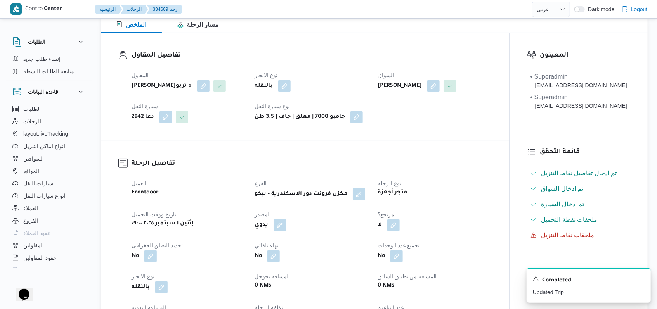
scroll to position [0, 0]
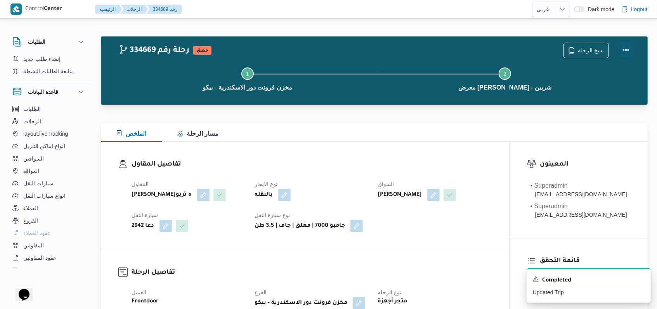
click at [626, 48] on button "Actions" at bounding box center [626, 50] width 16 height 16
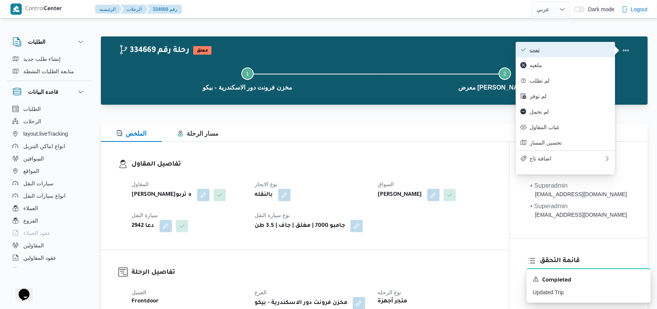
click at [592, 48] on span "تمت" at bounding box center [569, 50] width 81 height 6
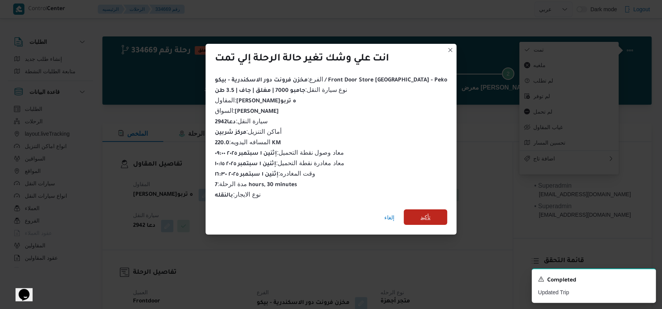
click at [420, 214] on span "تأكيد" at bounding box center [425, 217] width 10 height 9
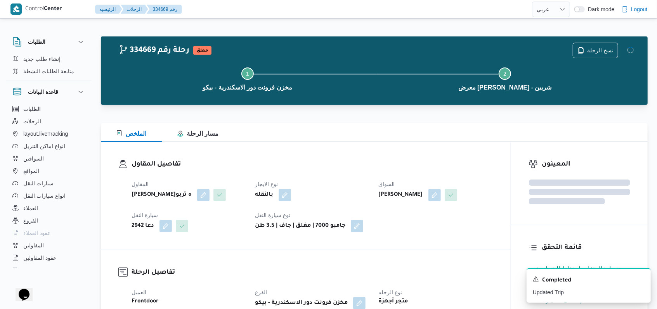
click at [413, 250] on div "تفاصيل المقاول المقاول [PERSON_NAME]ه تربو نوع الايجار بالنقله السواق [PERSON_N…" at bounding box center [306, 196] width 410 height 108
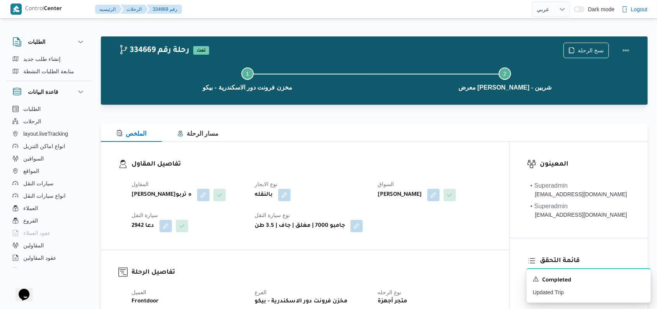
select select "ar"
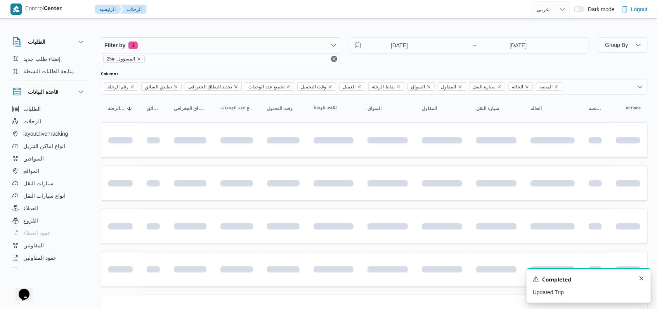
scroll to position [9, 0]
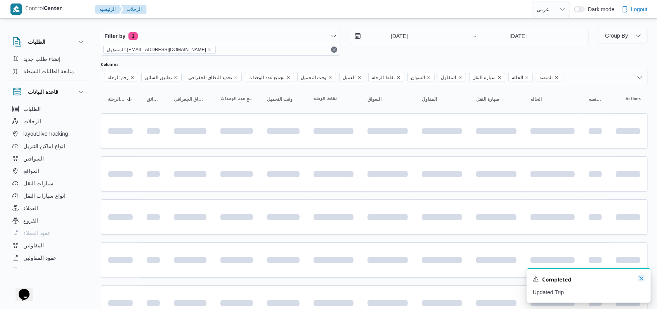
click at [643, 279] on icon "Dismiss toast" at bounding box center [641, 278] width 6 height 6
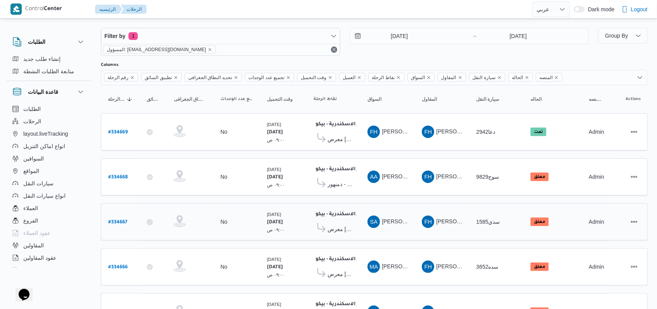
scroll to position [268, 0]
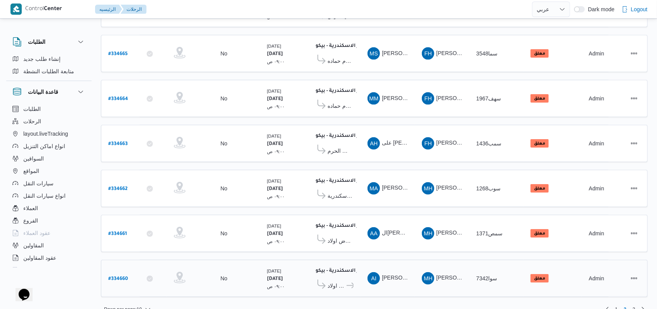
click at [110, 277] on b "# 334660" at bounding box center [118, 279] width 20 height 5
select select "ar"
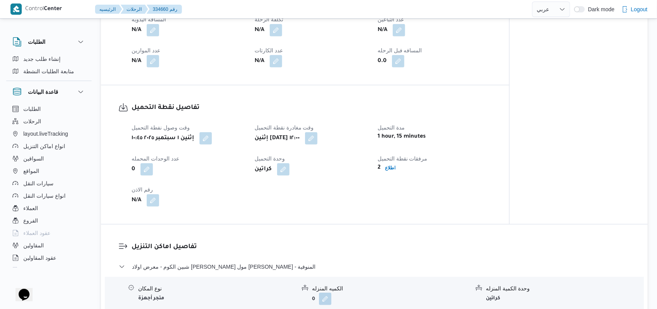
scroll to position [362, 0]
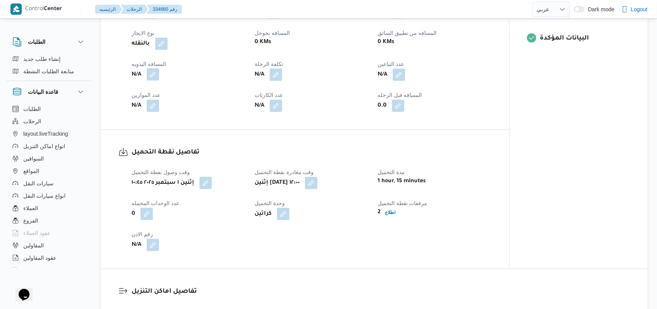
click at [154, 68] on button "button" at bounding box center [153, 74] width 12 height 12
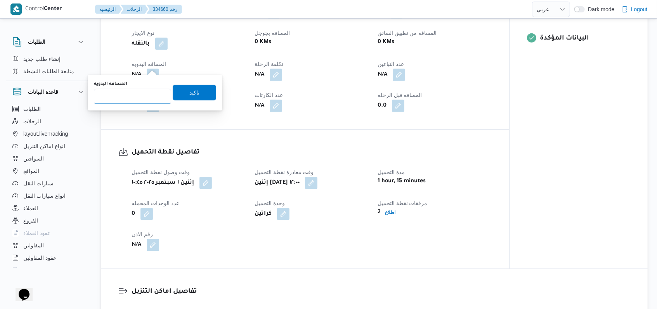
click at [133, 95] on input "المسافه اليدويه" at bounding box center [132, 97] width 77 height 16
type input "160"
click at [200, 88] on span "تاكيد" at bounding box center [194, 93] width 43 height 16
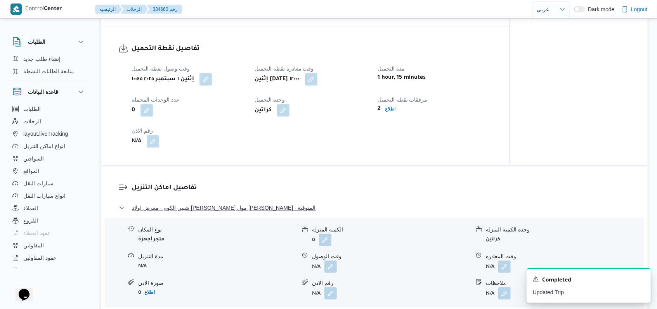
scroll to position [517, 0]
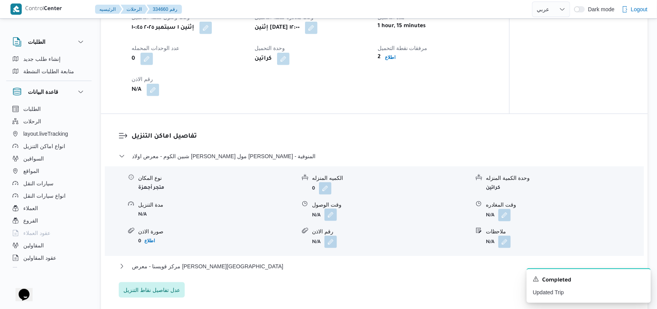
click at [330, 209] on button "button" at bounding box center [330, 215] width 12 height 12
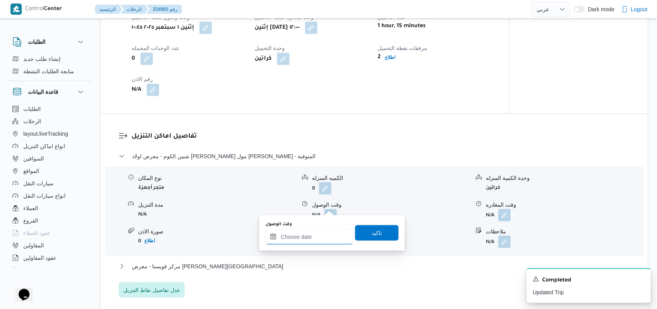
click at [307, 233] on div at bounding box center [309, 237] width 88 height 16
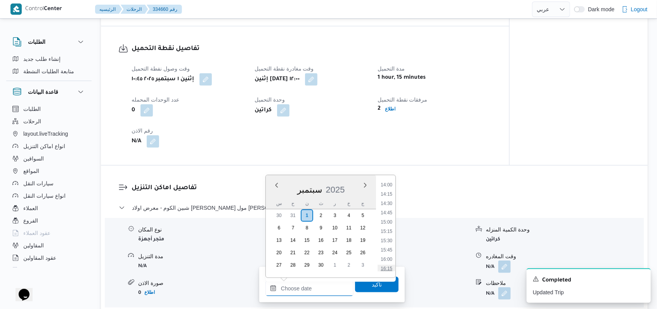
scroll to position [464, 0]
click at [387, 223] on li "13:30" at bounding box center [386, 224] width 18 height 8
type input "[DATE] ١٣:٣٠"
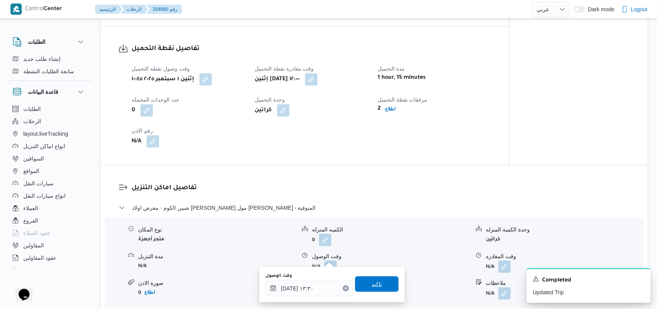
click at [372, 286] on span "تاكيد" at bounding box center [377, 284] width 10 height 9
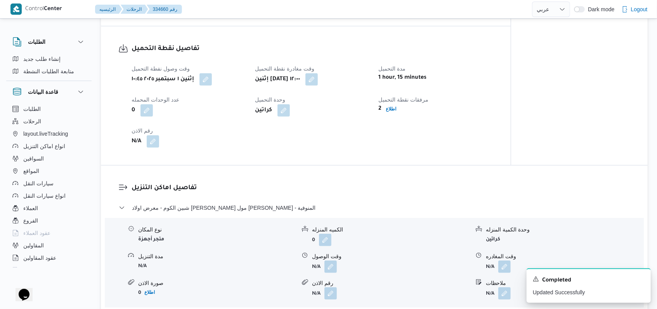
scroll to position [569, 0]
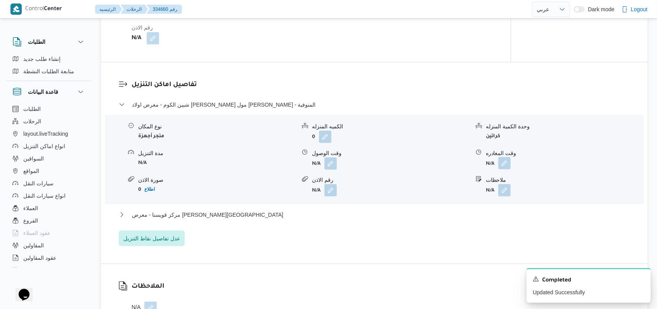
click at [503, 157] on button "button" at bounding box center [504, 163] width 12 height 12
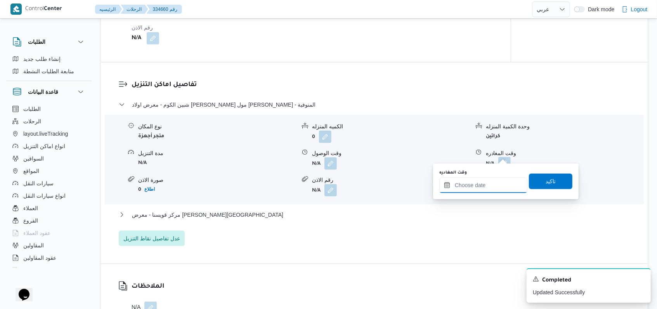
click at [483, 188] on input "وقت المغادره" at bounding box center [483, 186] width 88 height 16
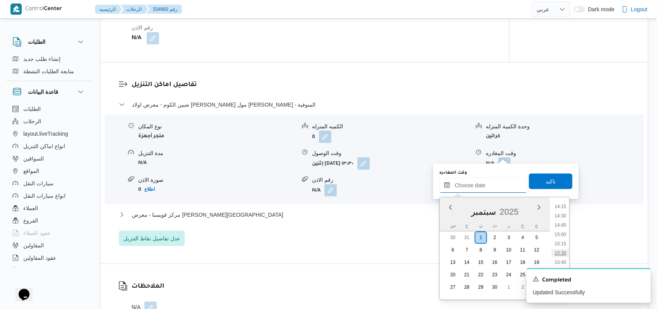
scroll to position [515, 0]
click at [563, 228] on li "14:30" at bounding box center [560, 232] width 18 height 8
type input "[DATE] ١٤:٣٠"
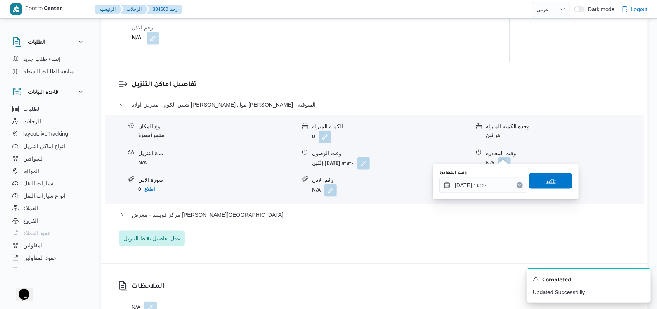
click at [545, 180] on span "تاكيد" at bounding box center [550, 180] width 10 height 9
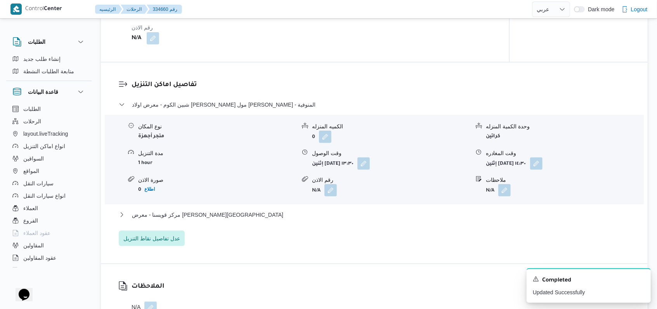
select select "ar"
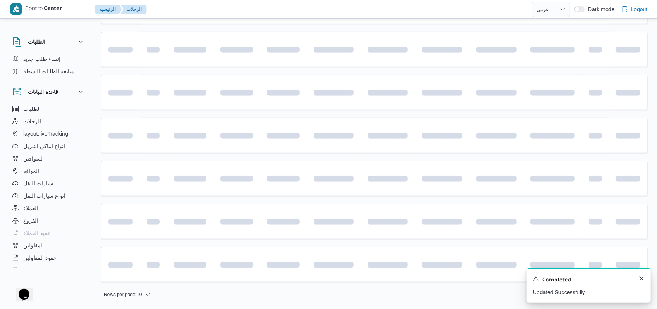
scroll to position [259, 0]
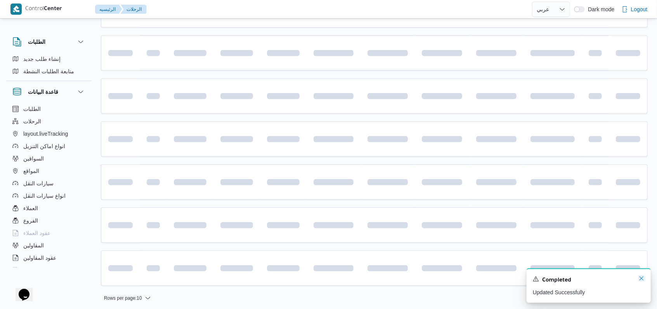
click at [640, 281] on icon "Dismiss toast" at bounding box center [641, 278] width 6 height 6
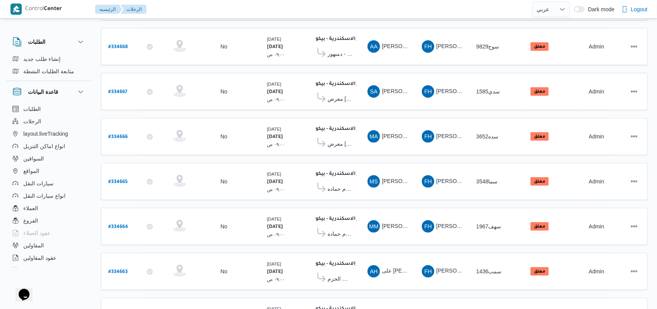
scroll to position [268, 0]
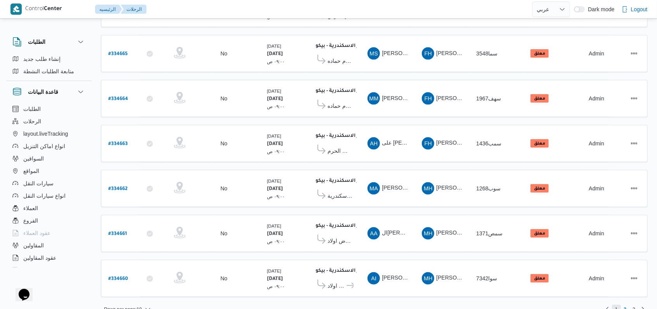
click at [617, 305] on span "1" at bounding box center [616, 309] width 9 height 9
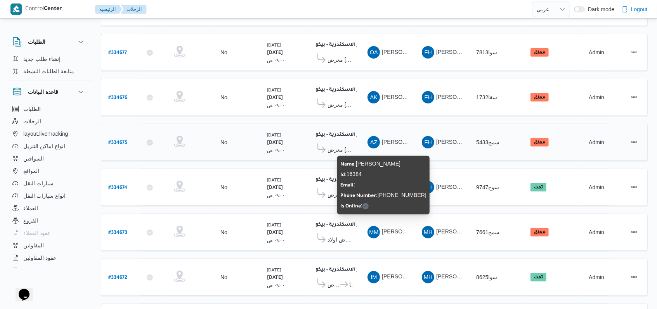
scroll to position [112, 0]
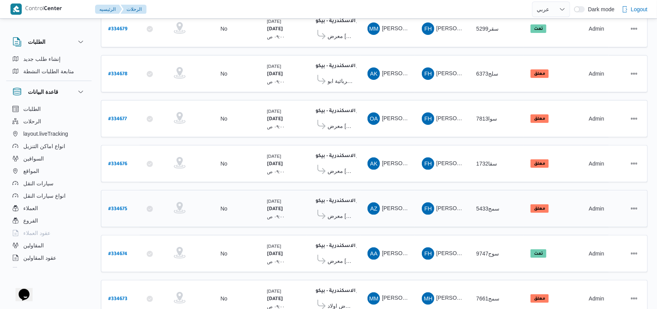
click at [116, 207] on b "# 334675" at bounding box center [117, 209] width 19 height 5
select select "ar"
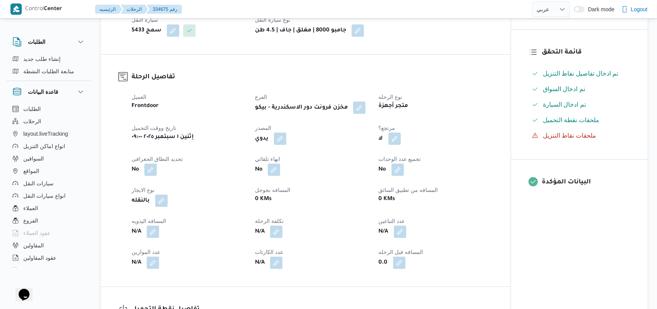
scroll to position [320, 0]
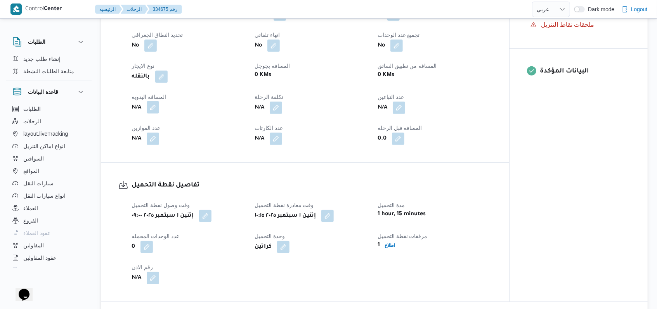
click at [157, 114] on button "button" at bounding box center [153, 107] width 12 height 12
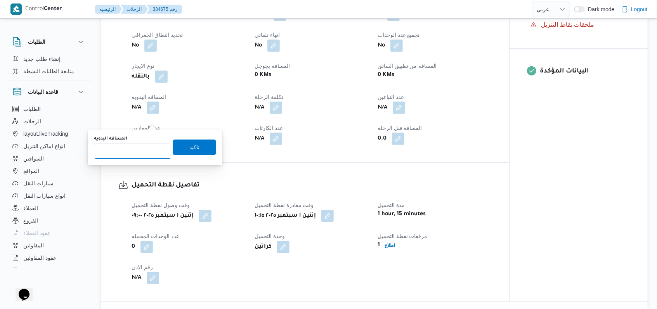
click at [147, 148] on input "المسافه اليدويه" at bounding box center [132, 152] width 77 height 16
type input "220"
click at [187, 152] on span "تاكيد" at bounding box center [194, 148] width 43 height 16
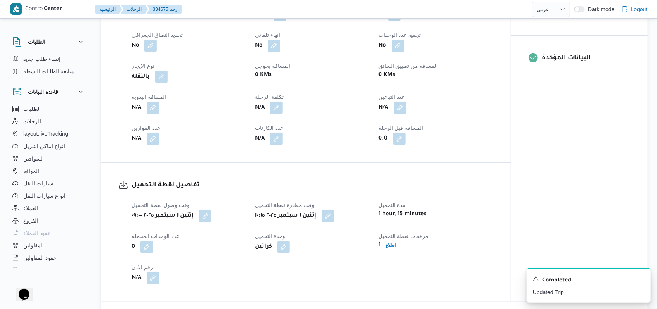
scroll to position [526, 0]
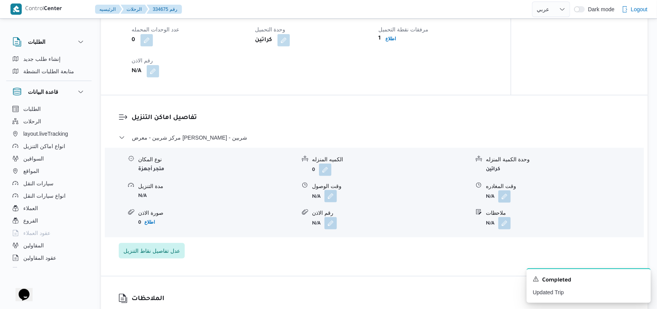
click at [331, 202] on button "button" at bounding box center [330, 196] width 12 height 12
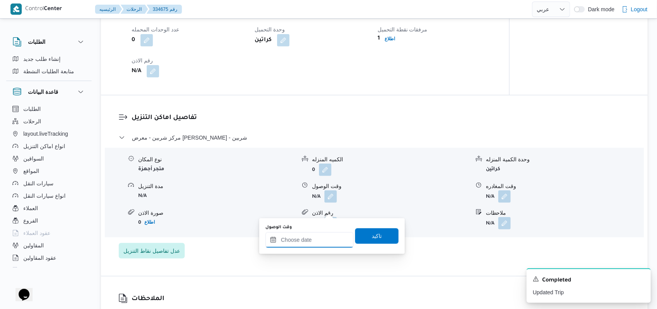
click at [318, 237] on input "وقت الوصول" at bounding box center [309, 240] width 88 height 16
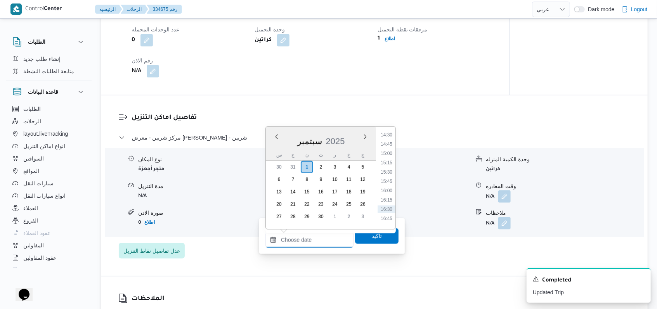
scroll to position [464, 0]
click at [387, 141] on li "12:30" at bounding box center [386, 139] width 18 height 8
type input "[DATE] ١٢:٣٠"
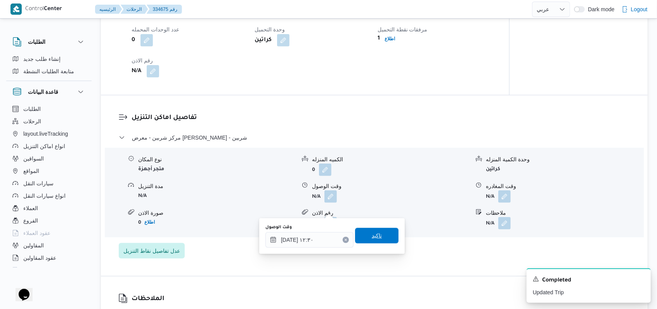
click at [372, 233] on span "تاكيد" at bounding box center [377, 235] width 10 height 9
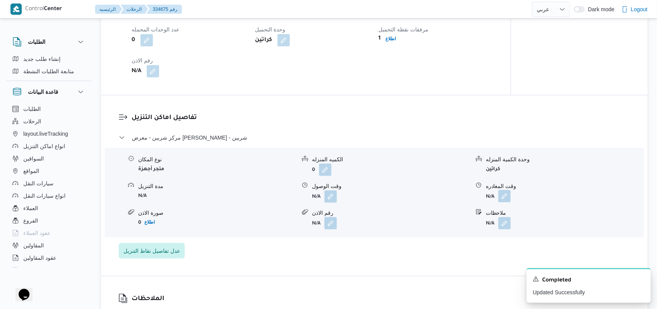
click at [501, 202] on button "button" at bounding box center [504, 196] width 12 height 12
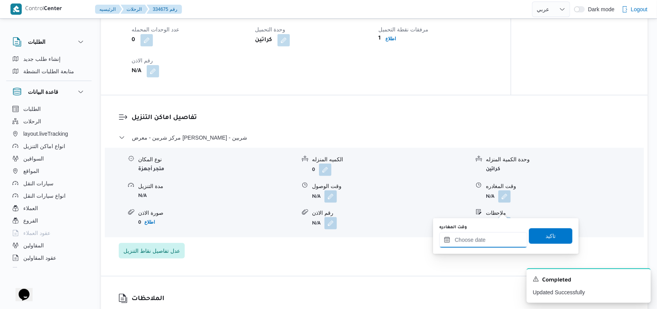
click at [481, 245] on input "وقت المغادره" at bounding box center [483, 240] width 88 height 16
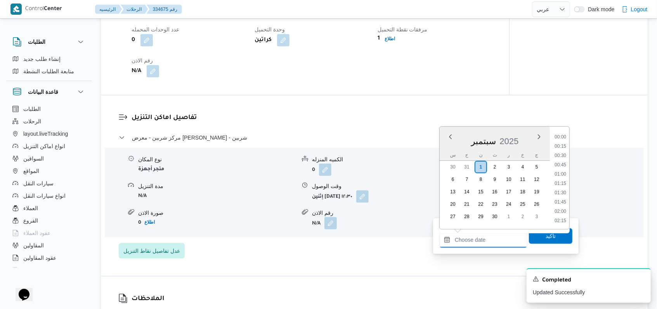
scroll to position [567, 0]
click at [560, 144] on li "15:30" at bounding box center [560, 147] width 18 height 8
type input "[DATE] ١٥:٣٠"
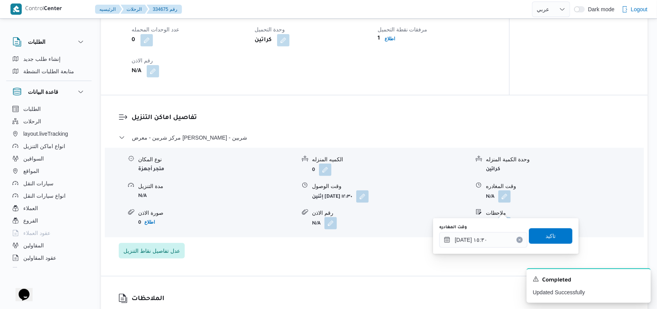
click at [541, 245] on div "وقت المغادره [DATE] ١٥:٣٠ تاكيد" at bounding box center [505, 236] width 135 height 25
click at [545, 235] on span "تاكيد" at bounding box center [550, 235] width 10 height 9
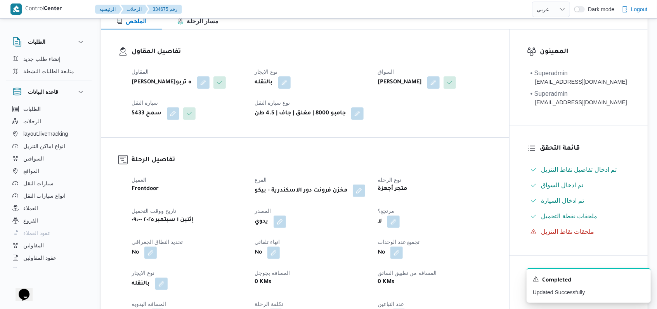
scroll to position [0, 0]
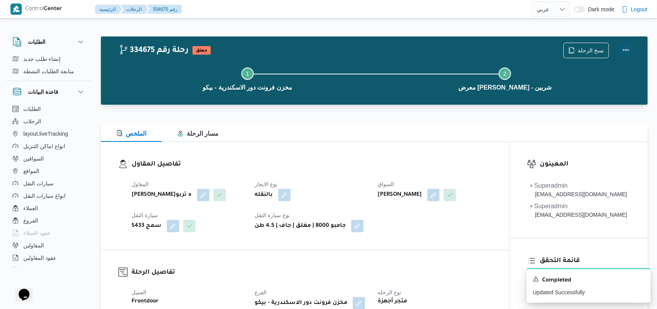
click at [621, 51] on button "Actions" at bounding box center [626, 50] width 16 height 16
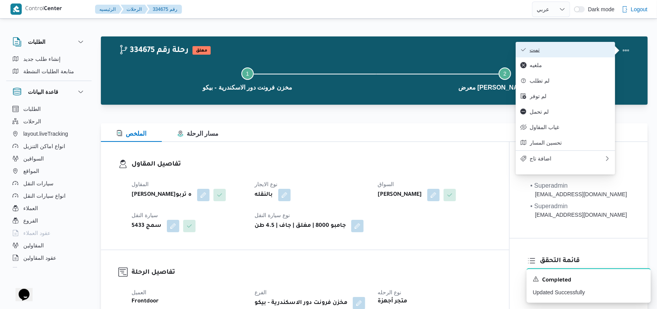
click at [583, 50] on span "تمت" at bounding box center [569, 50] width 81 height 6
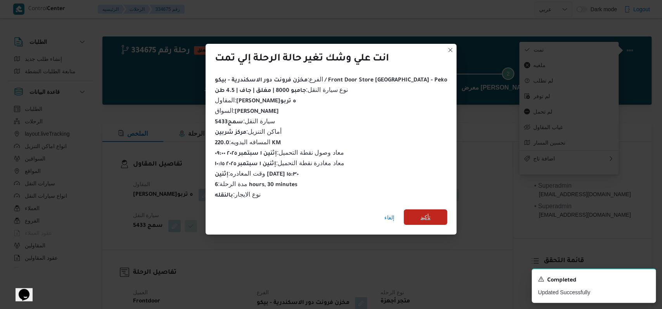
click at [418, 213] on span "تأكيد" at bounding box center [425, 217] width 43 height 16
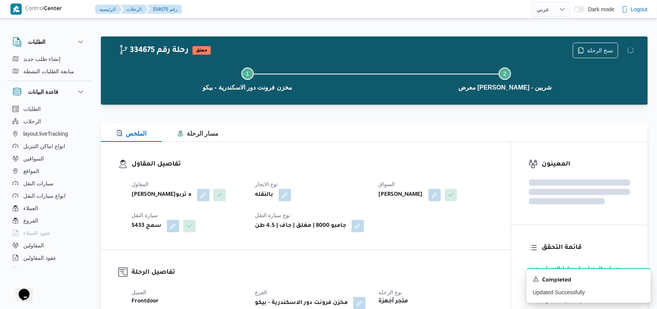
click at [426, 250] on div "تفاصيل المقاول المقاول [PERSON_NAME]ه تربو نوع الايجار بالنقله السواق [PERSON_N…" at bounding box center [306, 196] width 410 height 108
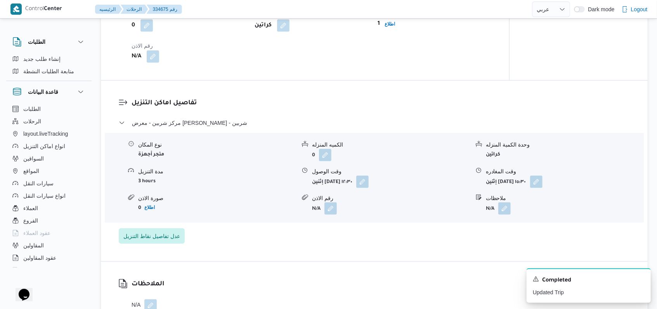
scroll to position [569, 0]
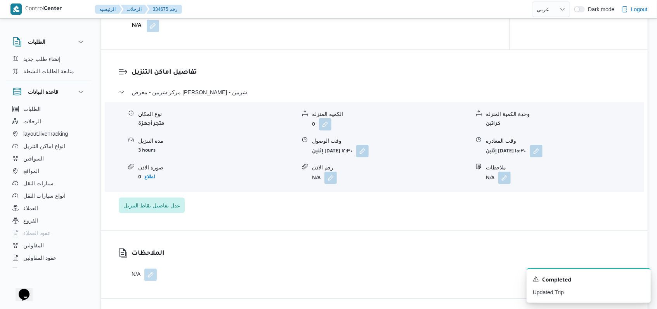
select select "ar"
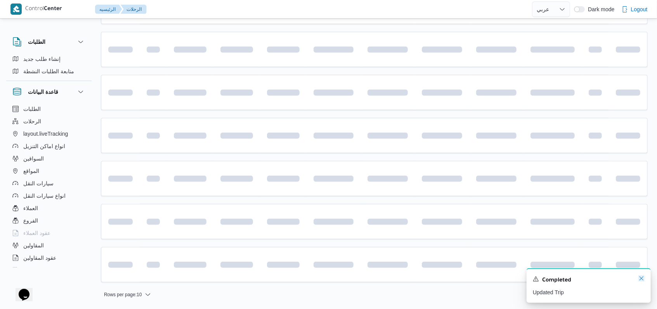
click at [641, 282] on icon "Dismiss toast" at bounding box center [641, 278] width 6 height 6
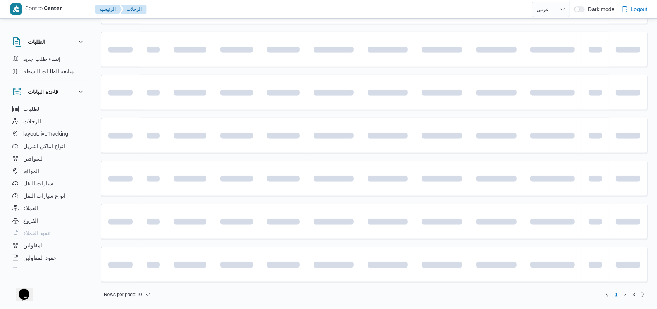
scroll to position [112, 0]
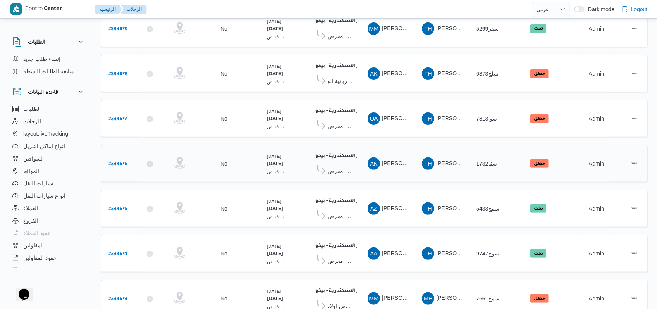
click at [112, 162] on b "# 334676" at bounding box center [117, 164] width 19 height 5
select select "ar"
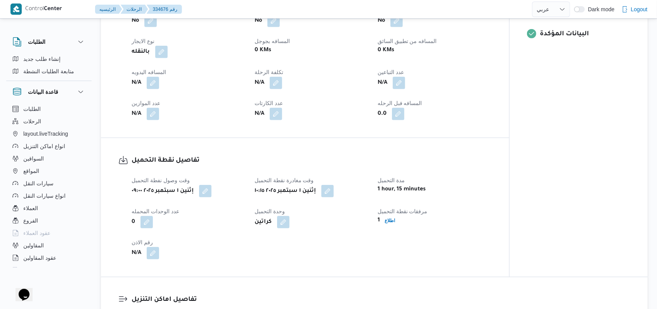
scroll to position [320, 0]
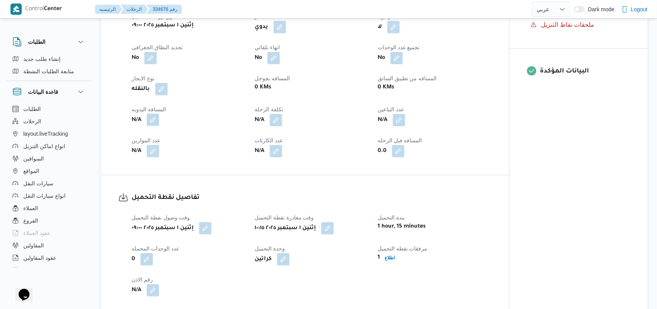
click at [152, 119] on button "button" at bounding box center [153, 120] width 12 height 12
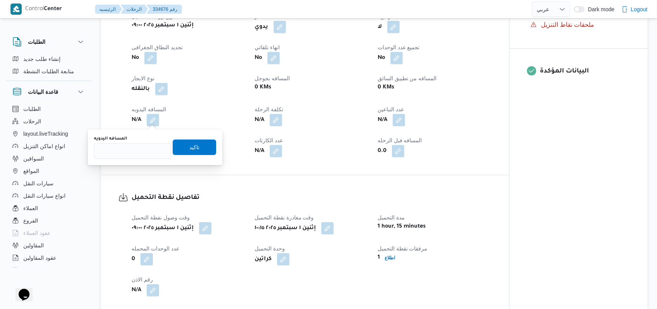
click at [123, 161] on div "You are in a dialog. To close this dialog, hit escape. المسافه اليدويه تاكيد" at bounding box center [155, 148] width 135 height 36
click at [122, 157] on input "المسافه اليدويه" at bounding box center [132, 152] width 77 height 16
type input "220"
click at [179, 150] on span "تاكيد" at bounding box center [194, 148] width 43 height 16
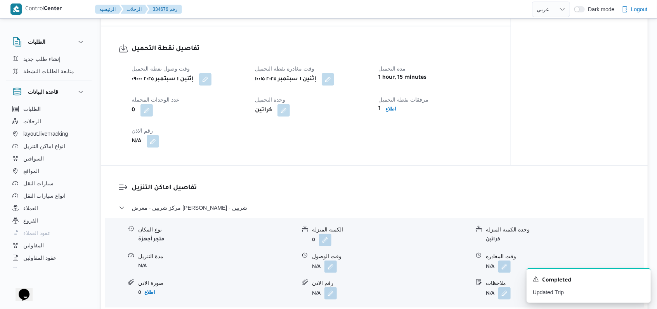
scroll to position [526, 0]
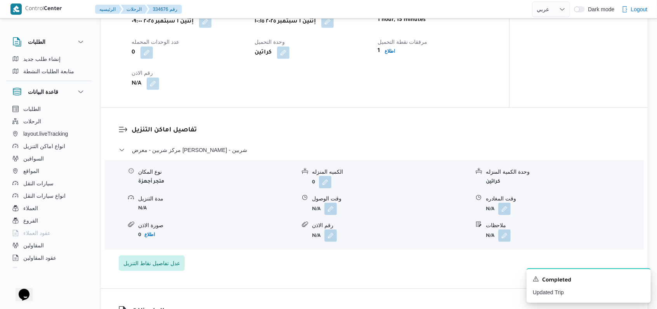
click at [332, 217] on div "نوع المكان متجر أجهزة الكميه المنزله 0 وحدة الكمية المنزله كراتين مدة التنزيل N…" at bounding box center [374, 205] width 545 height 88
click at [332, 211] on button "button" at bounding box center [330, 208] width 12 height 12
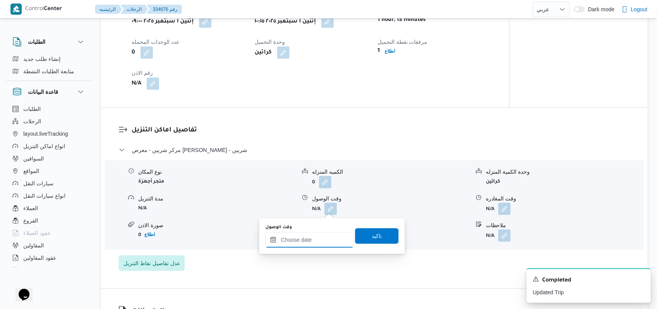
click at [316, 242] on input "وقت الوصول" at bounding box center [309, 240] width 88 height 16
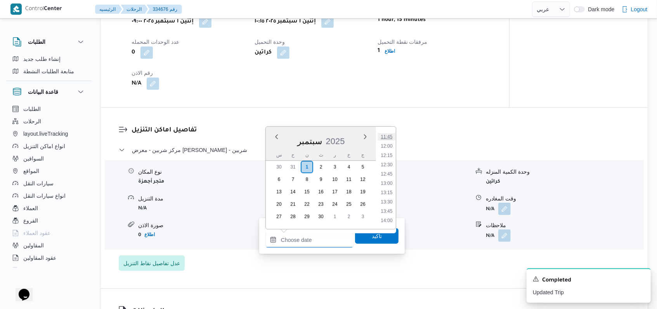
scroll to position [422, 0]
click at [391, 179] on li "12:30" at bounding box center [386, 181] width 18 height 8
type input "[DATE] ١٢:٣٠"
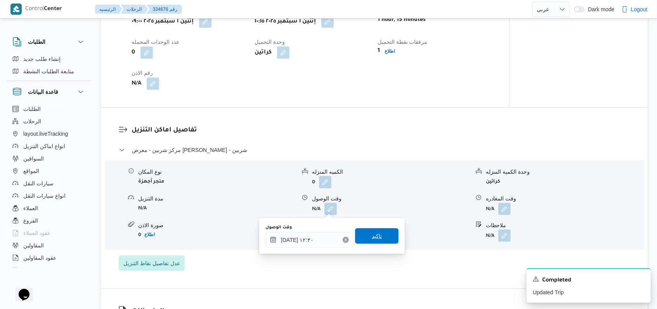
click at [382, 239] on span "تاكيد" at bounding box center [376, 236] width 43 height 16
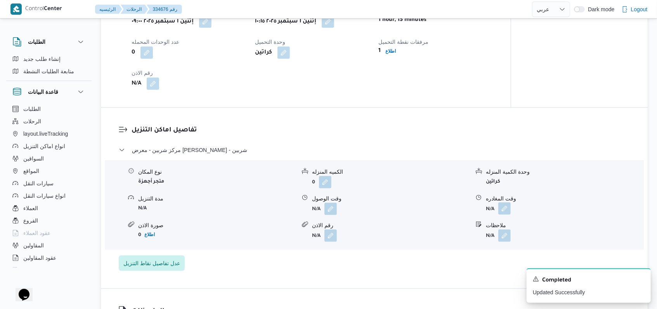
click at [503, 211] on button "button" at bounding box center [504, 208] width 12 height 12
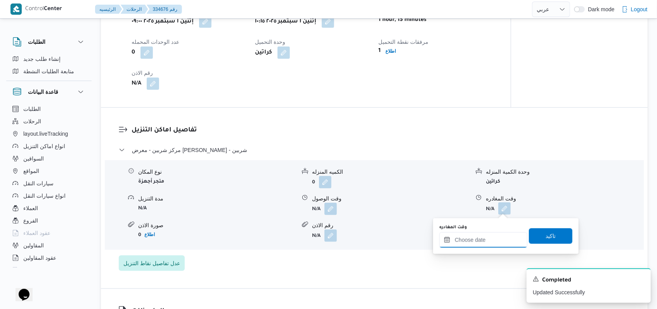
click at [492, 240] on input "وقت المغادره" at bounding box center [483, 240] width 88 height 16
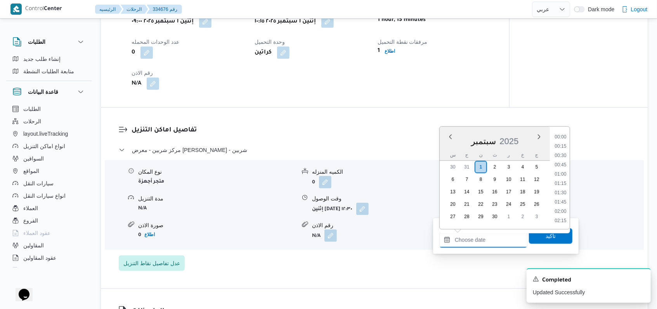
scroll to position [577, 0]
click at [563, 157] on li "16:00" at bounding box center [560, 156] width 18 height 8
type input "[DATE] ١٦:٠٠"
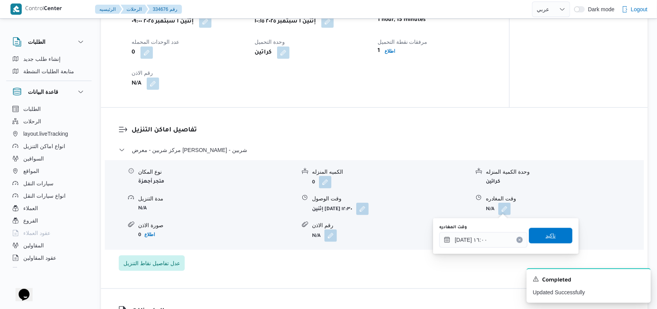
click at [545, 236] on span "تاكيد" at bounding box center [550, 235] width 10 height 9
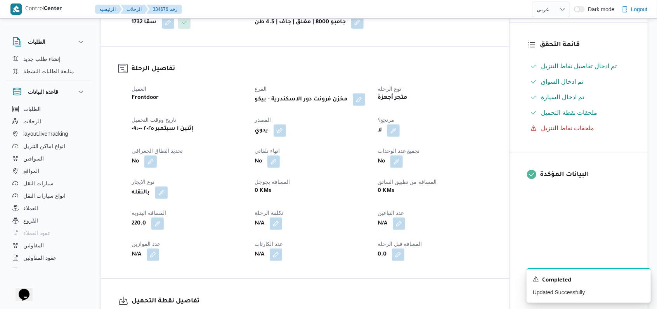
scroll to position [0, 0]
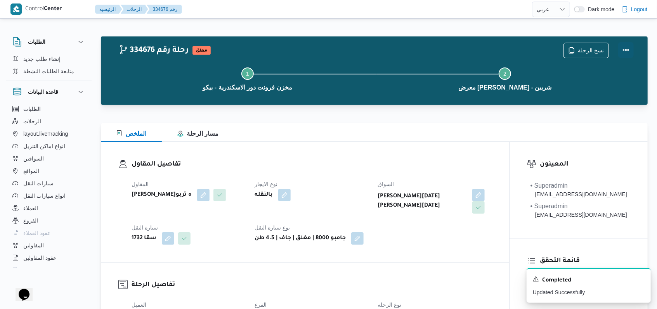
click at [628, 50] on button "Actions" at bounding box center [626, 50] width 16 height 16
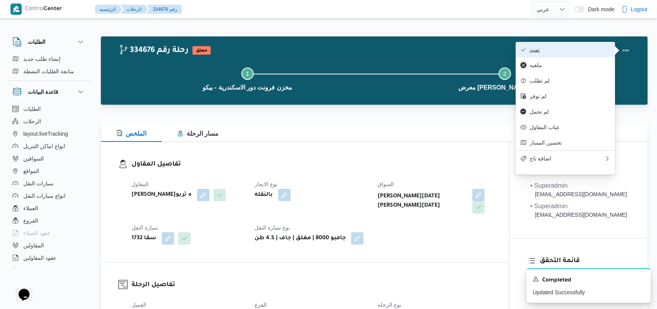
click at [602, 52] on span "تمت" at bounding box center [569, 50] width 81 height 6
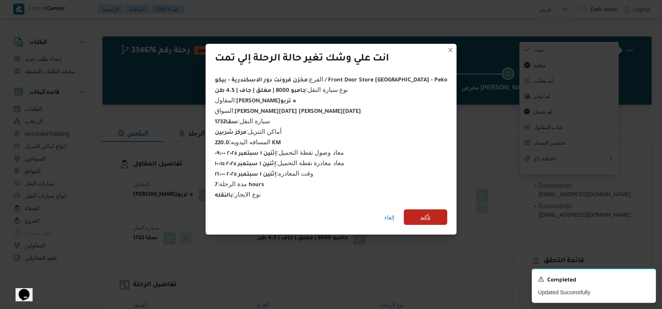
click at [424, 210] on span "تأكيد" at bounding box center [425, 217] width 43 height 16
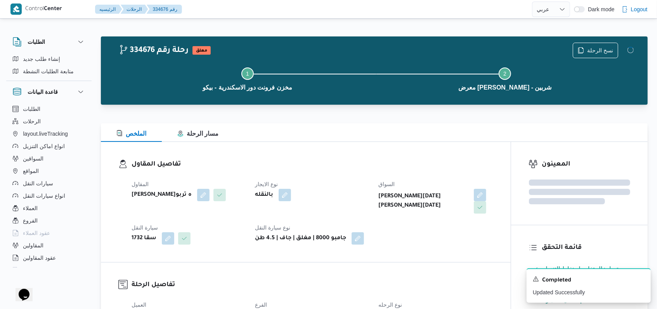
click at [424, 249] on div "المقاول [PERSON_NAME]ه تربو نوع الايجار بالنقله السواق [PERSON_NAME][DATE] [PER…" at bounding box center [312, 212] width 371 height 74
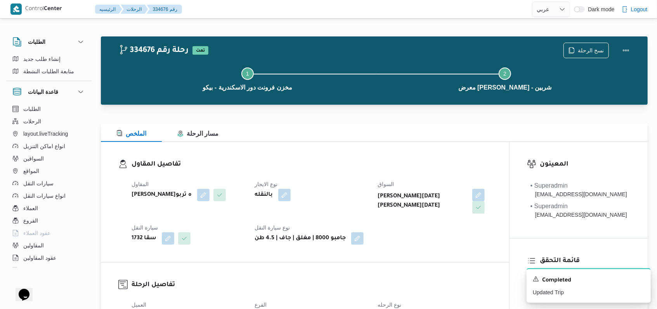
select select "ar"
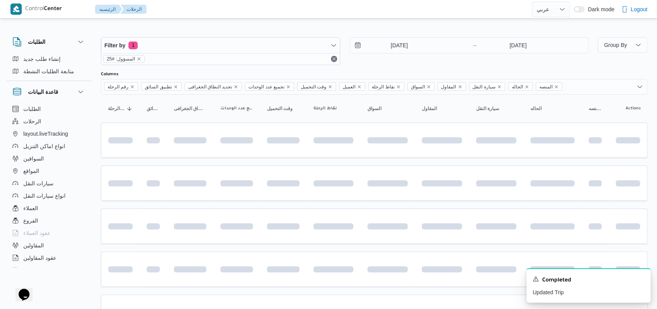
scroll to position [112, 0]
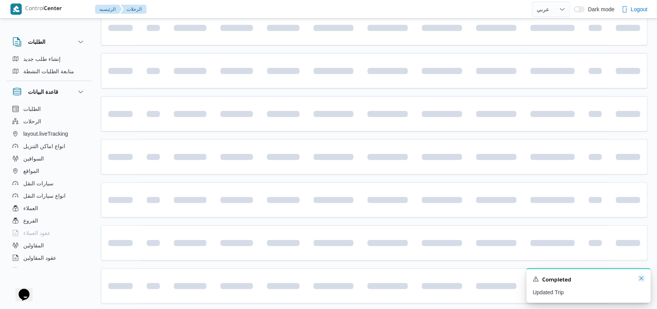
click at [643, 280] on icon "Dismiss toast" at bounding box center [641, 278] width 6 height 6
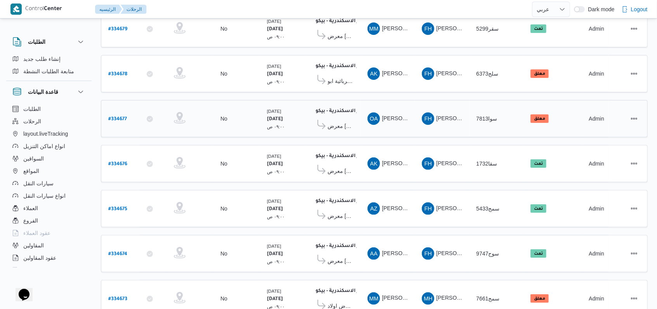
click at [122, 117] on b "# 334677" at bounding box center [117, 119] width 19 height 5
select select "ar"
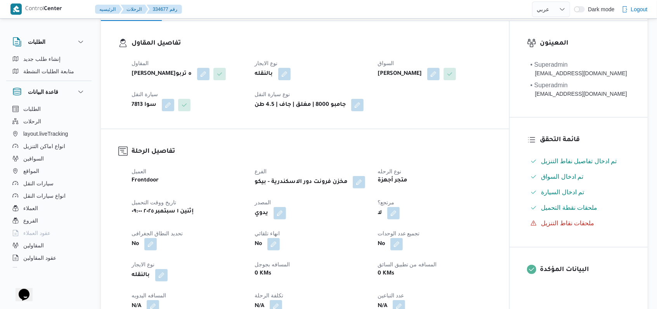
scroll to position [320, 0]
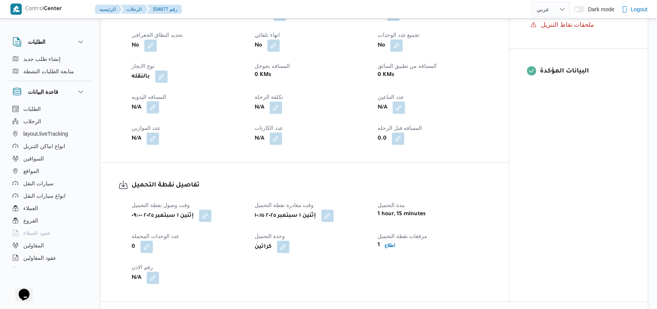
click at [150, 114] on button "button" at bounding box center [153, 107] width 12 height 12
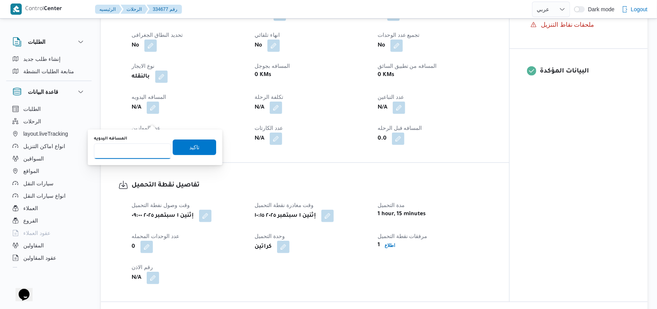
click at [130, 154] on input "المسافه اليدويه" at bounding box center [132, 152] width 77 height 16
type input "220"
click at [173, 154] on span "تاكيد" at bounding box center [194, 147] width 43 height 16
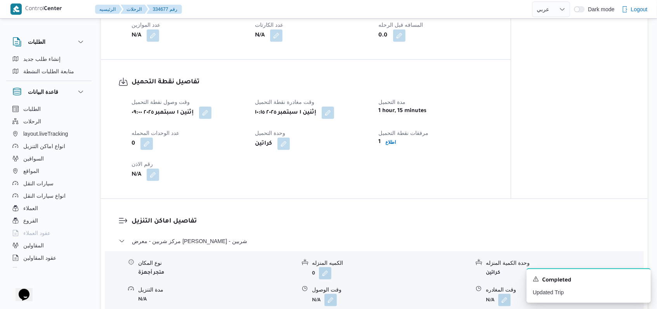
scroll to position [526, 0]
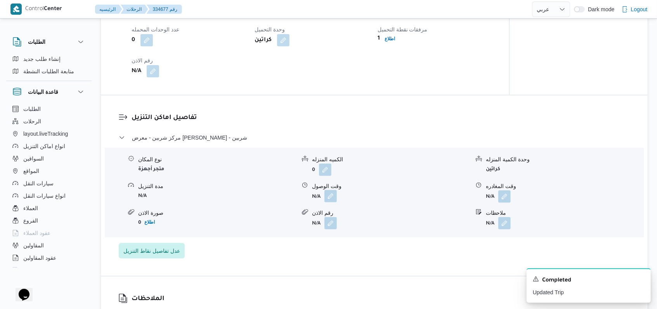
click at [327, 202] on button "button" at bounding box center [330, 196] width 12 height 12
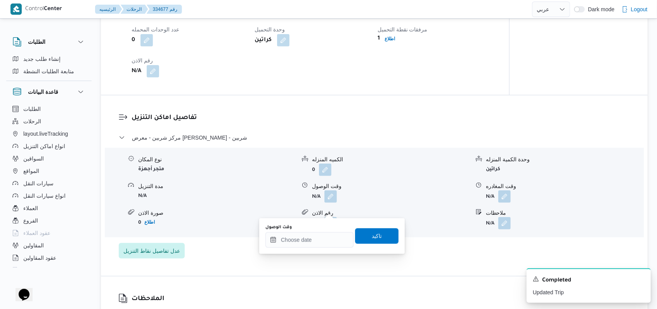
click at [306, 248] on div "وقت الوصول تاكيد" at bounding box center [332, 236] width 135 height 25
click at [307, 244] on input "وقت الوصول" at bounding box center [309, 240] width 88 height 16
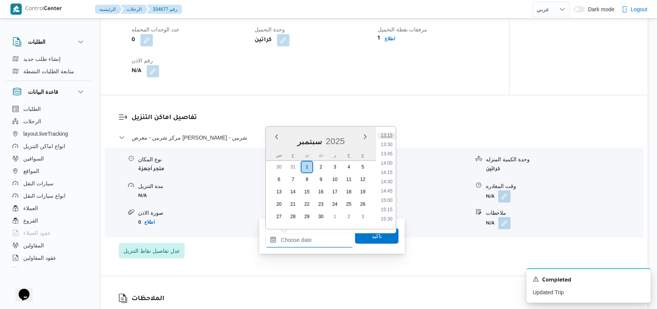
scroll to position [473, 0]
click at [390, 142] on ul "00:00 00:15 00:30 00:45 01:00 01:15 01:30 01:45 02:00 02:15 02:30 02:45 03:00 0…" at bounding box center [386, 178] width 18 height 90
click at [386, 137] on li "12:45" at bounding box center [386, 139] width 18 height 8
type input "[DATE] ١٢:٤٥"
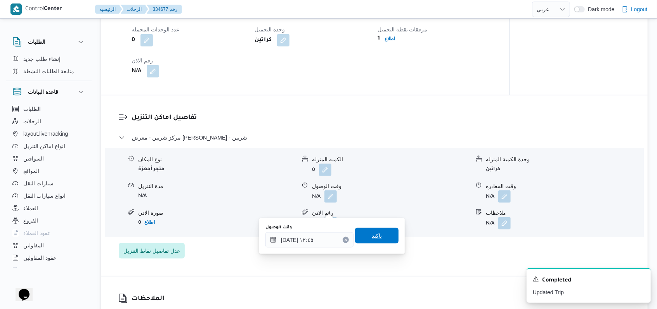
click at [372, 239] on span "تاكيد" at bounding box center [377, 235] width 10 height 9
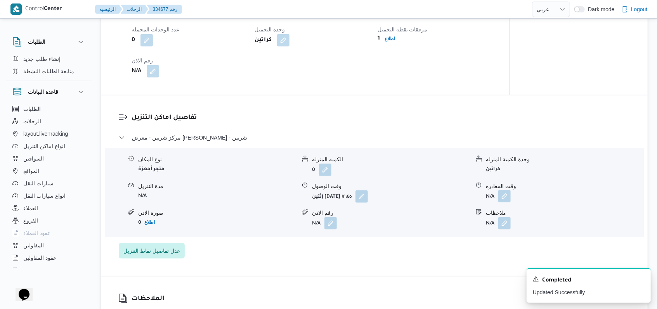
click at [509, 202] on button "button" at bounding box center [504, 196] width 12 height 12
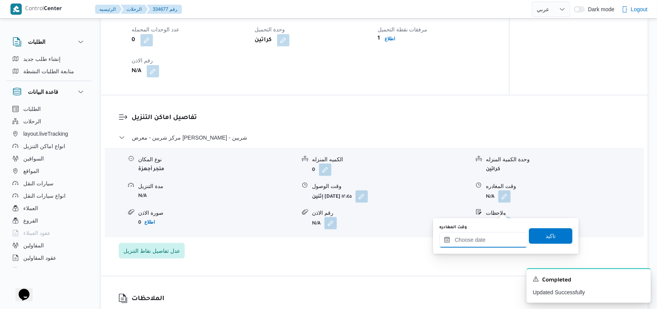
click at [471, 237] on input "وقت المغادره" at bounding box center [483, 240] width 88 height 16
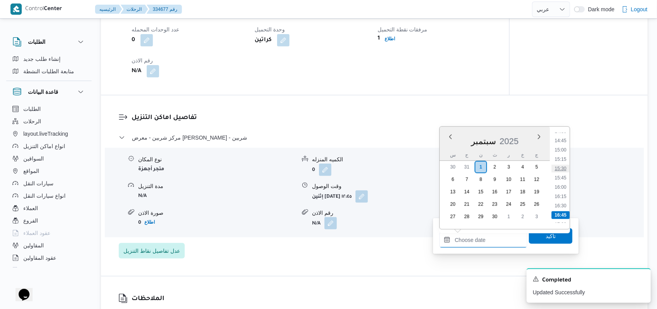
scroll to position [525, 0]
click at [563, 173] on li "15:00" at bounding box center [560, 171] width 18 height 8
type input "[DATE] ١٥:٠٠"
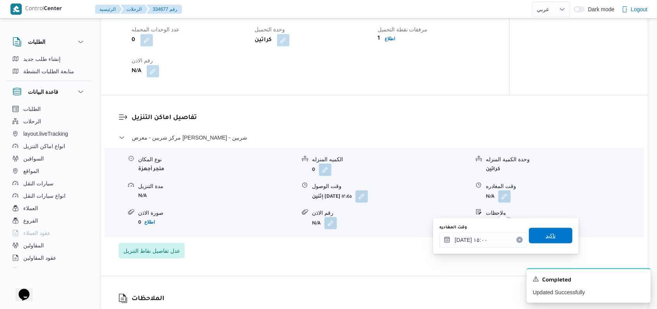
click at [545, 240] on span "تاكيد" at bounding box center [550, 235] width 10 height 9
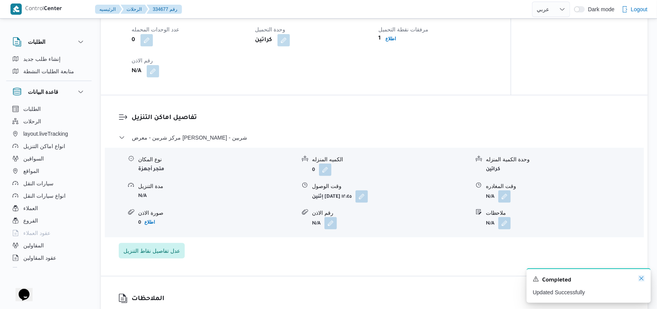
click at [639, 282] on icon "Dismiss toast" at bounding box center [641, 278] width 6 height 6
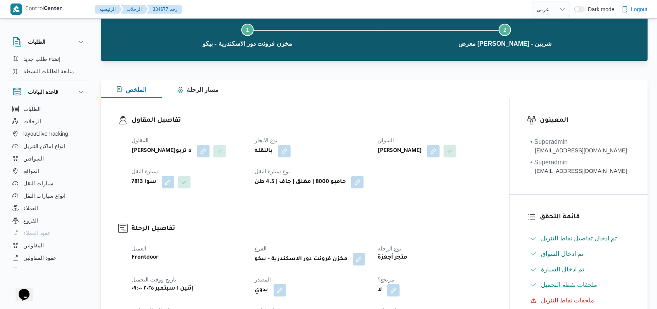
scroll to position [0, 0]
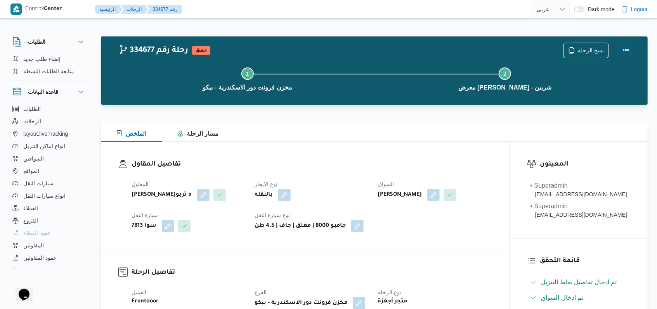
click at [628, 52] on button "Actions" at bounding box center [626, 50] width 16 height 16
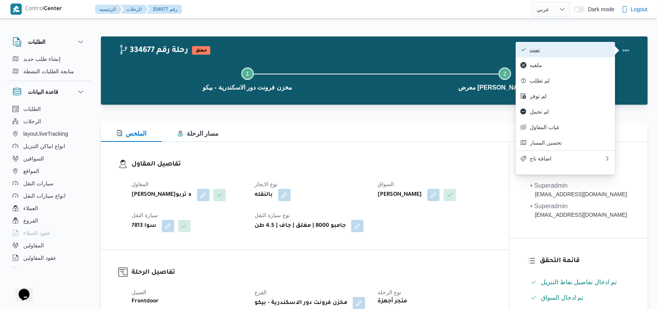
click at [576, 50] on span "تمت" at bounding box center [569, 50] width 81 height 6
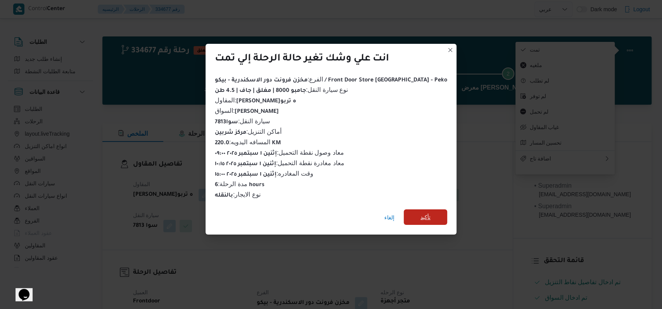
click at [420, 213] on span "تأكيد" at bounding box center [425, 217] width 10 height 9
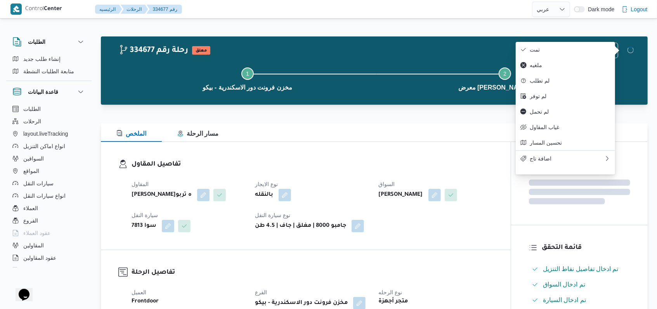
click at [357, 178] on div "المقاول [PERSON_NAME]ه تربو نوع الايجار بالنقله [PERSON_NAME] [PERSON_NAME] سيا…" at bounding box center [312, 206] width 371 height 62
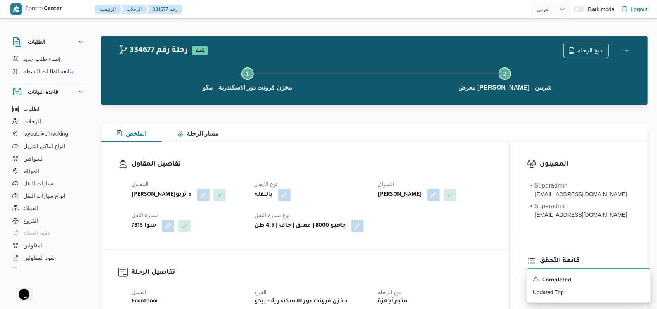
select select "ar"
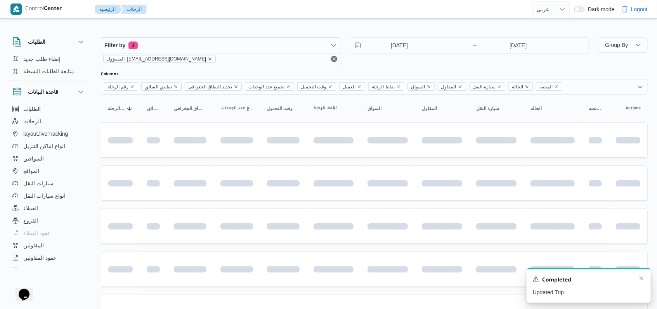
scroll to position [259, 0]
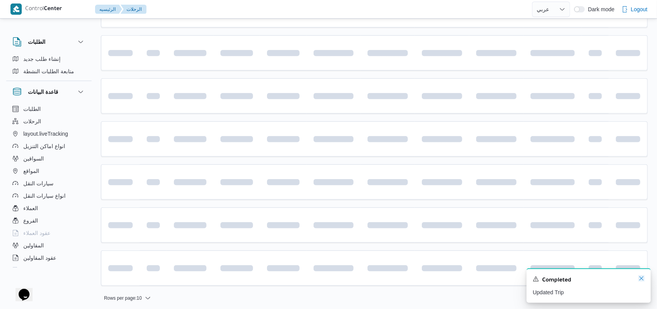
click at [641, 277] on icon "Dismiss toast" at bounding box center [641, 278] width 6 height 6
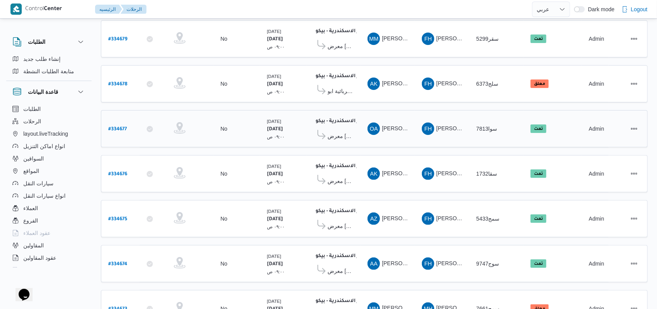
scroll to position [61, 0]
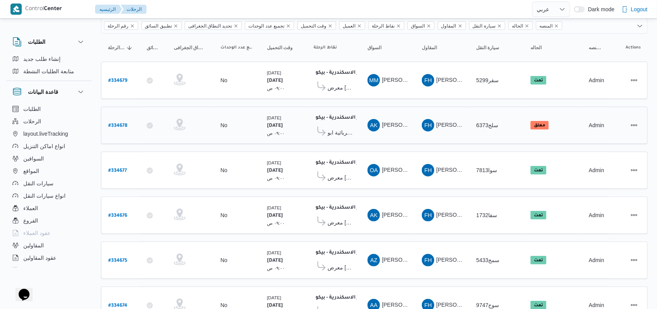
click at [123, 125] on b "# 334678" at bounding box center [117, 125] width 19 height 5
select select "ar"
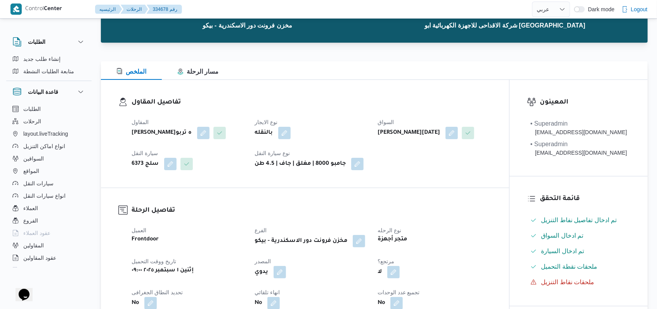
scroll to position [423, 0]
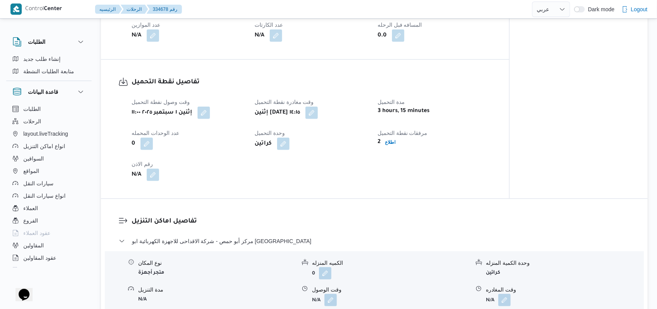
select select "ar"
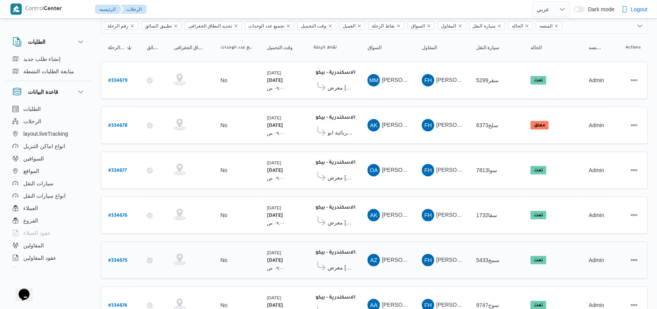
scroll to position [268, 0]
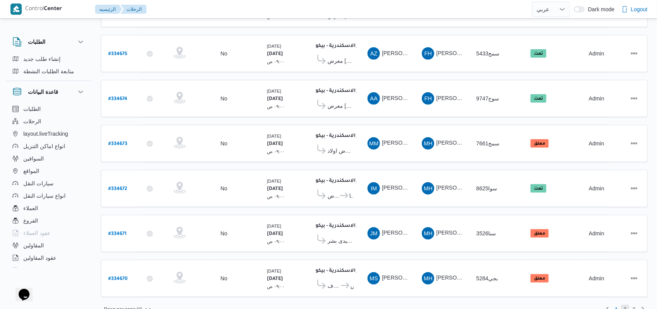
click at [624, 305] on span "2" at bounding box center [625, 309] width 3 height 9
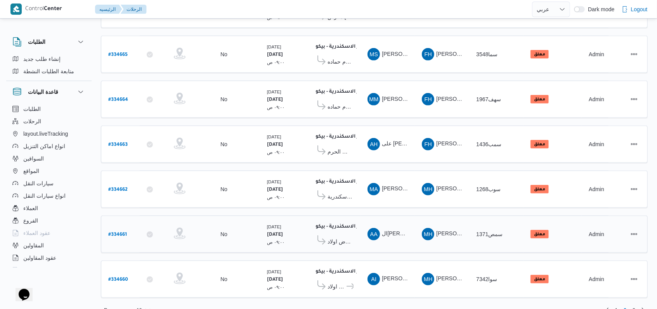
scroll to position [268, 0]
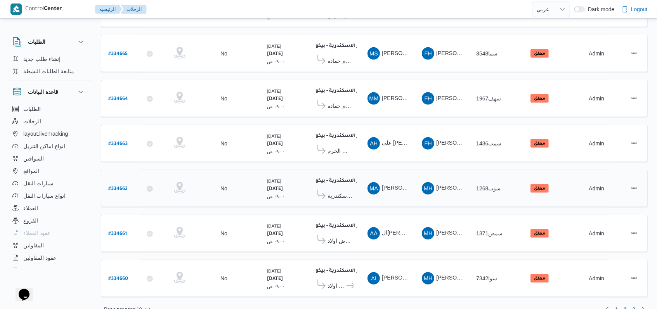
click at [124, 187] on b "# 334662" at bounding box center [117, 189] width 19 height 5
select select "ar"
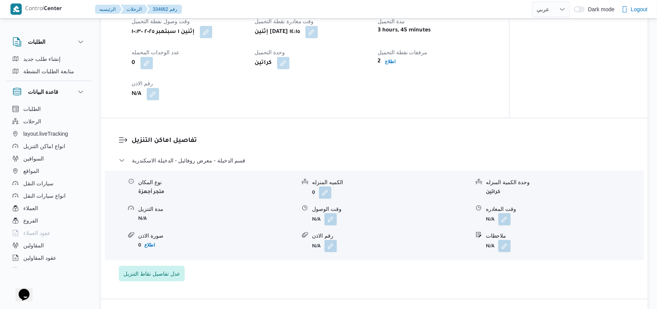
scroll to position [517, 0]
click at [328, 212] on button "button" at bounding box center [330, 218] width 12 height 12
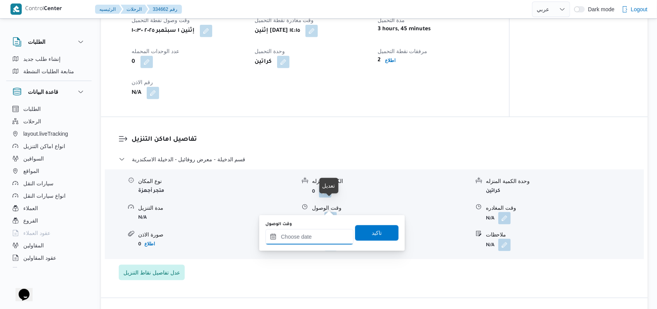
click at [321, 229] on div at bounding box center [309, 237] width 88 height 16
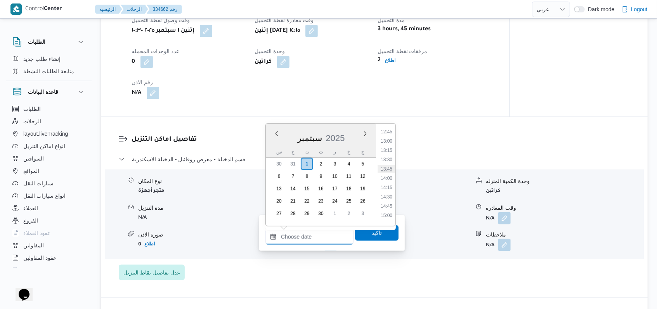
scroll to position [473, 0]
click at [388, 209] on li "14:45" at bounding box center [386, 210] width 18 height 8
type input "[DATE] ١٤:٤٥"
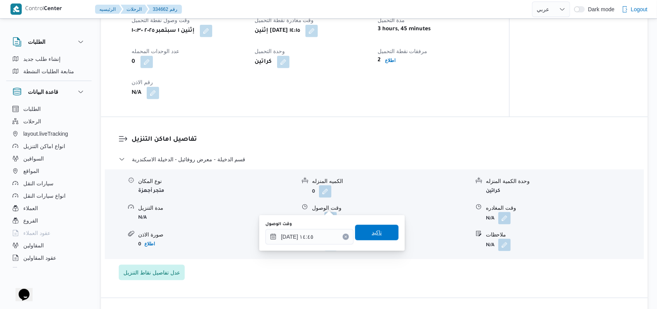
click at [379, 234] on span "تاكيد" at bounding box center [376, 233] width 43 height 16
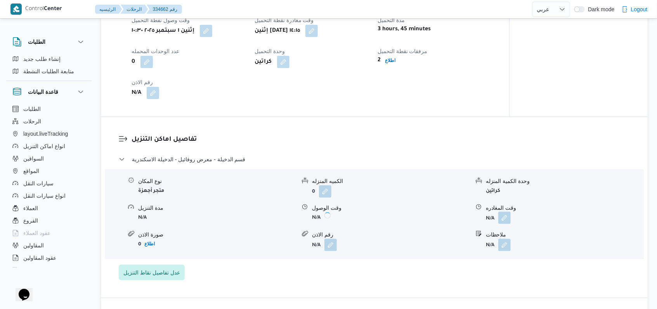
click at [503, 212] on button "button" at bounding box center [504, 218] width 12 height 12
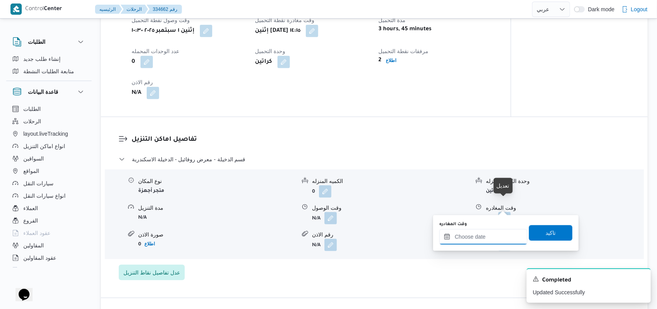
click at [491, 232] on div at bounding box center [483, 237] width 88 height 16
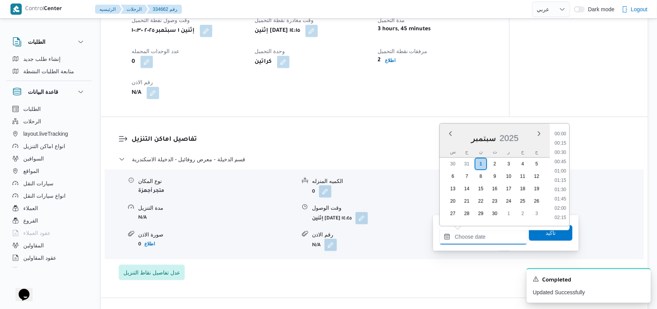
scroll to position [577, 0]
click at [562, 174] on li "16:30" at bounding box center [560, 172] width 18 height 8
type input "[DATE] ١٦:٣٠"
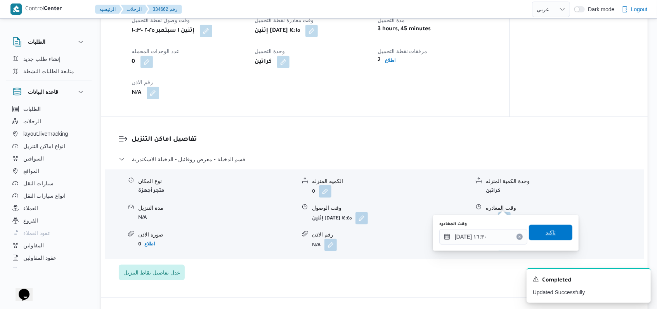
click at [553, 228] on span "تاكيد" at bounding box center [550, 233] width 43 height 16
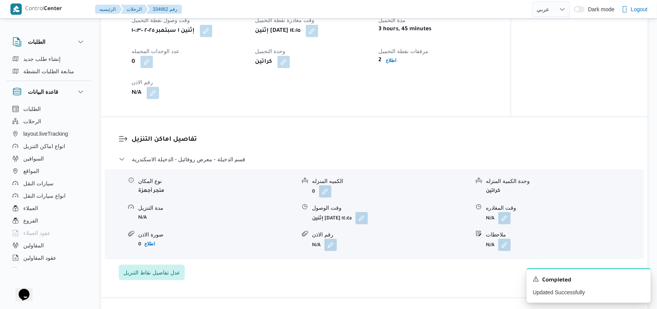
scroll to position [310, 0]
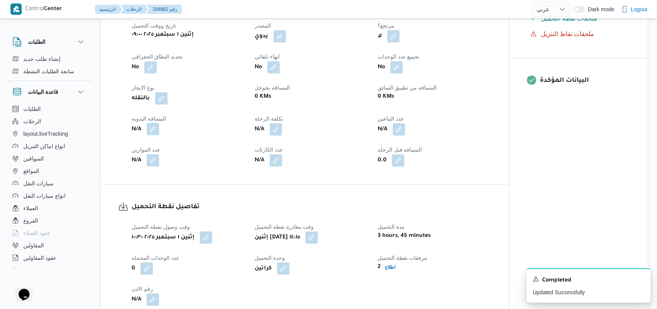
click at [155, 123] on button "button" at bounding box center [153, 129] width 12 height 12
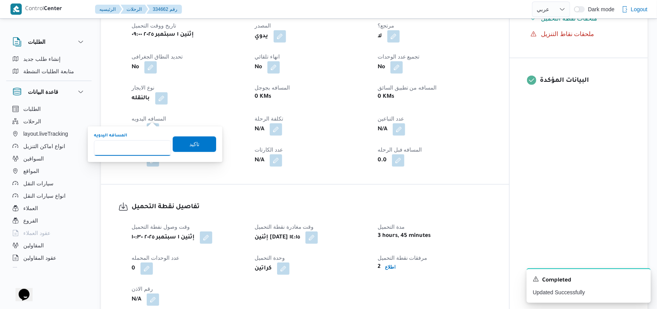
click at [142, 149] on input "المسافه اليدويه" at bounding box center [132, 148] width 77 height 16
type input "23"
click at [189, 145] on span "تاكيد" at bounding box center [194, 143] width 10 height 9
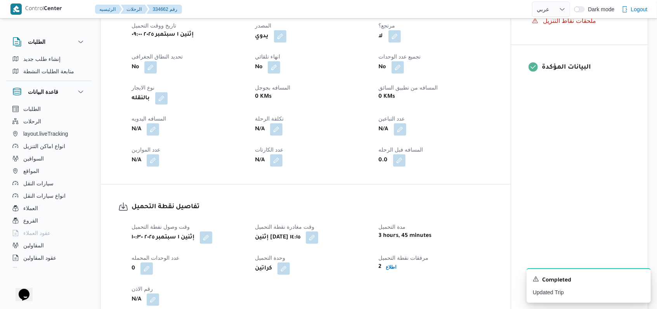
scroll to position [0, 0]
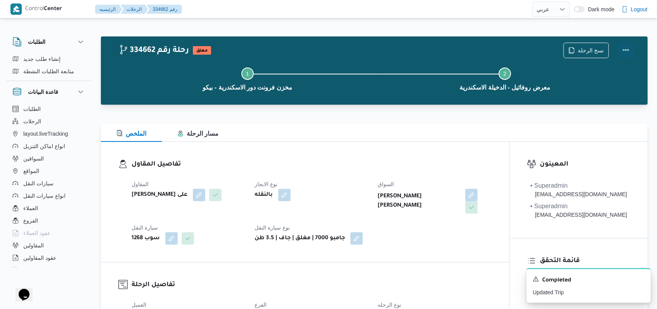
click at [626, 50] on button "Actions" at bounding box center [626, 50] width 16 height 16
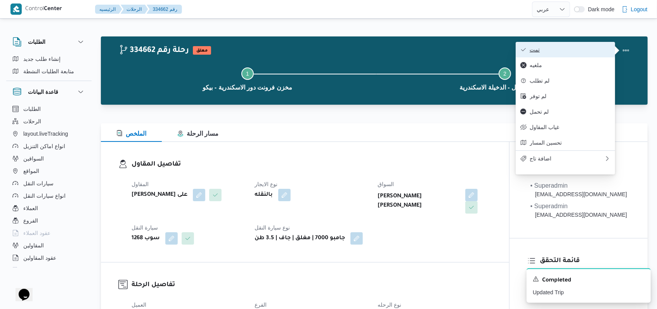
click at [564, 46] on button "تمت" at bounding box center [564, 50] width 99 height 16
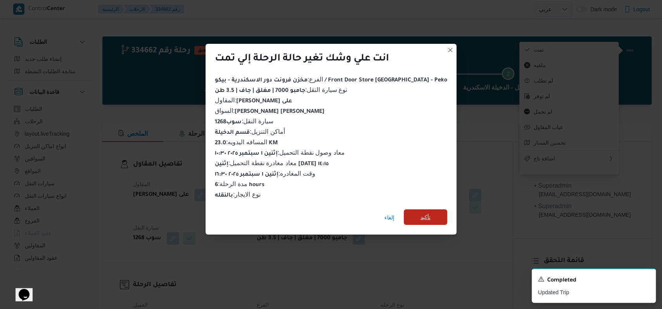
click at [420, 213] on span "تأكيد" at bounding box center [425, 217] width 10 height 9
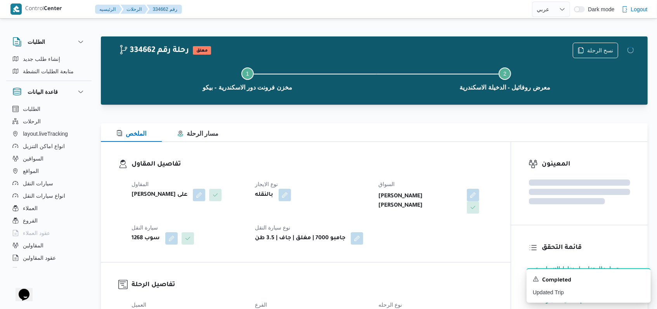
click at [348, 192] on div "بالنقله" at bounding box center [312, 195] width 116 height 14
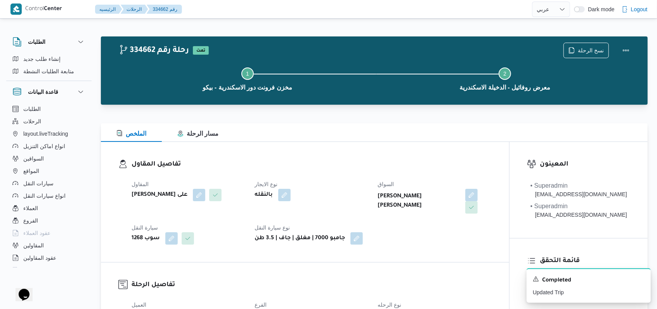
select select "ar"
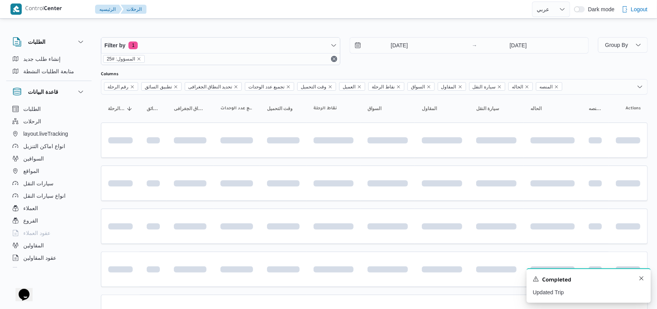
scroll to position [259, 0]
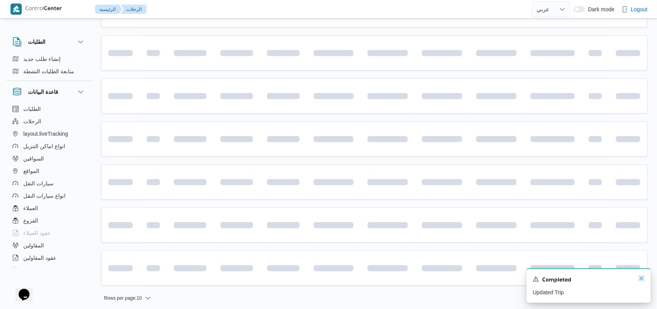
click at [641, 278] on icon "Dismiss toast" at bounding box center [641, 278] width 6 height 6
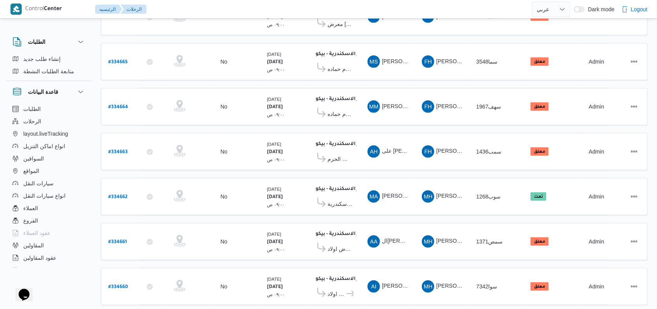
scroll to position [261, 0]
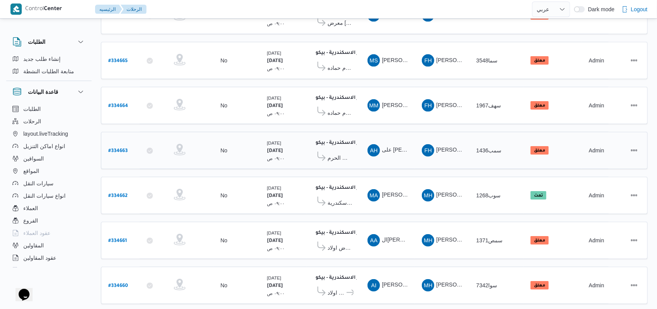
click at [348, 153] on span "معرض الحرم - [GEOGRAPHIC_DATA]" at bounding box center [340, 157] width 26 height 9
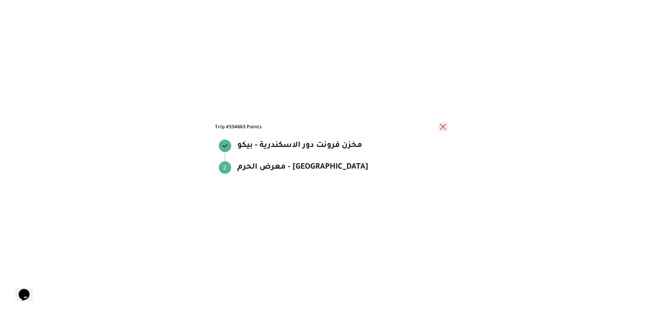
click at [443, 126] on button "close" at bounding box center [442, 126] width 9 height 9
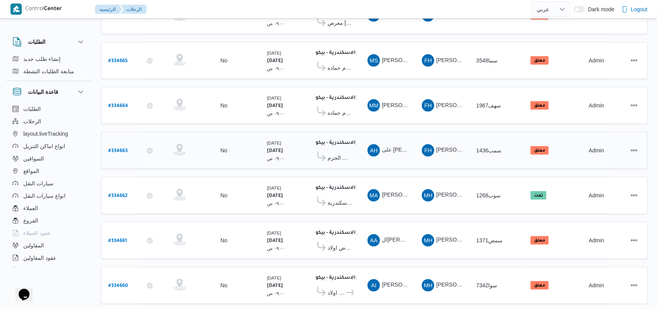
click at [121, 149] on b "# 334663" at bounding box center [117, 151] width 19 height 5
select select "ar"
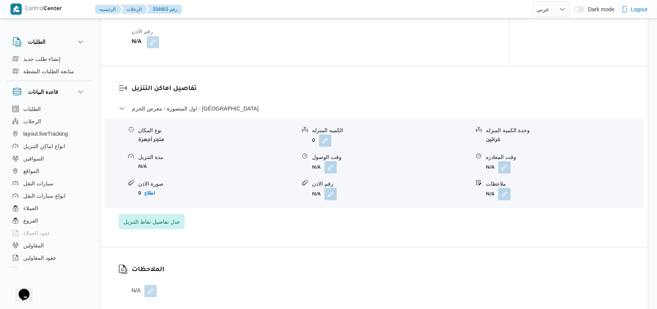
scroll to position [571, 0]
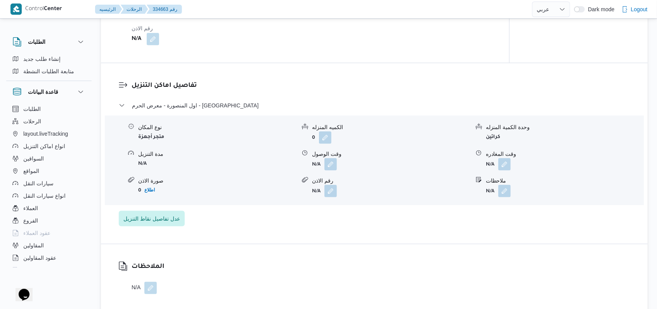
click at [337, 166] on form "N/A" at bounding box center [390, 164] width 157 height 12
click at [335, 165] on button "button" at bounding box center [330, 164] width 12 height 12
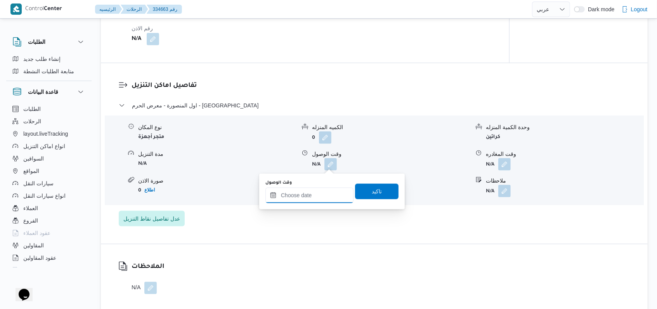
click at [323, 194] on input "وقت الوصول" at bounding box center [309, 196] width 88 height 16
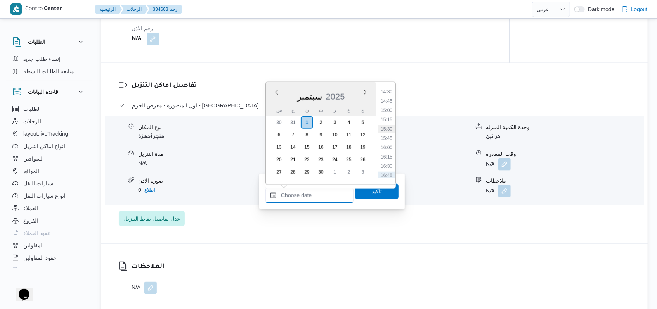
scroll to position [525, 0]
click at [388, 94] on li "14:15" at bounding box center [386, 98] width 18 height 8
type input "[DATE] ١٤:١٥"
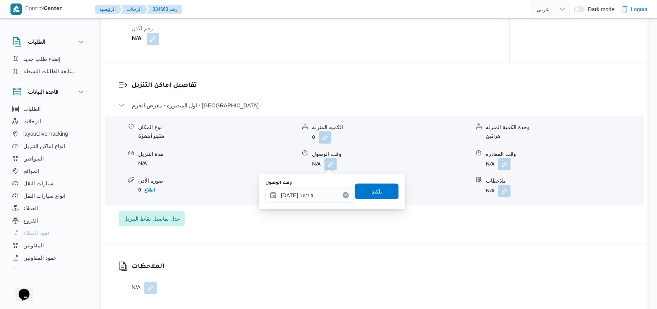
click at [375, 194] on span "تاكيد" at bounding box center [377, 191] width 10 height 9
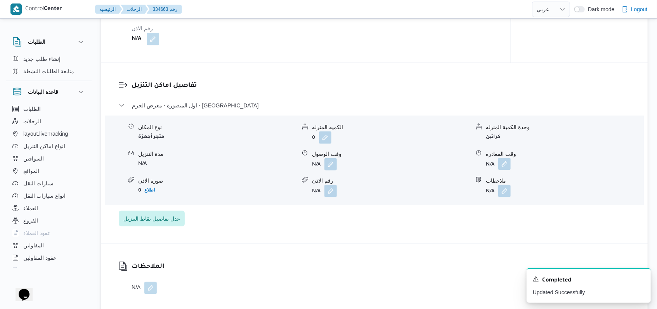
click at [502, 166] on button "button" at bounding box center [504, 164] width 12 height 12
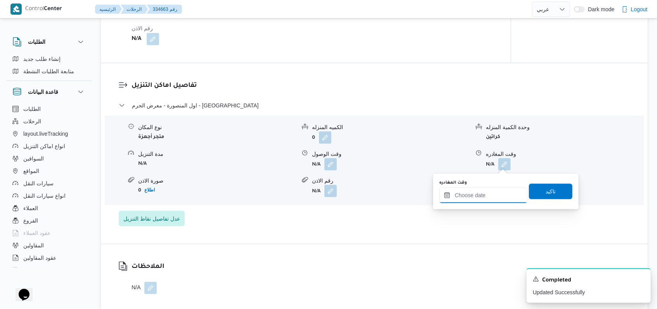
click at [491, 191] on input "وقت المغادره" at bounding box center [483, 196] width 88 height 16
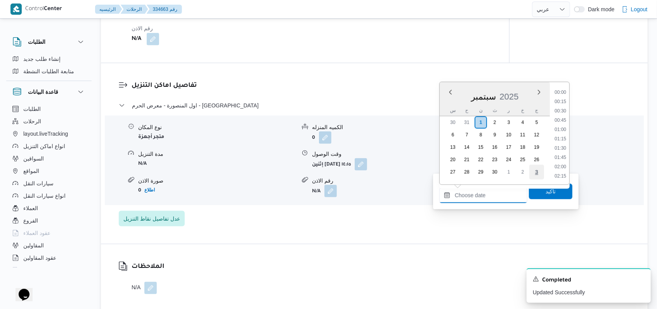
scroll to position [577, 0]
click at [560, 110] on li "16:00" at bounding box center [560, 111] width 18 height 8
type input "[DATE] ١٦:٠٠"
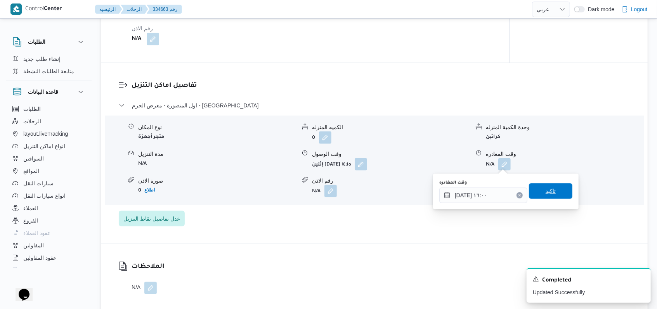
click at [546, 193] on span "تاكيد" at bounding box center [550, 191] width 10 height 9
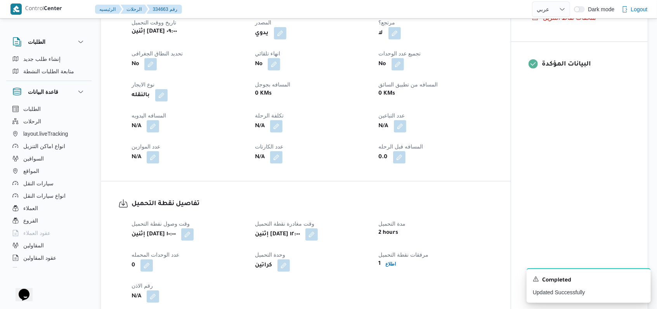
scroll to position [313, 0]
click at [147, 128] on span at bounding box center [151, 127] width 16 height 12
click at [149, 128] on button "button" at bounding box center [153, 127] width 12 height 12
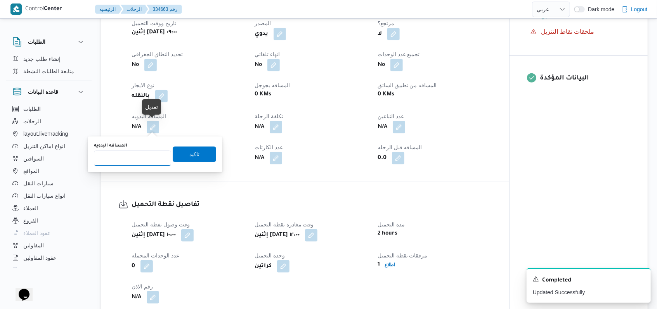
click at [135, 154] on input "المسافه اليدويه" at bounding box center [132, 158] width 77 height 16
type input "240"
click at [182, 149] on span "تاكيد" at bounding box center [194, 154] width 43 height 16
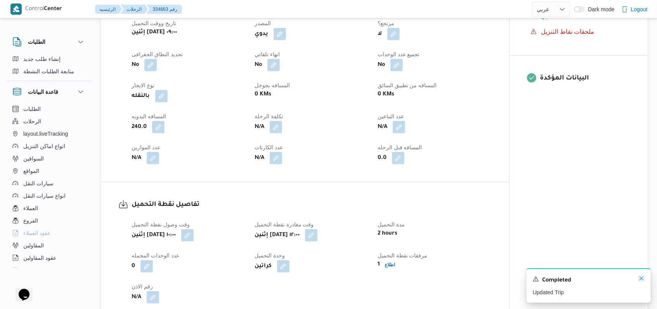
click at [638, 280] on icon "Dismiss toast" at bounding box center [641, 278] width 6 height 6
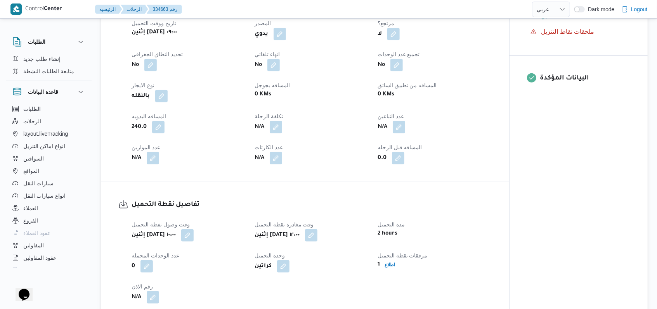
scroll to position [0, 0]
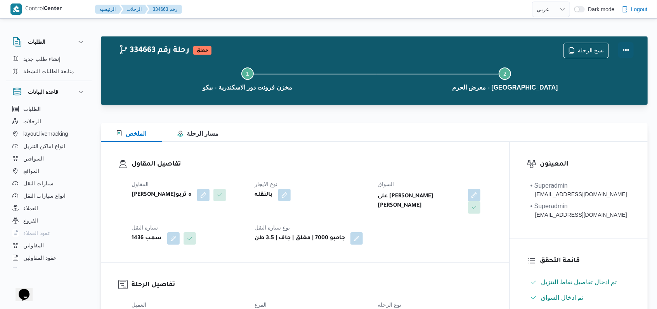
click at [626, 57] on button "Actions" at bounding box center [626, 50] width 16 height 16
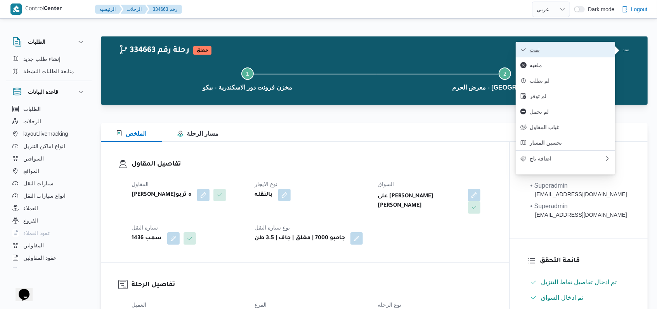
click at [602, 50] on span "تمت" at bounding box center [569, 50] width 81 height 6
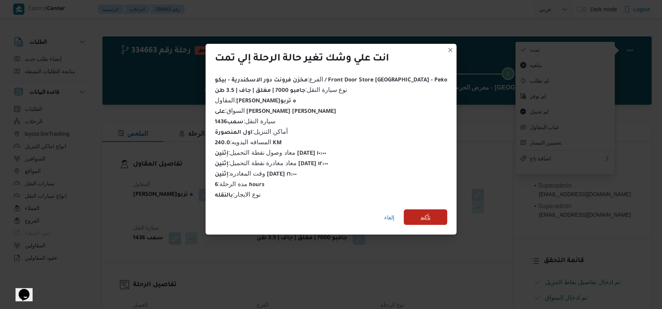
click at [420, 213] on span "تأكيد" at bounding box center [425, 217] width 10 height 9
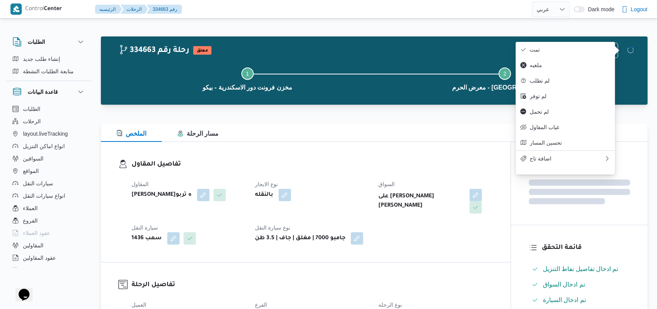
click at [337, 174] on dl "تفاصيل المقاول المقاول [PERSON_NAME]ه تربو نوع الايجار بالنقله السواق على [PERS…" at bounding box center [311, 201] width 361 height 85
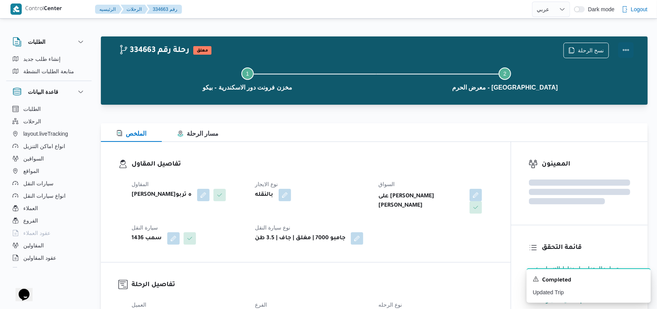
click at [629, 53] on button "Actions" at bounding box center [626, 50] width 16 height 16
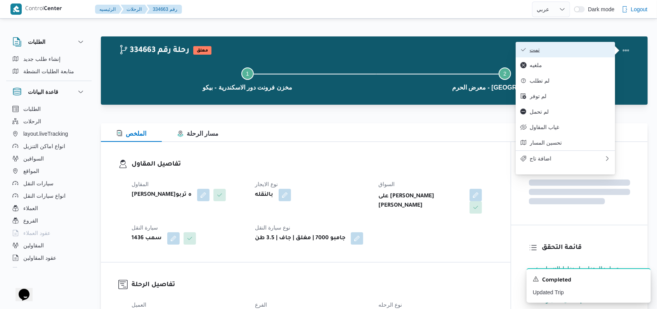
click at [594, 50] on span "تمت" at bounding box center [569, 50] width 81 height 6
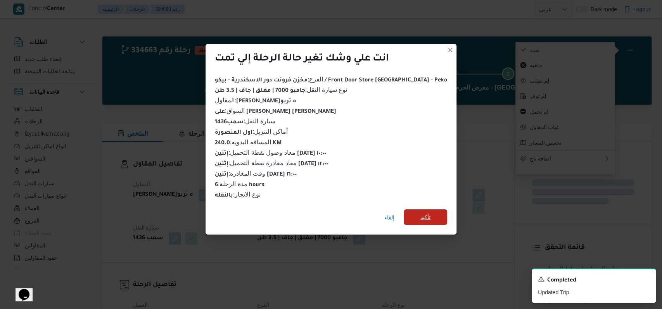
click at [404, 213] on span "تأكيد" at bounding box center [425, 217] width 43 height 16
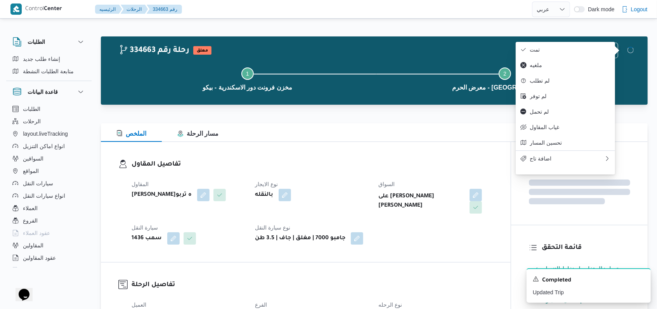
click at [340, 190] on div "بالنقله" at bounding box center [312, 195] width 116 height 14
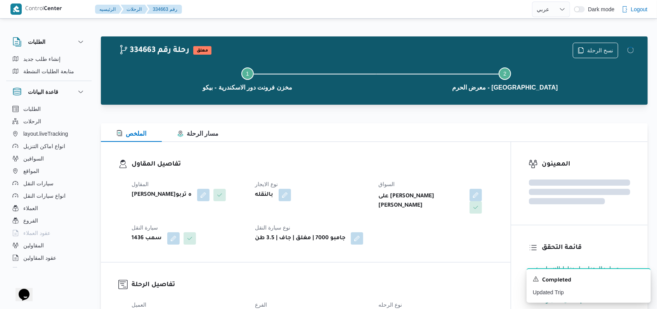
select select "ar"
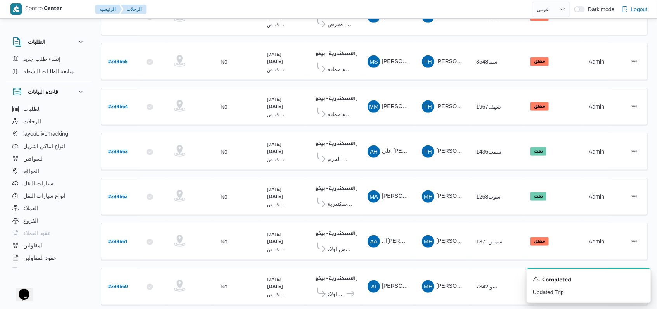
scroll to position [261, 0]
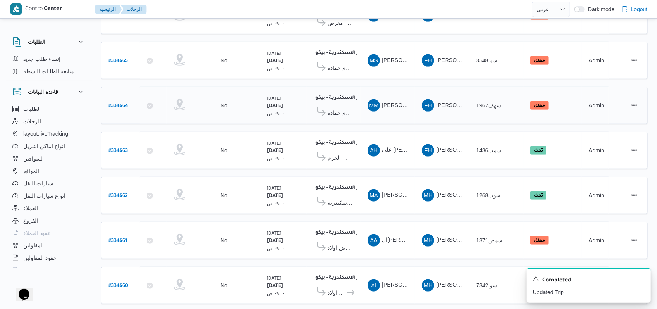
click at [109, 104] on b "# 334664" at bounding box center [118, 106] width 20 height 5
select select "ar"
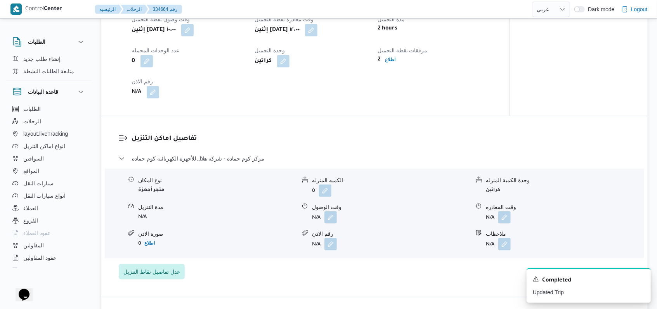
scroll to position [519, 0]
click at [325, 210] on button "button" at bounding box center [330, 215] width 12 height 12
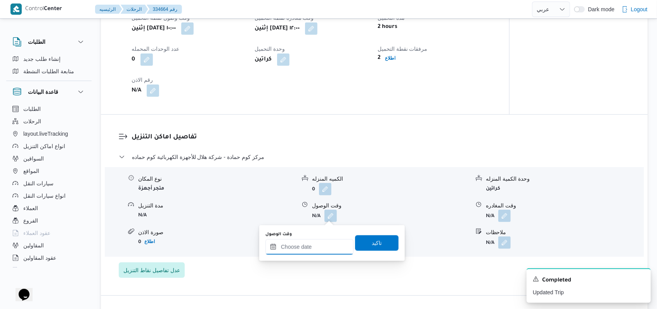
click at [304, 245] on input "وقت الوصول" at bounding box center [309, 247] width 88 height 16
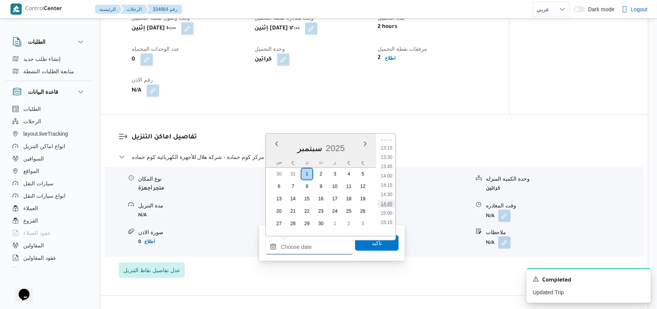
scroll to position [473, 0]
click at [388, 174] on li "13:30" at bounding box center [386, 173] width 18 height 8
type input "[DATE] ١٣:٣٠"
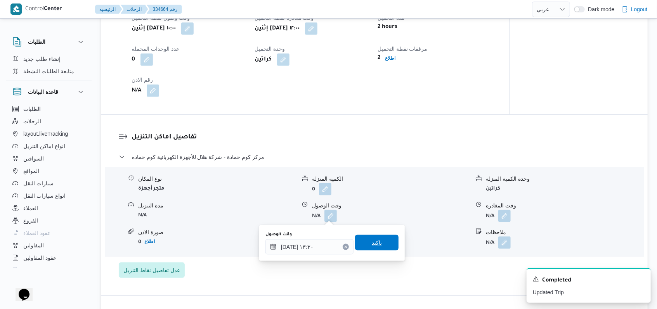
click at [372, 244] on span "تاكيد" at bounding box center [377, 242] width 10 height 9
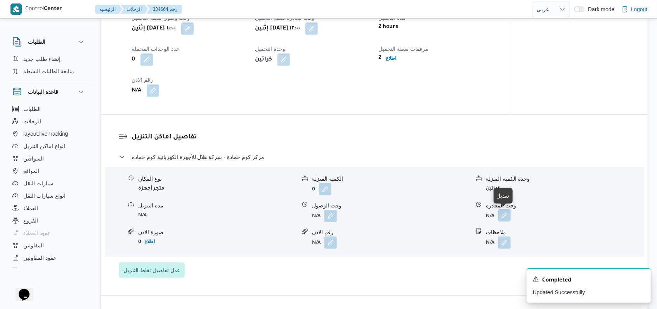
click at [506, 214] on button "button" at bounding box center [504, 215] width 12 height 12
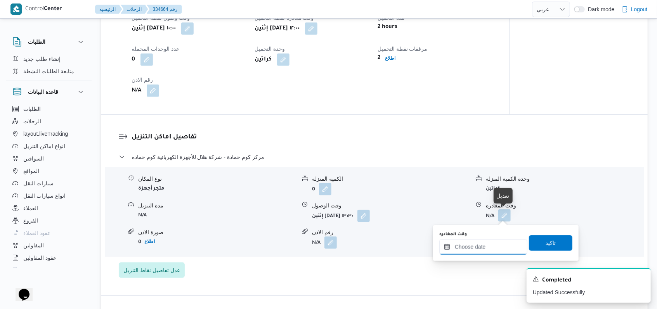
click at [481, 253] on input "وقت المغادره" at bounding box center [483, 247] width 88 height 16
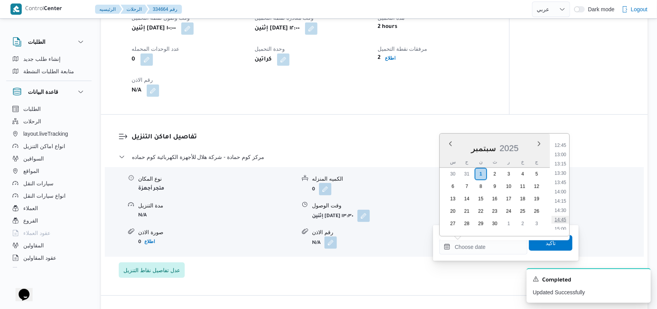
click at [563, 219] on li "14:45" at bounding box center [560, 220] width 18 height 8
type input "[DATE] ١٤:٤٥"
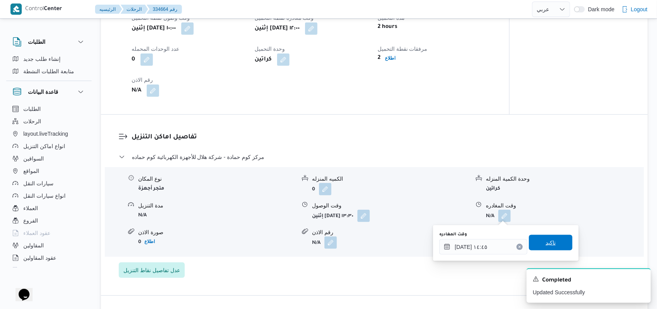
click at [557, 239] on span "تاكيد" at bounding box center [550, 243] width 43 height 16
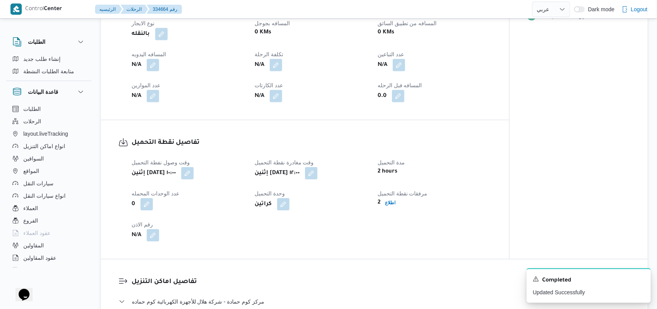
scroll to position [313, 0]
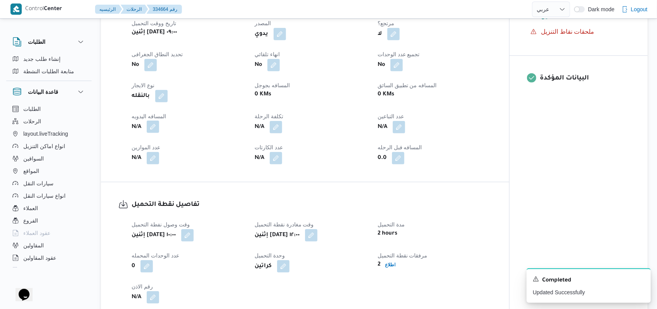
click at [152, 131] on button "button" at bounding box center [153, 127] width 12 height 12
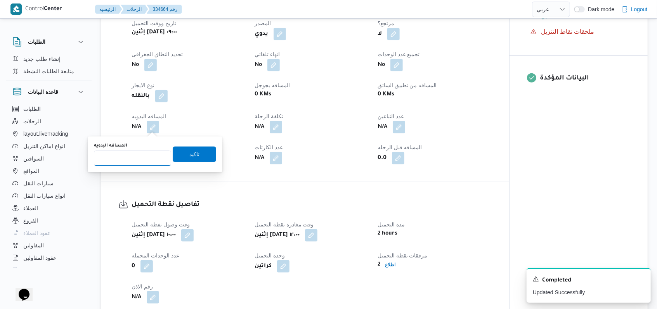
click at [123, 162] on input "المسافه اليدويه" at bounding box center [132, 158] width 77 height 16
type input "85"
click at [145, 156] on input "85" at bounding box center [132, 158] width 77 height 16
click at [180, 156] on span "تاكيد" at bounding box center [194, 154] width 43 height 16
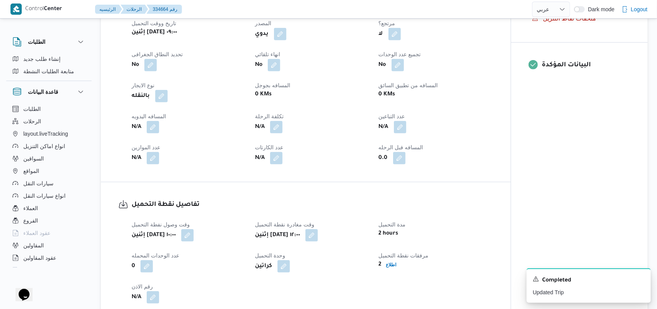
scroll to position [2, 0]
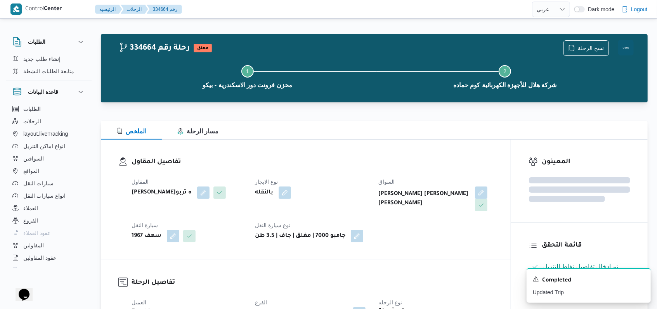
click at [630, 41] on button "Actions" at bounding box center [626, 48] width 16 height 16
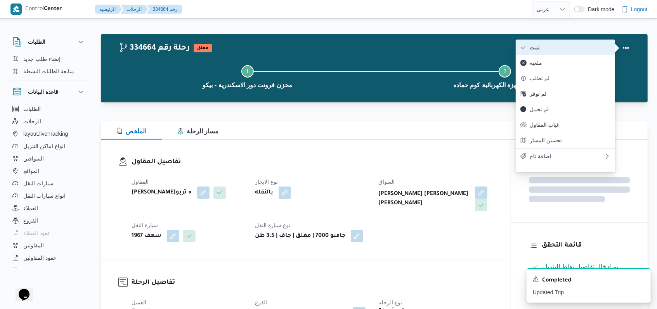
click at [579, 47] on span "تمت" at bounding box center [569, 47] width 81 height 6
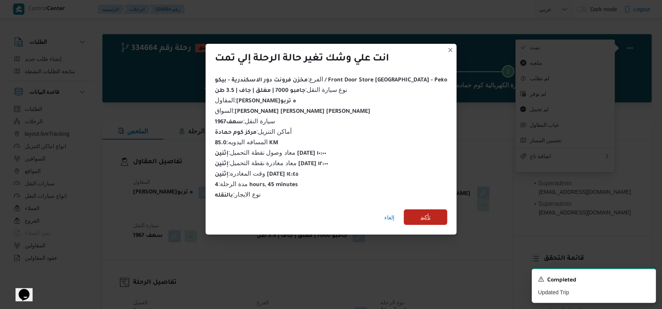
click at [420, 214] on span "تأكيد" at bounding box center [425, 217] width 10 height 9
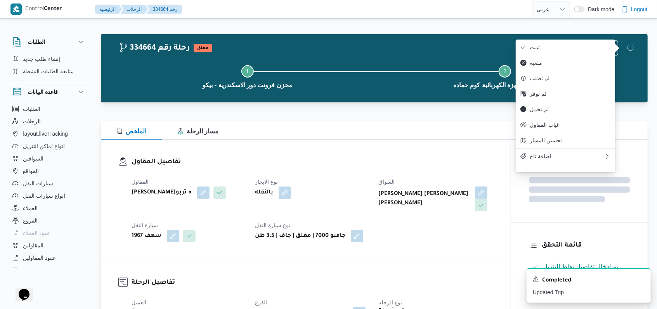
click at [304, 185] on dt "نوع الايجار" at bounding box center [312, 181] width 114 height 9
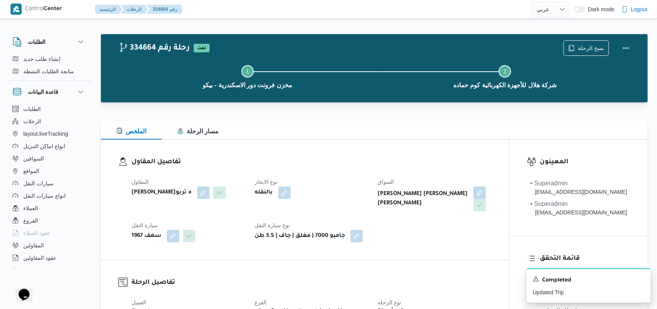
select select "ar"
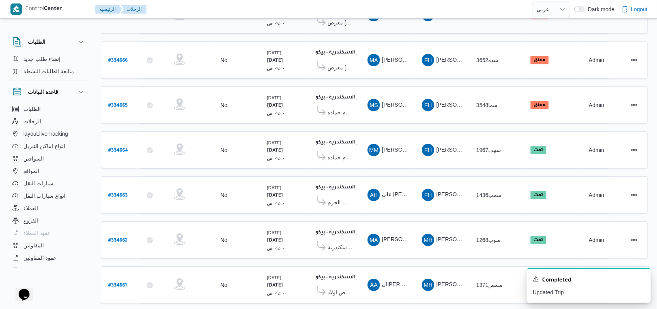
scroll to position [157, 0]
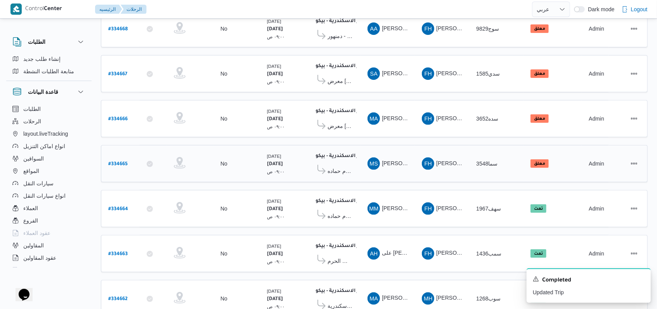
click at [124, 162] on b "# 334665" at bounding box center [117, 164] width 19 height 5
select select "ar"
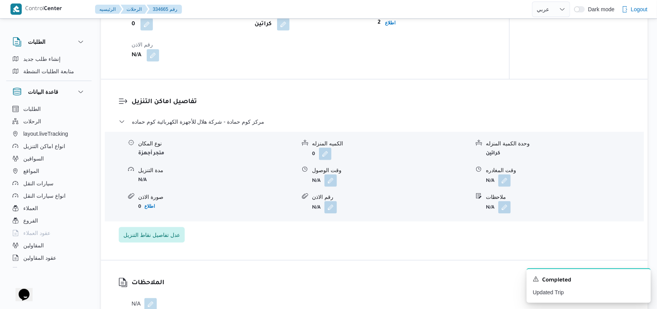
scroll to position [571, 0]
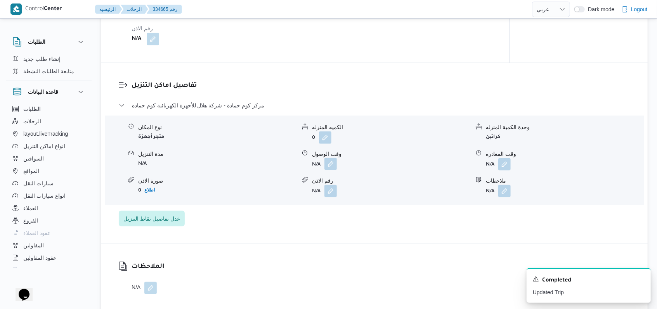
click at [335, 168] on button "button" at bounding box center [330, 164] width 12 height 12
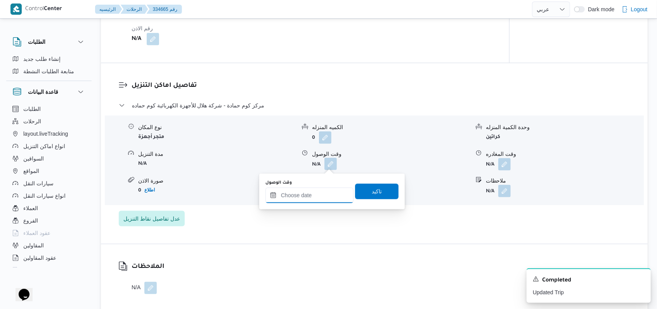
click at [317, 195] on input "وقت الوصول" at bounding box center [309, 196] width 88 height 16
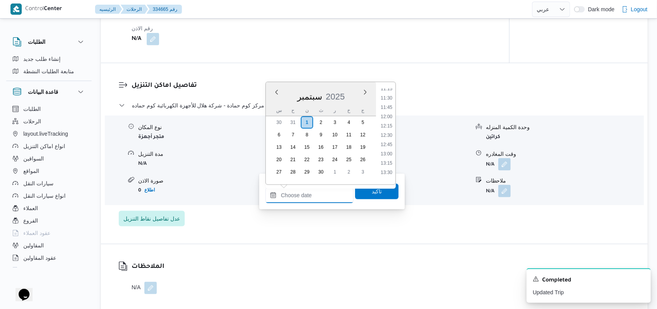
scroll to position [422, 0]
click at [385, 174] on li "13:30" at bounding box center [386, 173] width 18 height 8
type input "[DATE] ١٣:٣٠"
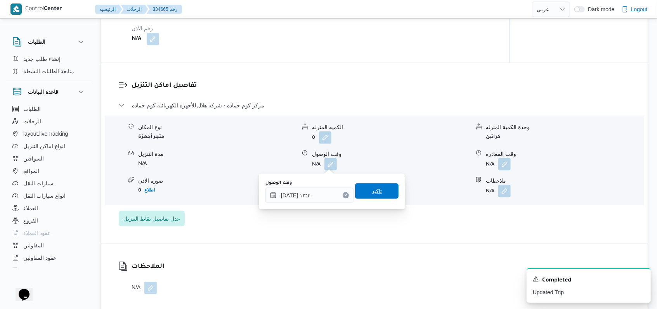
click at [374, 192] on span "تاكيد" at bounding box center [377, 191] width 10 height 9
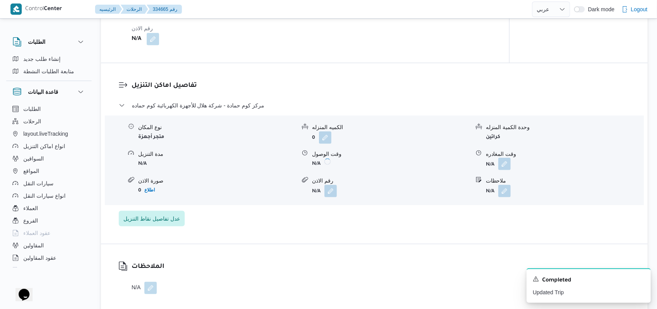
click at [505, 164] on button "button" at bounding box center [504, 164] width 12 height 12
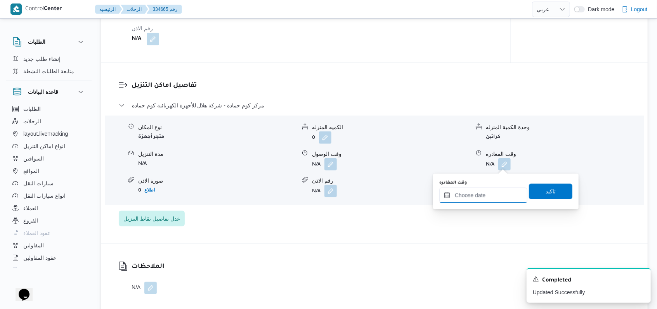
click at [494, 192] on input "وقت المغادره" at bounding box center [483, 196] width 88 height 16
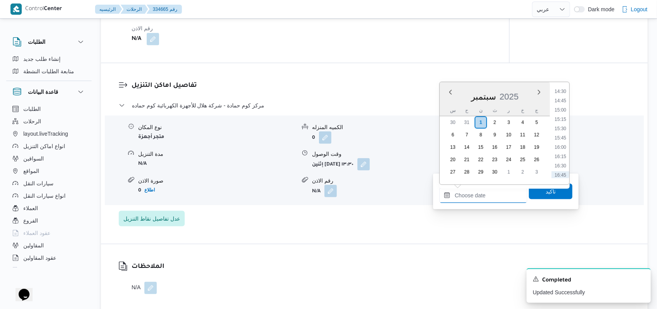
scroll to position [525, 0]
click at [561, 138] on li "15:15" at bounding box center [560, 135] width 18 height 8
type input "[DATE] ١٥:١٥"
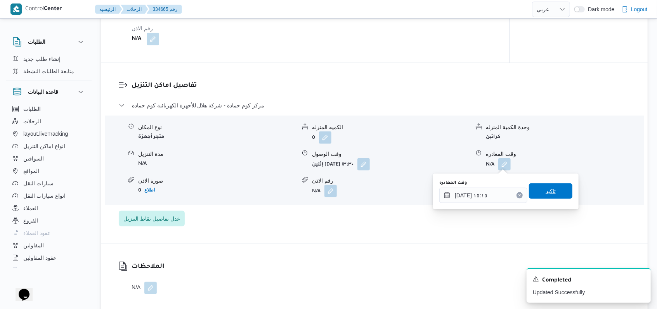
click at [545, 191] on span "تاكيد" at bounding box center [550, 191] width 10 height 9
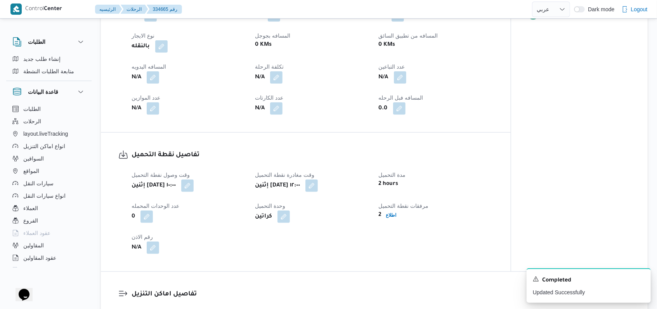
scroll to position [313, 0]
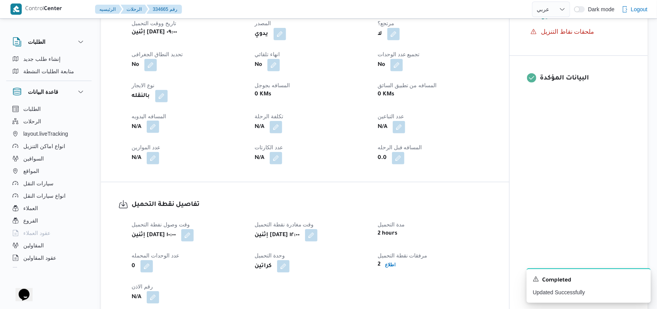
click at [152, 125] on button "button" at bounding box center [153, 127] width 12 height 12
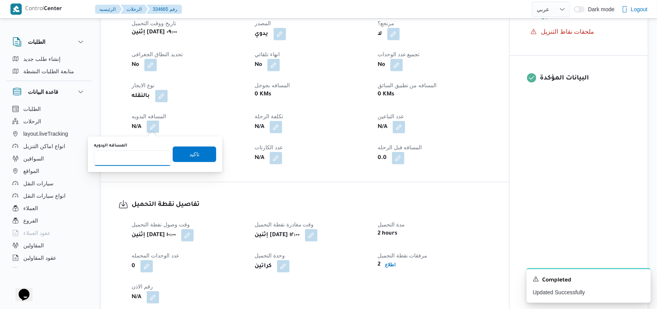
click at [133, 160] on input "المسافه اليدويه" at bounding box center [132, 158] width 77 height 16
type input "85"
click at [192, 150] on span "تاكيد" at bounding box center [194, 153] width 10 height 9
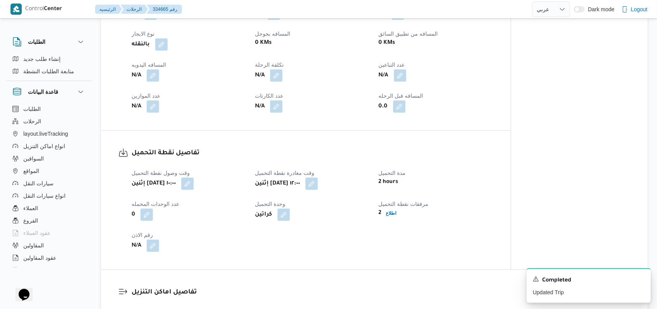
scroll to position [2, 0]
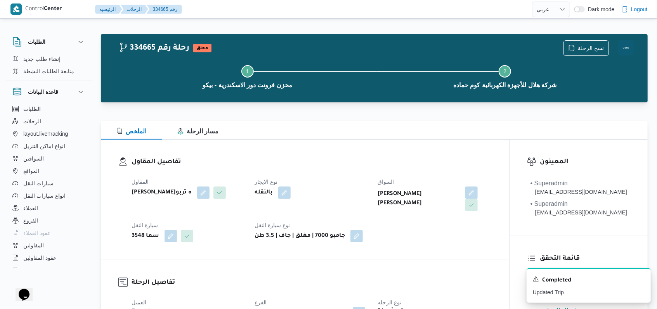
click at [628, 48] on button "Actions" at bounding box center [626, 48] width 16 height 16
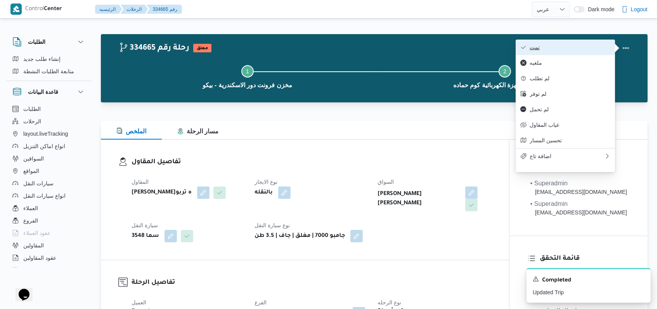
click at [596, 48] on span "تمت" at bounding box center [569, 47] width 81 height 6
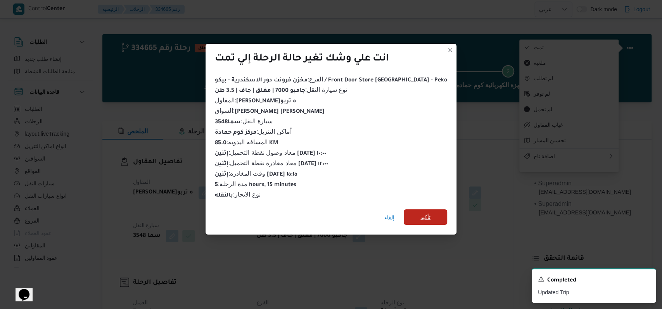
click at [420, 213] on span "تأكيد" at bounding box center [425, 217] width 10 height 9
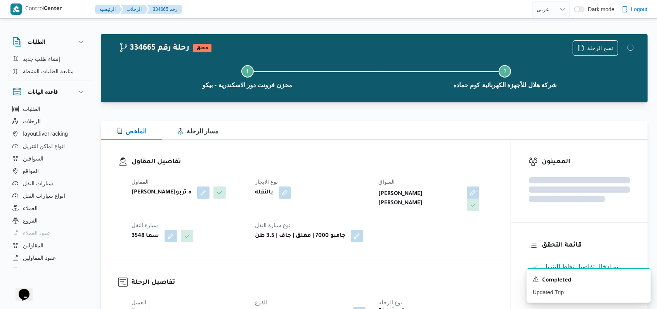
click at [367, 178] on dt "نوع الايجار" at bounding box center [312, 181] width 114 height 9
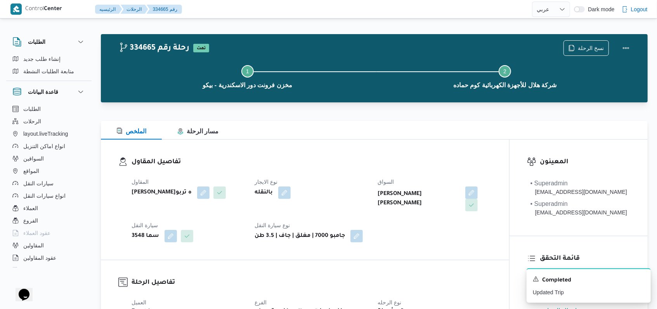
select select "ar"
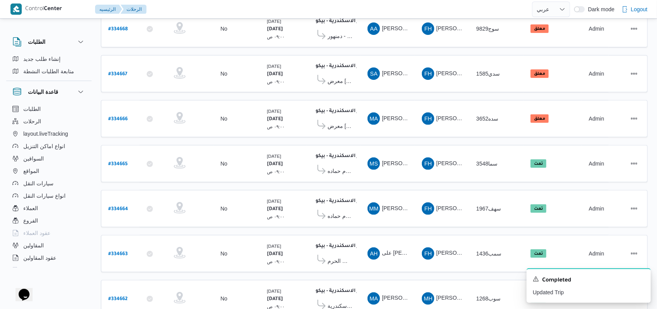
scroll to position [158, 0]
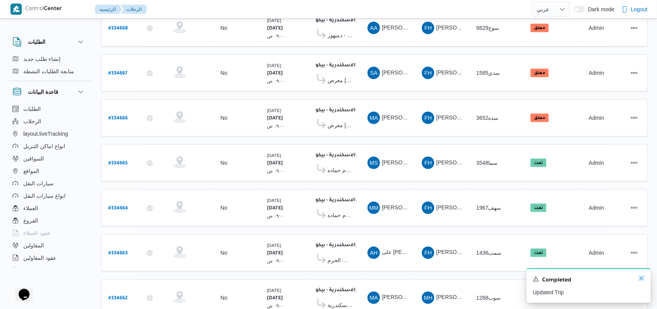
click at [640, 279] on icon "Dismiss toast" at bounding box center [641, 278] width 6 height 6
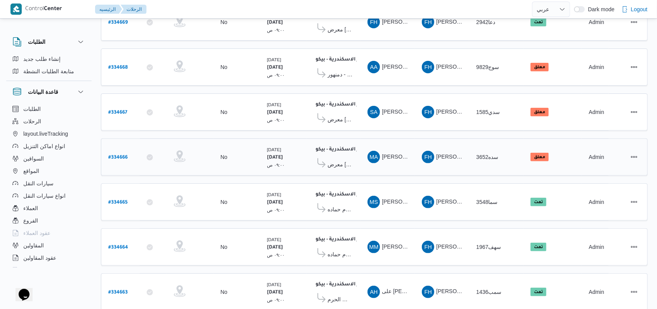
scroll to position [55, 0]
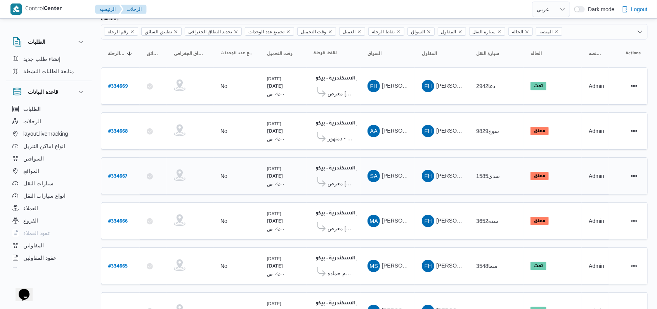
click at [351, 179] on span "معرض [PERSON_NAME] [GEOGRAPHIC_DATA]" at bounding box center [340, 183] width 26 height 9
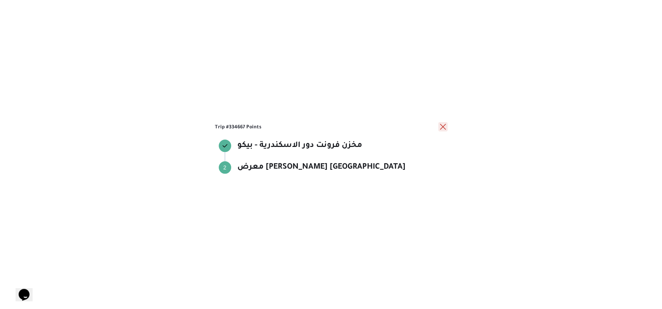
click at [444, 128] on button "close" at bounding box center [442, 126] width 9 height 9
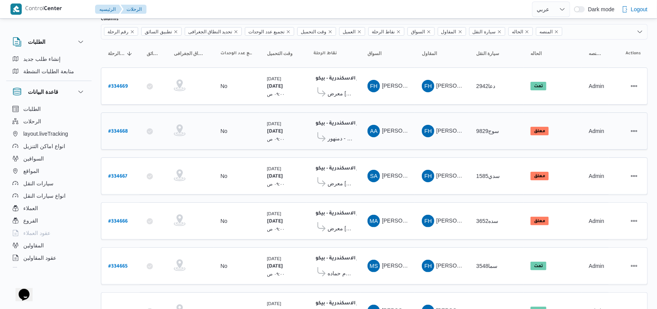
click at [349, 135] on span "معرض ميامى ستورز - دمنهور" at bounding box center [340, 138] width 26 height 9
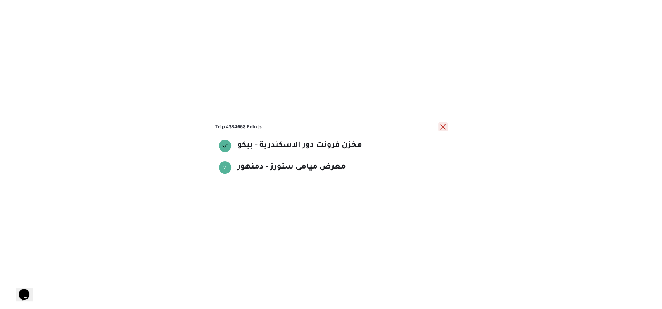
click at [445, 126] on button "close" at bounding box center [442, 126] width 9 height 9
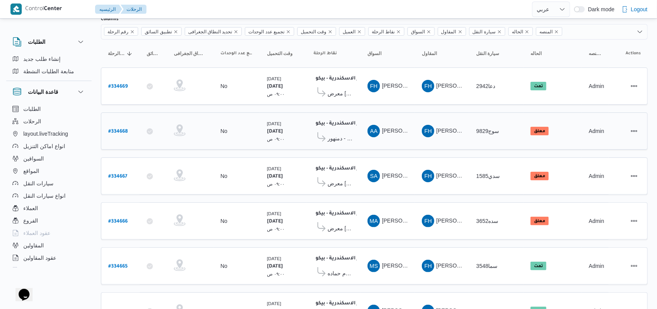
click at [124, 129] on b "# 334668" at bounding box center [117, 131] width 19 height 5
select select "ar"
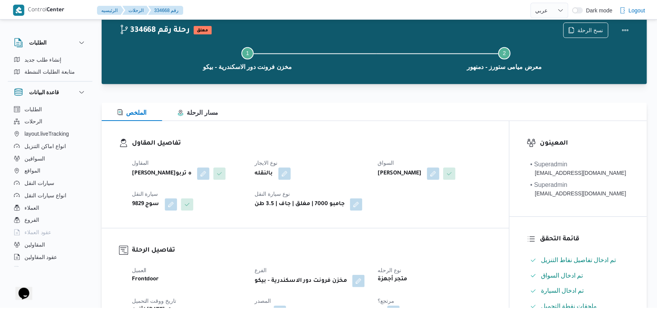
scroll to position [365, 0]
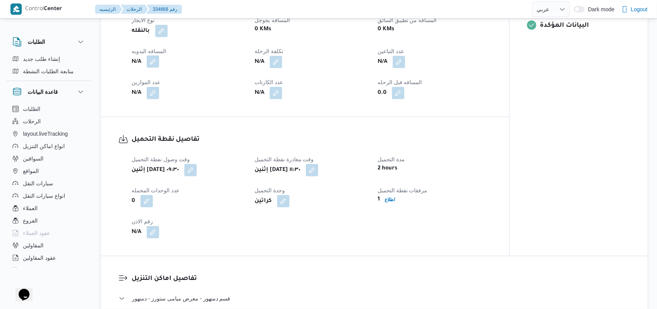
click at [155, 68] on button "button" at bounding box center [153, 61] width 12 height 12
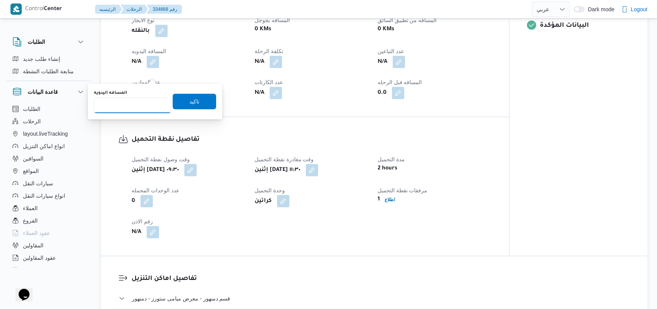
click at [140, 112] on input "المسافه اليدويه" at bounding box center [132, 106] width 77 height 16
type input "84"
click at [194, 99] on span "تاكيد" at bounding box center [194, 101] width 43 height 16
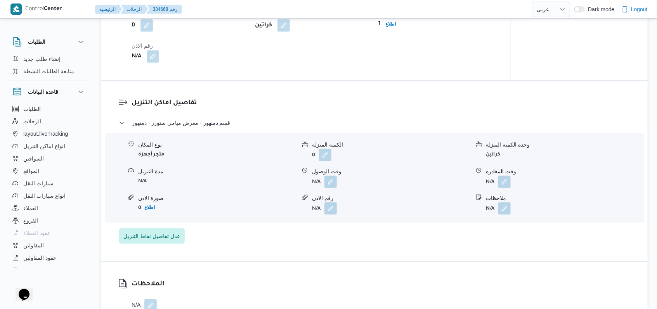
scroll to position [572, 0]
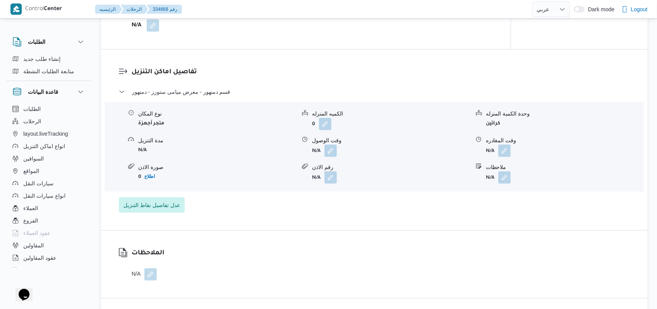
click at [333, 157] on button "button" at bounding box center [330, 151] width 12 height 12
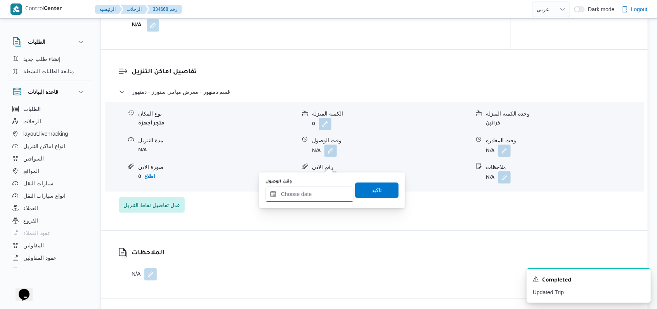
click at [313, 194] on input "وقت الوصول" at bounding box center [309, 195] width 88 height 16
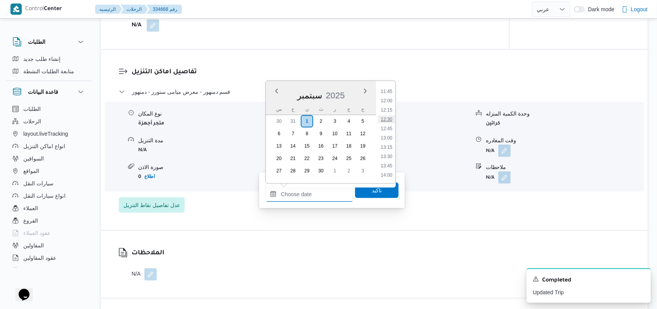
scroll to position [422, 0]
click at [391, 145] on li "12:45" at bounding box center [386, 144] width 18 height 8
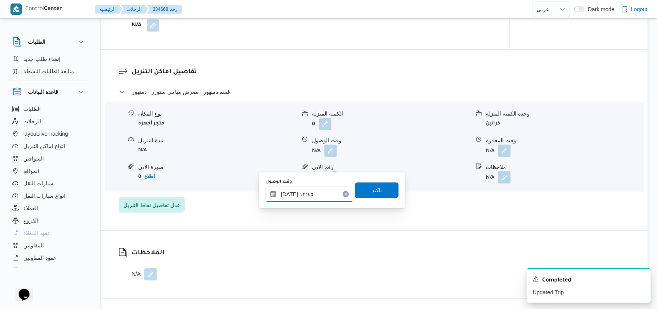
click at [324, 193] on input "[DATE] ١٢:٤٥" at bounding box center [309, 195] width 88 height 16
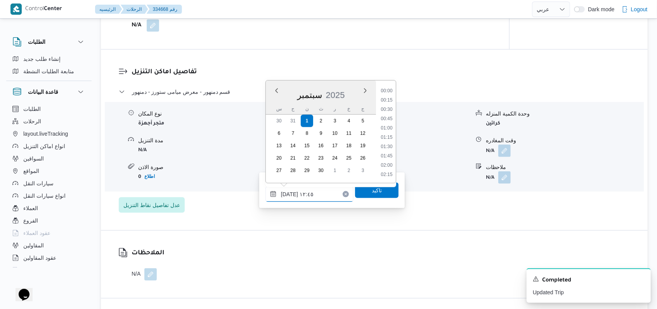
scroll to position [428, 0]
click at [388, 126] on li "12:30" at bounding box center [386, 128] width 18 height 8
type input "[DATE] ١٢:٣٠"
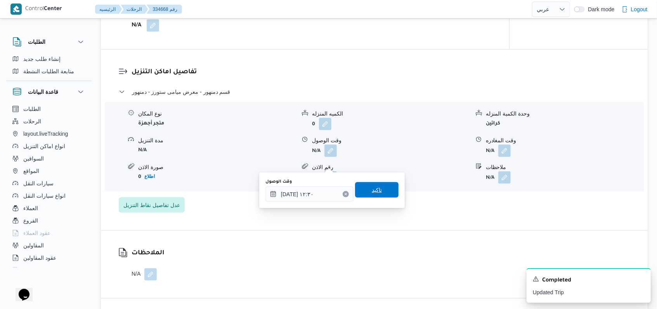
click at [378, 192] on span "تاكيد" at bounding box center [376, 190] width 43 height 16
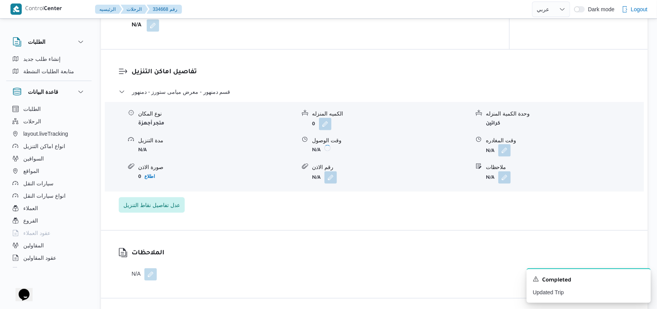
click at [507, 157] on button "button" at bounding box center [504, 150] width 12 height 12
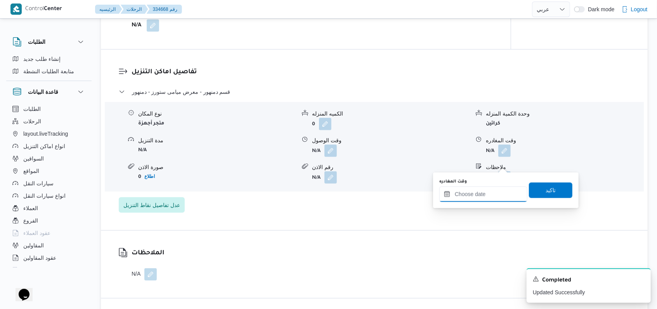
click at [490, 189] on input "وقت المغادره" at bounding box center [483, 195] width 88 height 16
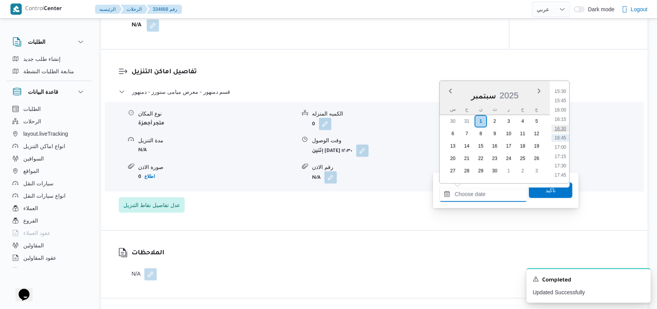
scroll to position [525, 0]
click at [562, 88] on li "14:00" at bounding box center [560, 88] width 18 height 8
type input "[DATE] ١٤:٠٠"
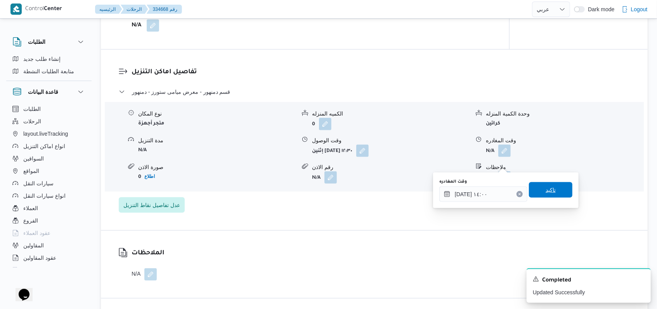
click at [551, 187] on span "تاكيد" at bounding box center [550, 190] width 43 height 16
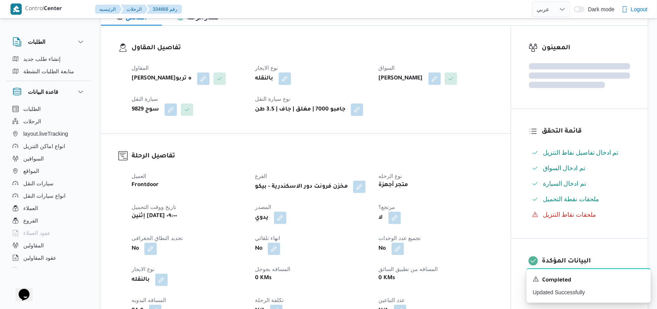
scroll to position [3, 0]
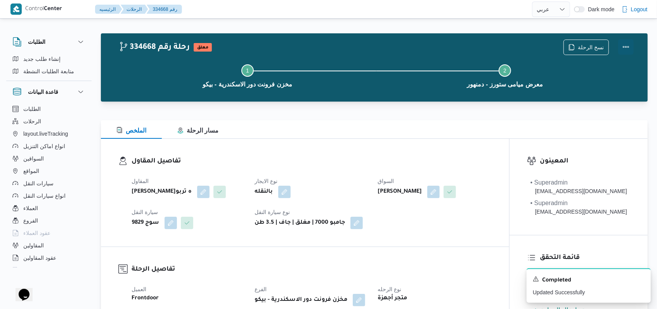
click at [626, 46] on button "Actions" at bounding box center [626, 47] width 16 height 16
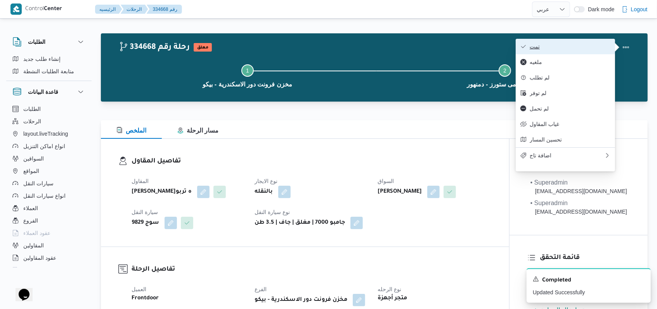
click at [583, 47] on span "تمت" at bounding box center [569, 46] width 81 height 6
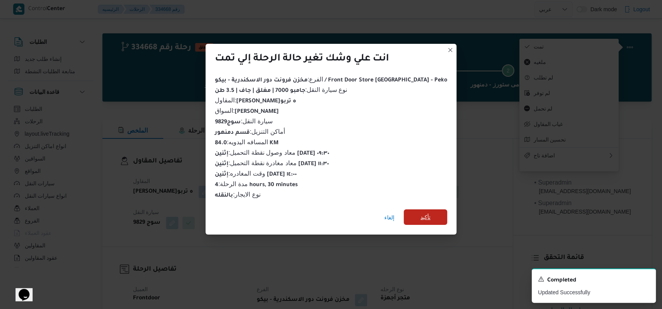
click at [413, 218] on span "تأكيد" at bounding box center [425, 217] width 43 height 16
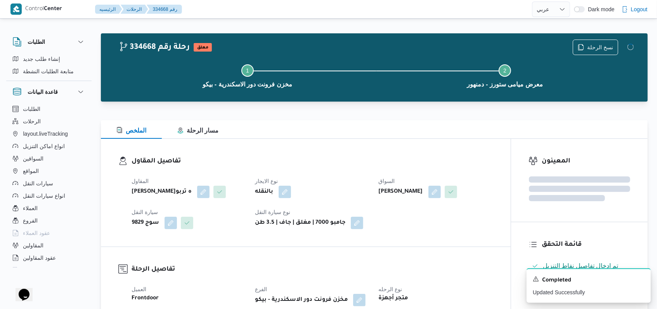
click at [332, 175] on div "المقاول [PERSON_NAME]ه تربو نوع الايجار بالنقله السواق [PERSON_NAME] سيارة النق…" at bounding box center [312, 203] width 371 height 62
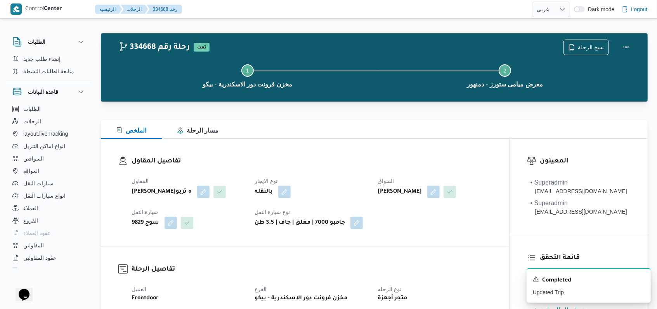
select select "ar"
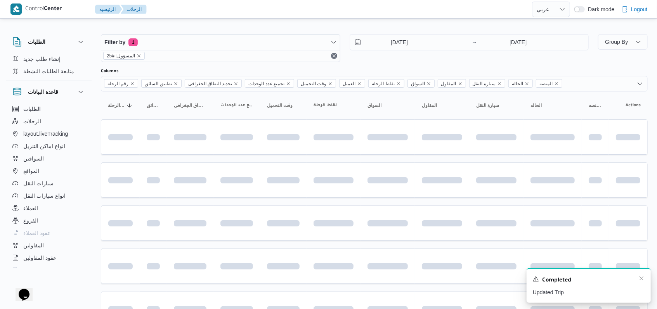
scroll to position [55, 0]
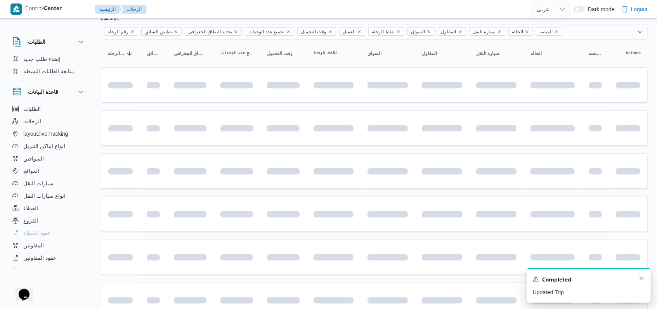
click at [639, 283] on div "Completed" at bounding box center [589, 280] width 112 height 10
click at [641, 278] on icon "Dismiss toast" at bounding box center [641, 278] width 6 height 6
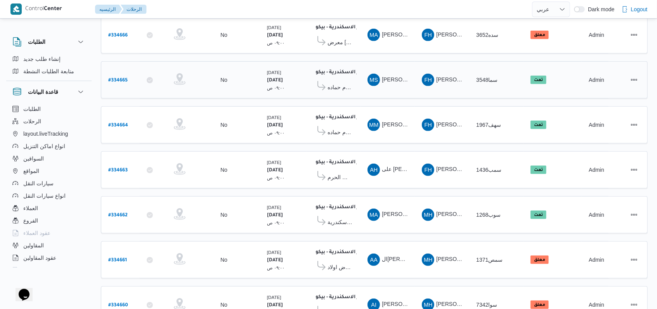
scroll to position [268, 0]
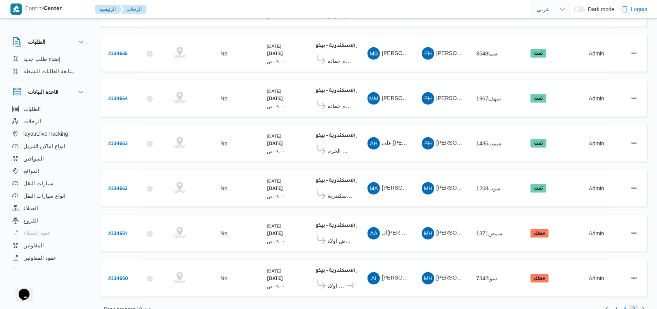
click at [634, 305] on span "3" at bounding box center [633, 309] width 3 height 9
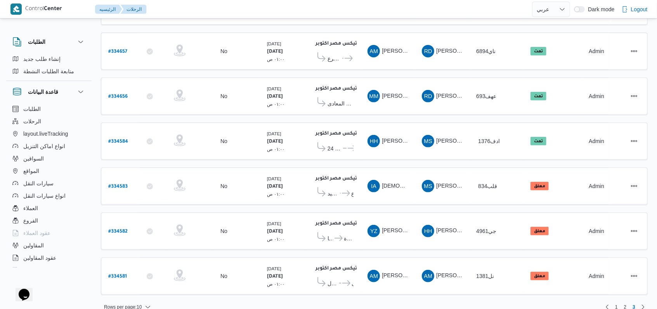
scroll to position [180, 0]
click at [616, 302] on span "1" at bounding box center [616, 306] width 3 height 9
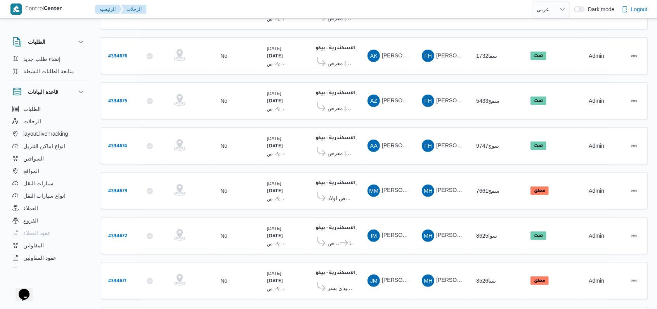
scroll to position [268, 0]
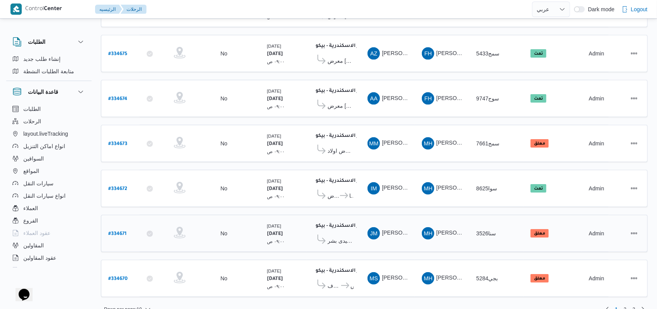
click at [332, 236] on span "معرض رسمى سيدى بشر" at bounding box center [340, 240] width 26 height 9
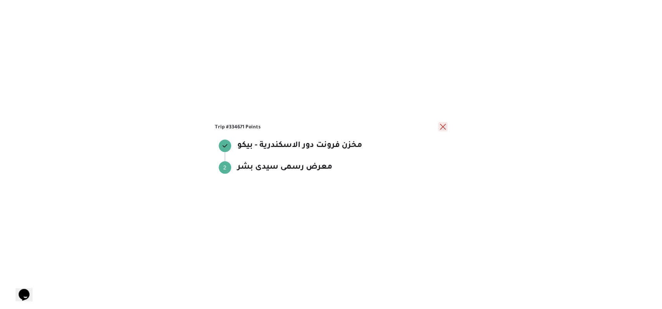
click at [446, 123] on button "close" at bounding box center [442, 126] width 9 height 9
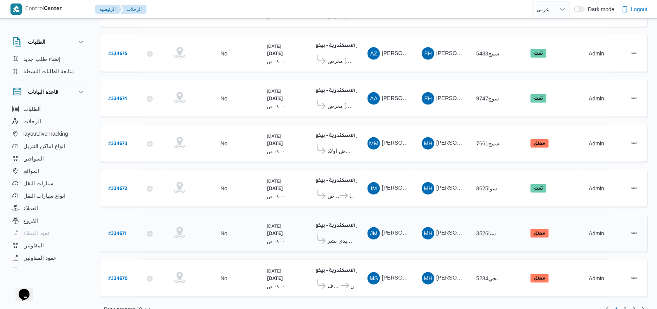
click at [124, 232] on b "# 334671" at bounding box center [117, 234] width 18 height 5
select select "ar"
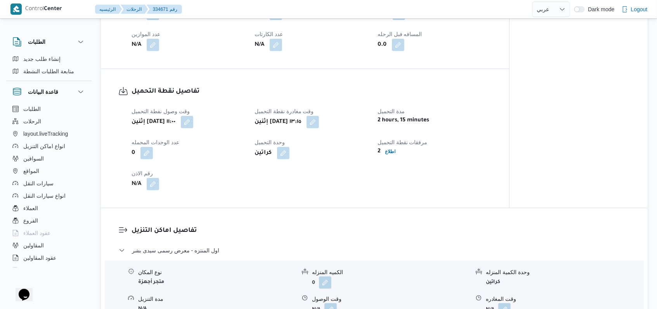
scroll to position [465, 0]
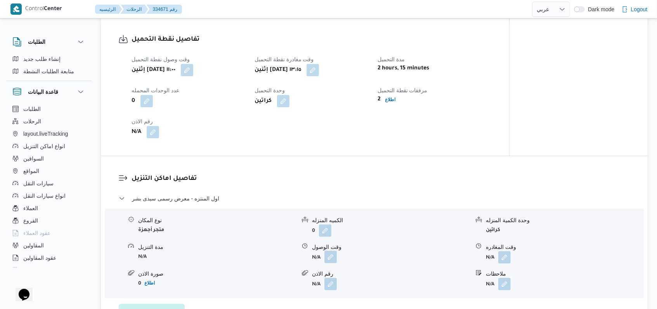
click at [332, 257] on button "button" at bounding box center [330, 257] width 12 height 12
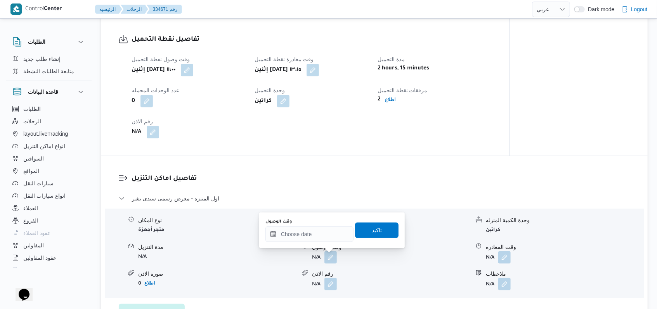
click at [315, 242] on div "وقت الوصول تاكيد" at bounding box center [332, 230] width 135 height 25
click at [310, 233] on input "وقت الوصول" at bounding box center [309, 235] width 88 height 16
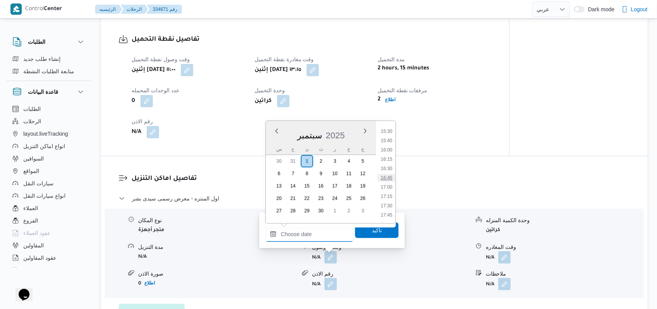
scroll to position [525, 0]
click at [390, 126] on div "Time 00:00 00:15 00:30 00:45 01:00 01:15 01:30 01:45 02:00 02:15 02:30 02:45 03…" at bounding box center [385, 172] width 19 height 102
click at [385, 133] on li "14:15" at bounding box center [386, 137] width 18 height 8
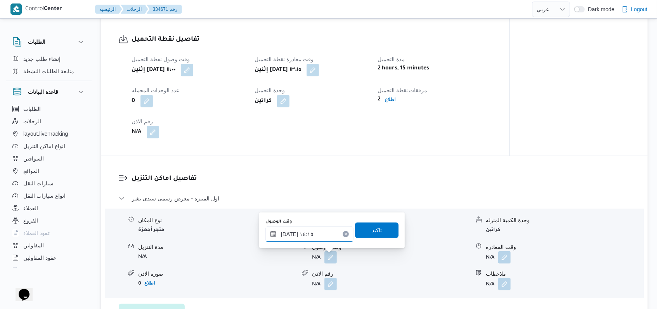
click at [323, 229] on input "[DATE] ١٤:١٥" at bounding box center [309, 235] width 88 height 16
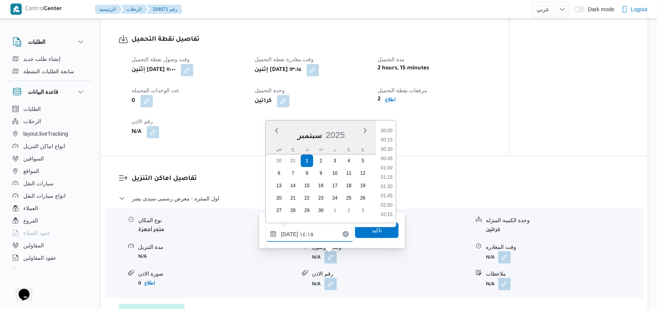
scroll to position [484, 0]
click at [384, 169] on li "14:00" at bounding box center [386, 168] width 18 height 8
type input "[DATE] ١٤:٠٠"
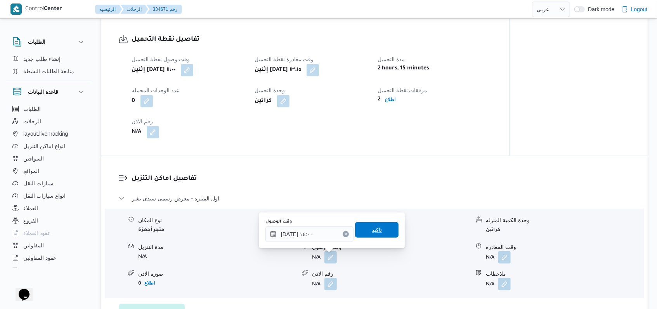
click at [373, 232] on span "تاكيد" at bounding box center [377, 229] width 10 height 9
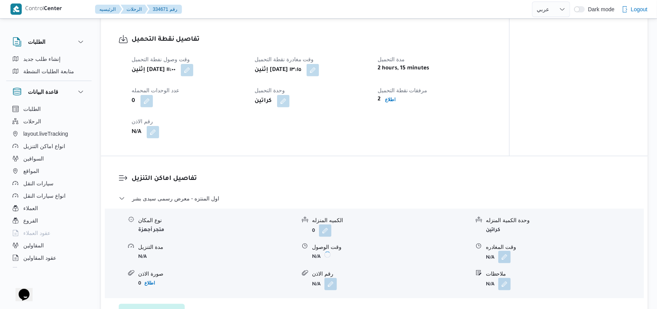
click at [502, 261] on button "button" at bounding box center [504, 257] width 12 height 12
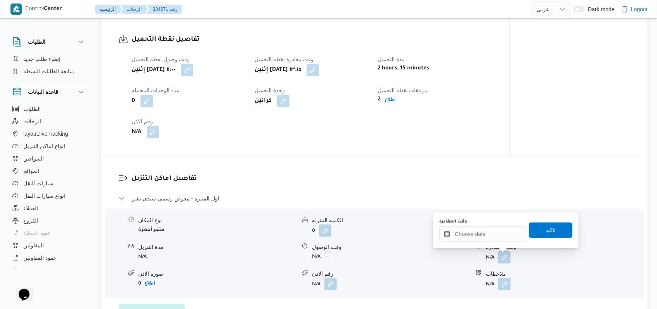
click at [490, 279] on form "N/A" at bounding box center [564, 284] width 157 height 12
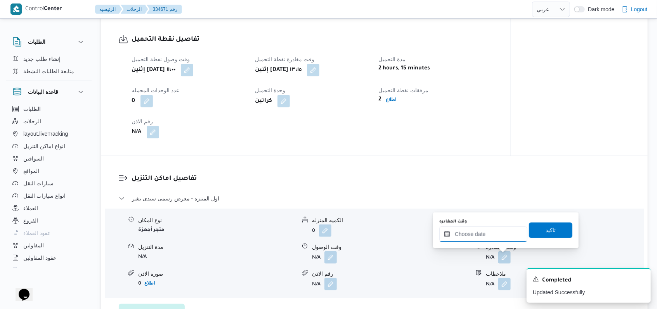
click at [485, 228] on div at bounding box center [483, 235] width 88 height 16
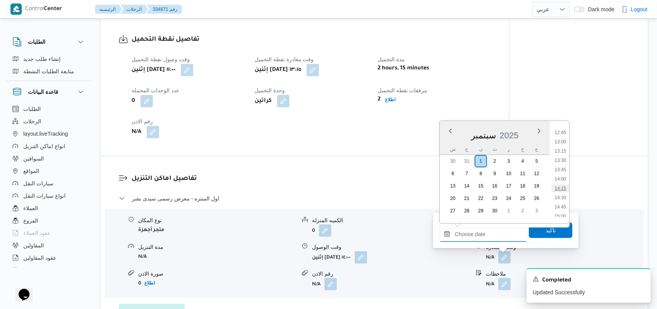
scroll to position [525, 0]
click at [567, 184] on li "15:30" at bounding box center [560, 184] width 18 height 8
type input "[DATE] ١٥:٣٠"
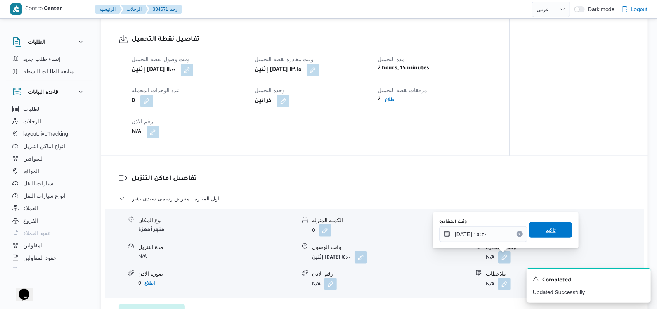
click at [550, 235] on span "تاكيد" at bounding box center [550, 230] width 43 height 16
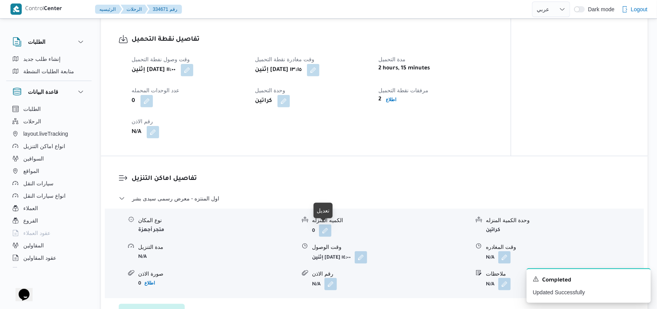
scroll to position [310, 0]
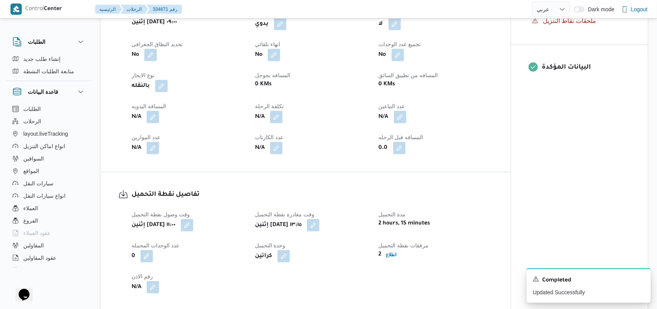
click at [161, 116] on div "N/A" at bounding box center [189, 117] width 116 height 14
click at [155, 118] on button "button" at bounding box center [153, 117] width 12 height 12
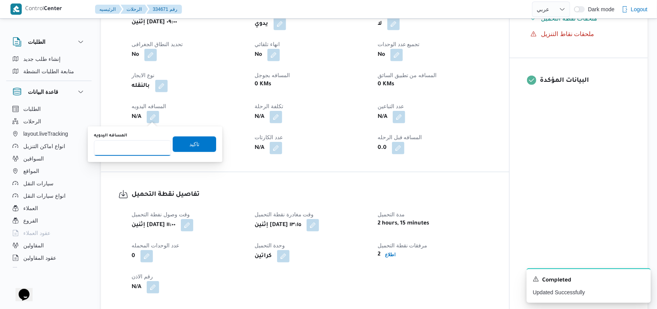
click at [141, 145] on input "المسافه اليدويه" at bounding box center [132, 148] width 77 height 16
type input "24"
click at [173, 147] on span "تاكيد" at bounding box center [194, 145] width 43 height 16
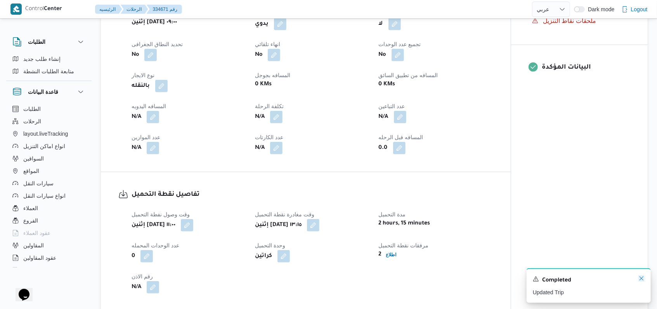
click at [639, 279] on icon "Dismiss toast" at bounding box center [641, 278] width 6 height 6
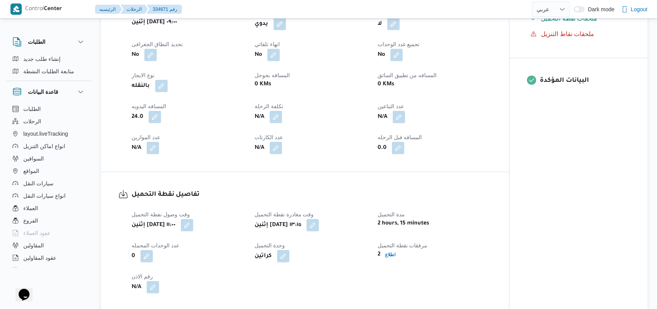
scroll to position [0, 0]
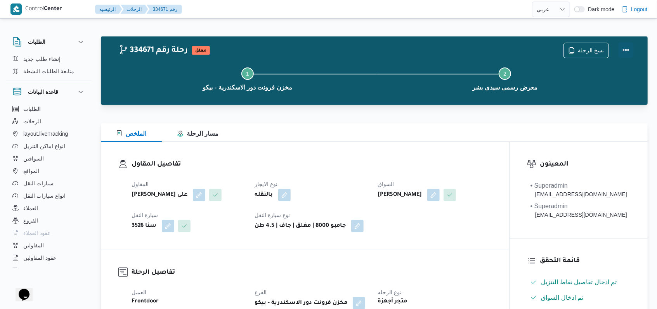
click at [622, 50] on button "Actions" at bounding box center [626, 50] width 16 height 16
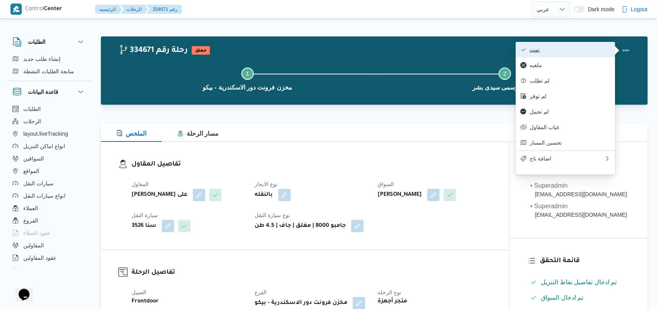
click at [584, 52] on span "تمت" at bounding box center [569, 50] width 81 height 6
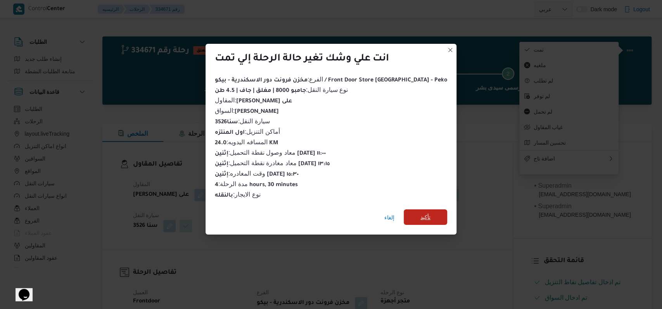
click at [420, 213] on span "تأكيد" at bounding box center [425, 217] width 10 height 9
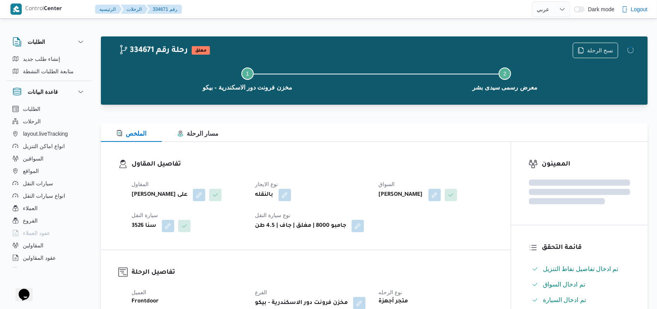
click at [333, 170] on dl "تفاصيل المقاول المقاول [PERSON_NAME] سعد على نوع الايجار بالنقله السواق [PERSON…" at bounding box center [311, 195] width 361 height 73
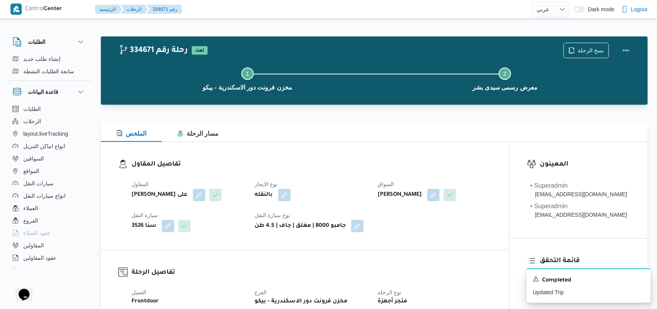
select select "ar"
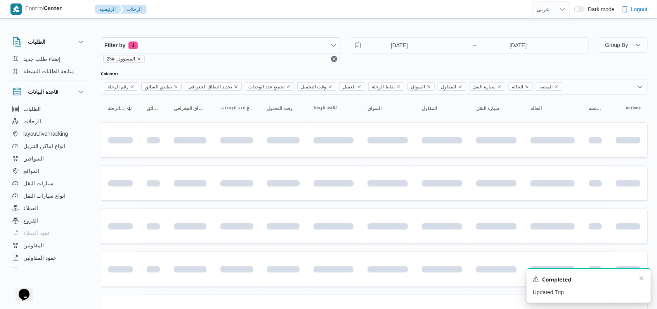
scroll to position [259, 0]
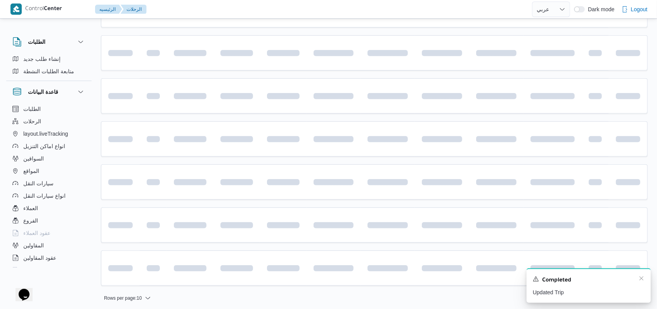
click at [641, 284] on div "Completed" at bounding box center [589, 280] width 112 height 10
click at [642, 280] on icon "Dismiss toast" at bounding box center [641, 279] width 4 height 4
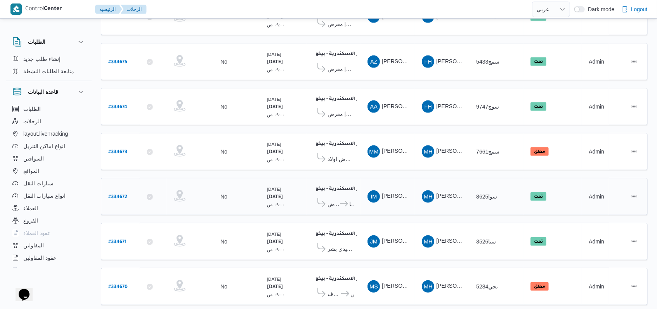
scroll to position [261, 0]
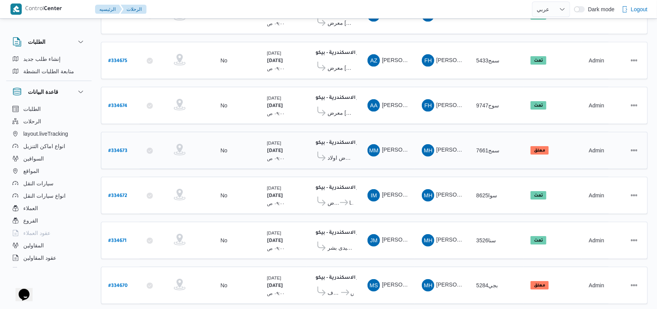
click at [335, 153] on span "معرض اولاد [PERSON_NAME] مول [PERSON_NAME] - المنوفية" at bounding box center [340, 157] width 26 height 9
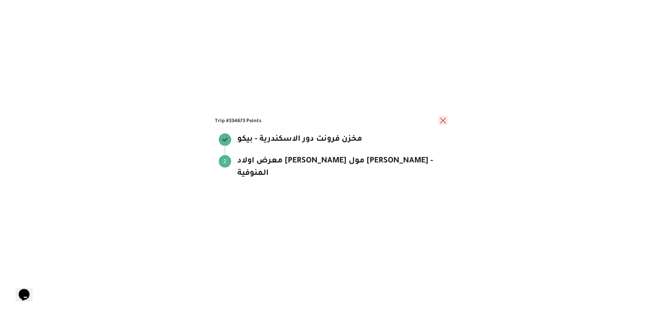
click at [444, 123] on button "close" at bounding box center [442, 120] width 9 height 9
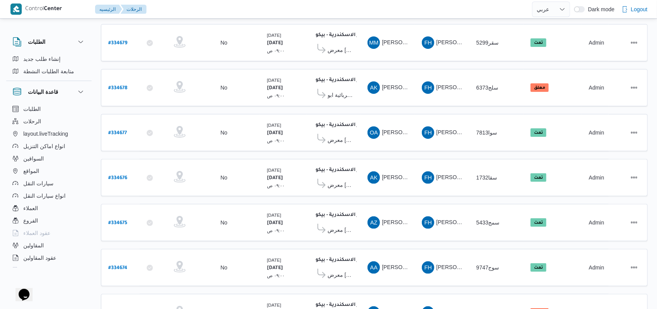
scroll to position [2, 0]
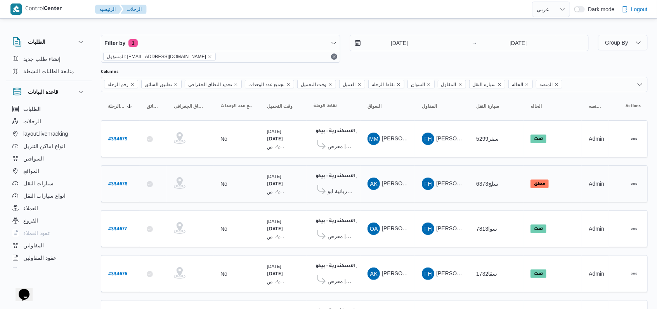
click at [114, 182] on b "# 334678" at bounding box center [117, 184] width 19 height 5
select select "ar"
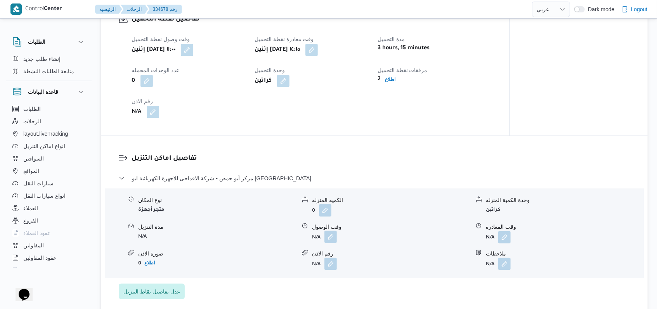
scroll to position [519, 0]
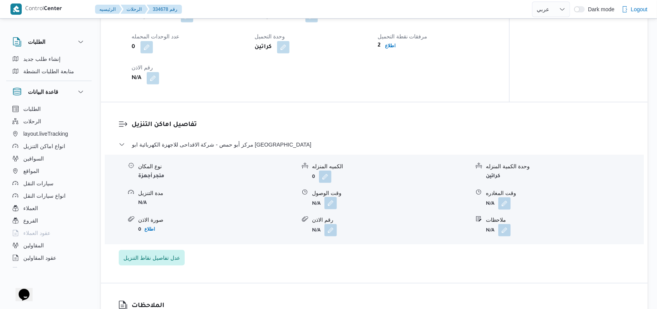
click at [332, 209] on button "button" at bounding box center [330, 203] width 12 height 12
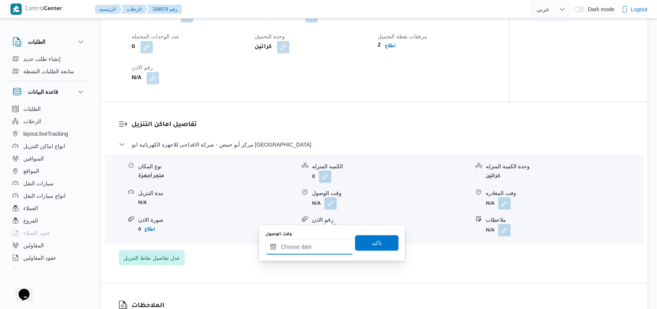
click at [309, 247] on input "وقت الوصول" at bounding box center [309, 247] width 88 height 16
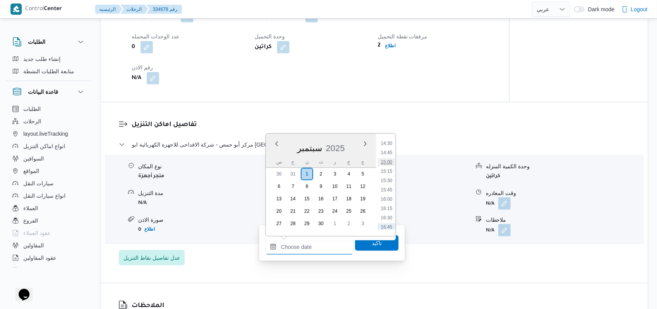
scroll to position [525, 0]
click at [389, 191] on ul "00:00 00:15 00:30 00:45 01:00 01:15 01:30 01:45 02:00 02:15 02:30 02:45 03:00 0…" at bounding box center [386, 185] width 18 height 90
click at [388, 187] on li "15:15" at bounding box center [386, 187] width 18 height 8
type input "[DATE] ١٥:١٥"
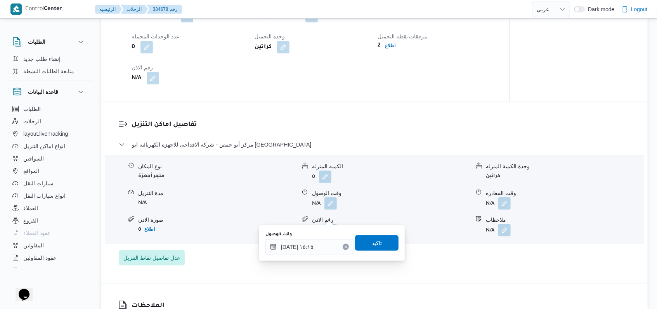
click at [379, 233] on div "وقت الوصول [DATE] ١٥:١٥ تاكيد" at bounding box center [332, 243] width 135 height 25
click at [379, 237] on span "تاكيد" at bounding box center [376, 243] width 43 height 16
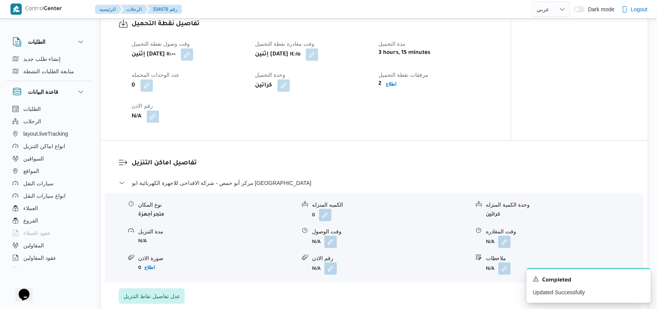
scroll to position [571, 0]
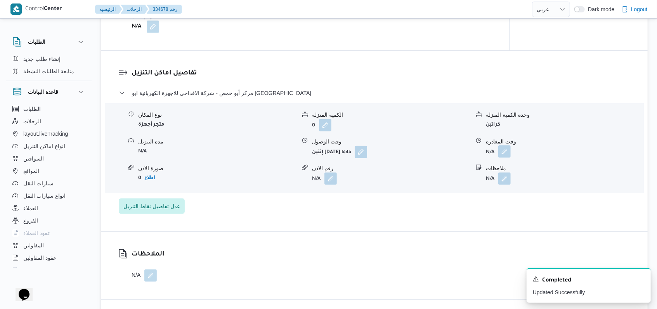
click at [503, 158] on button "button" at bounding box center [504, 151] width 12 height 12
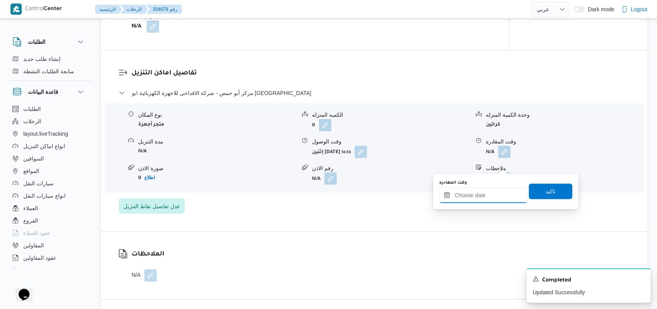
click at [489, 191] on input "وقت المغادره" at bounding box center [483, 196] width 88 height 16
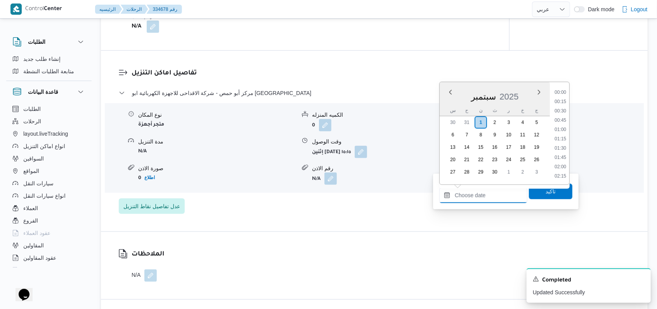
scroll to position [577, 0]
click at [565, 131] on li "16:30" at bounding box center [560, 130] width 18 height 8
type input "[DATE] ١٦:٣٠"
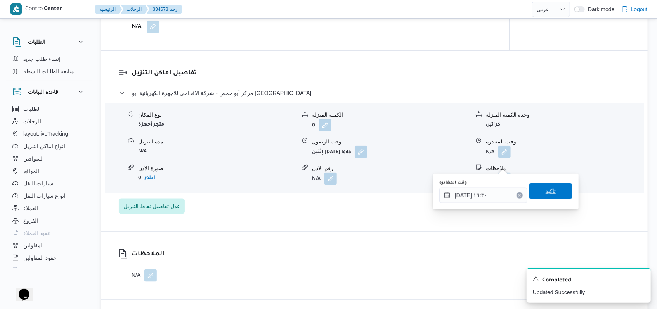
click at [555, 187] on span "تاكيد" at bounding box center [550, 191] width 43 height 16
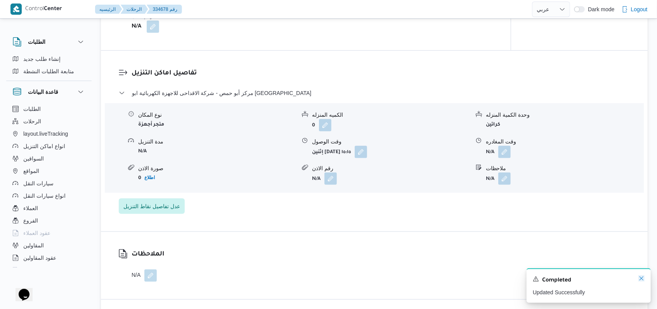
click at [638, 280] on icon "Dismiss toast" at bounding box center [641, 278] width 6 height 6
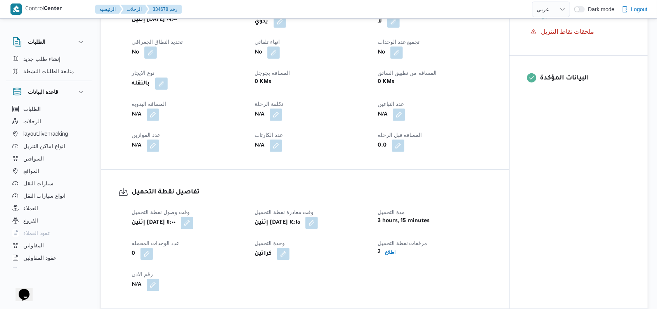
scroll to position [261, 0]
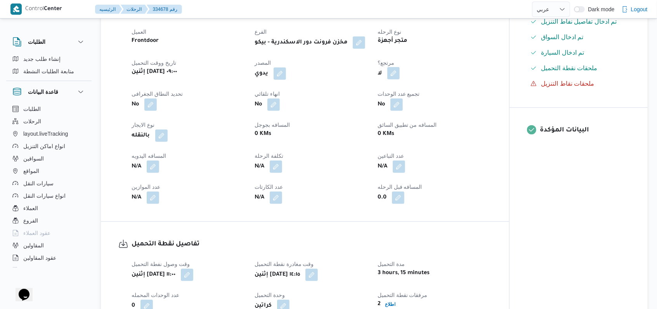
click at [399, 80] on button "button" at bounding box center [393, 73] width 12 height 12
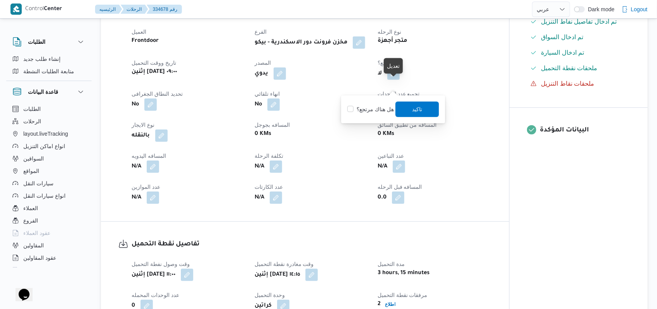
click at [387, 107] on label "هل هناك مرتجع؟" at bounding box center [370, 109] width 47 height 9
checkbox input "true"
click at [409, 107] on span "تاكيد" at bounding box center [416, 109] width 43 height 16
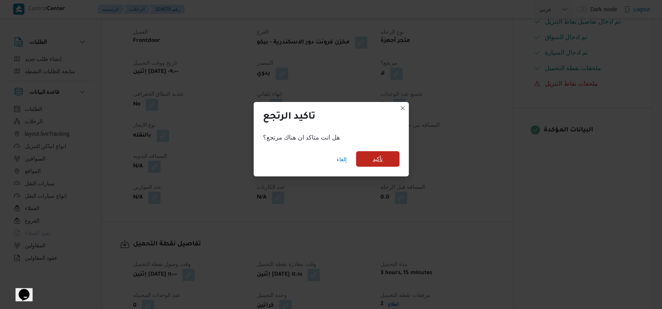
click at [361, 157] on span "تأكيد" at bounding box center [377, 159] width 43 height 16
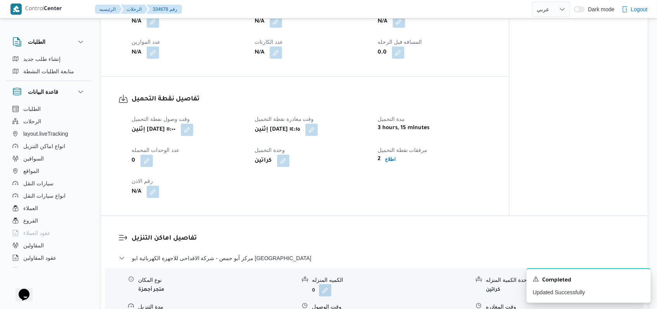
scroll to position [313, 0]
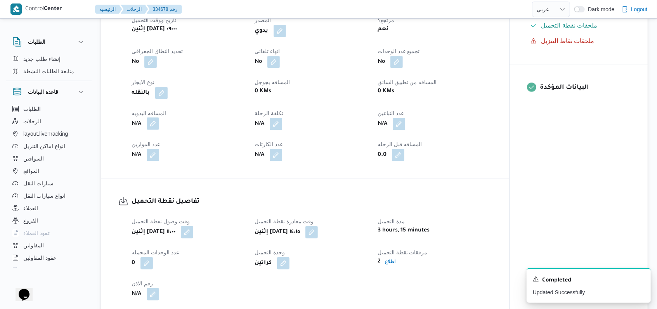
click at [159, 126] on button "button" at bounding box center [153, 124] width 12 height 12
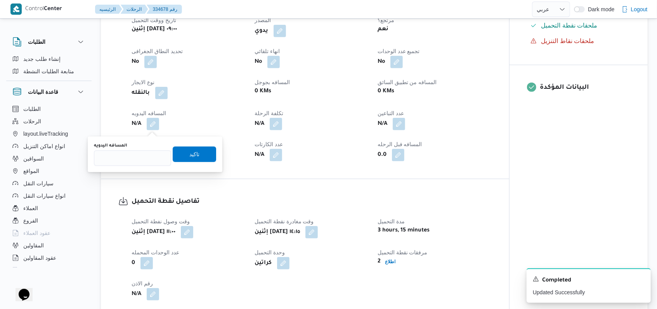
click at [140, 150] on div at bounding box center [132, 158] width 77 height 16
click at [140, 156] on input "المسافه اليدويه" at bounding box center [132, 158] width 77 height 16
type input "95"
click at [192, 158] on span "تاكيد" at bounding box center [194, 153] width 10 height 9
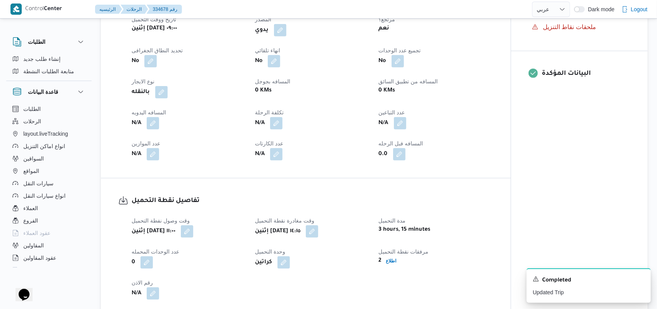
scroll to position [519, 0]
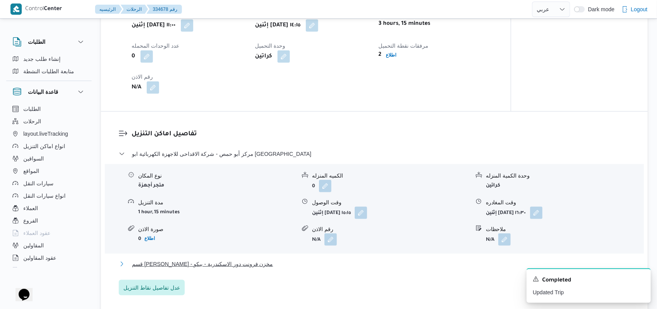
click at [221, 269] on span "قسم [PERSON_NAME] - مخزن فرونت دور الاسكندرية - بيكو" at bounding box center [202, 263] width 141 height 9
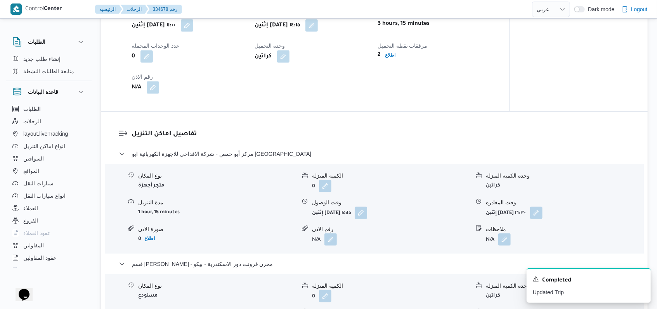
scroll to position [674, 0]
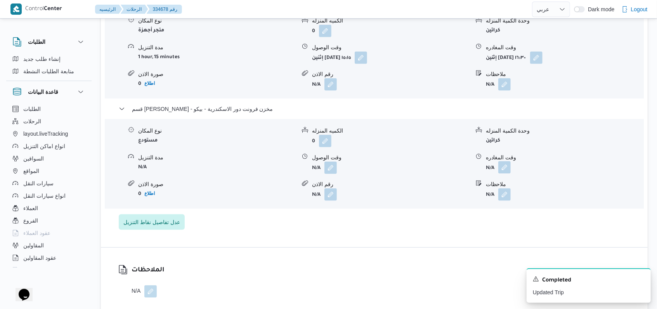
click at [504, 169] on button "button" at bounding box center [504, 167] width 12 height 12
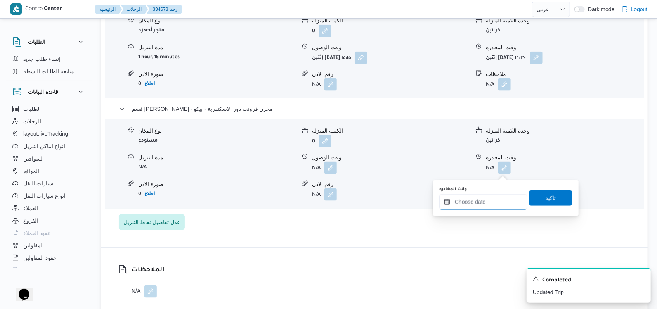
click at [489, 197] on div at bounding box center [483, 202] width 88 height 16
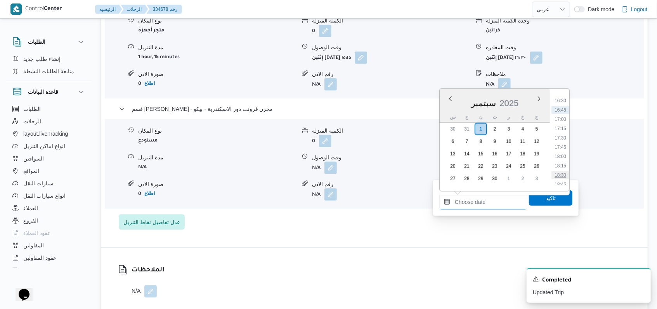
scroll to position [628, 0]
click at [562, 141] on li "18:00" at bounding box center [560, 141] width 18 height 8
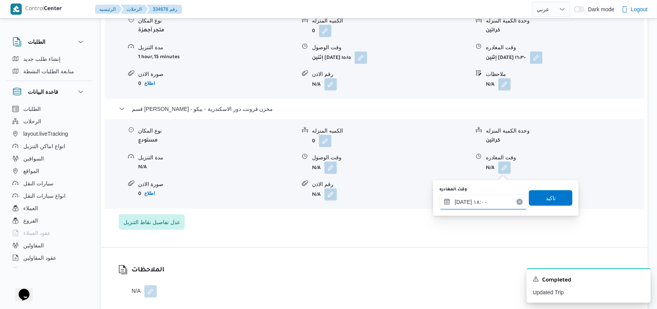
type input "[DATE] ١٨:٠٠"
click at [554, 198] on span "تاكيد" at bounding box center [550, 198] width 43 height 16
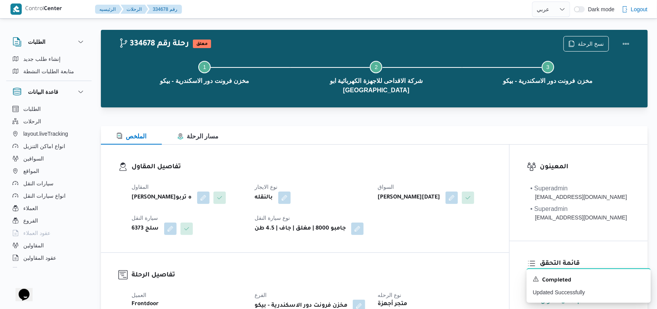
scroll to position [0, 0]
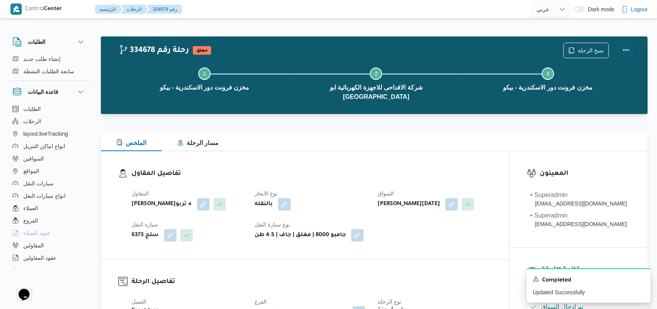
click at [626, 50] on button "Actions" at bounding box center [626, 50] width 16 height 16
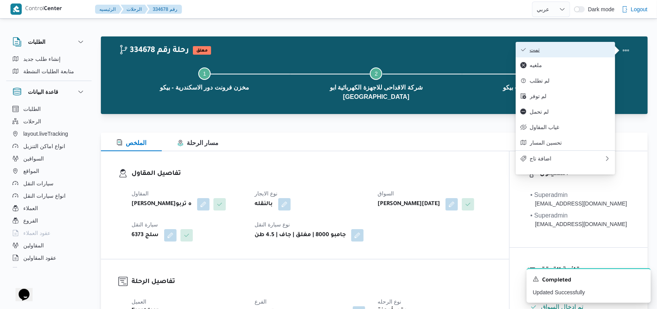
click at [583, 50] on span "تمت" at bounding box center [569, 50] width 81 height 6
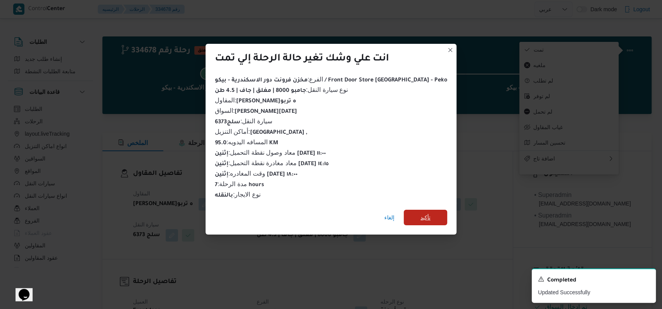
click at [423, 212] on span "تأكيد" at bounding box center [425, 218] width 43 height 16
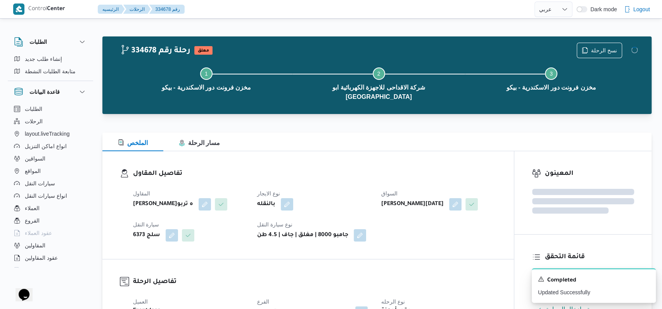
click at [433, 237] on div "المقاول [PERSON_NAME]ه تربو نوع الايجار بالنقله السواق [PERSON_NAME][DATE] [PER…" at bounding box center [314, 215] width 373 height 62
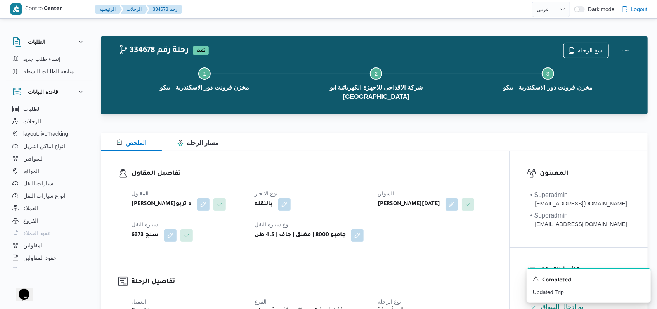
select select "ar"
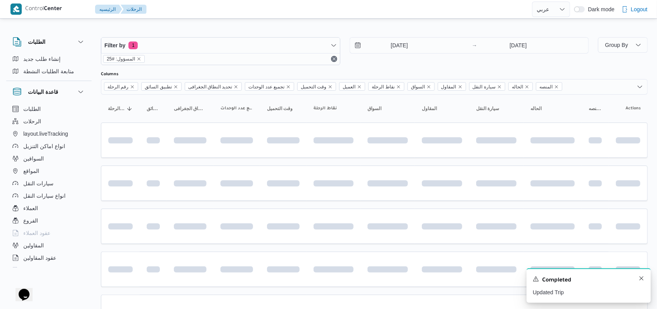
scroll to position [2, 0]
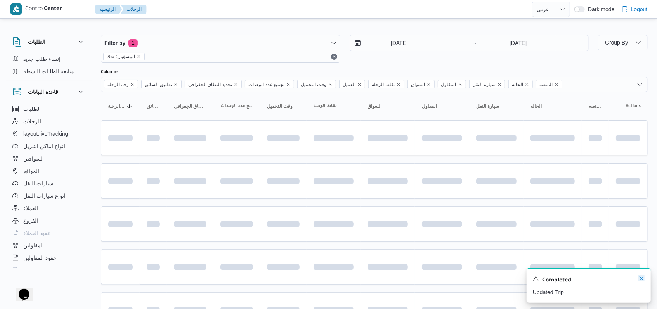
click at [640, 279] on icon "Dismiss toast" at bounding box center [641, 278] width 6 height 6
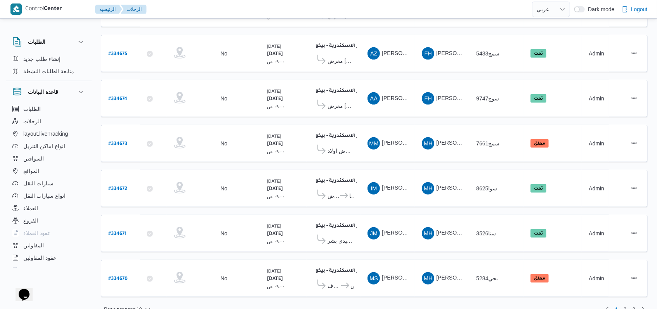
scroll to position [0, 0]
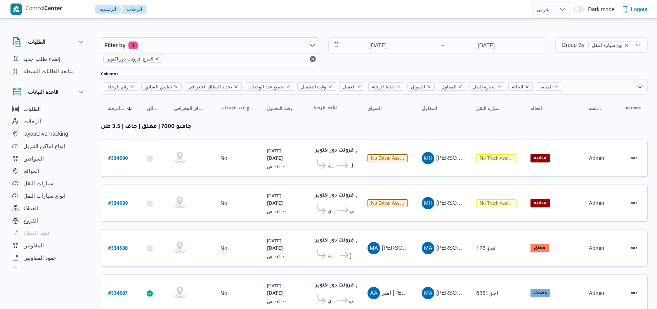
select select "ar"
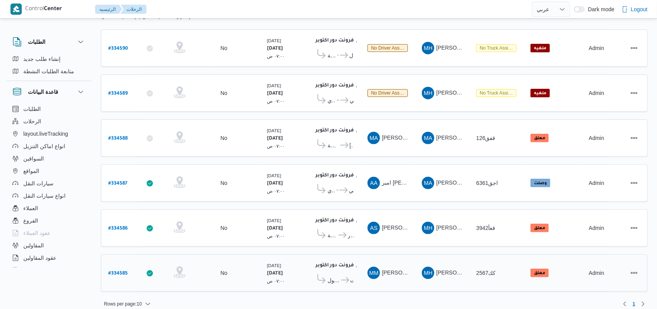
scroll to position [110, 0]
click at [124, 271] on b "# 334585" at bounding box center [117, 273] width 19 height 5
select select "ar"
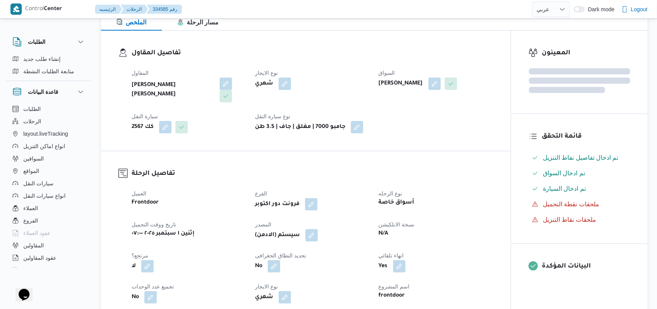
scroll to position [310, 0]
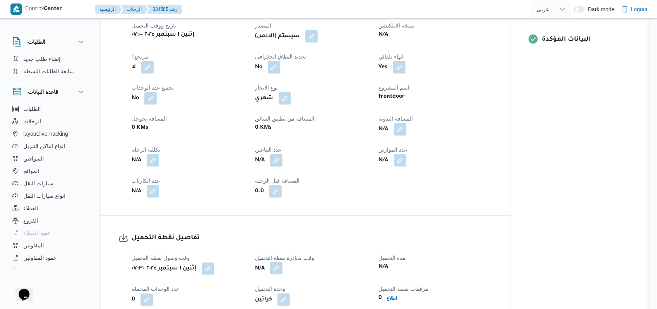
click at [276, 271] on button "button" at bounding box center [276, 268] width 12 height 12
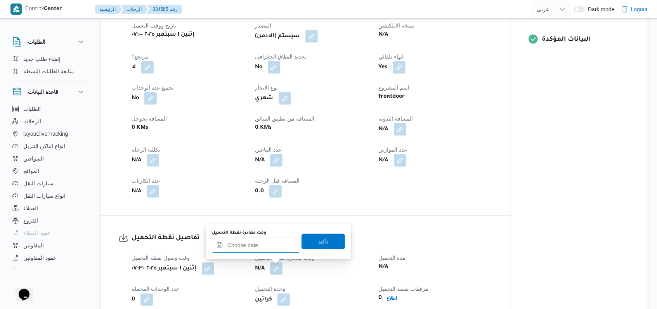
click at [261, 251] on input "وقت مغادرة نقطة التحميل" at bounding box center [256, 246] width 88 height 16
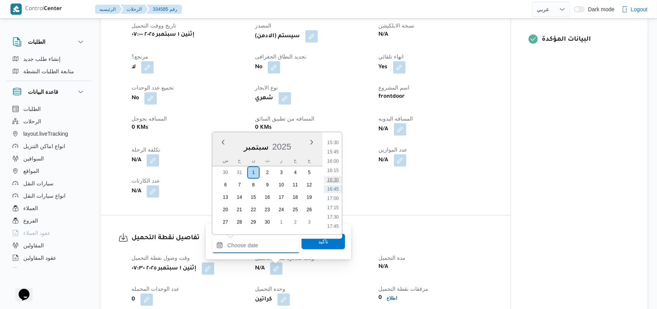
scroll to position [525, 0]
click at [337, 142] on ul "00:00 00:15 00:30 00:45 01:00 01:15 01:30 01:45 02:00 02:15 02:30 02:45 03:00 0…" at bounding box center [333, 183] width 18 height 90
click at [333, 138] on li "14:00" at bounding box center [333, 139] width 18 height 8
type input "[DATE] ١٤:٠٠"
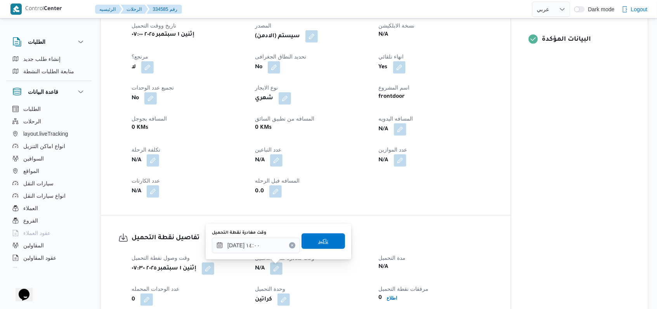
click at [321, 247] on span "تاكيد" at bounding box center [322, 241] width 43 height 16
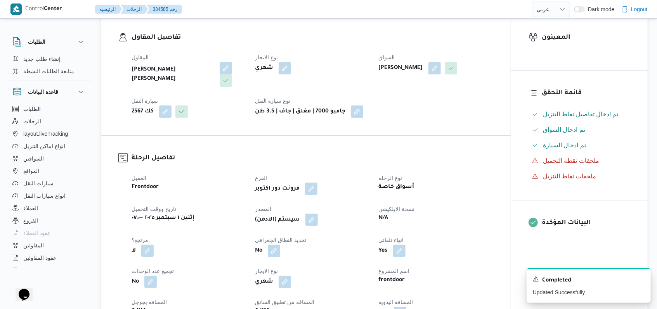
scroll to position [0, 0]
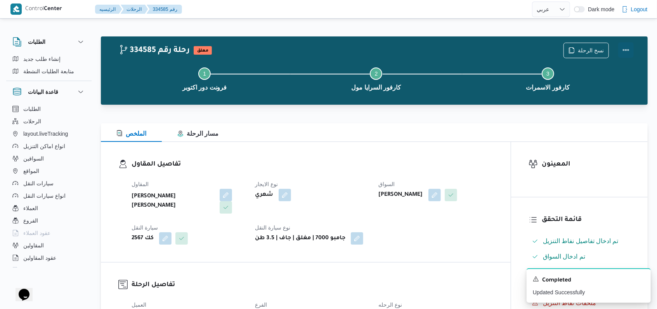
click at [627, 54] on button "Actions" at bounding box center [626, 50] width 16 height 16
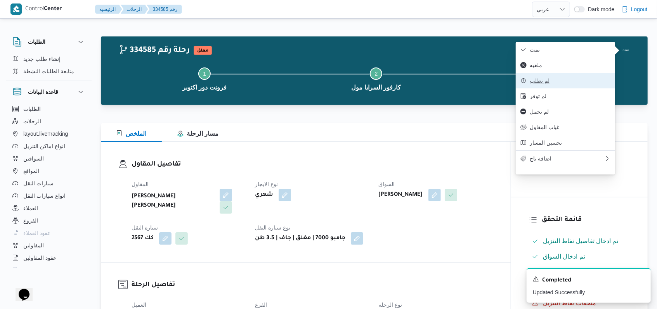
click at [546, 82] on span "لم تطلب" at bounding box center [569, 81] width 81 height 6
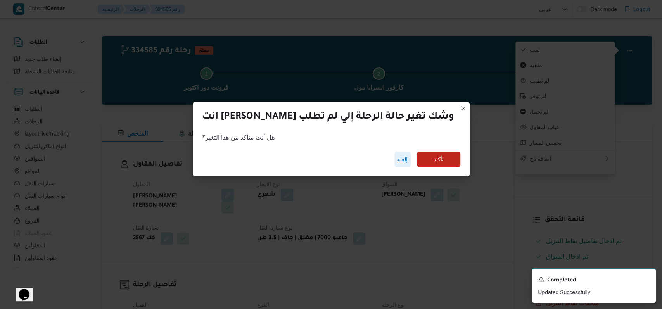
click at [394, 159] on span "إلغاء" at bounding box center [402, 160] width 16 height 16
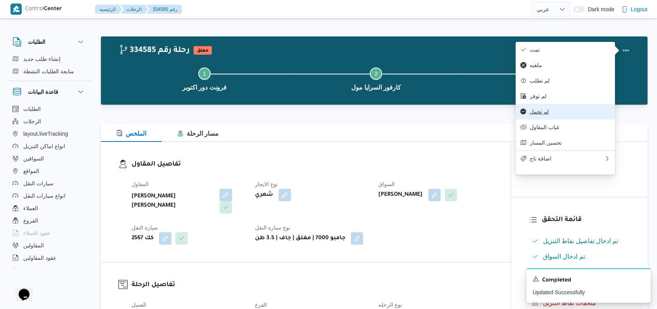
click at [546, 115] on span "لم تحمل" at bounding box center [569, 112] width 81 height 6
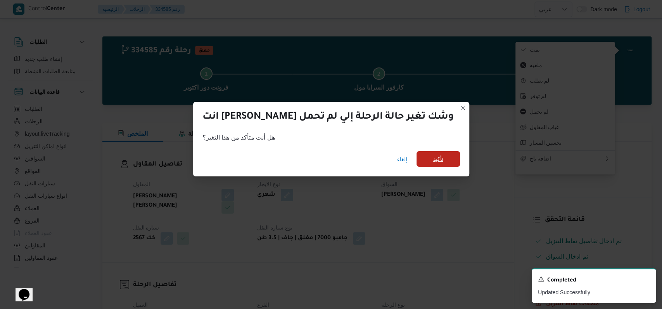
click at [433, 161] on span "تأكيد" at bounding box center [438, 158] width 10 height 9
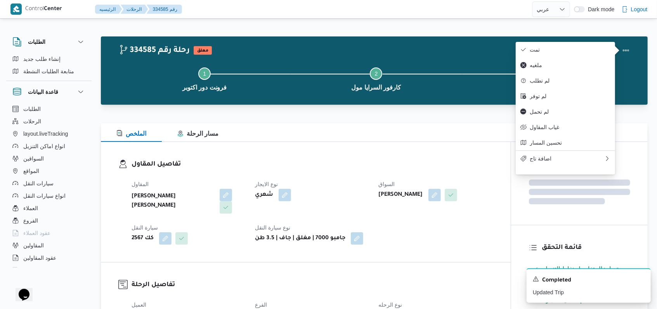
click at [363, 164] on h3 "تفاصيل المقاول" at bounding box center [311, 164] width 361 height 10
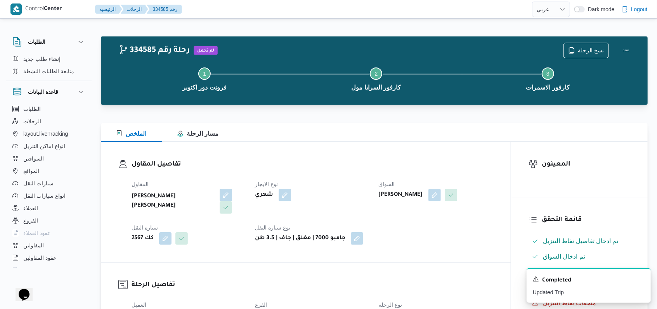
scroll to position [207, 0]
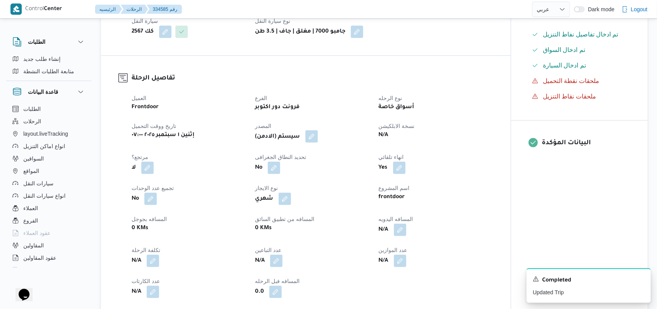
click at [318, 140] on button "button" at bounding box center [311, 136] width 12 height 12
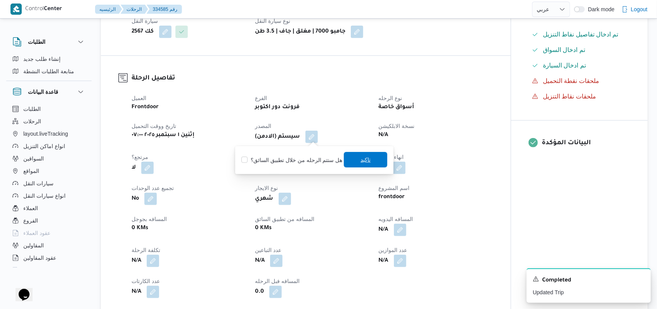
click at [365, 159] on span "تاكيد" at bounding box center [365, 159] width 10 height 9
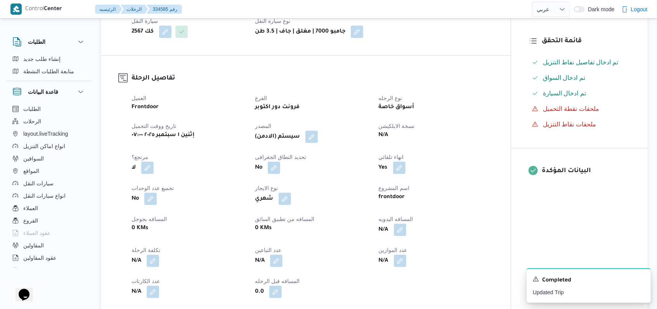
scroll to position [0, 0]
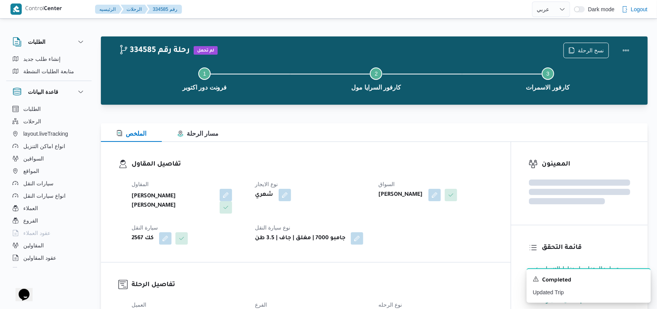
select select "ar"
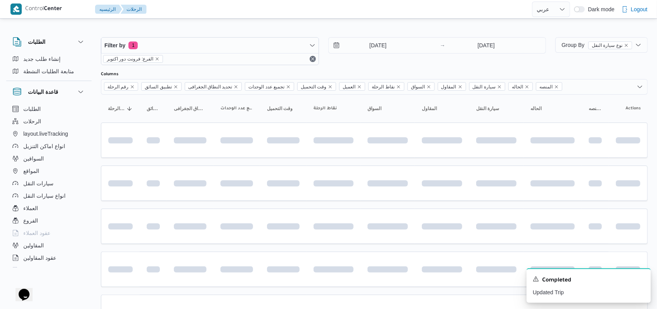
scroll to position [88, 0]
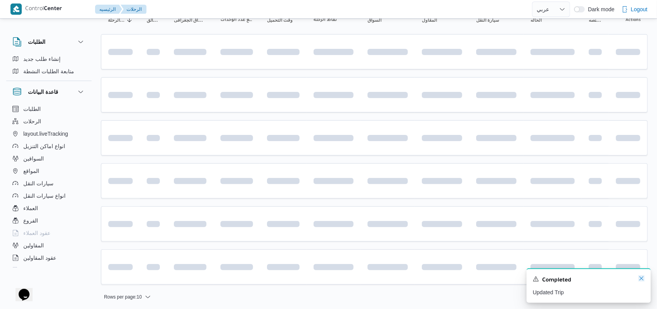
click at [638, 279] on icon "Dismiss toast" at bounding box center [641, 278] width 6 height 6
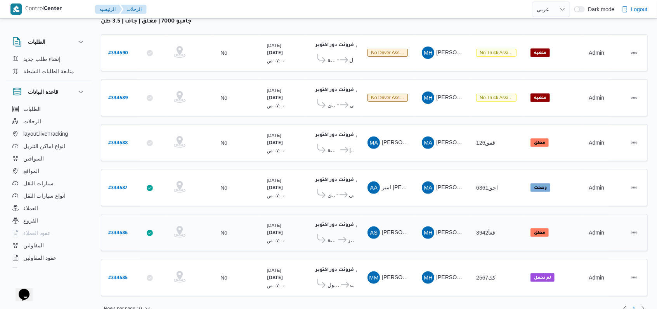
scroll to position [110, 0]
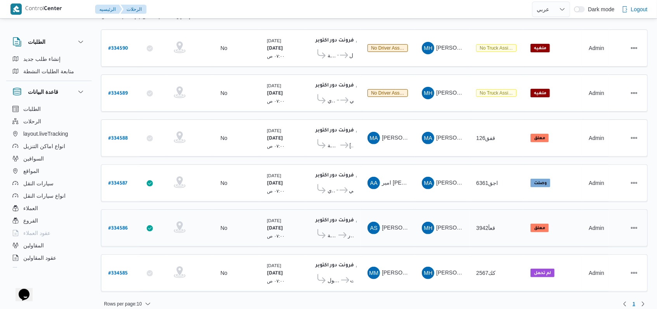
click at [123, 226] on b "# 334586" at bounding box center [117, 228] width 19 height 5
select select "ar"
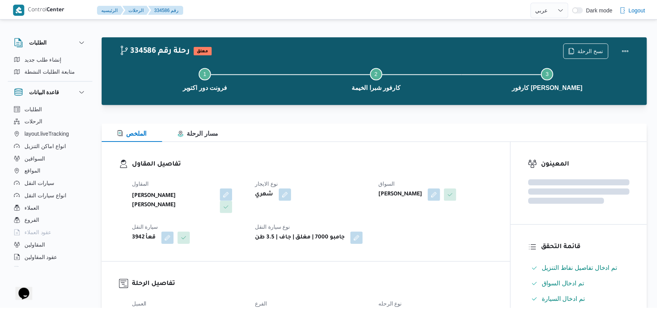
scroll to position [207, 0]
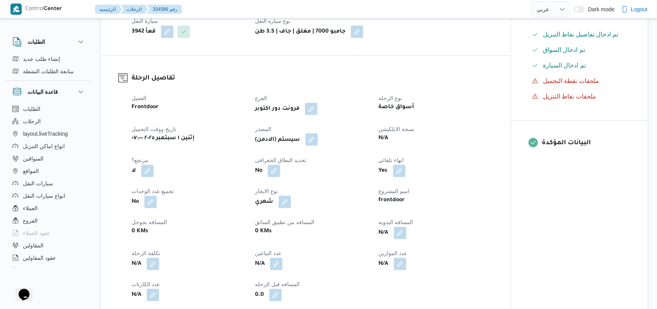
click at [310, 139] on button "button" at bounding box center [311, 139] width 12 height 12
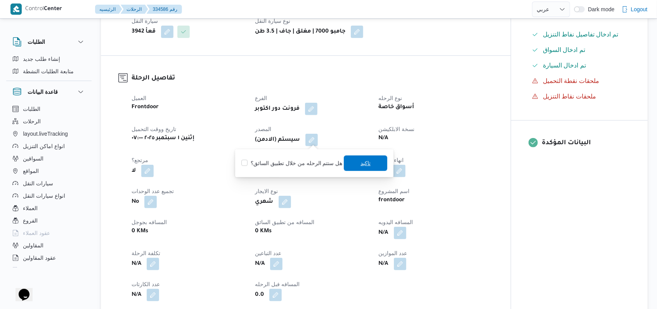
click at [361, 164] on span "تاكيد" at bounding box center [365, 163] width 10 height 9
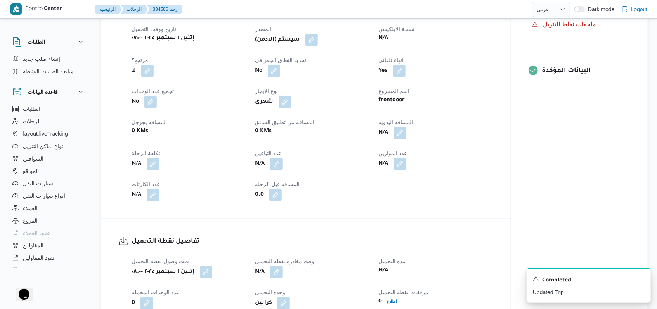
scroll to position [465, 0]
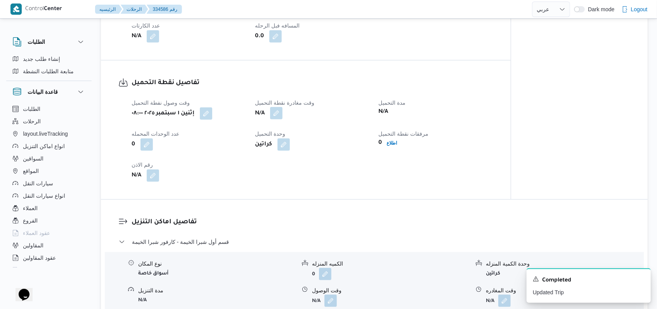
click at [276, 114] on button "button" at bounding box center [276, 113] width 12 height 12
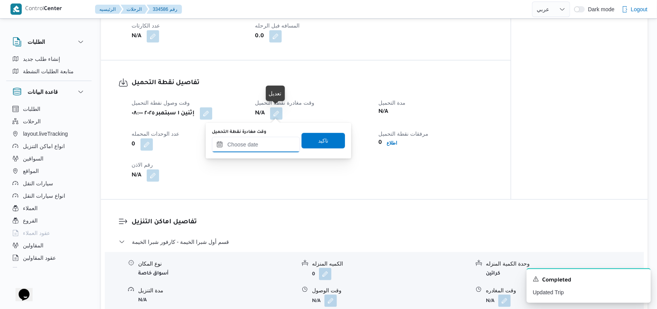
click at [266, 142] on input "وقت مغادرة نقطة التحميل" at bounding box center [256, 145] width 88 height 16
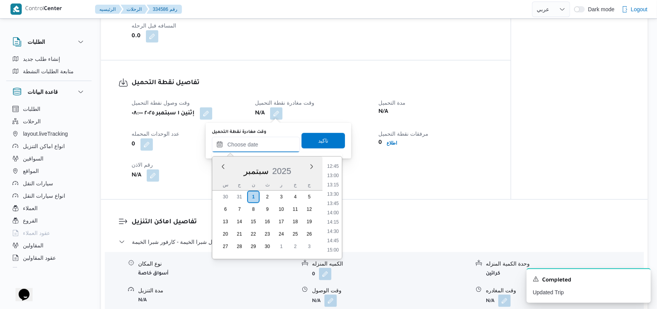
scroll to position [473, 0]
click at [334, 213] on li "14:00" at bounding box center [333, 215] width 18 height 8
type input "[DATE] ١٤:٠٠"
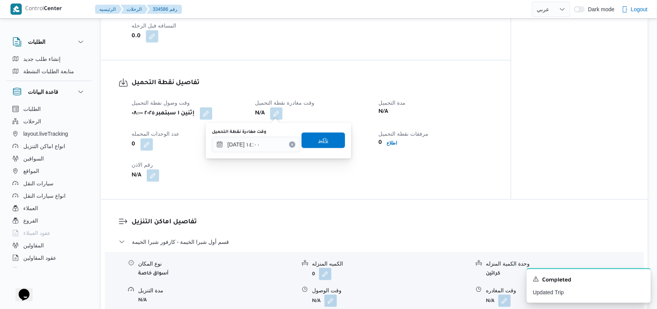
click at [328, 140] on span "تاكيد" at bounding box center [322, 141] width 43 height 16
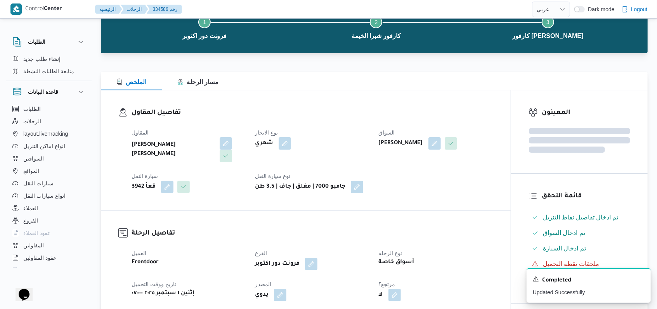
scroll to position [0, 0]
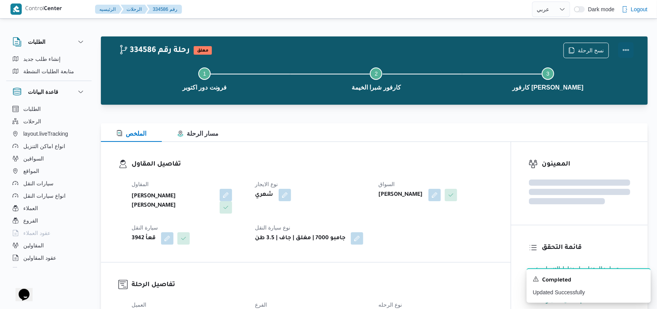
click at [626, 53] on button "Actions" at bounding box center [626, 50] width 16 height 16
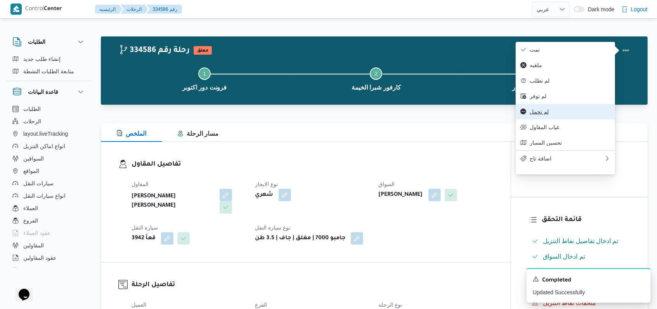
click at [545, 115] on span "لم تحمل" at bounding box center [569, 112] width 81 height 6
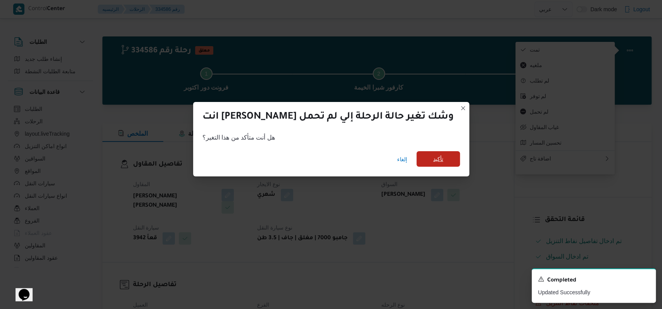
click at [433, 160] on span "تأكيد" at bounding box center [438, 158] width 10 height 9
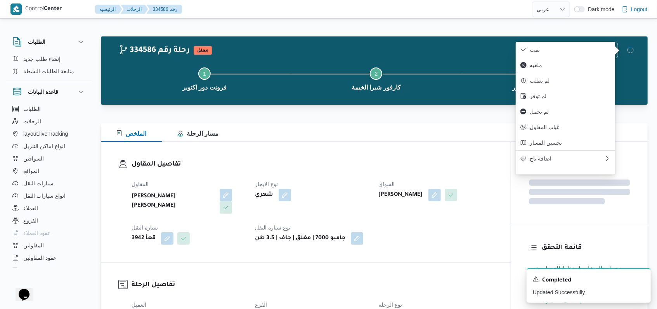
click at [307, 163] on h3 "تفاصيل المقاول" at bounding box center [311, 164] width 361 height 10
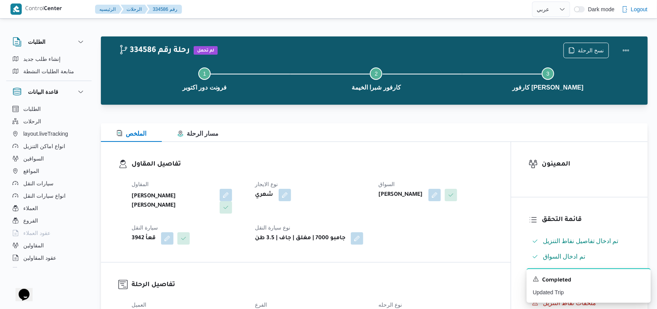
select select "ar"
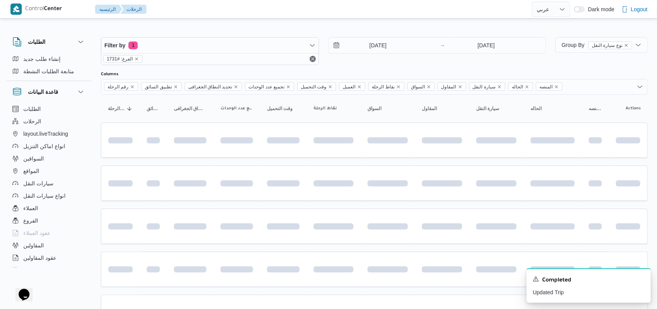
scroll to position [88, 0]
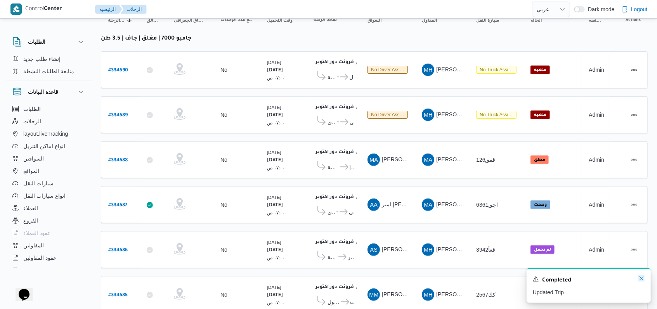
click at [641, 280] on icon "Dismiss toast" at bounding box center [641, 278] width 6 height 6
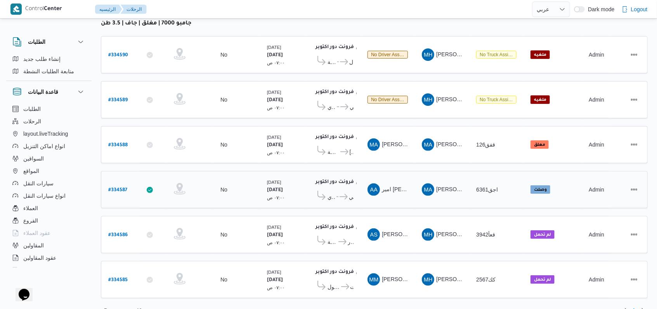
scroll to position [110, 0]
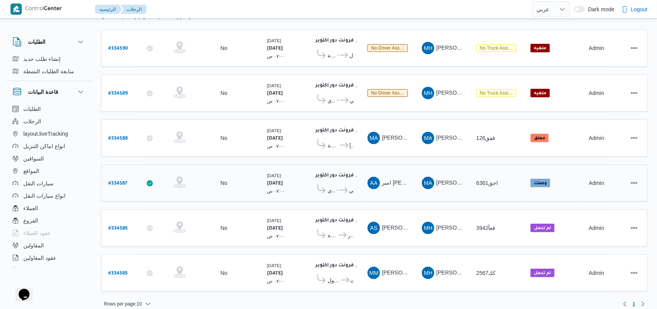
click at [123, 181] on b "# 334587" at bounding box center [117, 183] width 19 height 5
select select "ar"
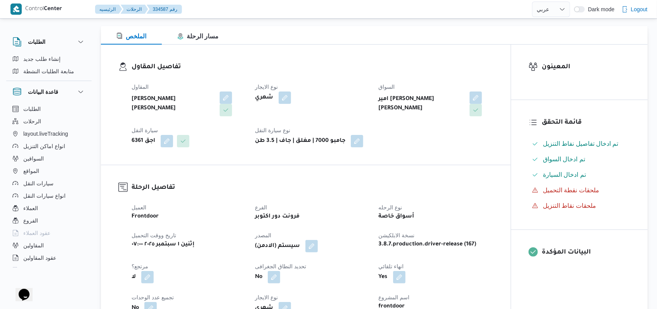
scroll to position [310, 0]
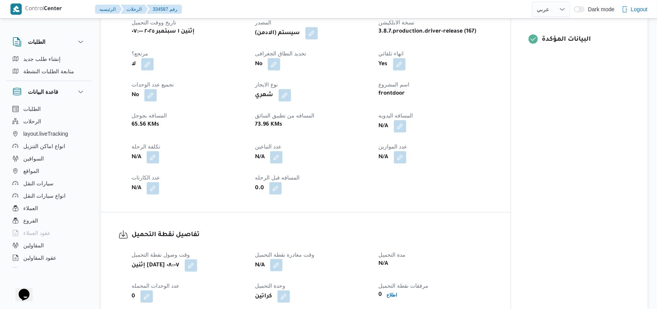
click at [276, 268] on button "button" at bounding box center [276, 265] width 12 height 12
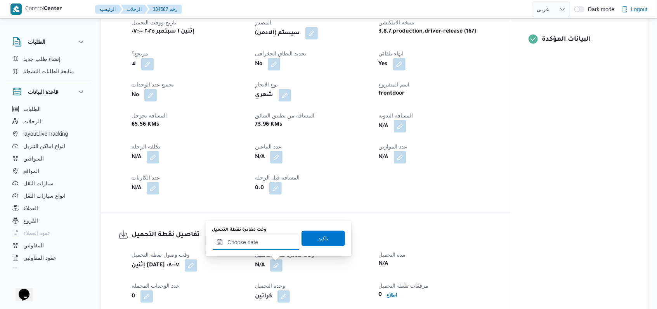
click at [254, 248] on input "وقت مغادرة نقطة التحميل" at bounding box center [256, 243] width 88 height 16
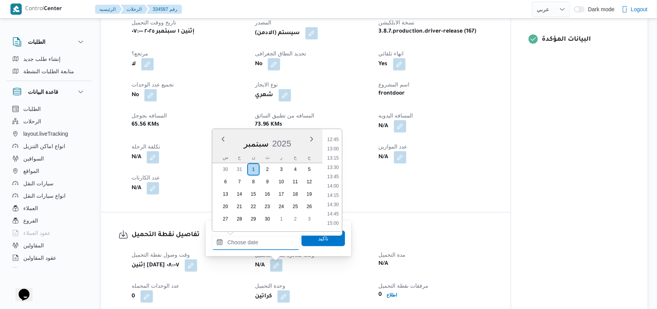
scroll to position [473, 0]
click at [338, 187] on li "14:00" at bounding box center [333, 187] width 18 height 8
type input "[DATE] ١٤:٠٠"
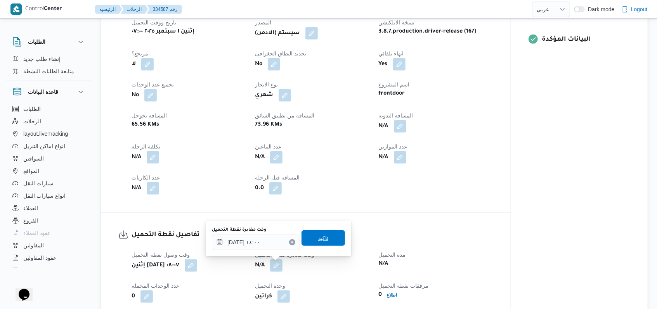
click at [323, 237] on span "تاكيد" at bounding box center [322, 238] width 43 height 16
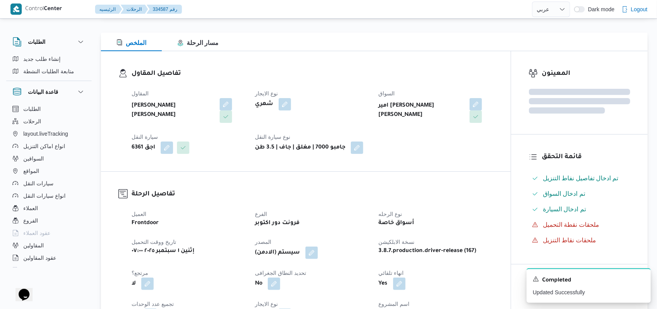
scroll to position [0, 0]
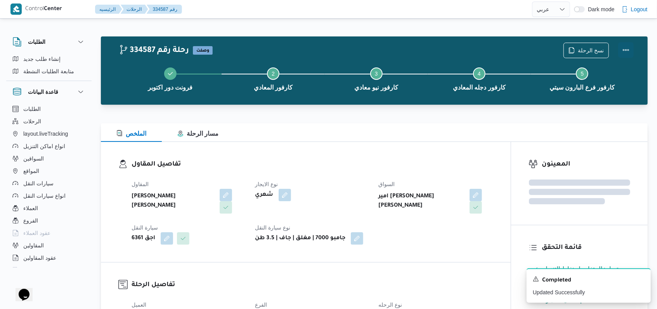
click at [624, 48] on button "Actions" at bounding box center [626, 50] width 16 height 16
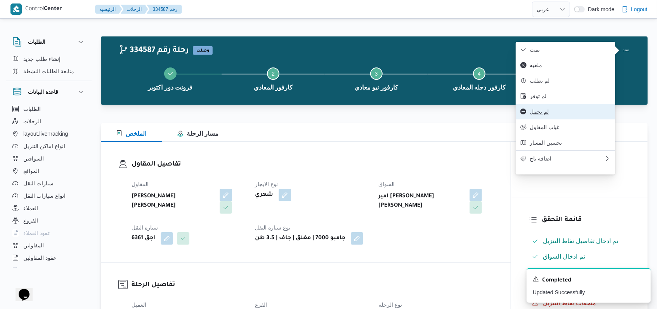
click at [543, 119] on button "لم تحمل" at bounding box center [564, 112] width 99 height 16
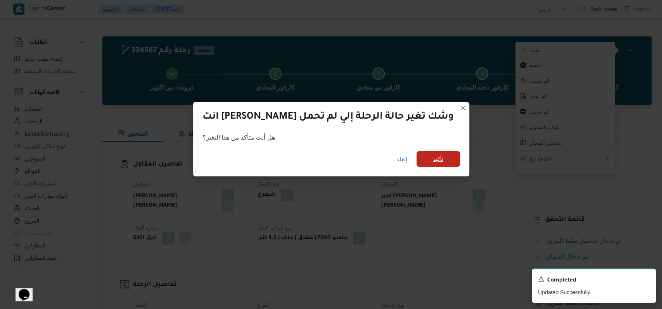
click at [433, 157] on span "تأكيد" at bounding box center [438, 158] width 10 height 9
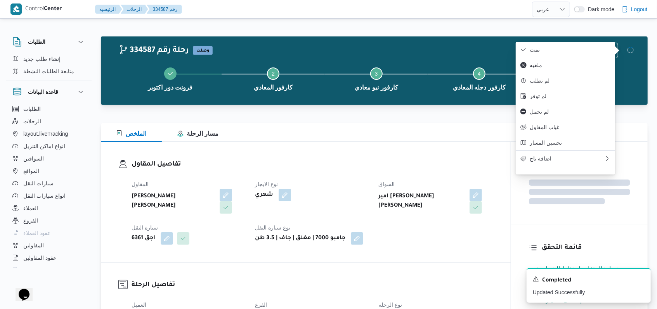
click at [335, 163] on h3 "تفاصيل المقاول" at bounding box center [311, 164] width 361 height 10
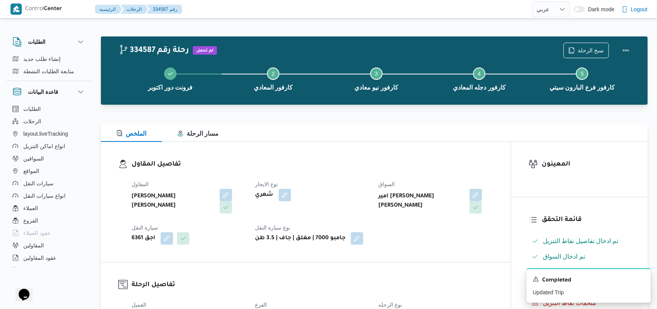
select select "ar"
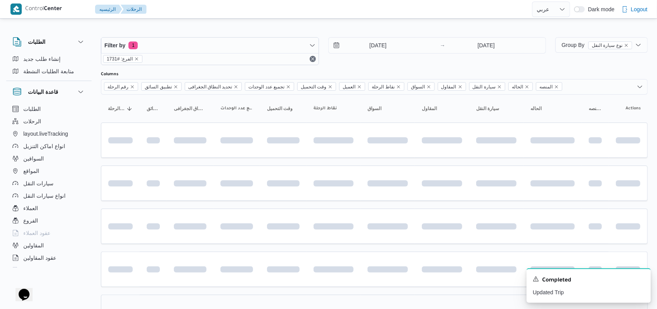
scroll to position [88, 0]
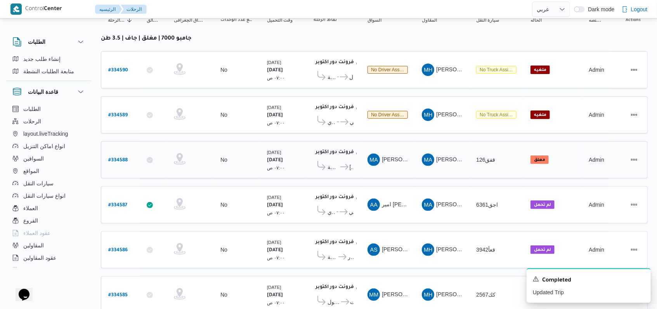
click at [127, 158] on b "# 334588" at bounding box center [117, 160] width 19 height 5
select select "ar"
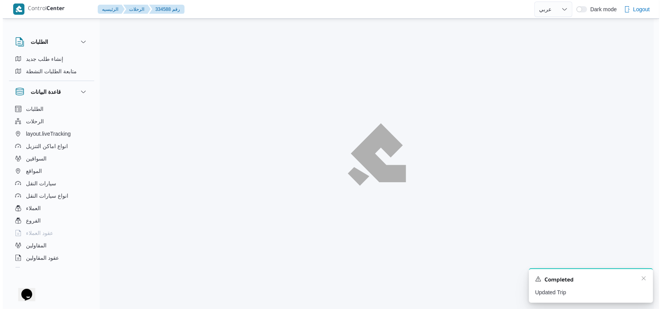
scroll to position [21, 0]
click at [645, 280] on div "A new notification appears Completed Updated Trip" at bounding box center [594, 285] width 124 height 35
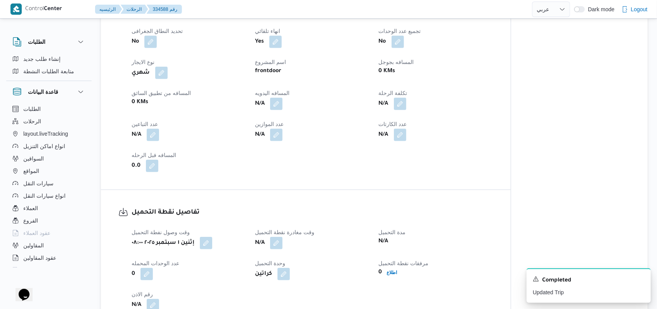
scroll to position [450, 0]
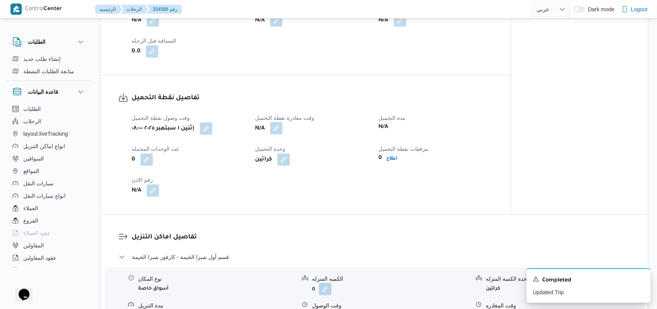
click at [279, 132] on button "button" at bounding box center [276, 128] width 12 height 12
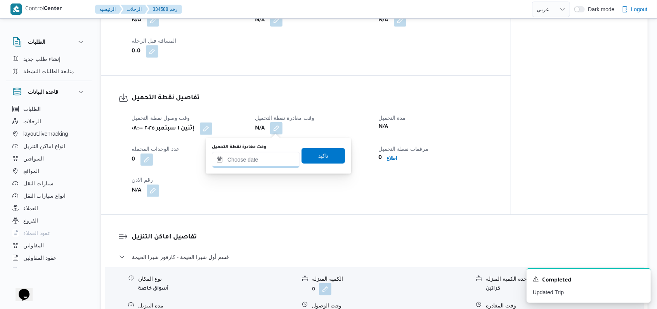
click at [267, 159] on input "وقت مغادرة نقطة التحميل" at bounding box center [256, 160] width 88 height 16
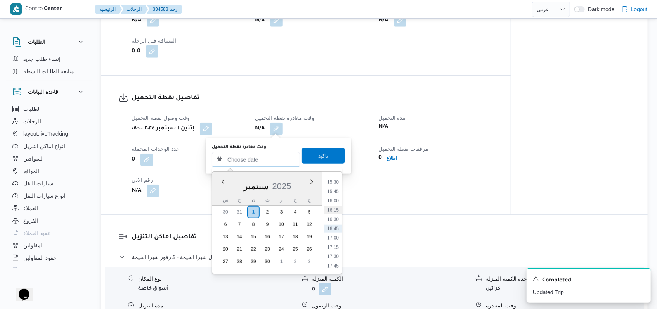
scroll to position [525, 0]
click at [336, 178] on ul "00:00 00:15 00:30 00:45 01:00 01:15 01:30 01:45 02:00 02:15 02:30 02:45 03:00 0…" at bounding box center [333, 223] width 18 height 90
click at [327, 150] on span "تاكيد" at bounding box center [322, 156] width 43 height 16
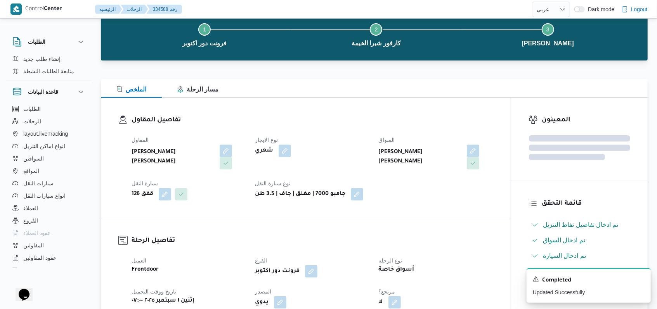
scroll to position [0, 0]
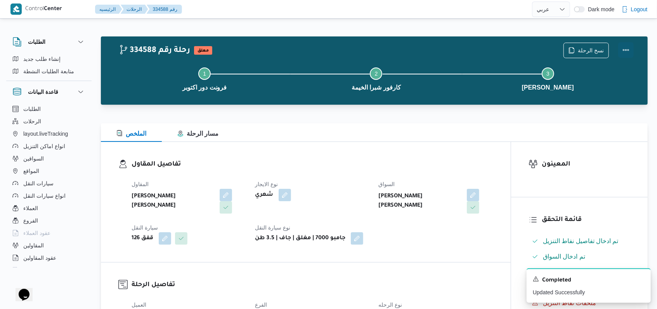
click at [620, 47] on button "Actions" at bounding box center [626, 50] width 16 height 16
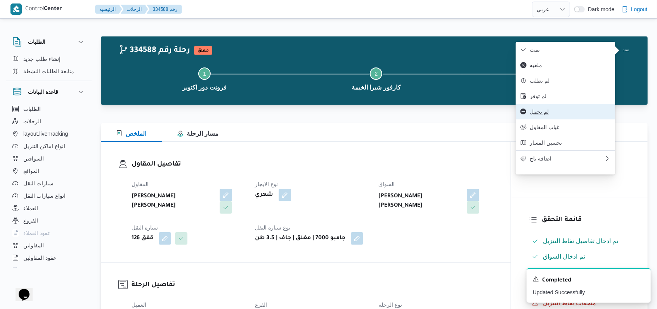
click at [555, 113] on span "لم تحمل" at bounding box center [569, 112] width 81 height 6
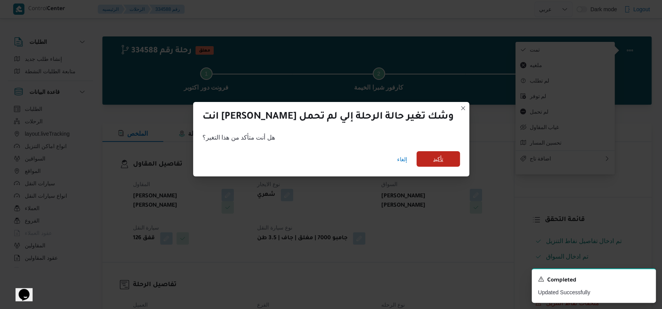
click at [433, 160] on span "تأكيد" at bounding box center [438, 158] width 10 height 9
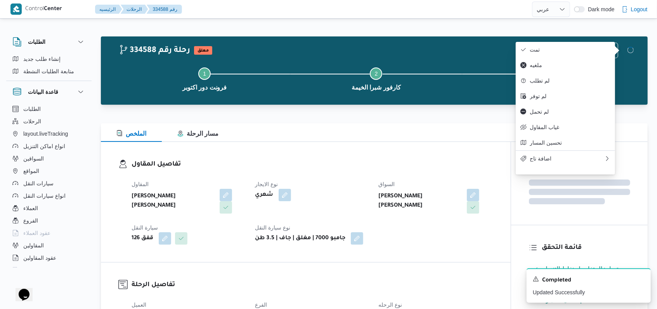
click at [394, 169] on h3 "تفاصيل المقاول" at bounding box center [311, 164] width 361 height 10
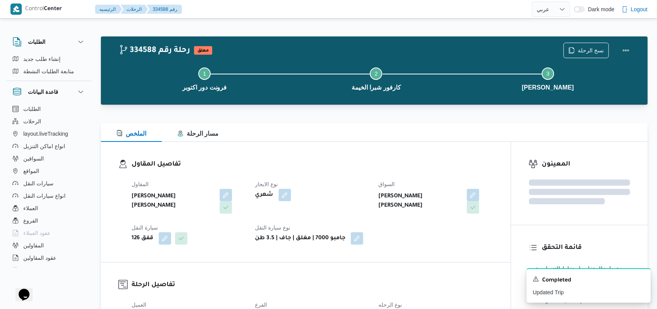
select select "ar"
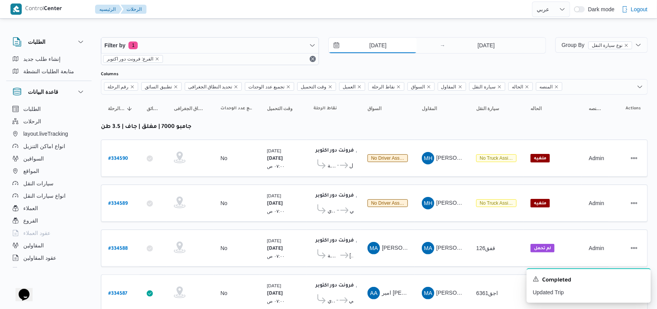
click at [376, 48] on input "[DATE]" at bounding box center [373, 46] width 88 height 16
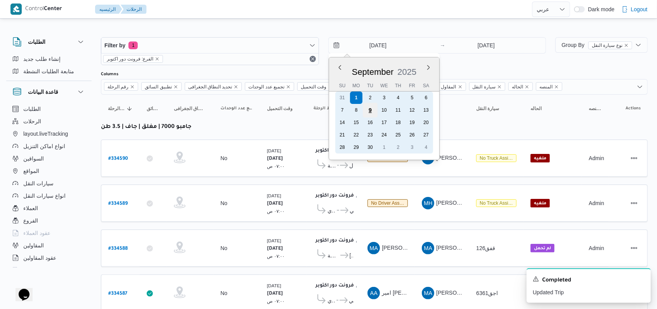
click at [369, 104] on div "9" at bounding box center [369, 110] width 15 height 15
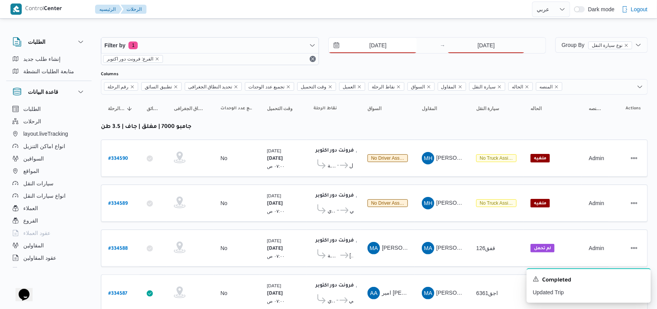
click at [383, 49] on input "9/9/2025" at bounding box center [373, 46] width 88 height 16
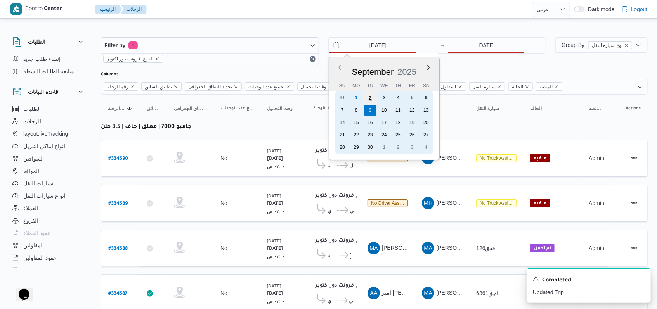
click at [370, 99] on div "2" at bounding box center [369, 97] width 15 height 15
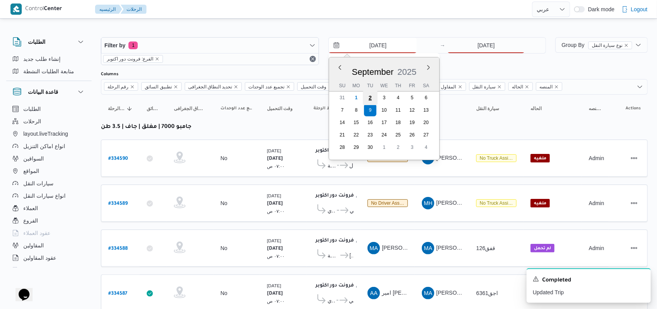
type input "2/9/2025"
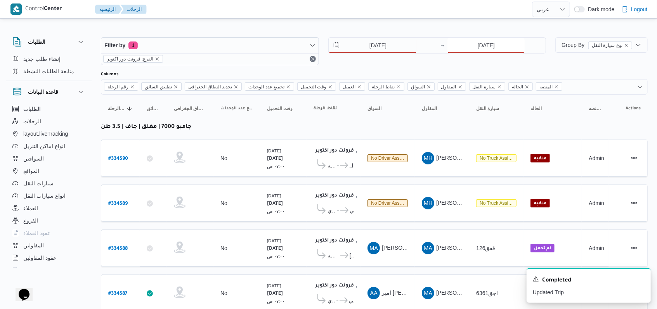
click at [479, 51] on input "[DATE]" at bounding box center [485, 46] width 77 height 16
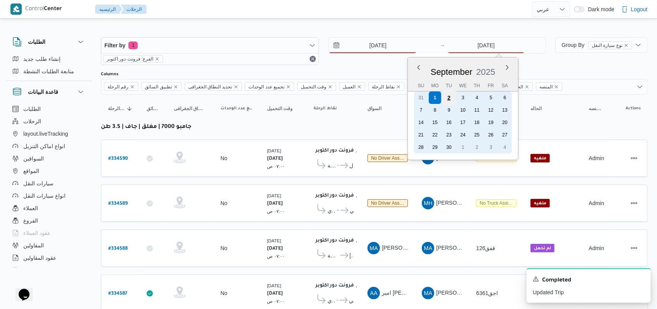
click at [449, 98] on div "2" at bounding box center [448, 97] width 15 height 15
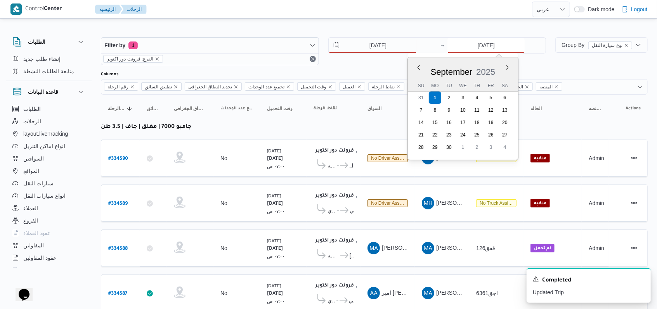
type input "2/9/2025"
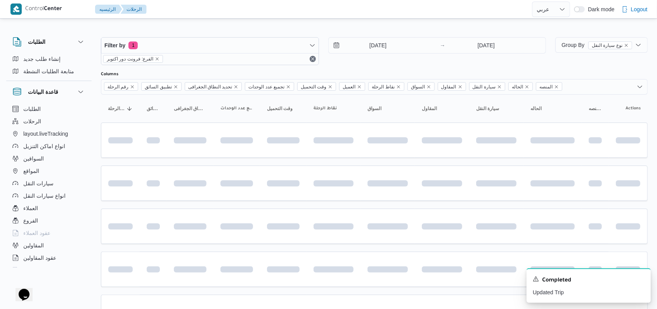
click at [384, 62] on div "2/9/2025 → 2/9/2025" at bounding box center [437, 51] width 218 height 28
click at [640, 280] on icon "Dismiss toast" at bounding box center [641, 279] width 4 height 4
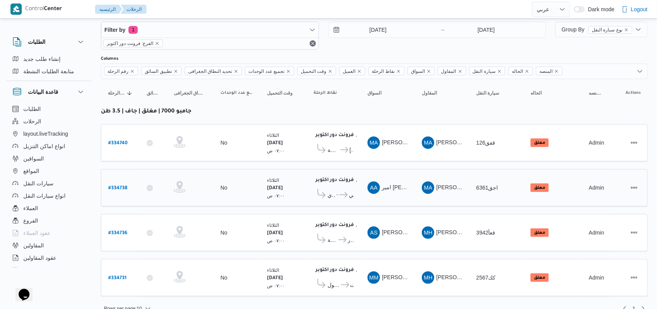
scroll to position [23, 0]
